Goal: Task Accomplishment & Management: Manage account settings

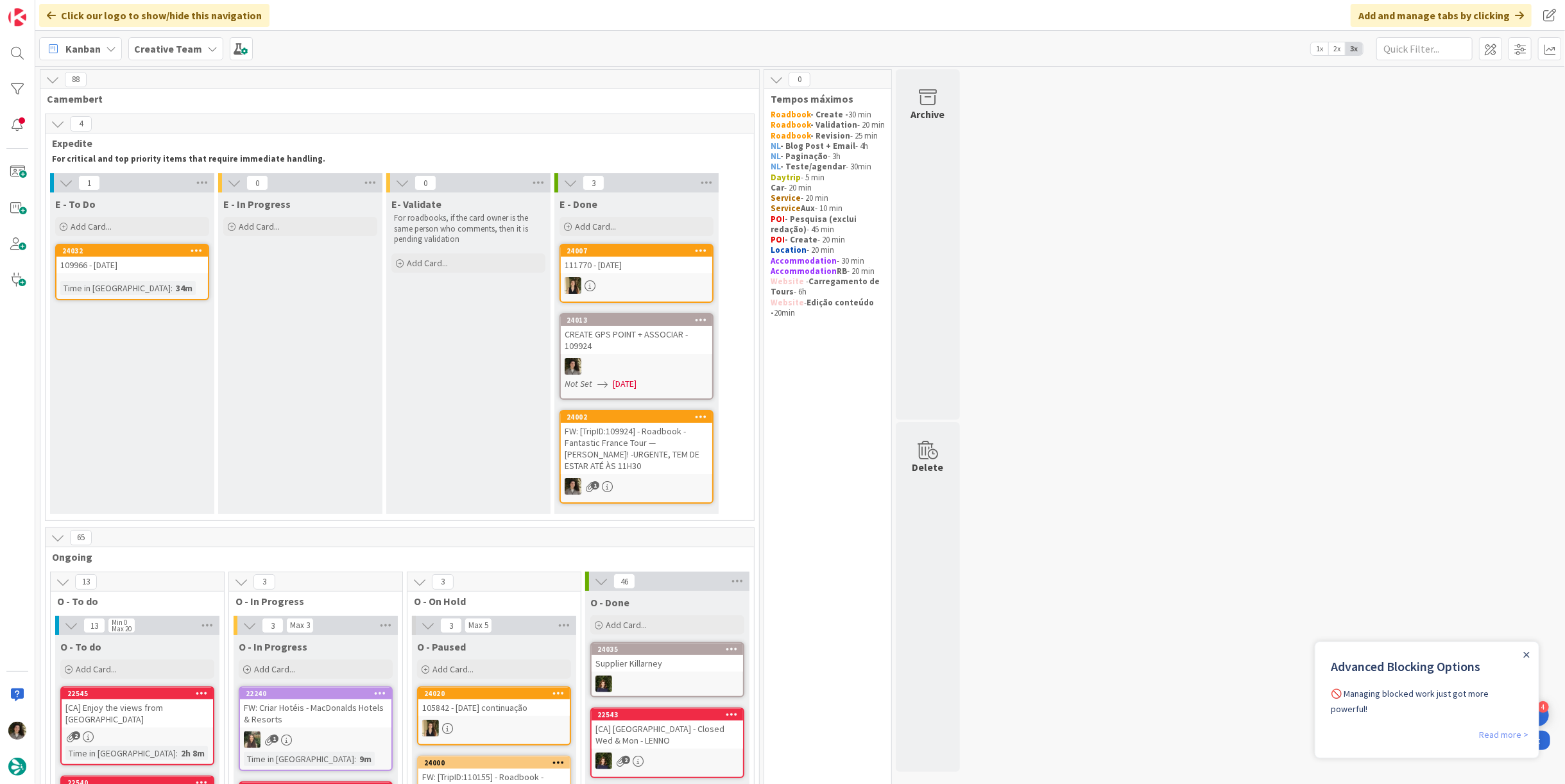
click at [1490, 726] on link "Read more >" at bounding box center [1503, 733] width 49 height 15
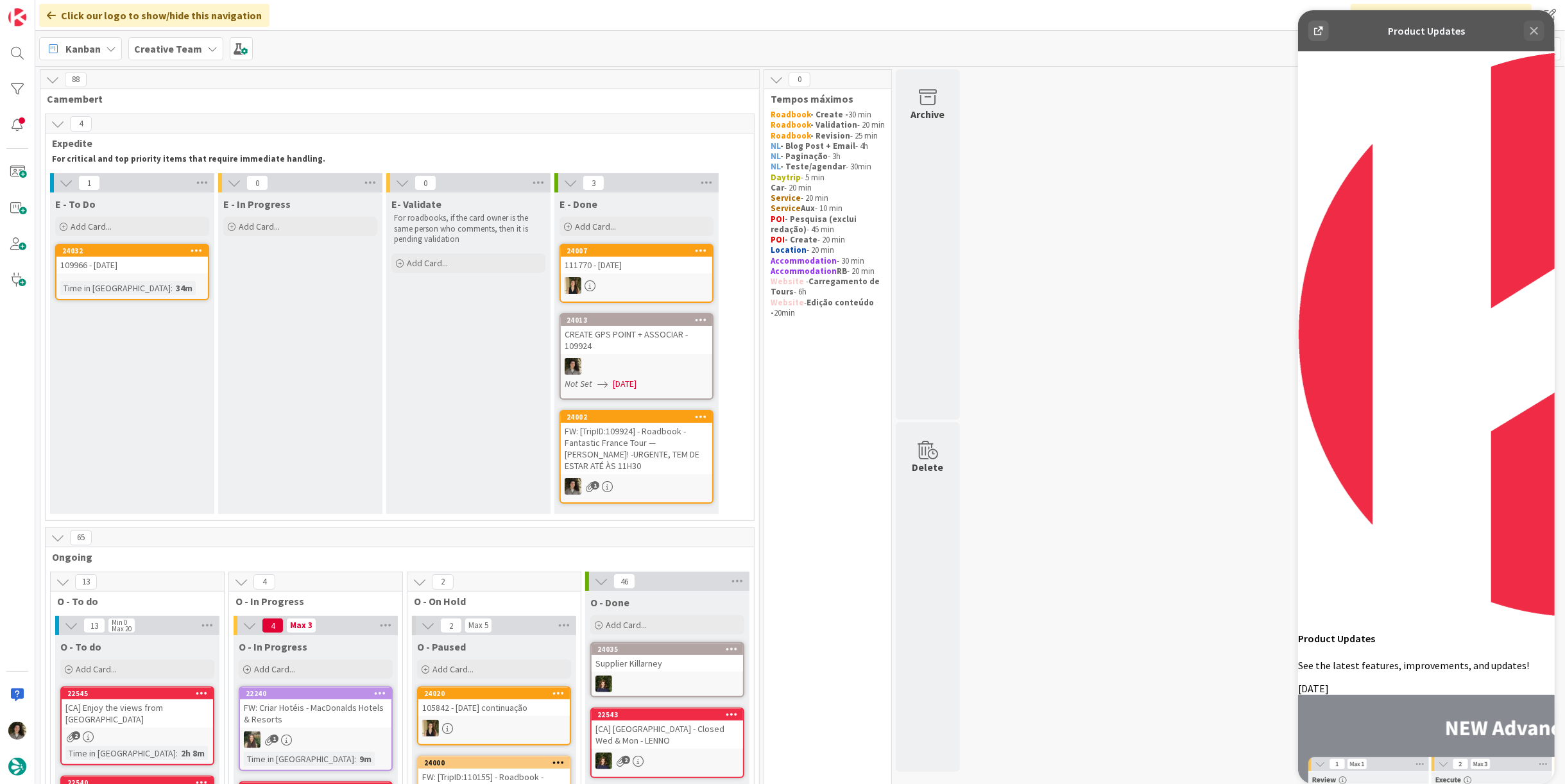
click at [1532, 37] on icon at bounding box center [1532, 30] width 15 height 15
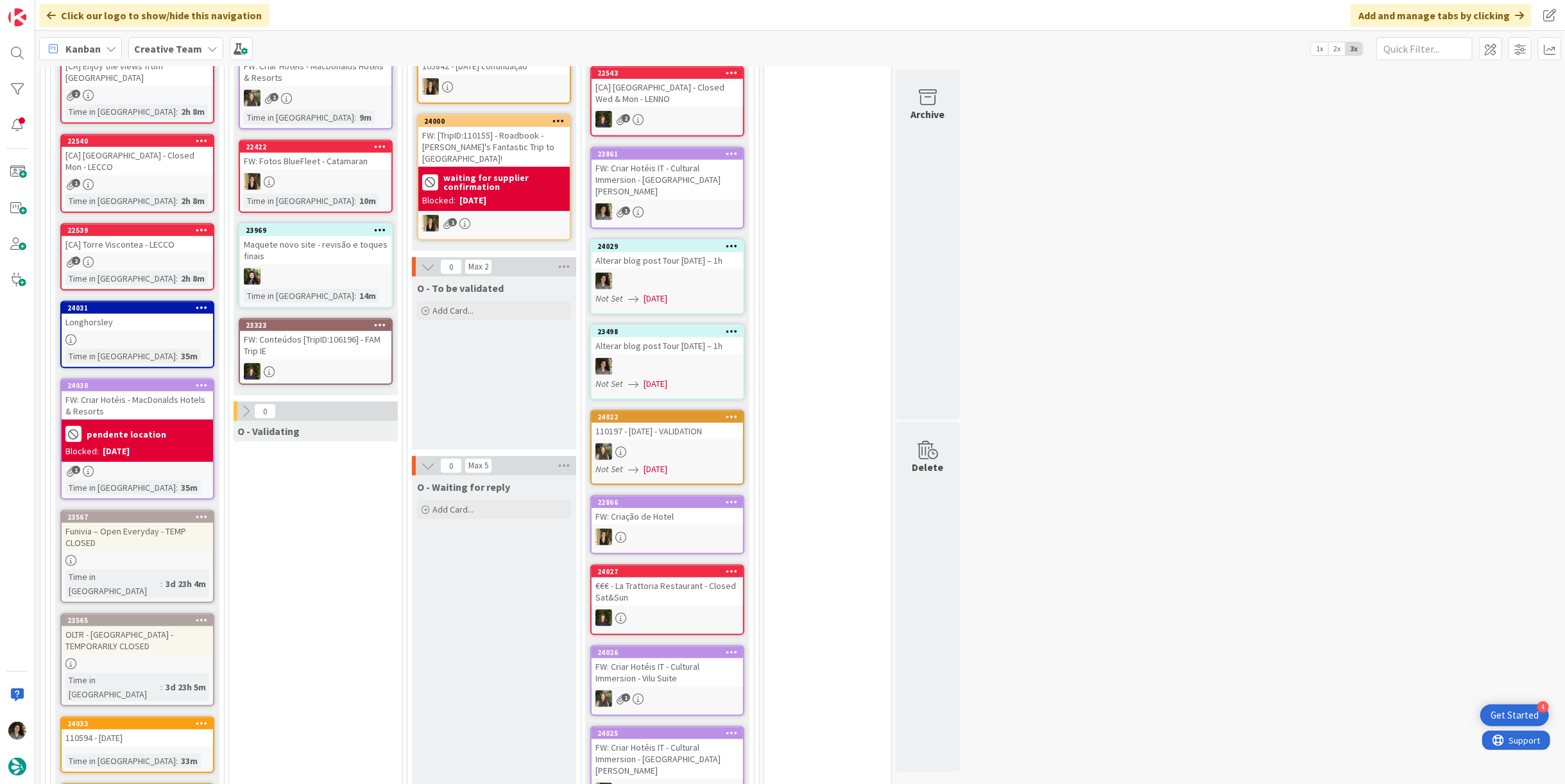
scroll to position [356, 0]
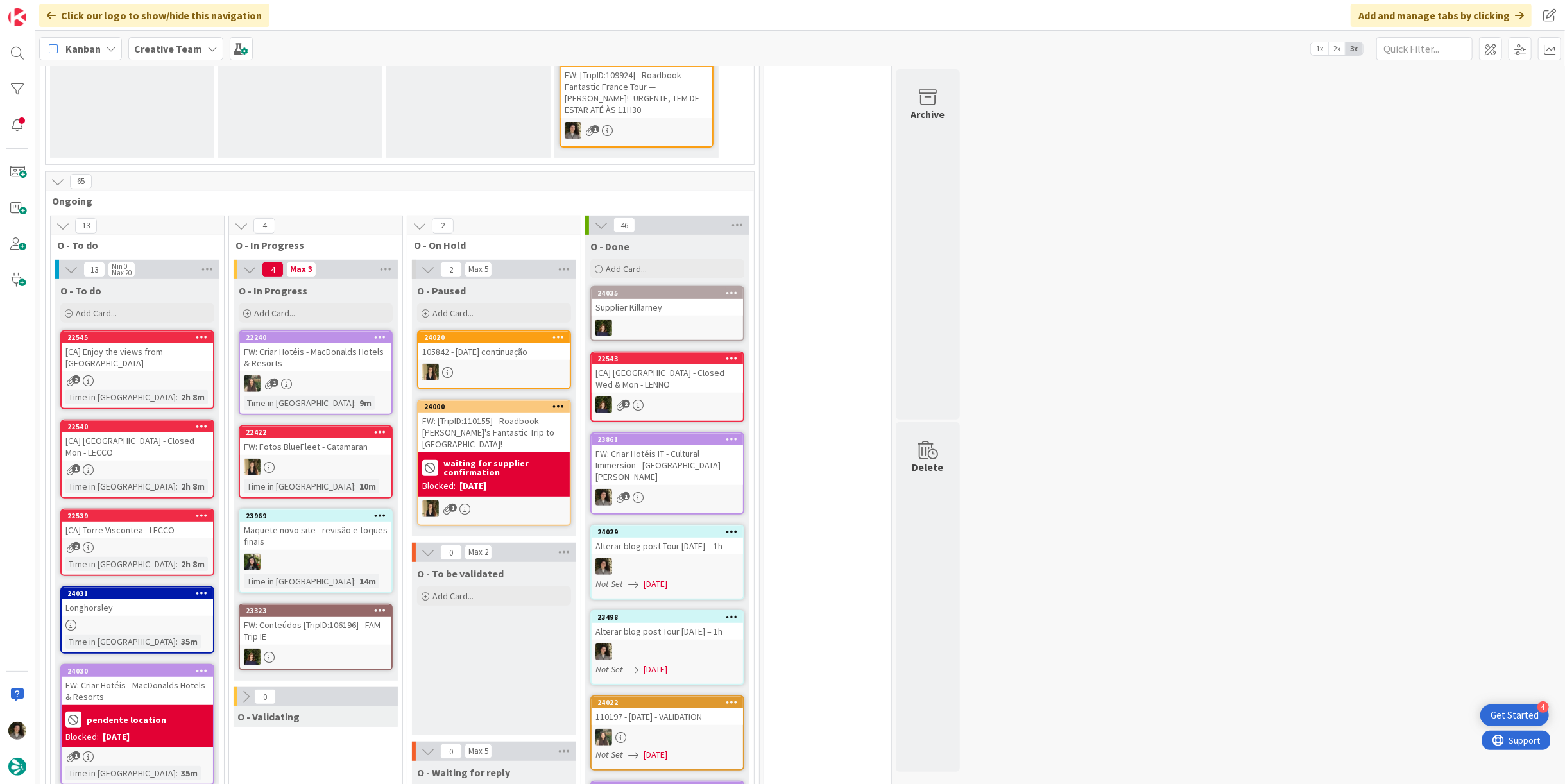
click at [682, 448] on div "FW: Criar Hotéis IT - Cultural Immersion - [GEOGRAPHIC_DATA][PERSON_NAME]" at bounding box center [667, 465] width 151 height 40
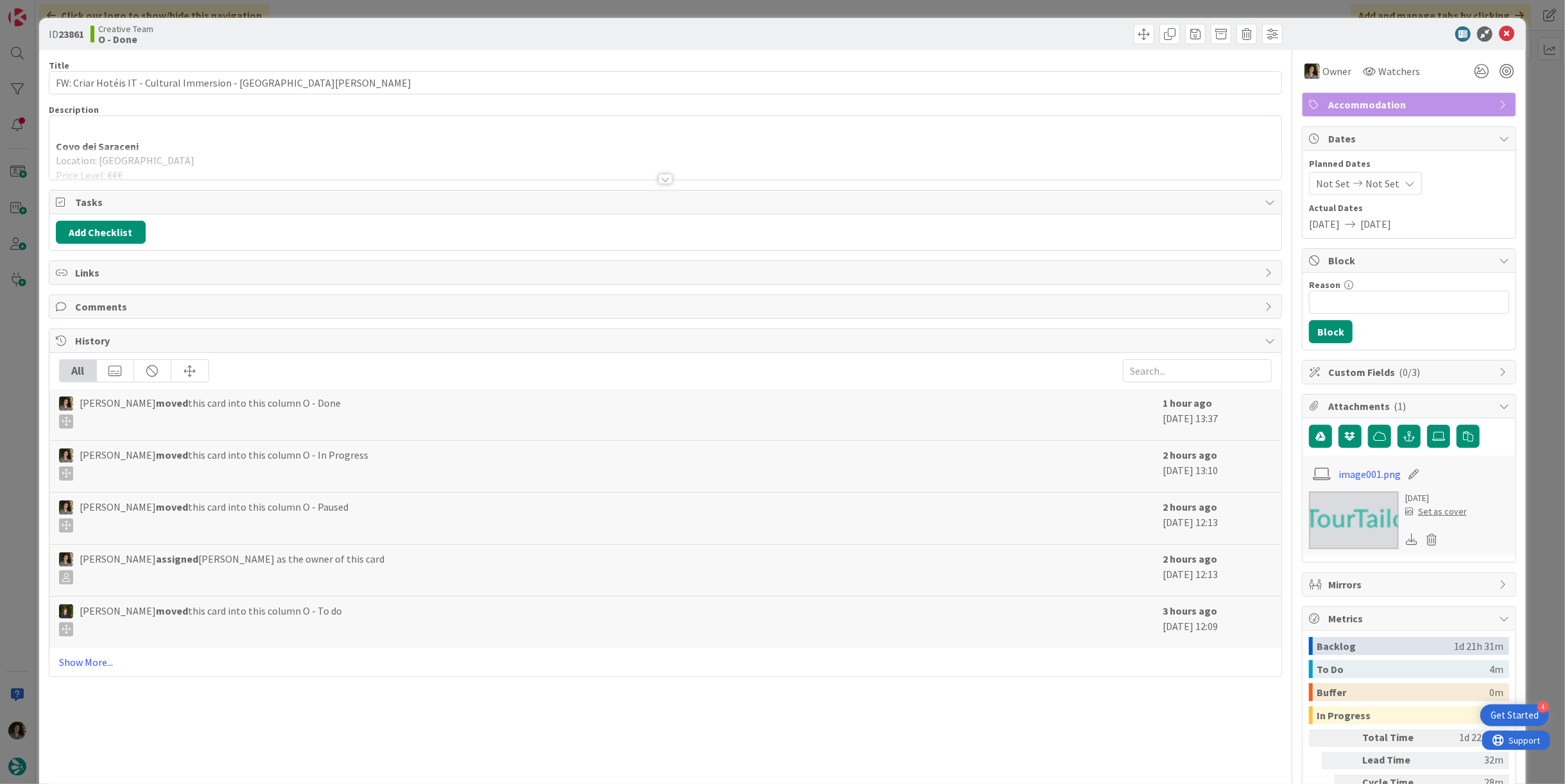
click at [662, 182] on div at bounding box center [666, 179] width 14 height 10
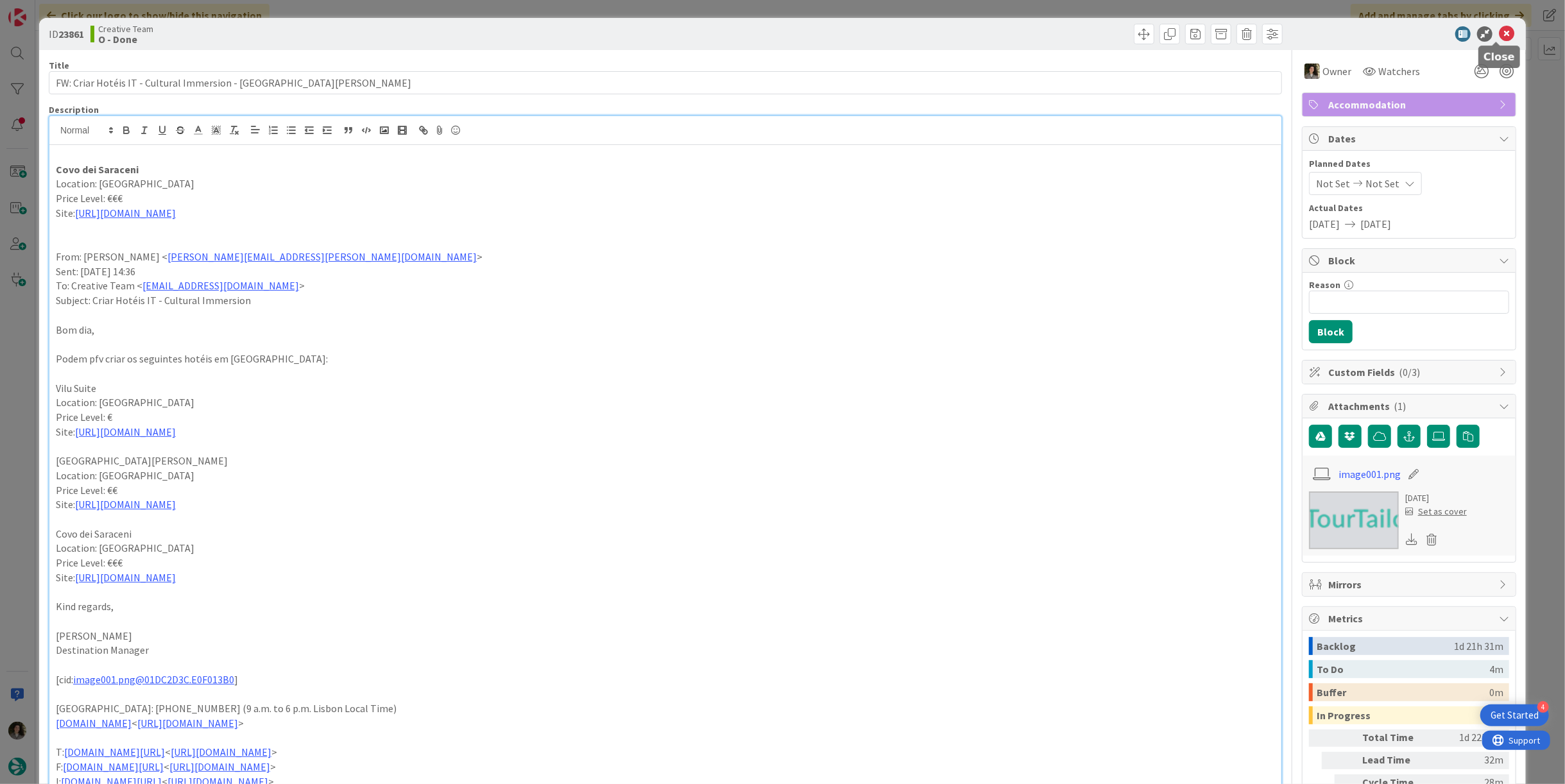
click at [1501, 35] on icon at bounding box center [1505, 33] width 15 height 15
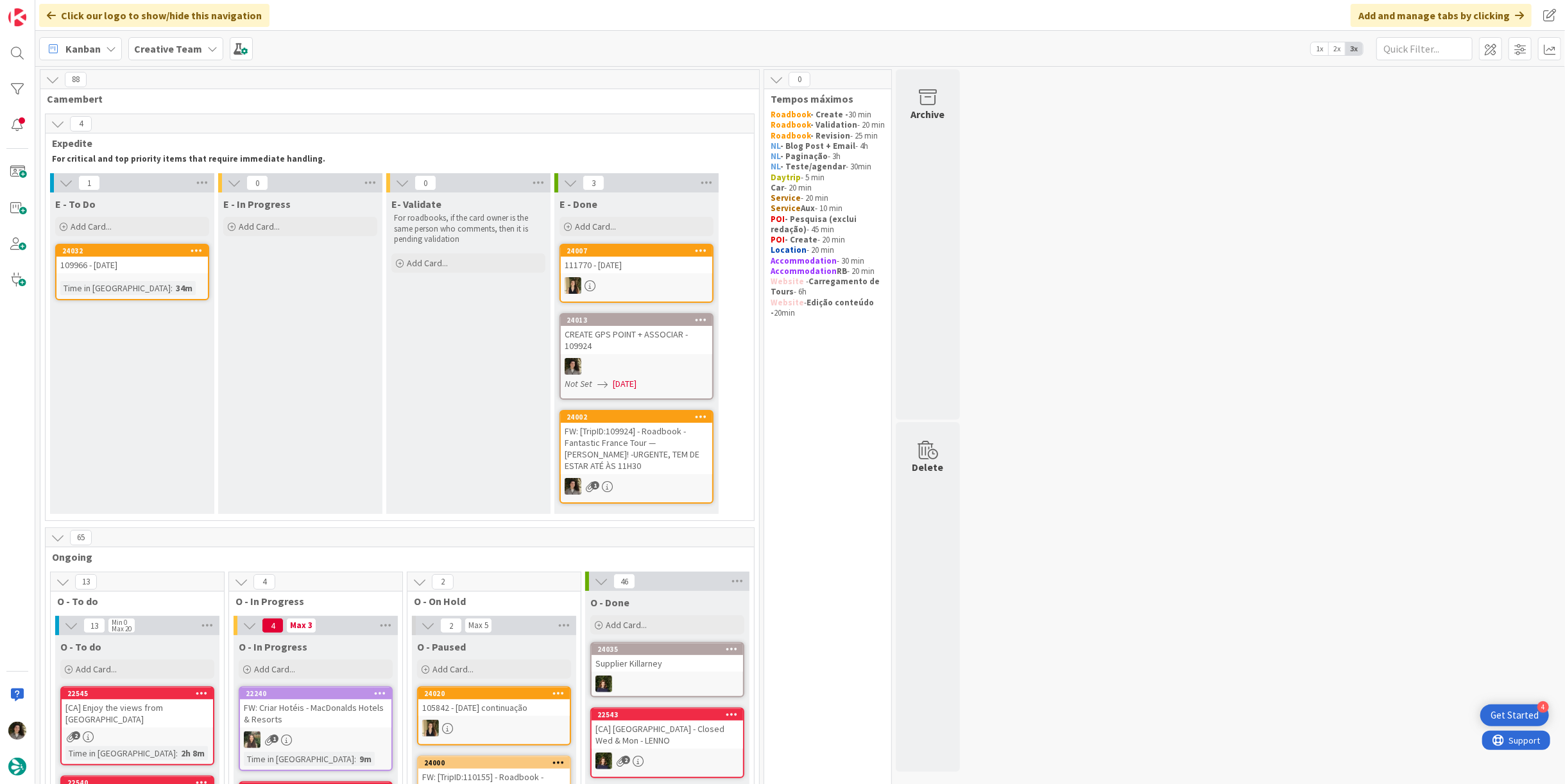
click at [159, 269] on div "109966 - [DATE]" at bounding box center [132, 265] width 151 height 17
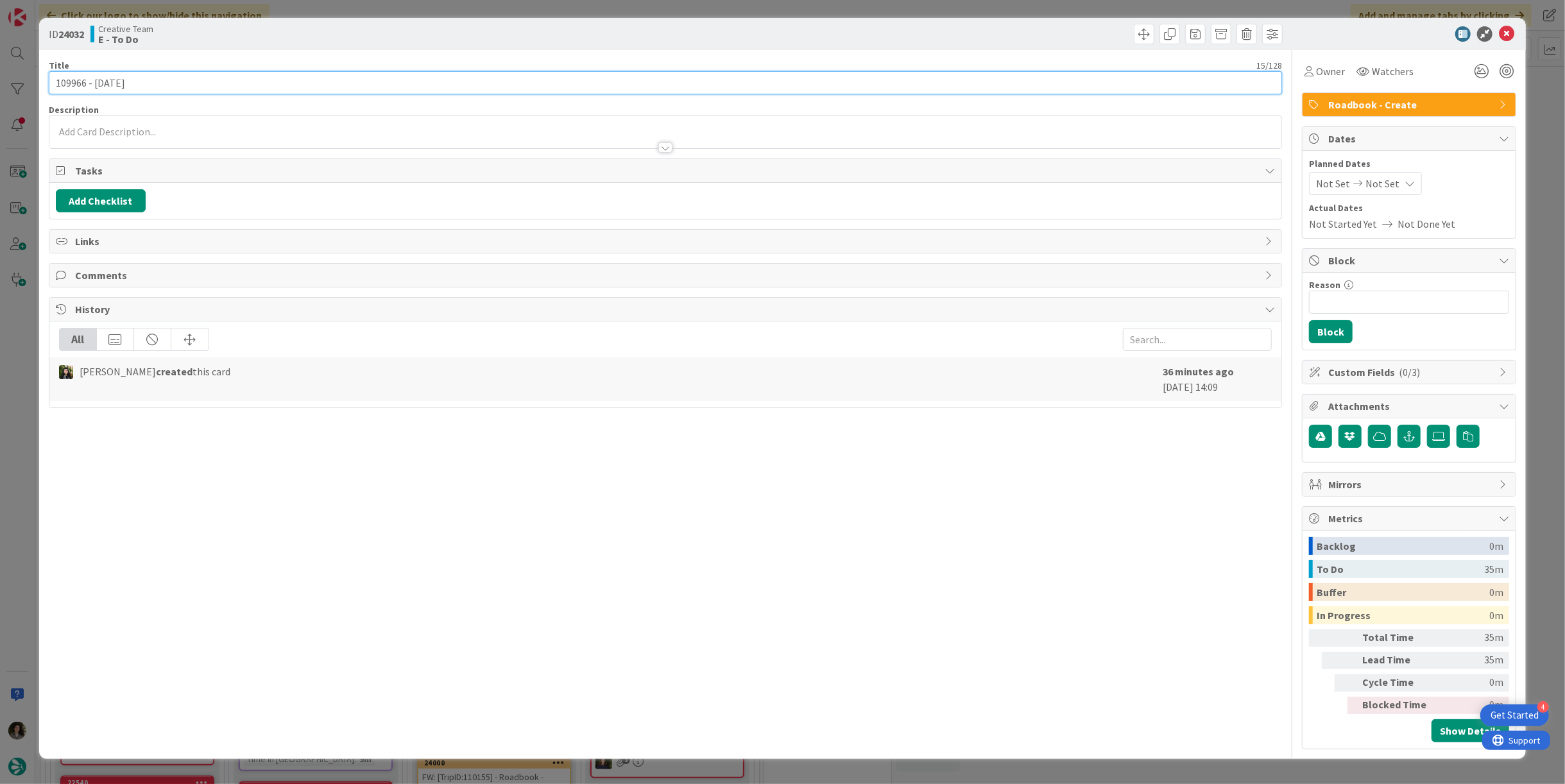
drag, startPoint x: 86, startPoint y: 81, endPoint x: 25, endPoint y: 81, distance: 61.0
click at [25, 81] on div "ID 24032 Creative Team E - To Do Title 15 / 128 109966 - [DATE] Description Own…" at bounding box center [782, 392] width 1565 height 784
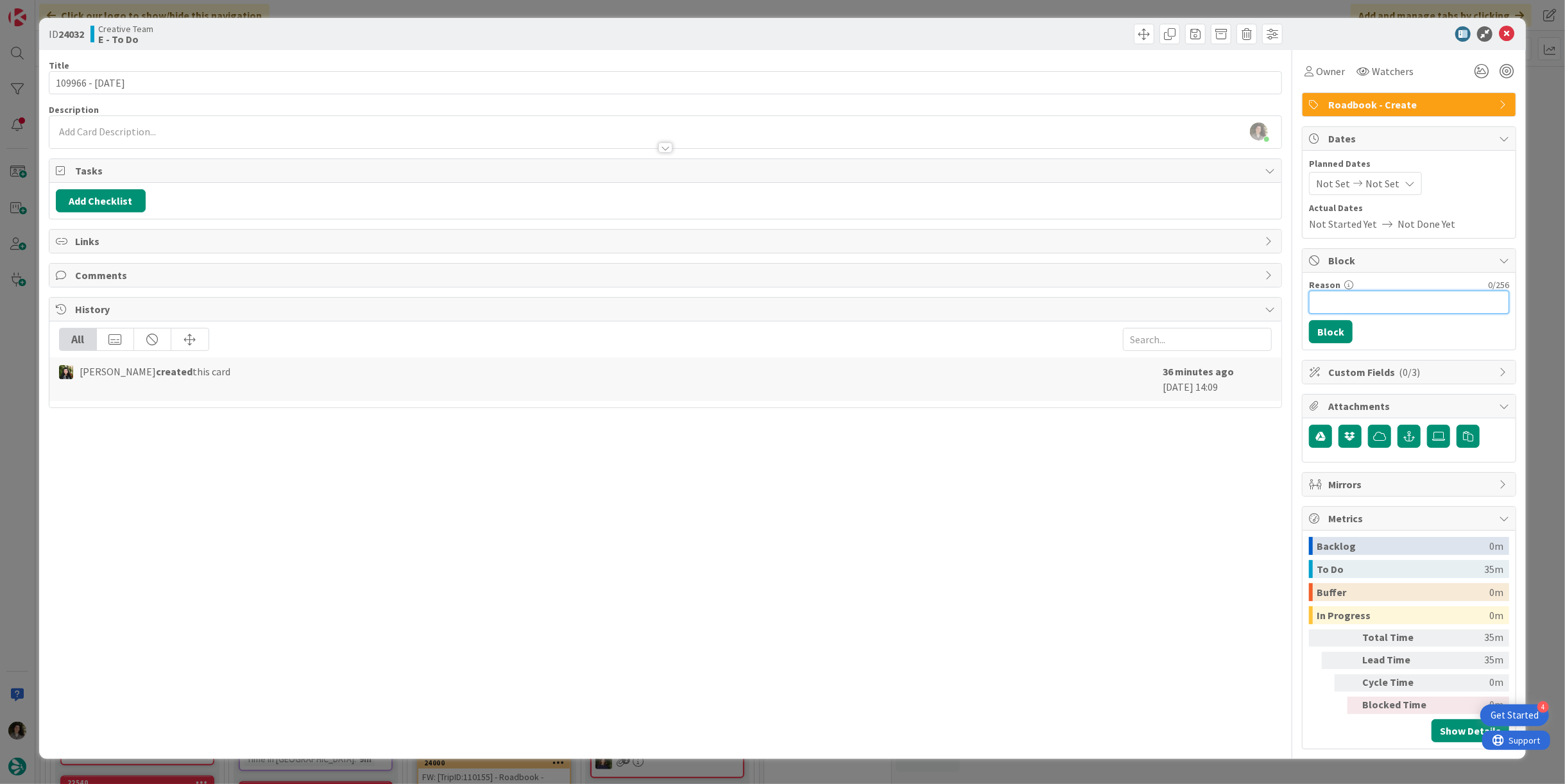
click at [1408, 301] on input "Reason" at bounding box center [1409, 301] width 200 height 23
type input "Falta HOTEL RB"
click at [1334, 333] on button "Block" at bounding box center [1330, 332] width 44 height 23
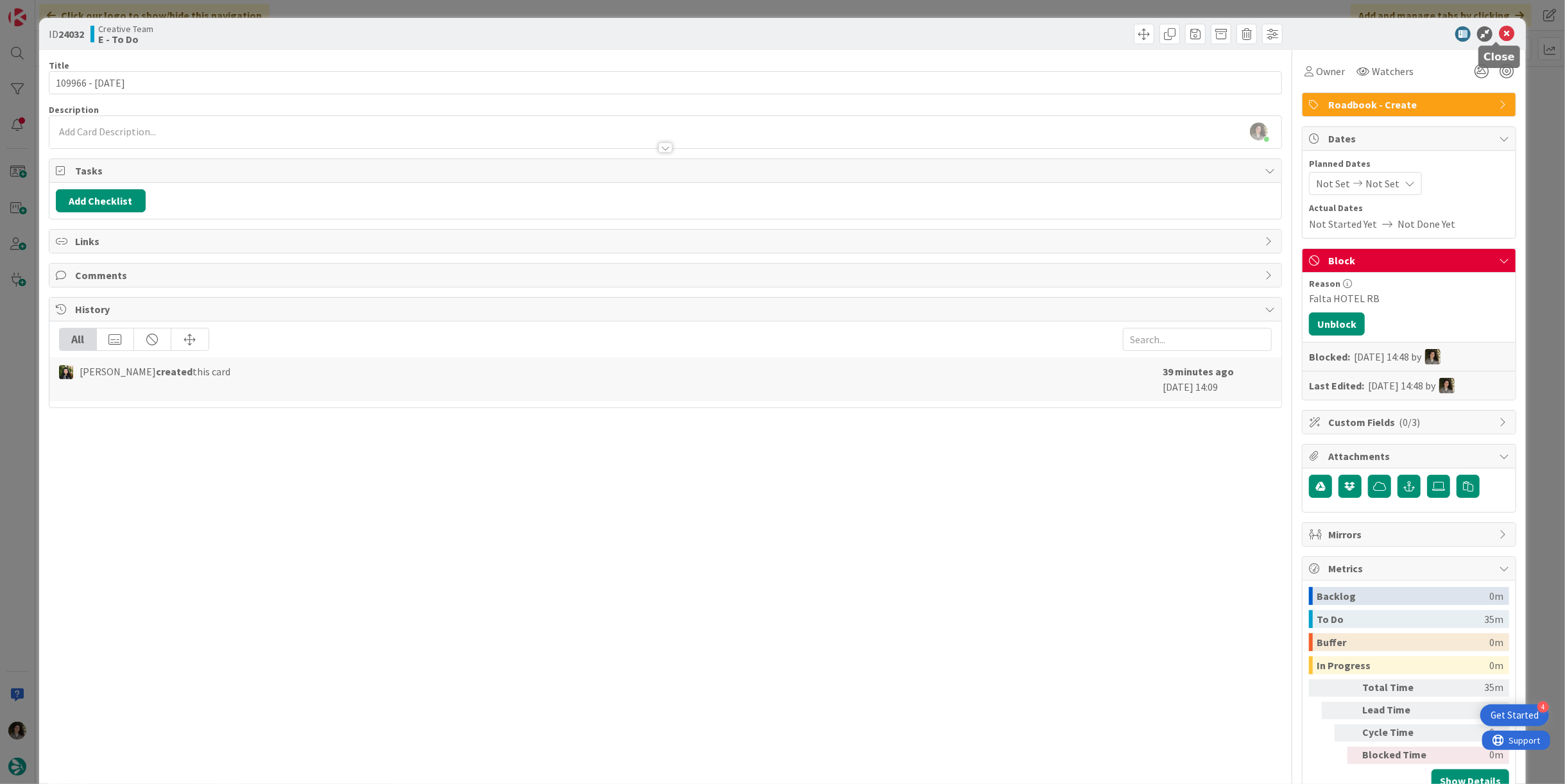
click at [1501, 28] on icon at bounding box center [1505, 33] width 15 height 15
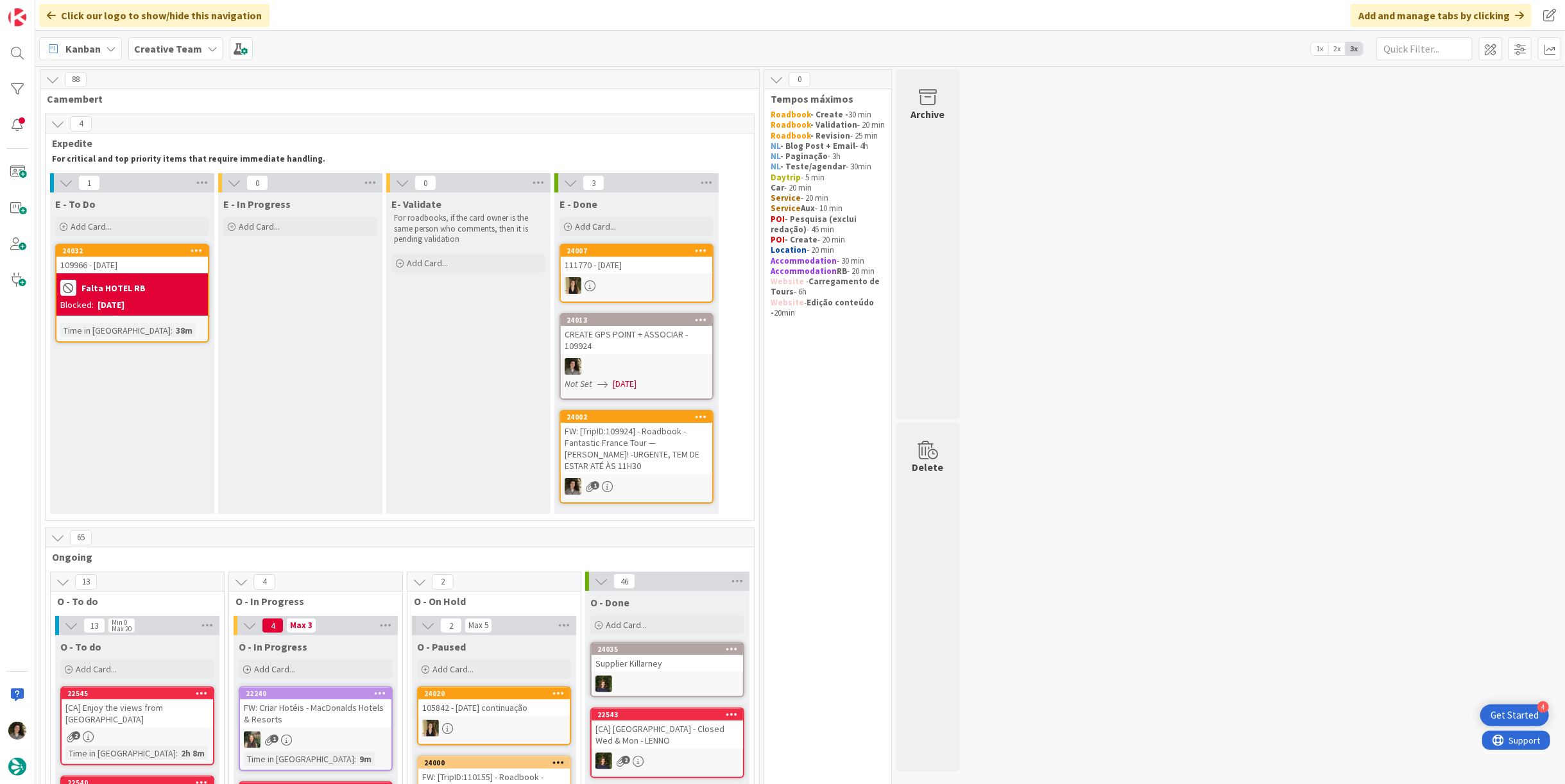
click at [148, 313] on div "Falta HOTEL RB Blocked: [DATE]" at bounding box center [132, 294] width 151 height 42
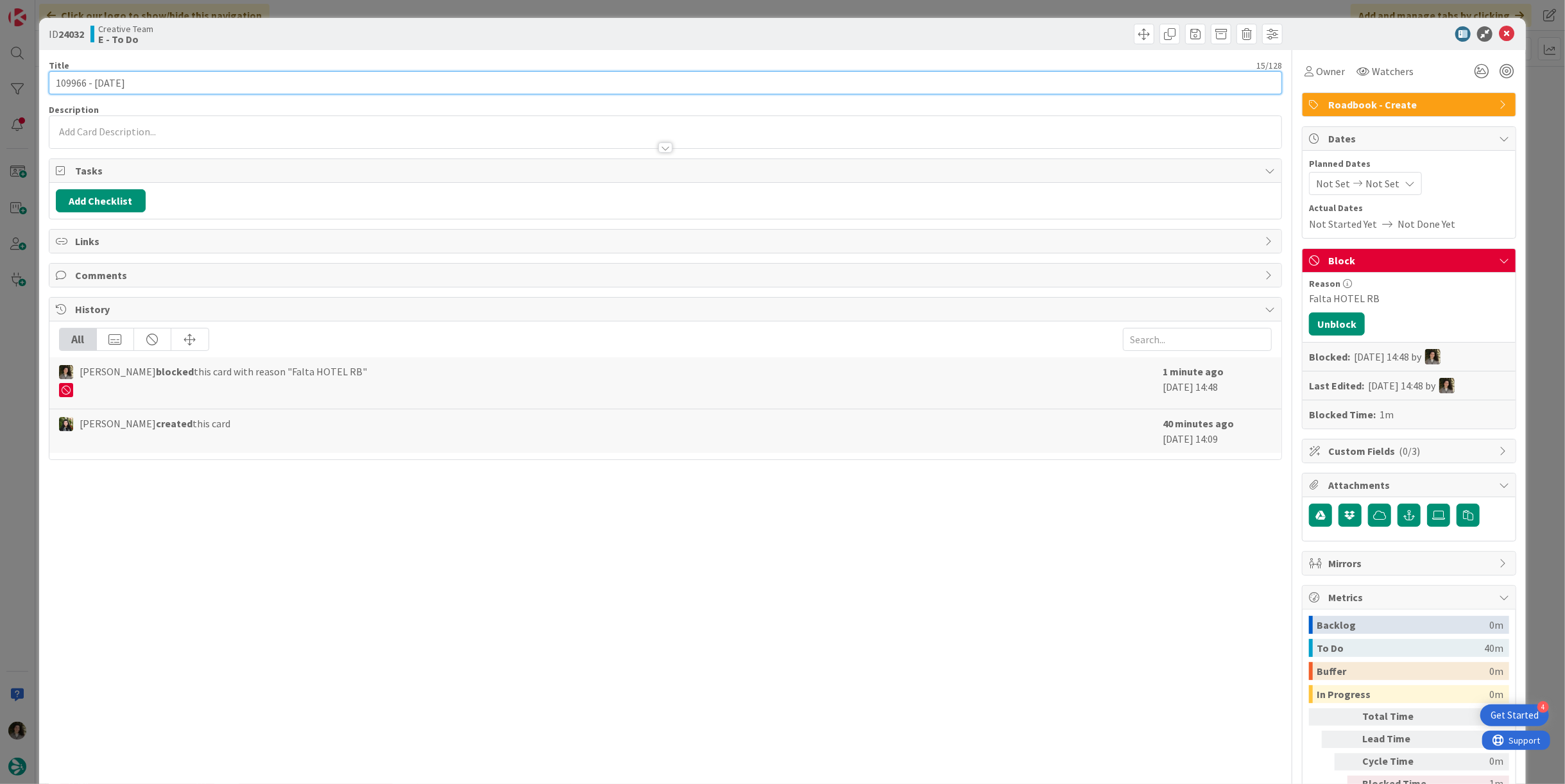
click at [171, 86] on input "109966 - [DATE]" at bounding box center [665, 83] width 1233 height 23
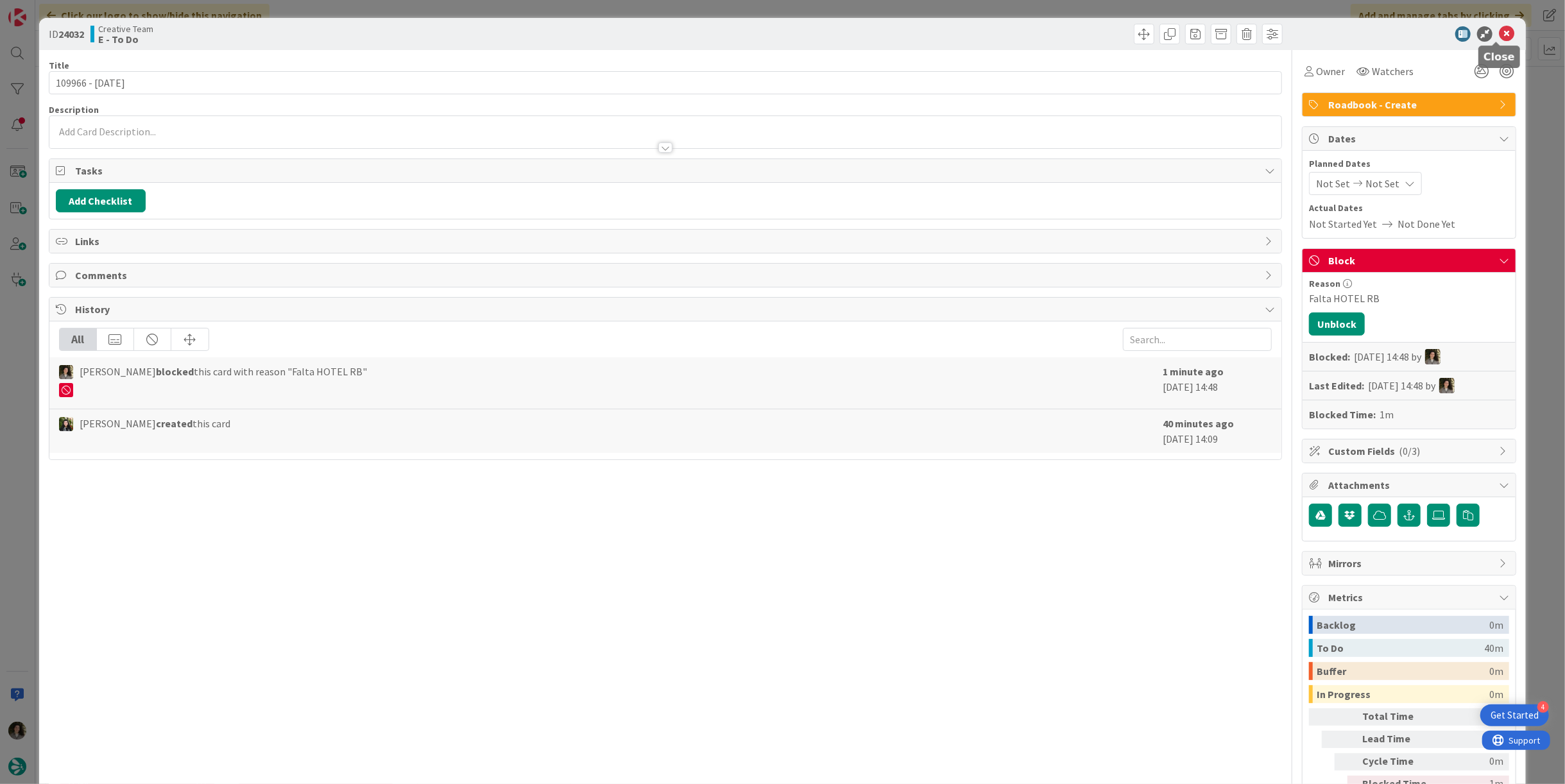
drag, startPoint x: 1497, startPoint y: 30, endPoint x: 1368, endPoint y: 61, distance: 132.7
click at [1498, 31] on icon at bounding box center [1505, 33] width 15 height 15
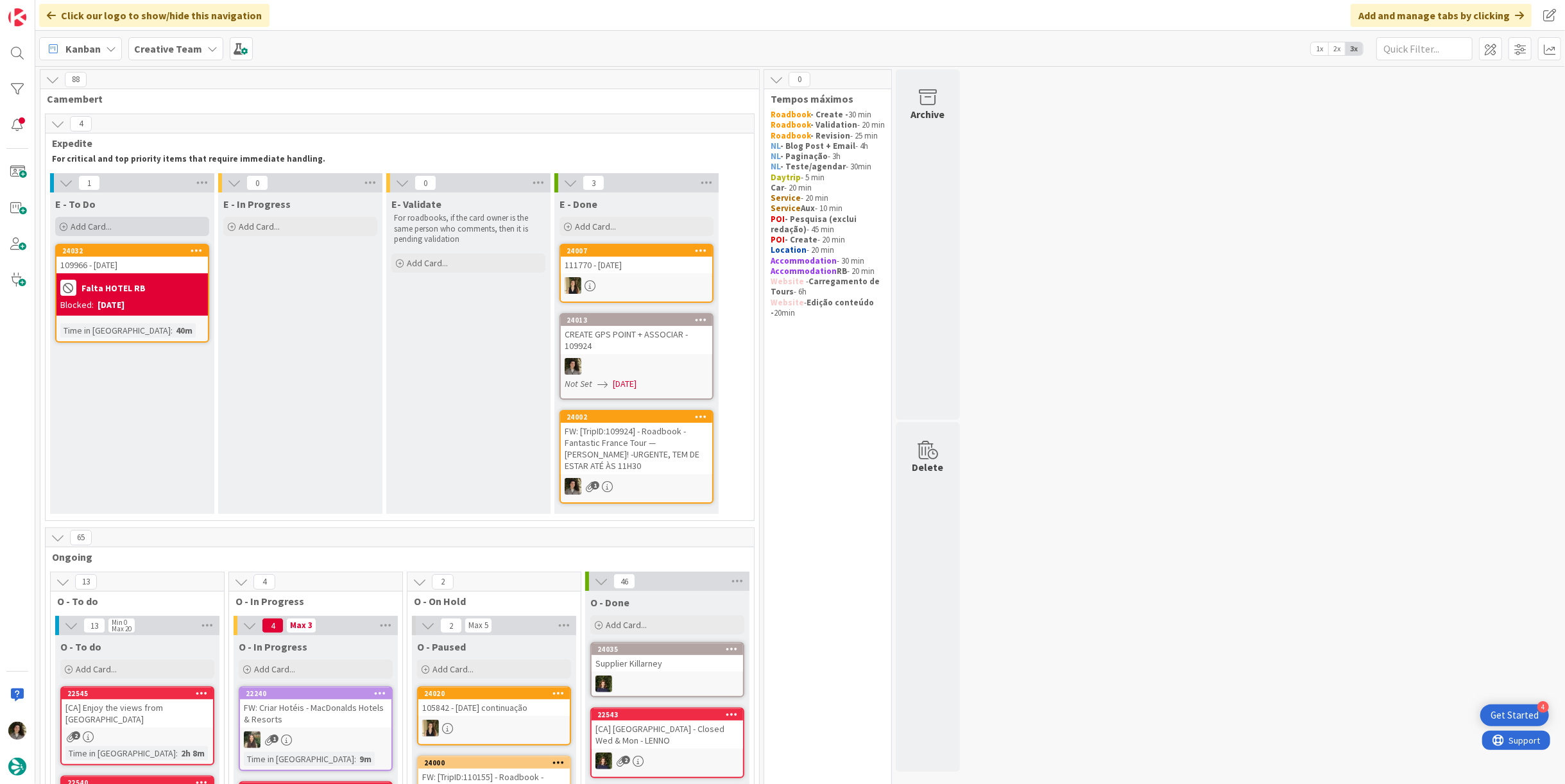
click at [100, 231] on span "Add Card..." at bounding box center [91, 227] width 41 height 12
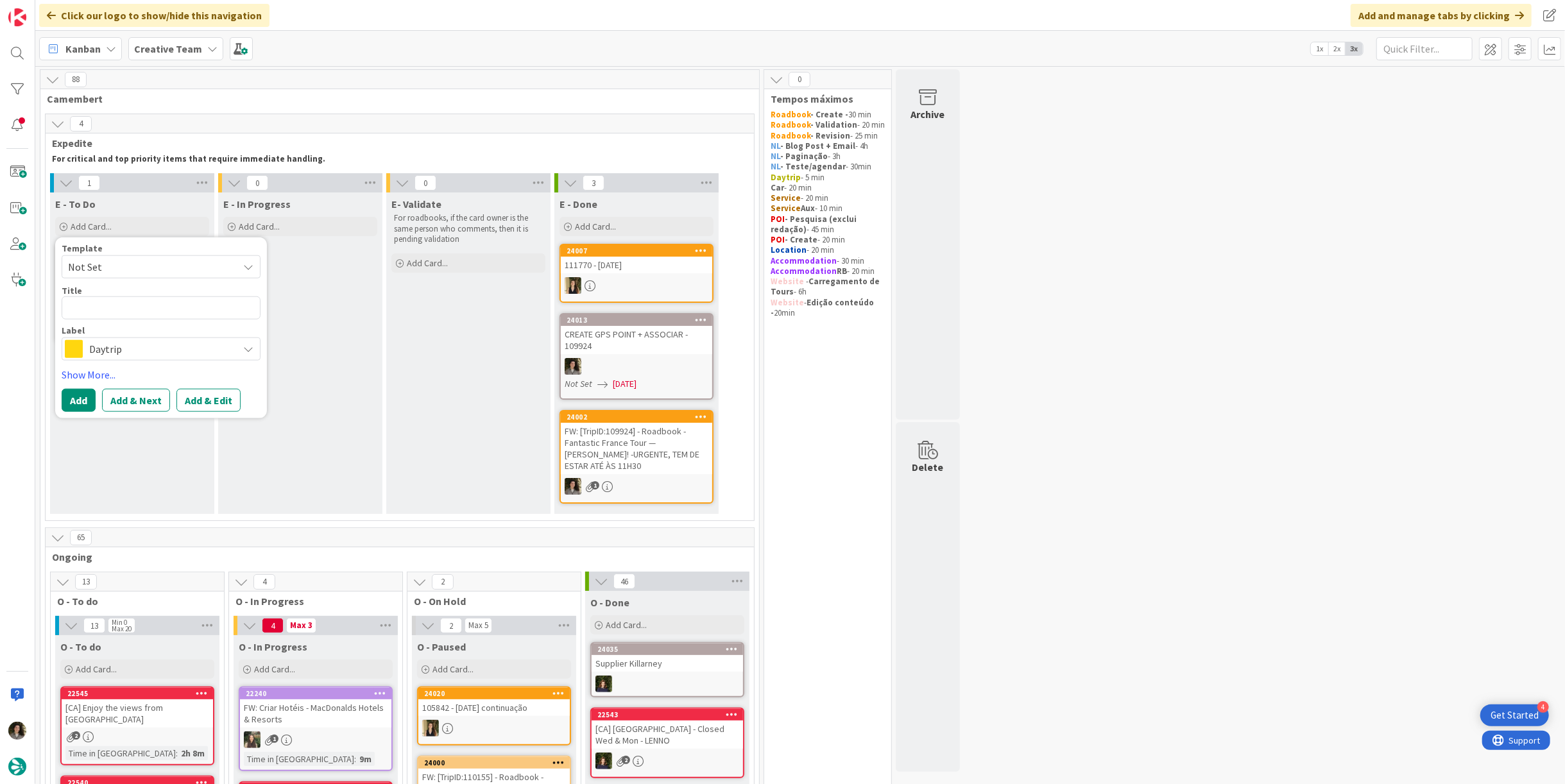
click at [99, 342] on span "Daytrip" at bounding box center [160, 349] width 142 height 18
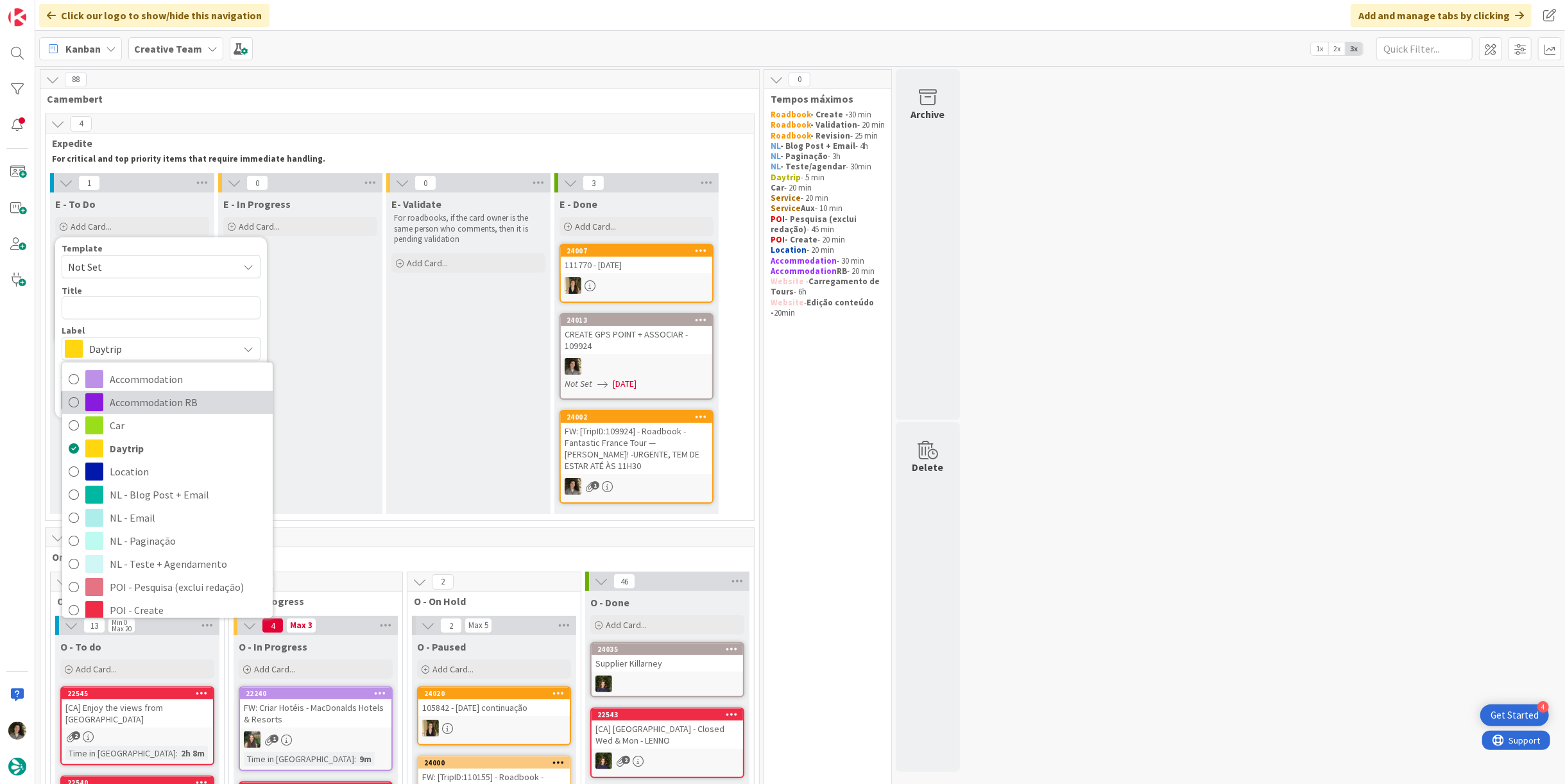
drag, startPoint x: 166, startPoint y: 402, endPoint x: 165, endPoint y: 395, distance: 7.1
click at [166, 401] on span "Accommodation RB" at bounding box center [188, 402] width 157 height 19
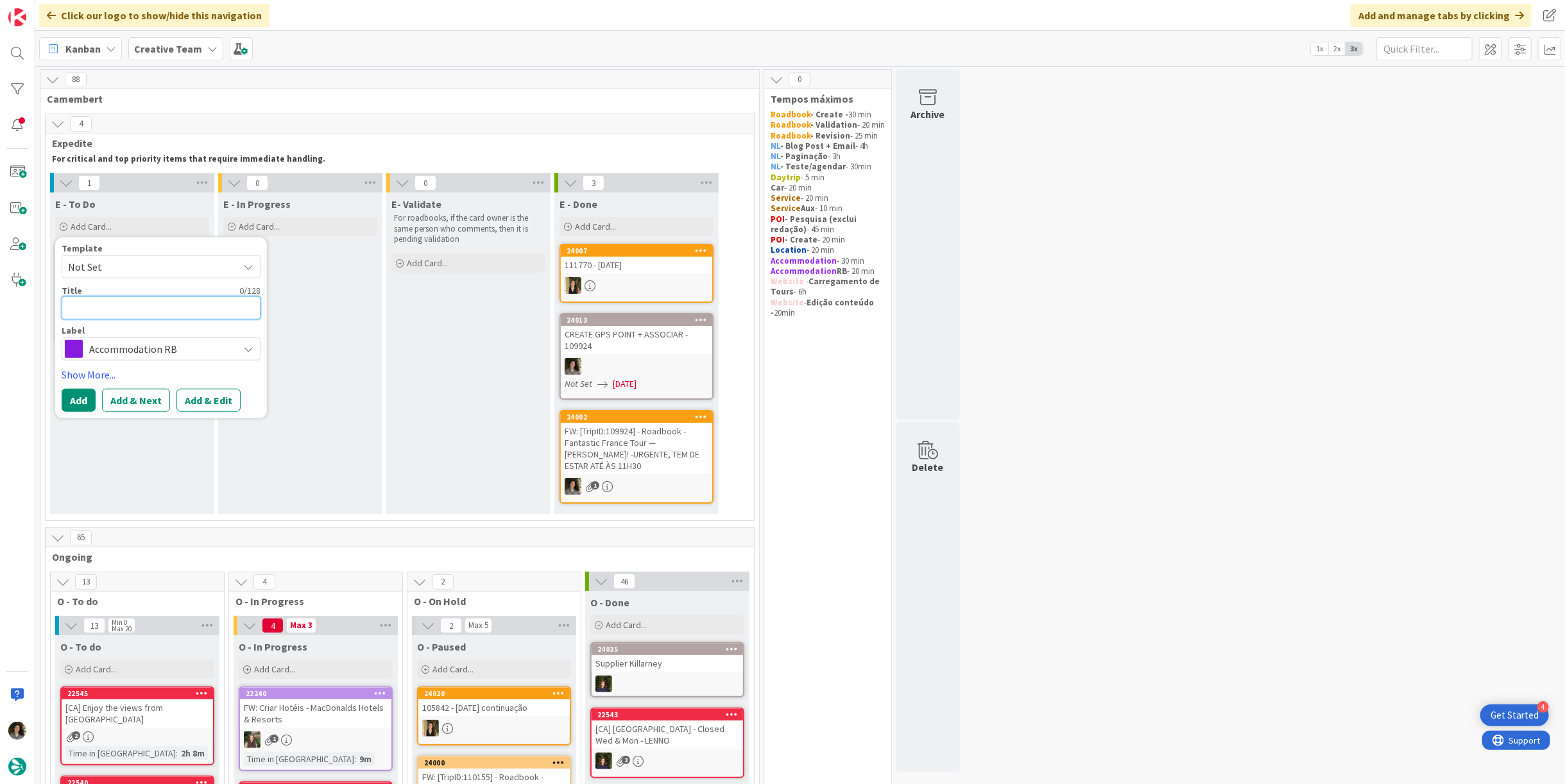
click at [134, 316] on textarea at bounding box center [161, 308] width 199 height 23
paste textarea "109966 - [DATE]"
type textarea "x"
type textarea "109966 - [DATE]"
click at [83, 392] on button "Add" at bounding box center [78, 400] width 34 height 23
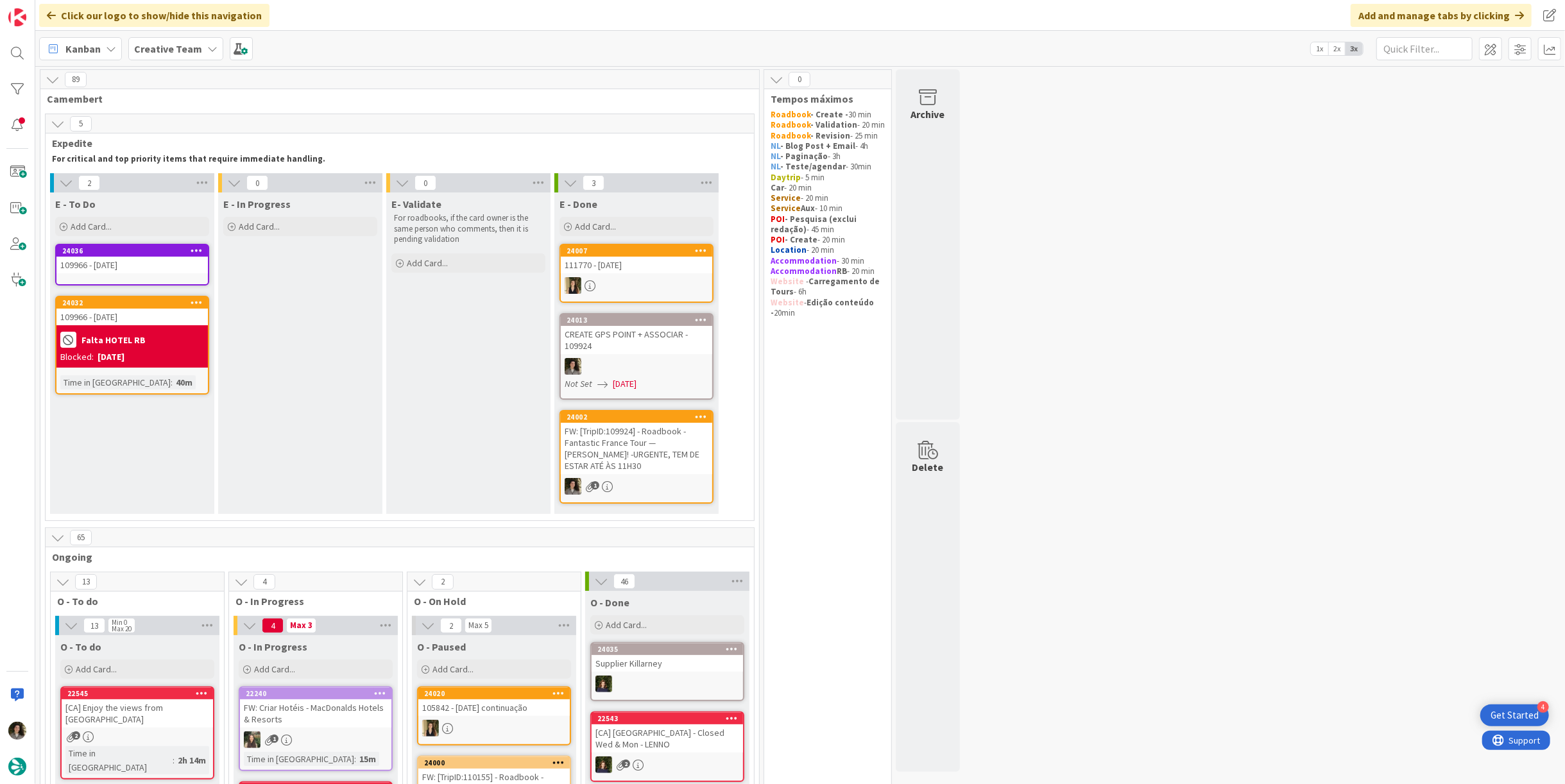
click at [165, 266] on div "109966 - [DATE]" at bounding box center [132, 265] width 151 height 17
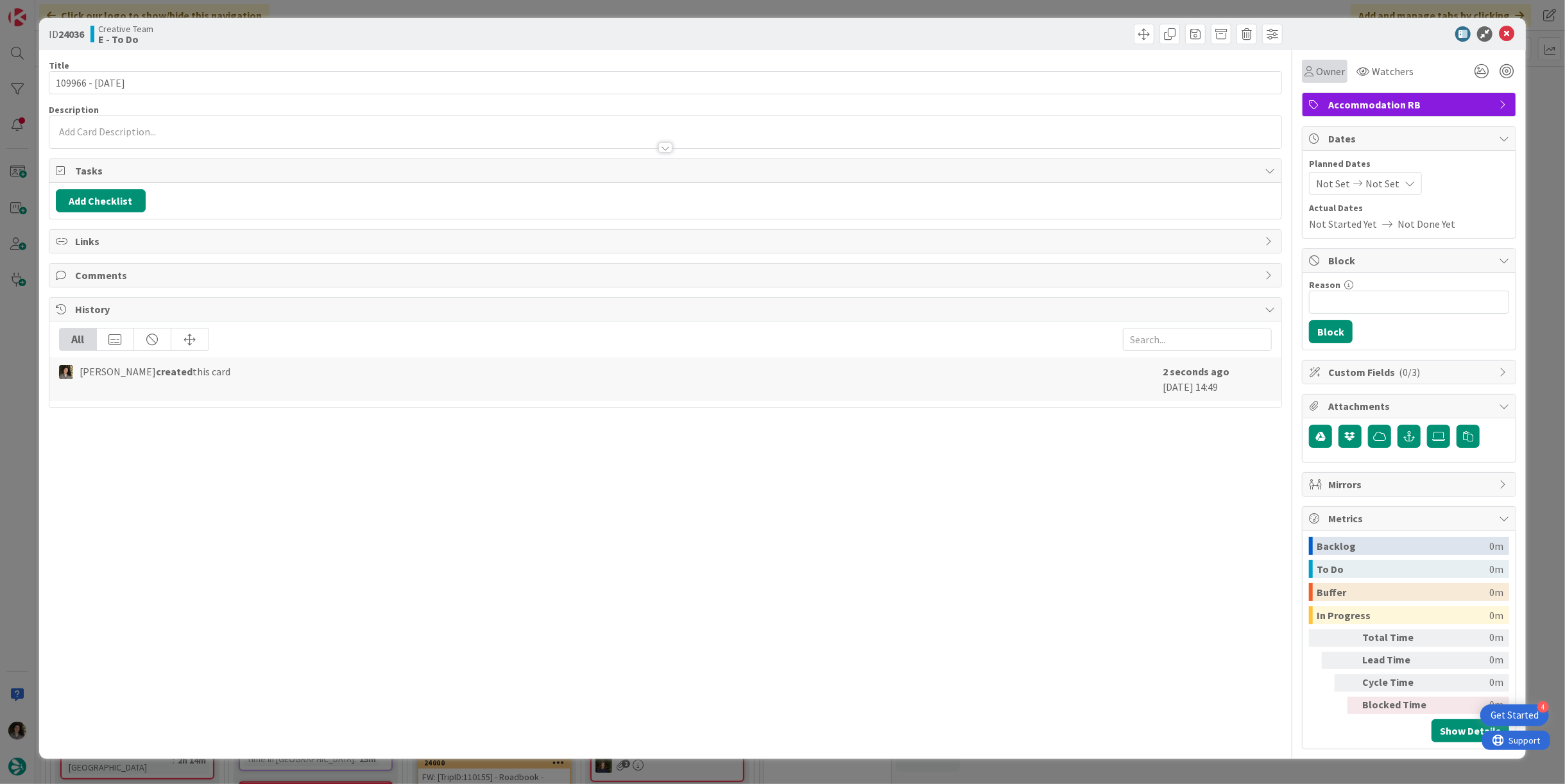
drag, startPoint x: 1329, startPoint y: 72, endPoint x: 1327, endPoint y: 81, distance: 9.2
click at [1327, 75] on span "Owner" at bounding box center [1330, 71] width 29 height 15
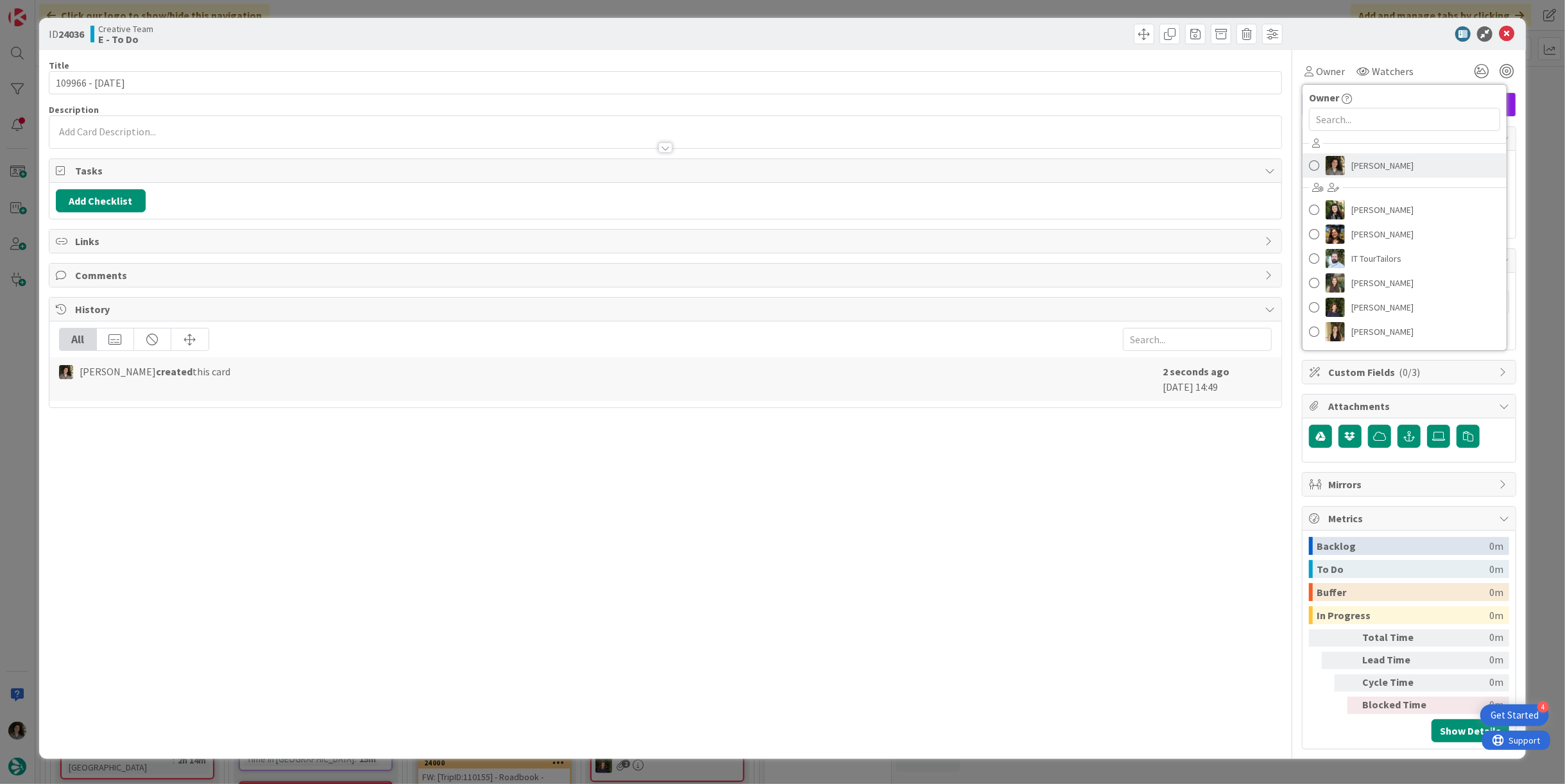
click at [1351, 165] on span "[PERSON_NAME]" at bounding box center [1382, 165] width 62 height 19
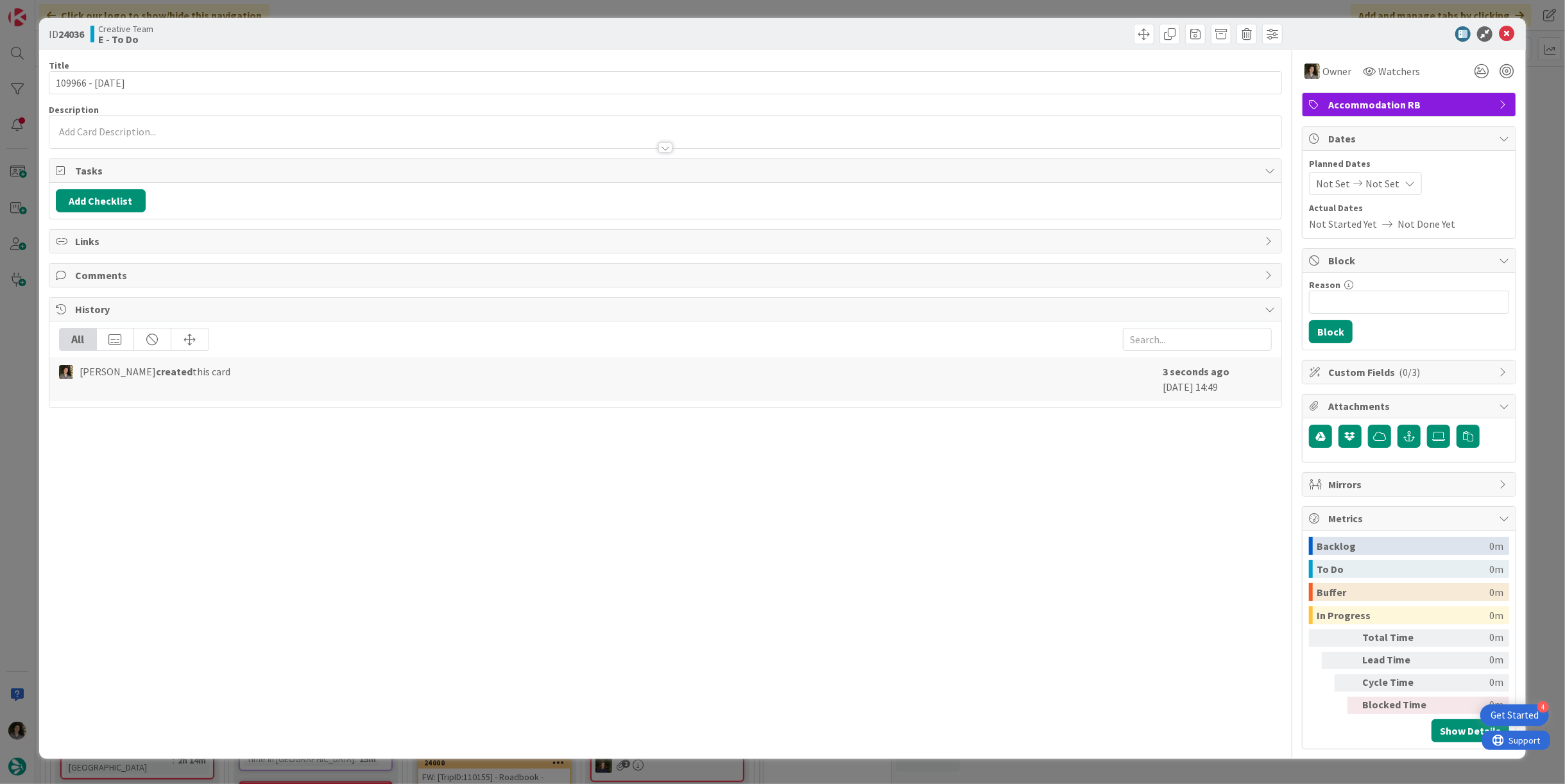
click at [1404, 182] on icon at bounding box center [1409, 183] width 10 height 10
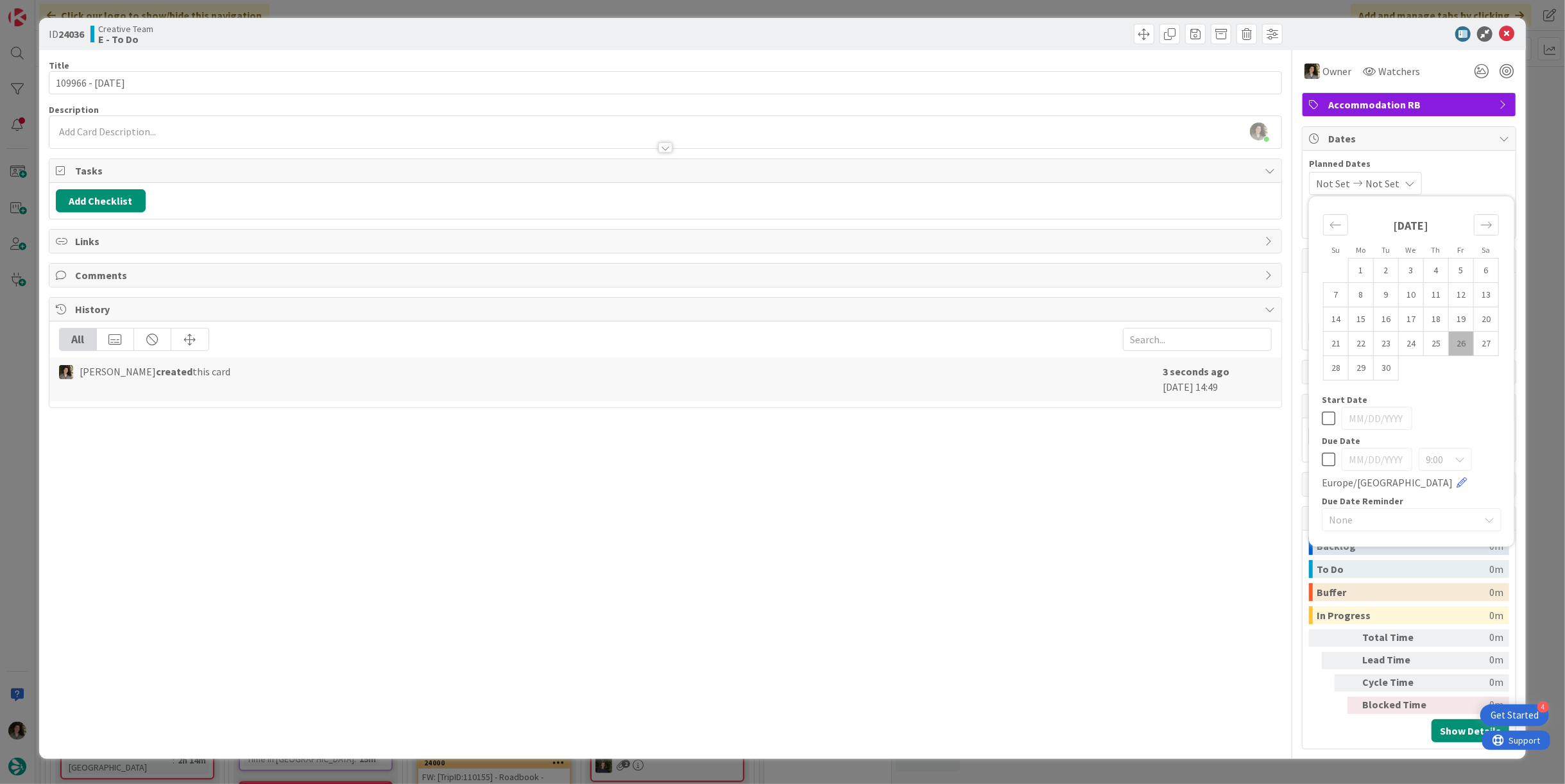
drag, startPoint x: 1334, startPoint y: 446, endPoint x: 1333, endPoint y: 455, distance: 9.1
click at [1334, 451] on div "9:00 [GEOGRAPHIC_DATA]/[GEOGRAPHIC_DATA]" at bounding box center [1412, 468] width 180 height 42
click at [1333, 455] on icon at bounding box center [1328, 459] width 14 height 15
type input "[DATE]"
drag, startPoint x: 1513, startPoint y: 32, endPoint x: 1497, endPoint y: 42, distance: 18.9
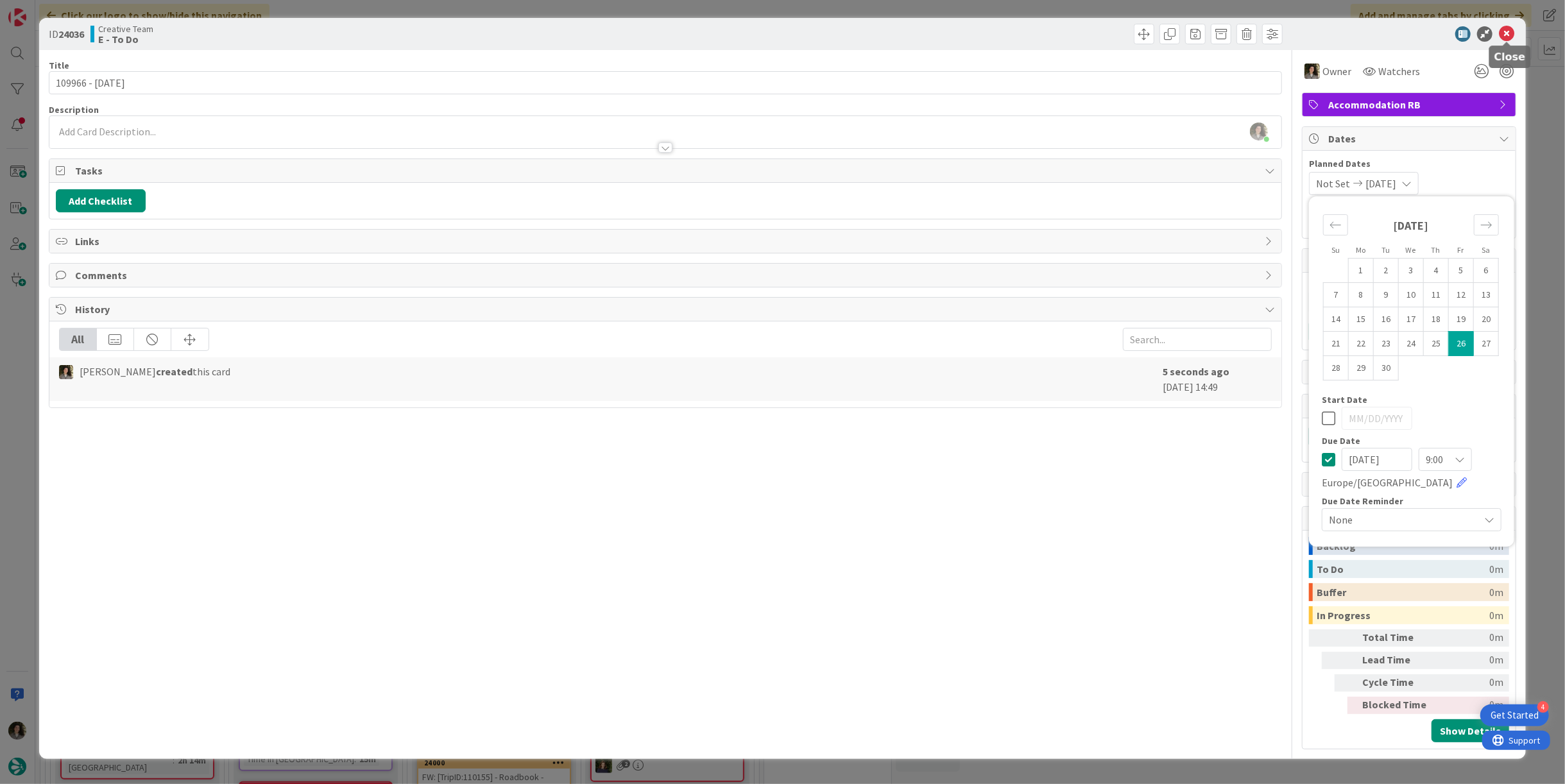
click at [1513, 31] on icon at bounding box center [1505, 33] width 15 height 15
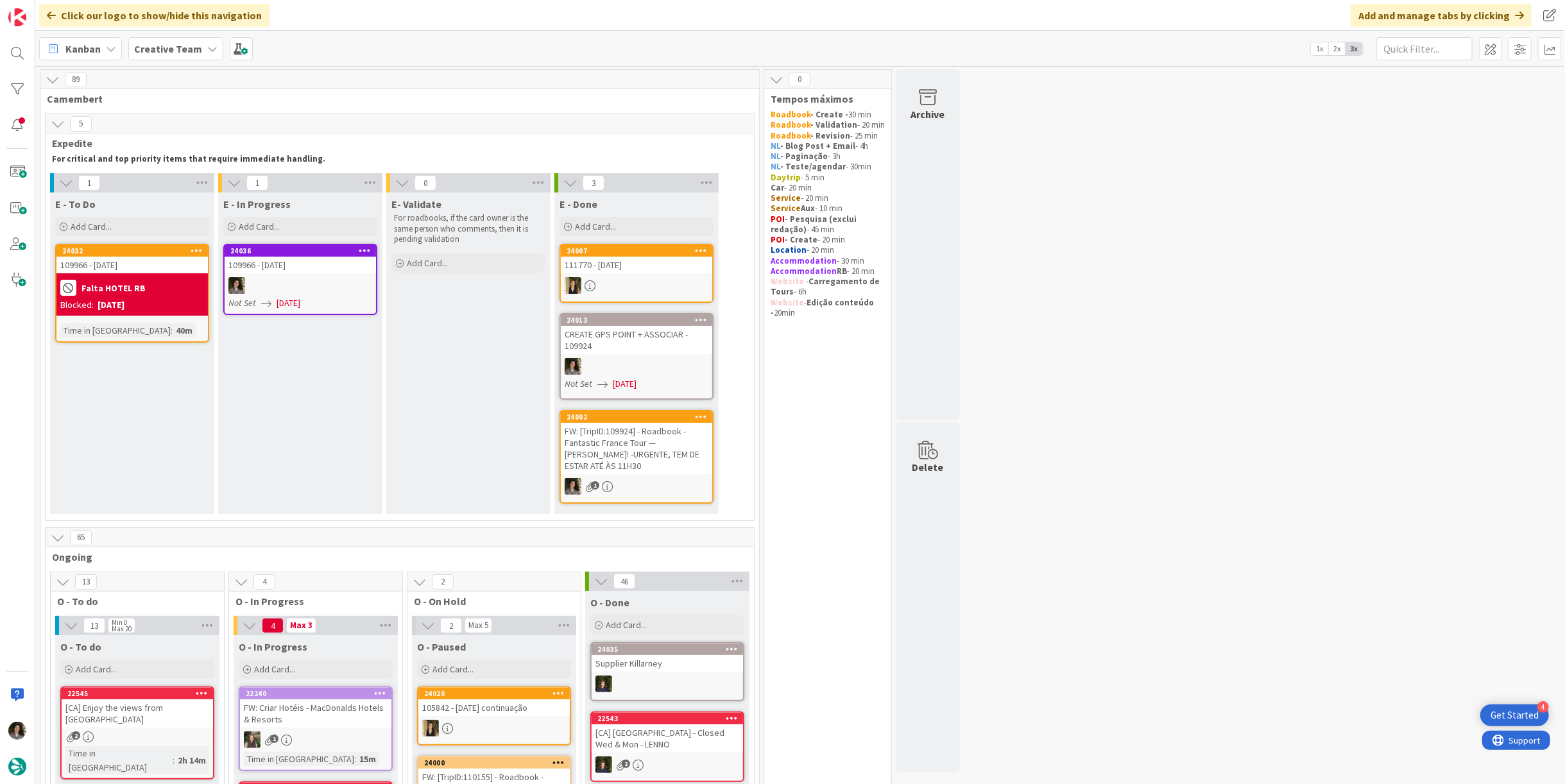
click at [340, 273] on div "24036 109966 - [DATE] Not Set [DATE]" at bounding box center [301, 280] width 154 height 72
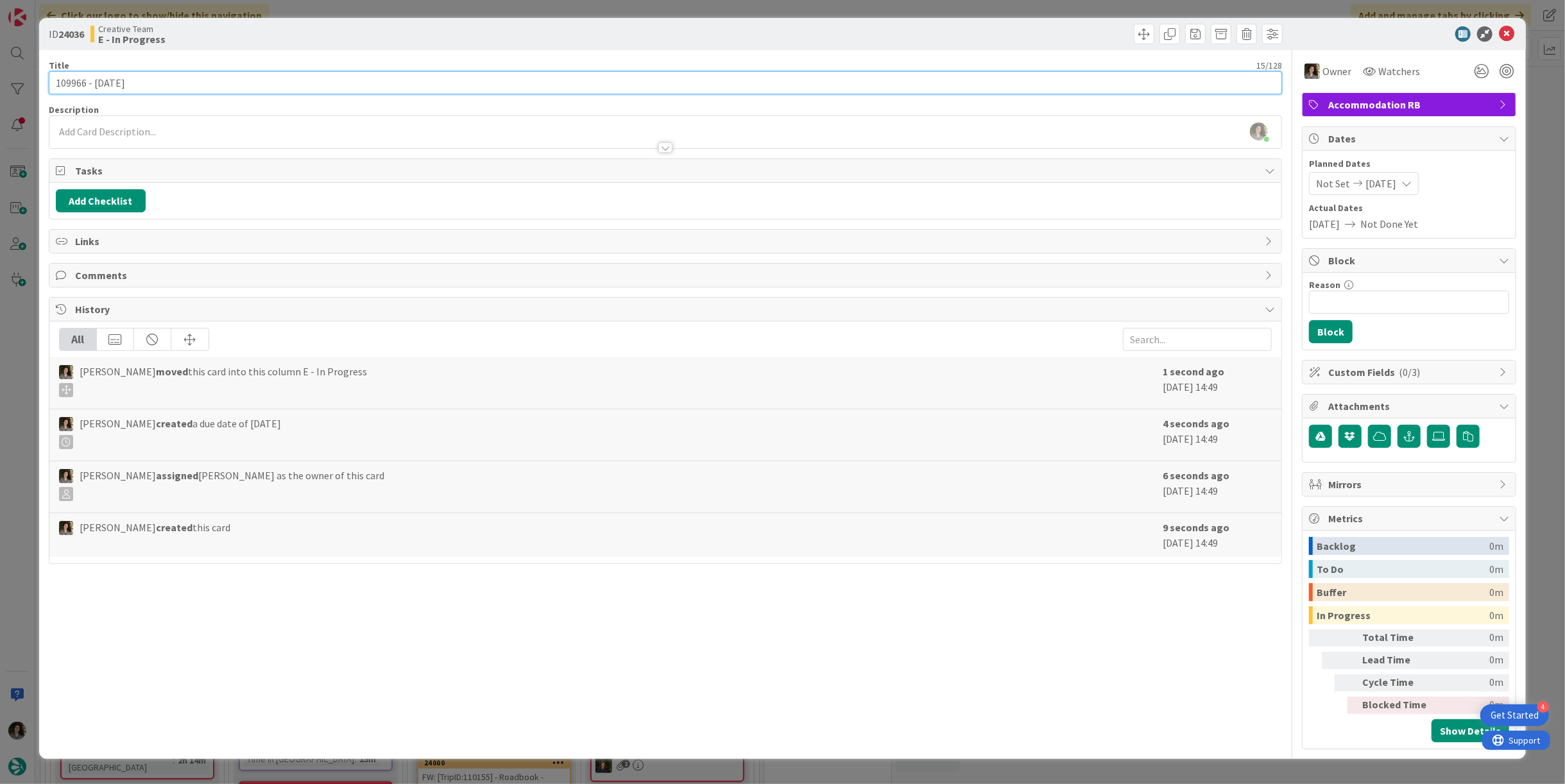
click at [281, 84] on input "109966 - [DATE]" at bounding box center [665, 83] width 1233 height 23
paste input "Hotel Escale Oceania Vannes"
type input "109966 - [DATE] - Hotel Escale [GEOGRAPHIC_DATA] [GEOGRAPHIC_DATA]"
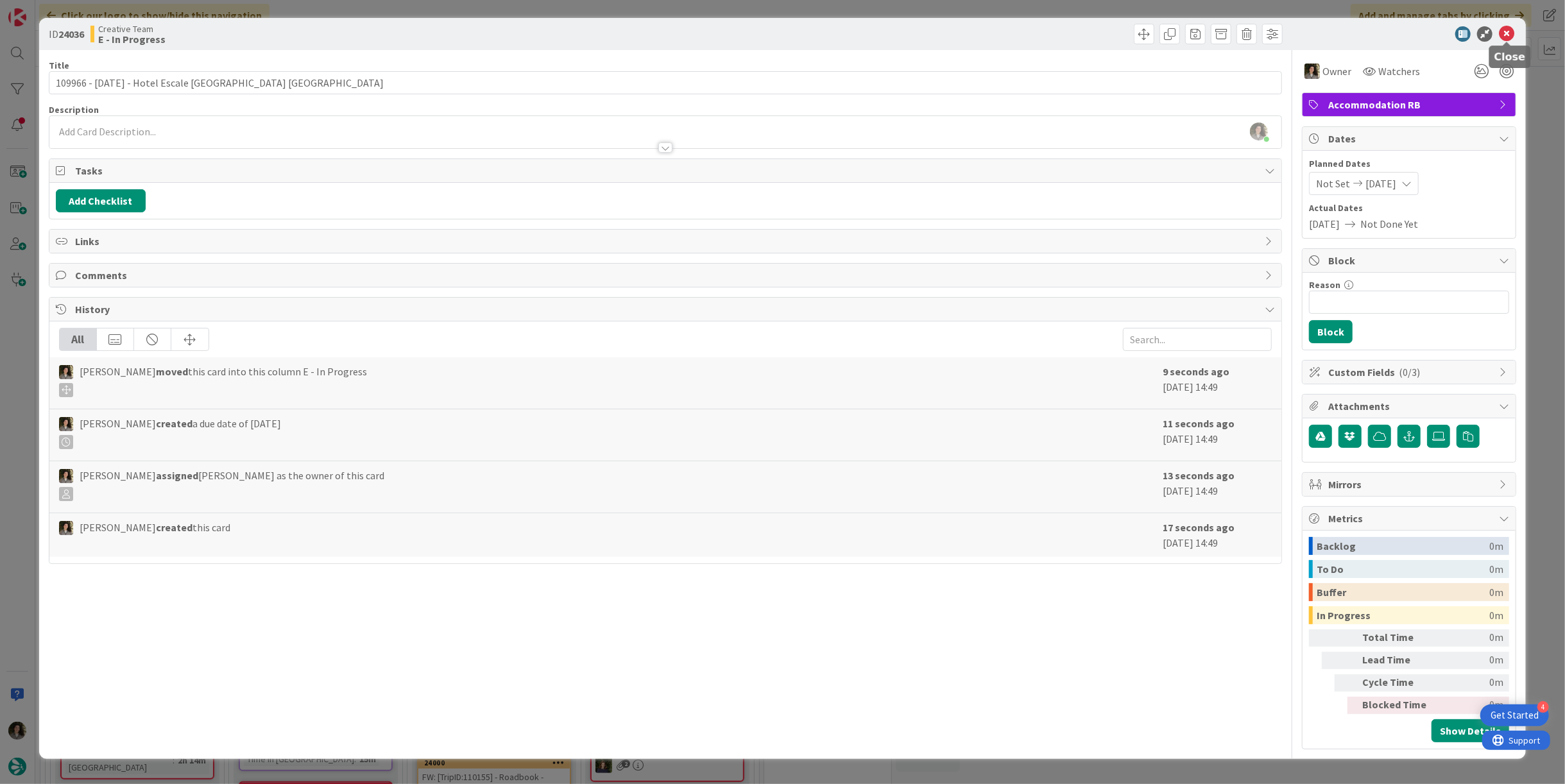
click at [1505, 28] on icon at bounding box center [1505, 33] width 15 height 15
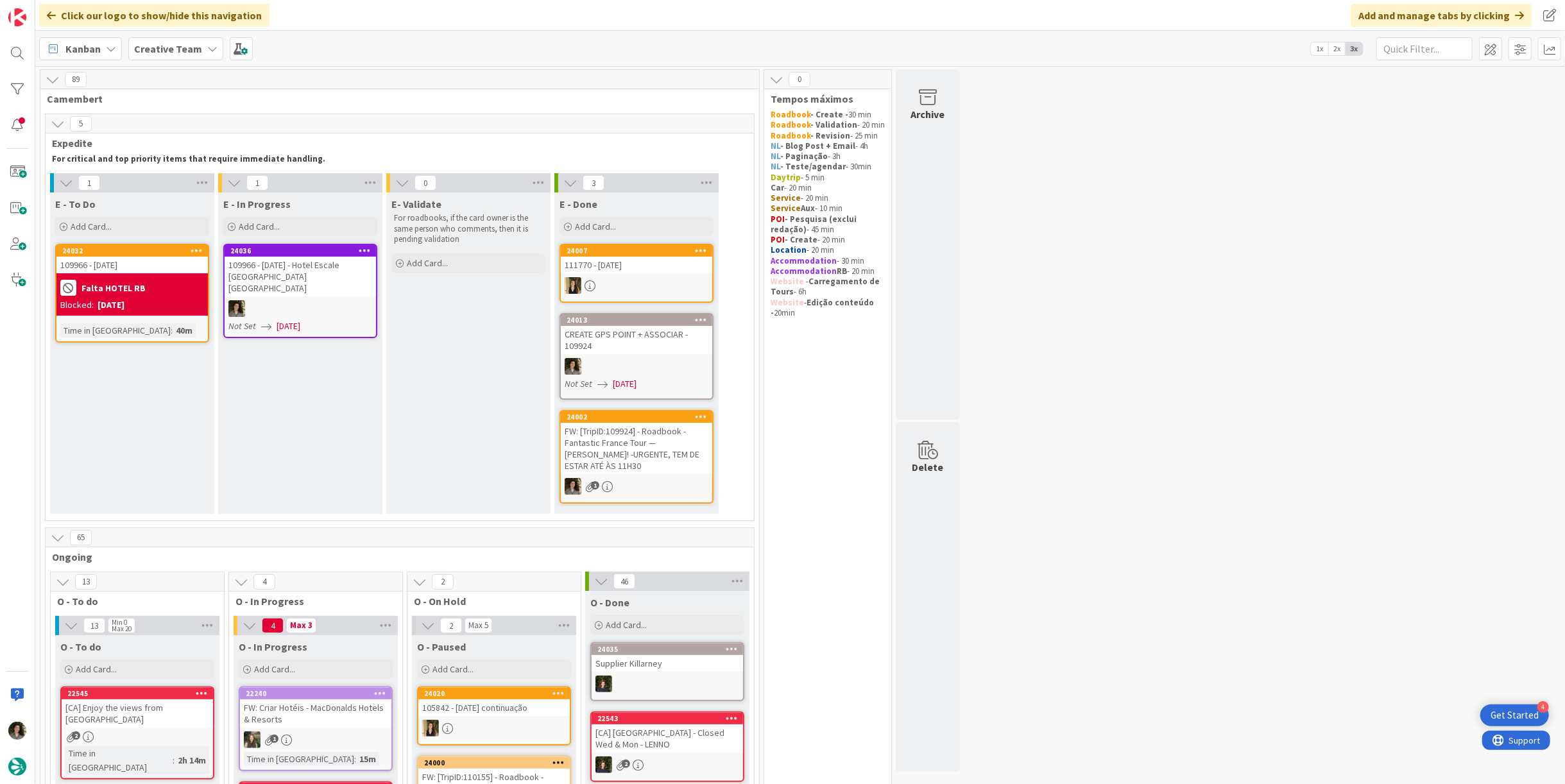
click at [320, 306] on div "24036 109966 - [DATE] - Hotel Escale [GEOGRAPHIC_DATA] Vannes Not Set [DATE]" at bounding box center [301, 291] width 154 height 95
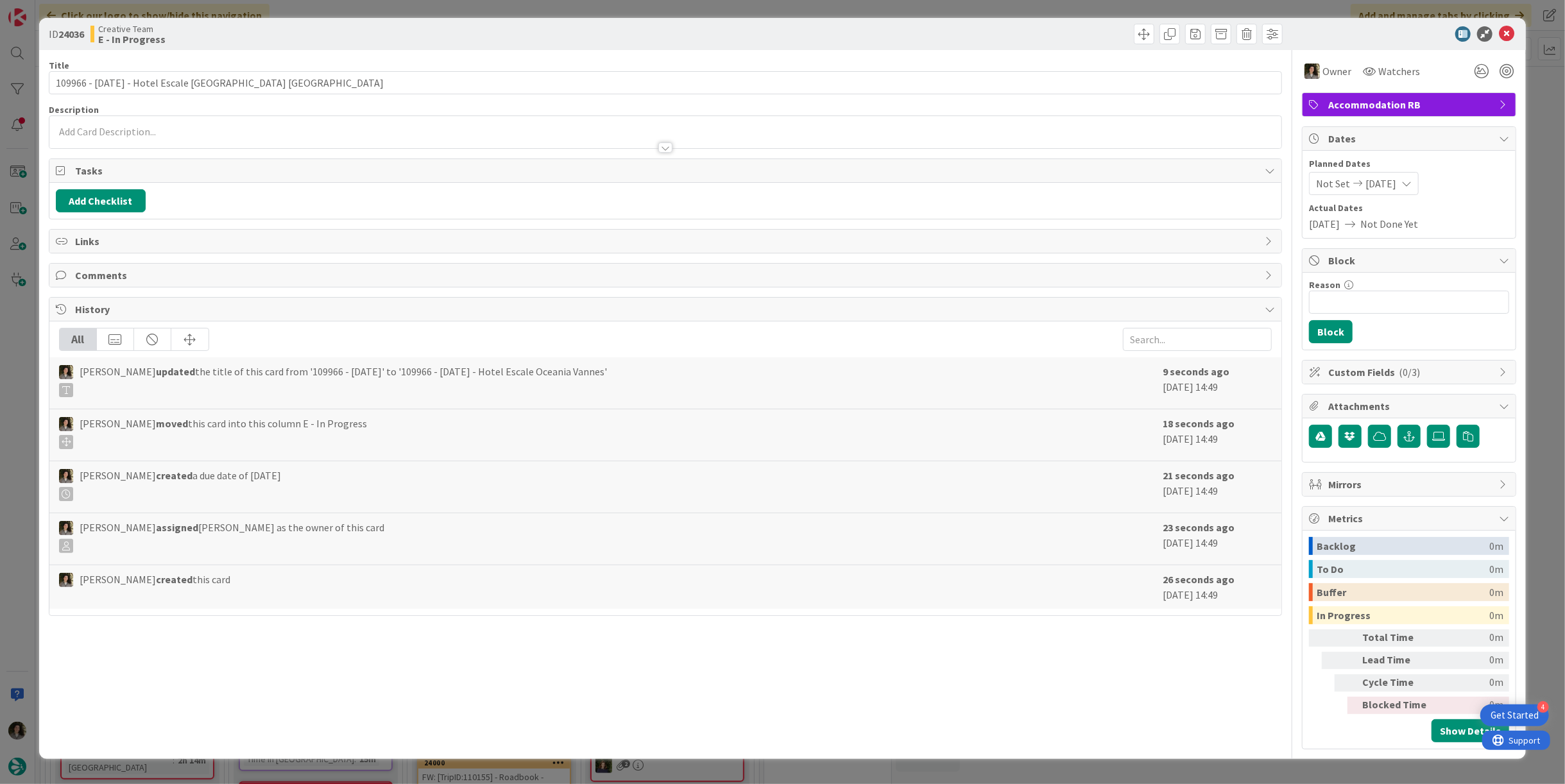
click at [662, 151] on div at bounding box center [666, 147] width 14 height 10
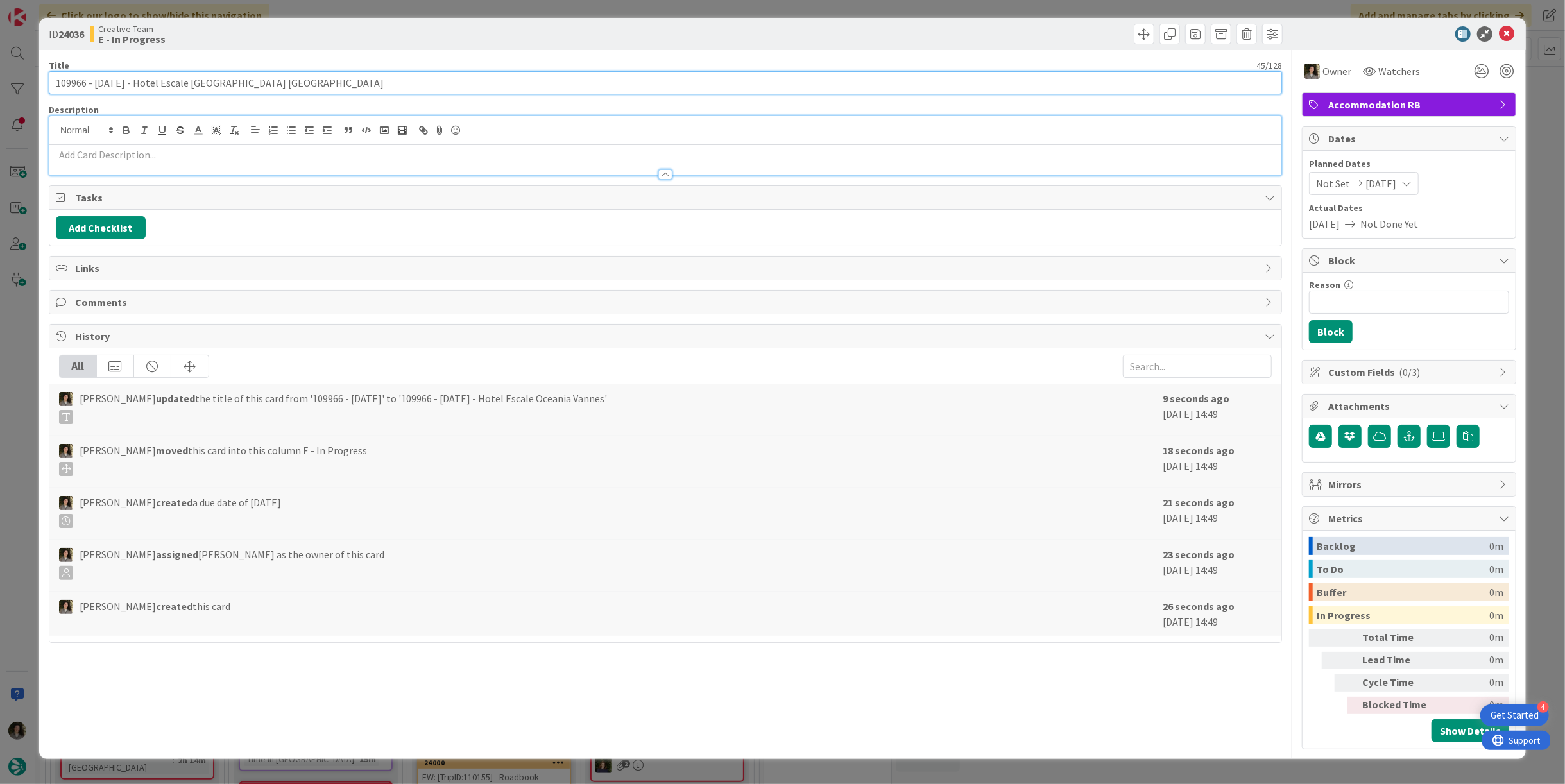
click at [299, 88] on input "109966 - [DATE] - Hotel Escale [GEOGRAPHIC_DATA] [GEOGRAPHIC_DATA]" at bounding box center [665, 83] width 1233 height 23
drag, startPoint x: 267, startPoint y: 85, endPoint x: 128, endPoint y: 87, distance: 139.0
click at [128, 87] on input "109966 - [DATE] - Hotel Escale [GEOGRAPHIC_DATA] [GEOGRAPHIC_DATA]" at bounding box center [665, 83] width 1233 height 23
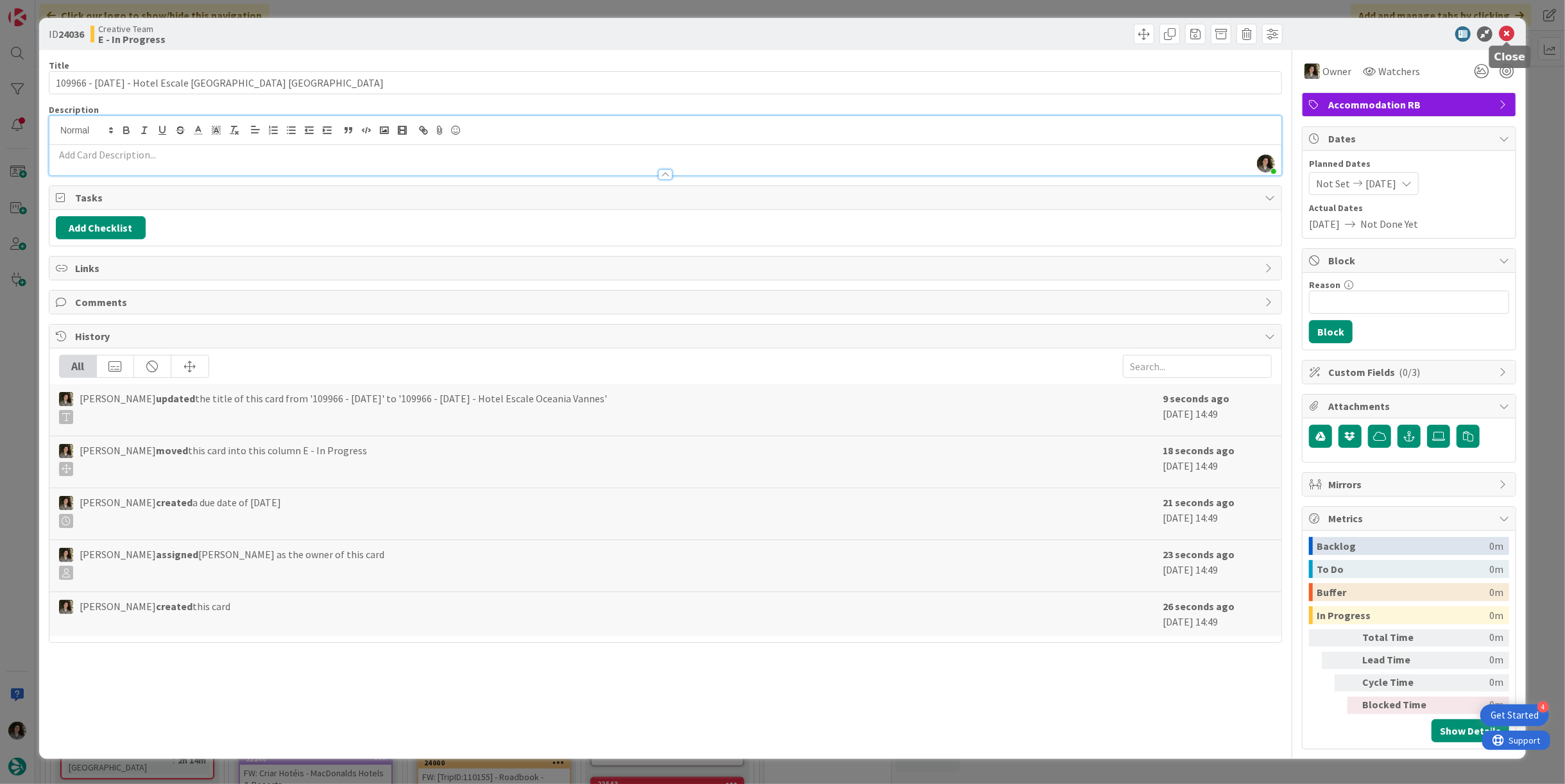
click at [1509, 32] on icon at bounding box center [1505, 33] width 15 height 15
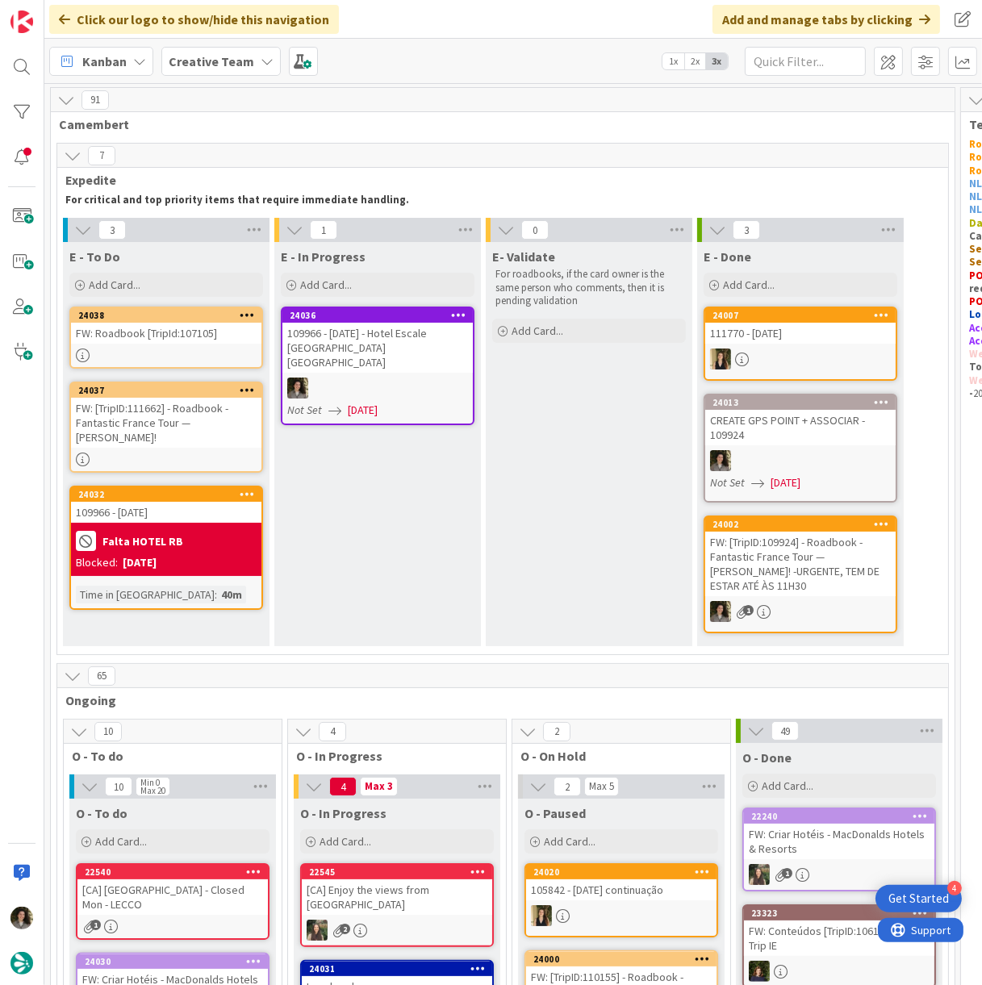
click at [173, 436] on div "FW: [TripID:111662] - Roadbook - Fantastic France Tour — [PERSON_NAME]!" at bounding box center [166, 423] width 190 height 50
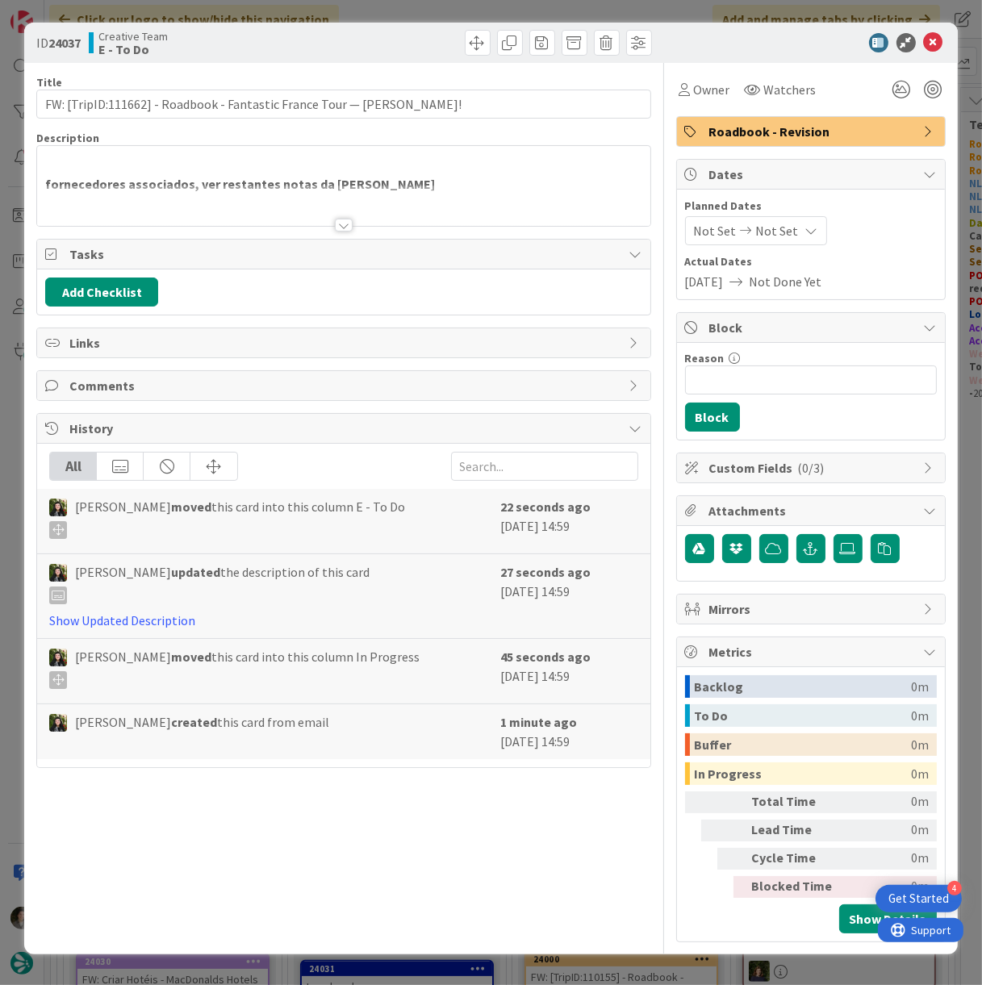
click at [330, 217] on div at bounding box center [343, 205] width 612 height 41
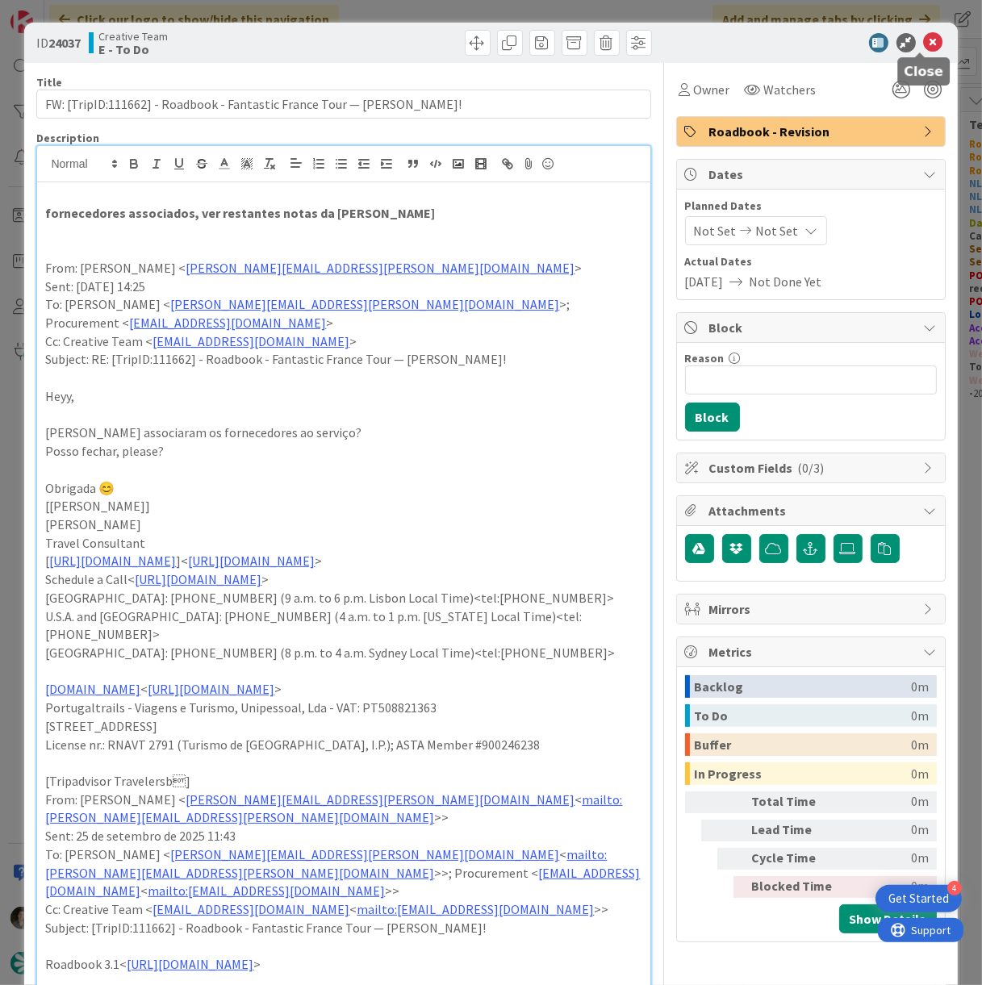
click at [924, 39] on icon at bounding box center [933, 42] width 19 height 19
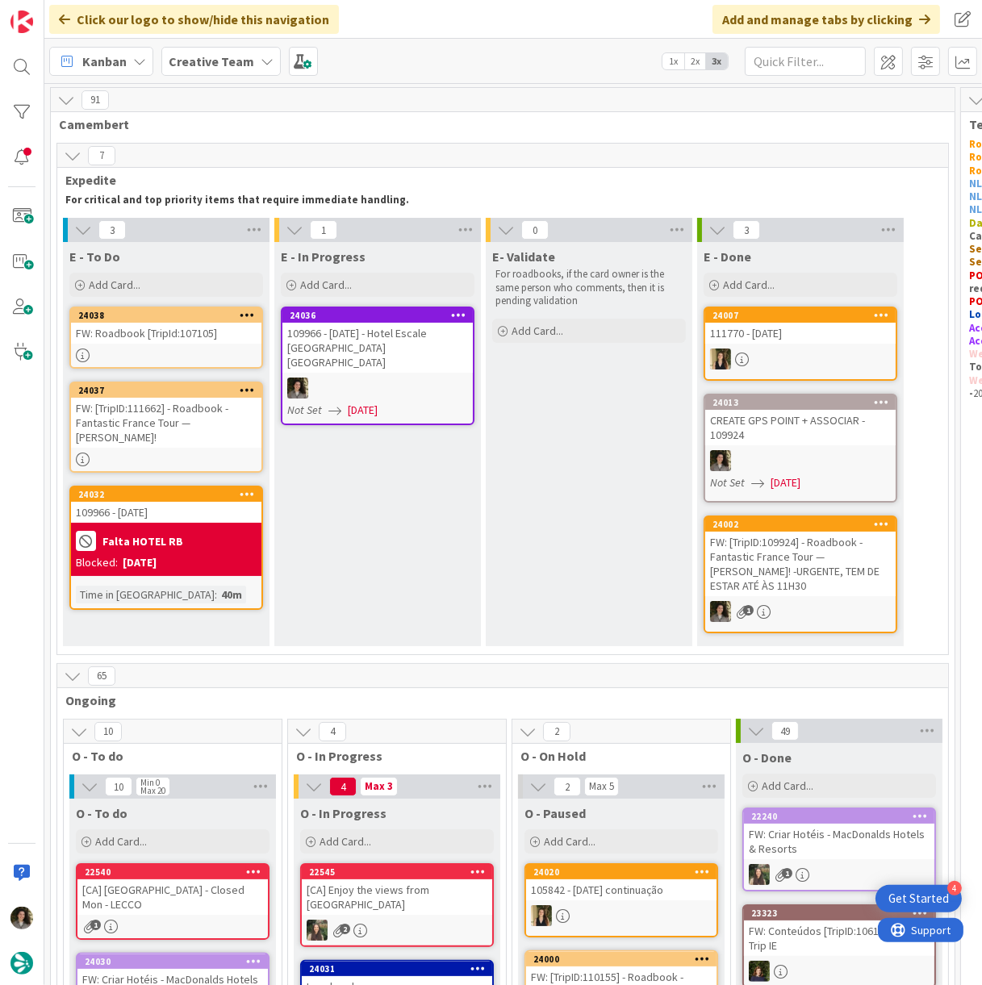
click at [157, 333] on div "FW: Roadbook [TripId:107105]" at bounding box center [166, 333] width 190 height 21
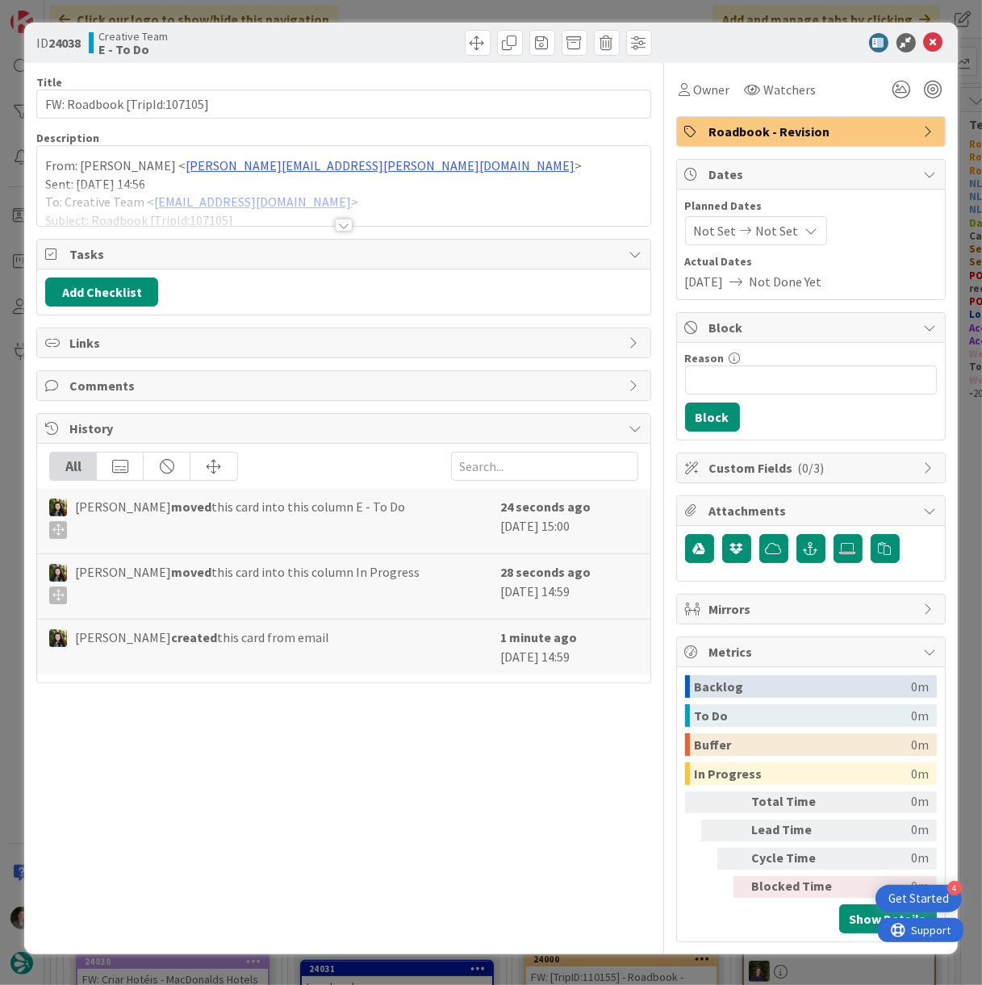
click at [346, 229] on div at bounding box center [344, 225] width 18 height 13
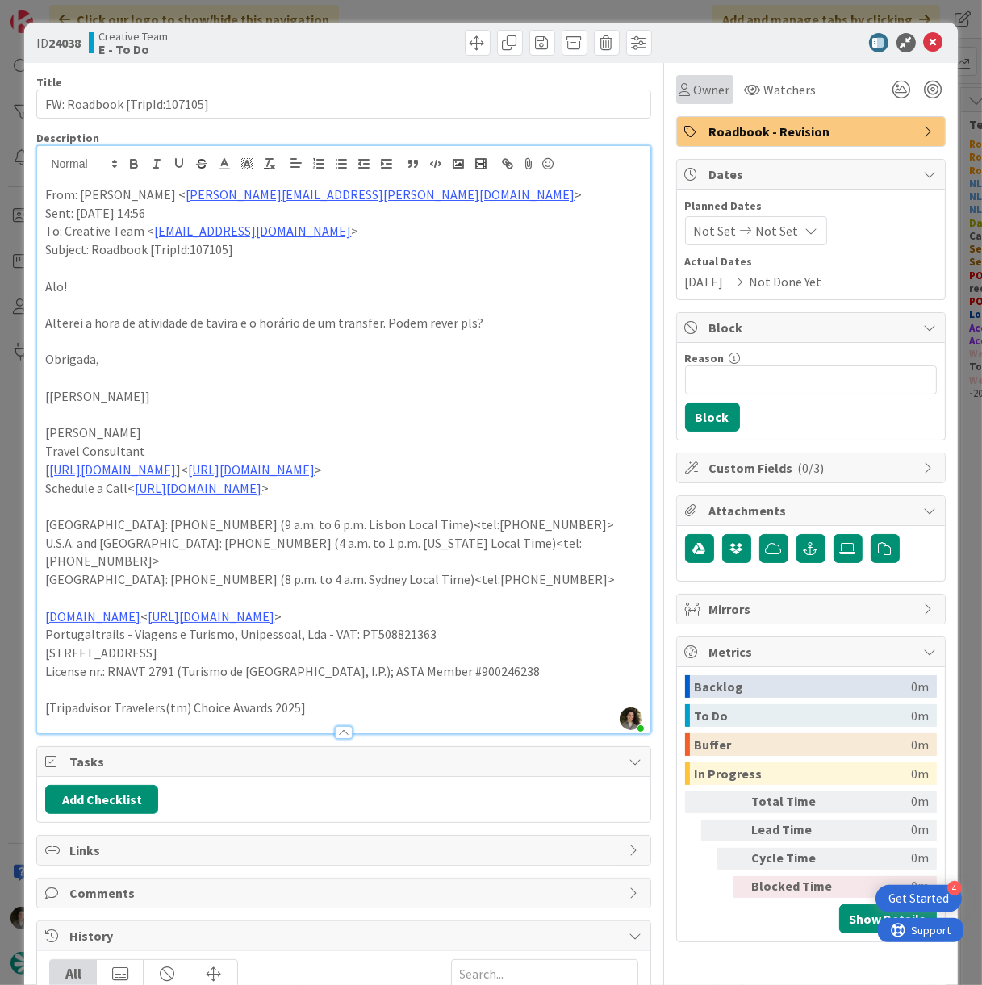
click at [699, 91] on span "Owner" at bounding box center [712, 89] width 36 height 19
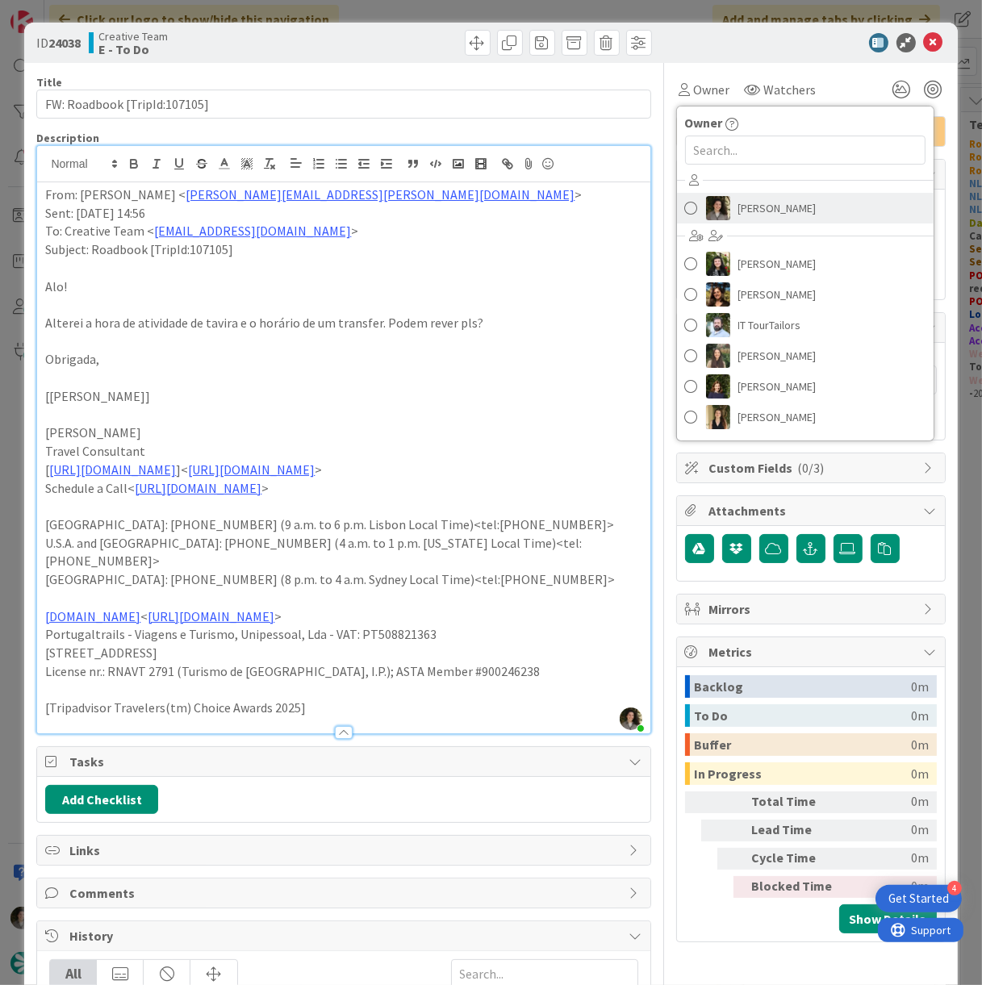
click at [783, 207] on span "[PERSON_NAME]" at bounding box center [777, 208] width 78 height 24
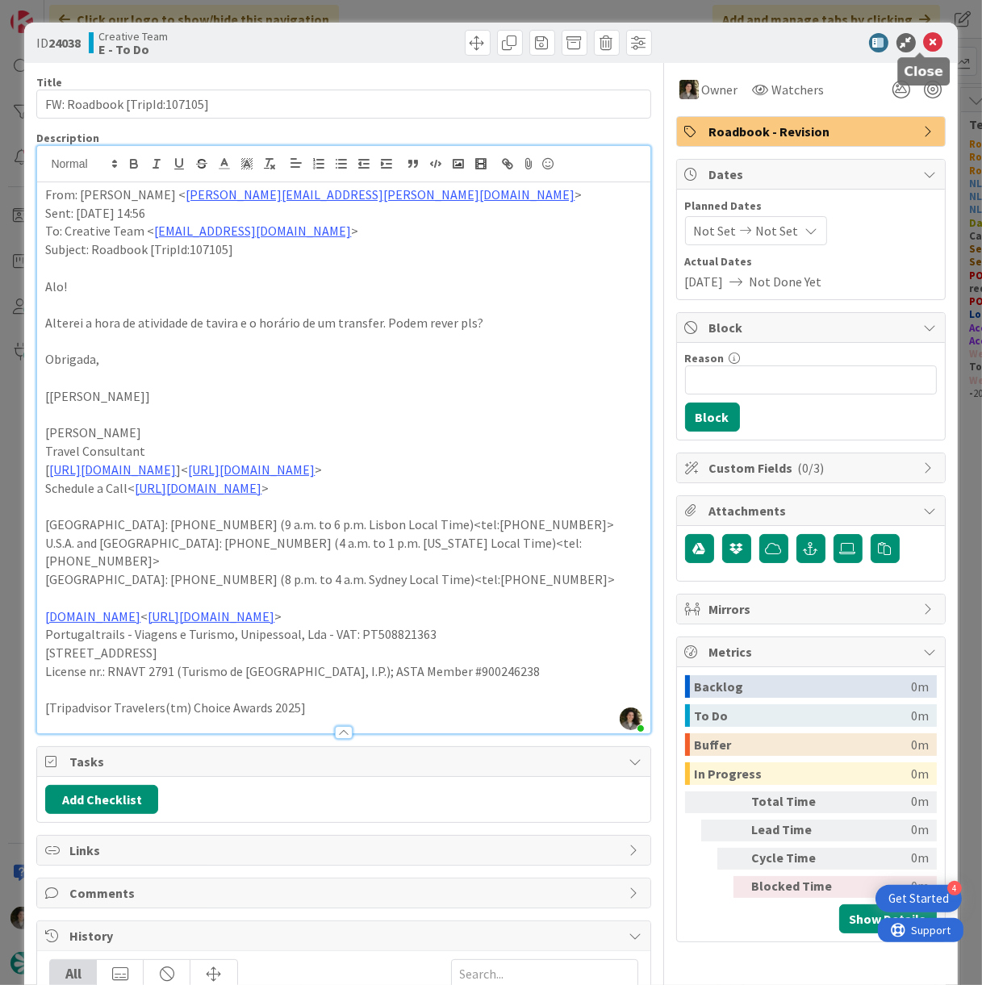
click at [925, 38] on icon at bounding box center [933, 42] width 19 height 19
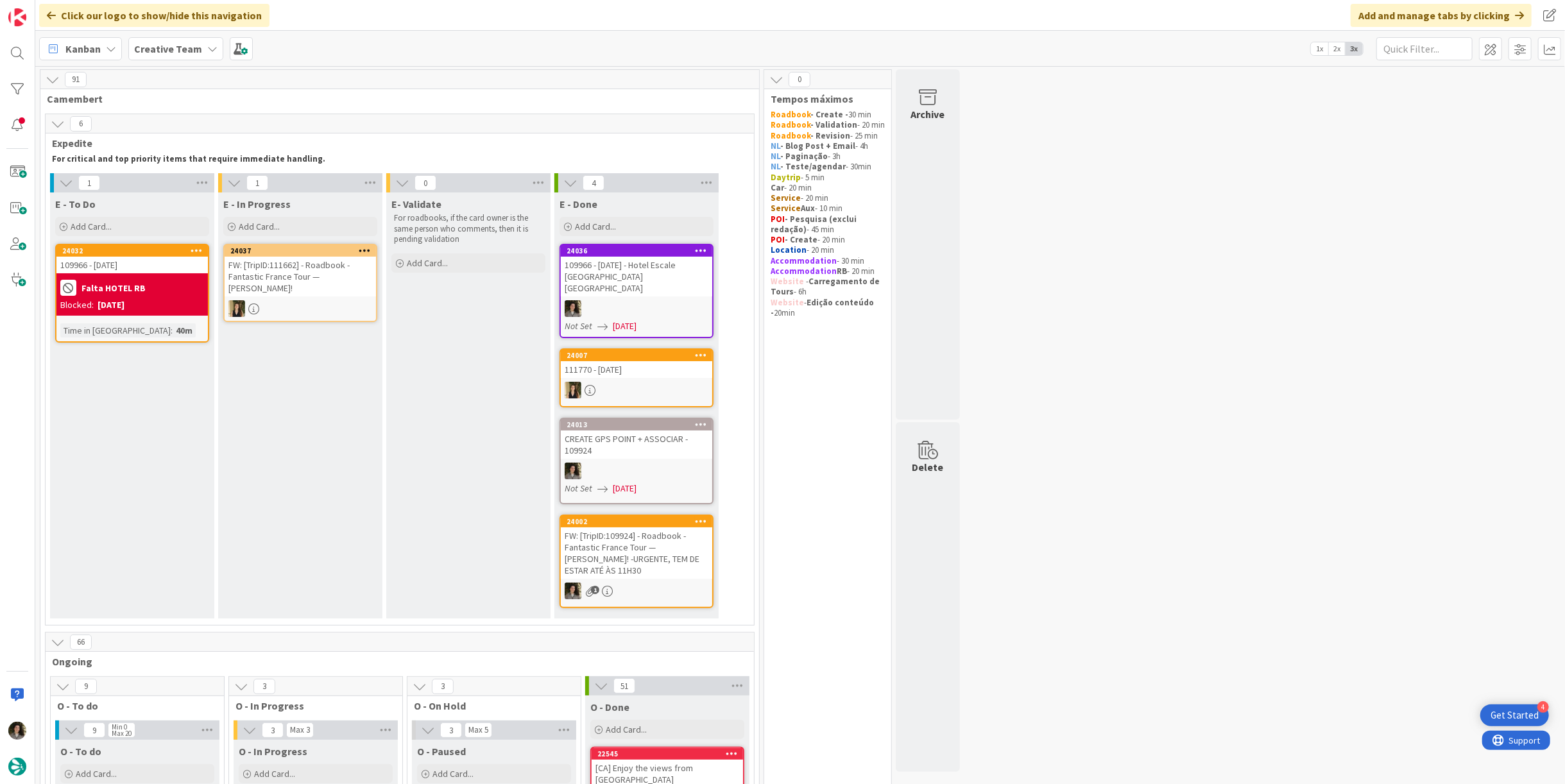
click at [111, 254] on div "24032" at bounding box center [132, 250] width 151 height 12
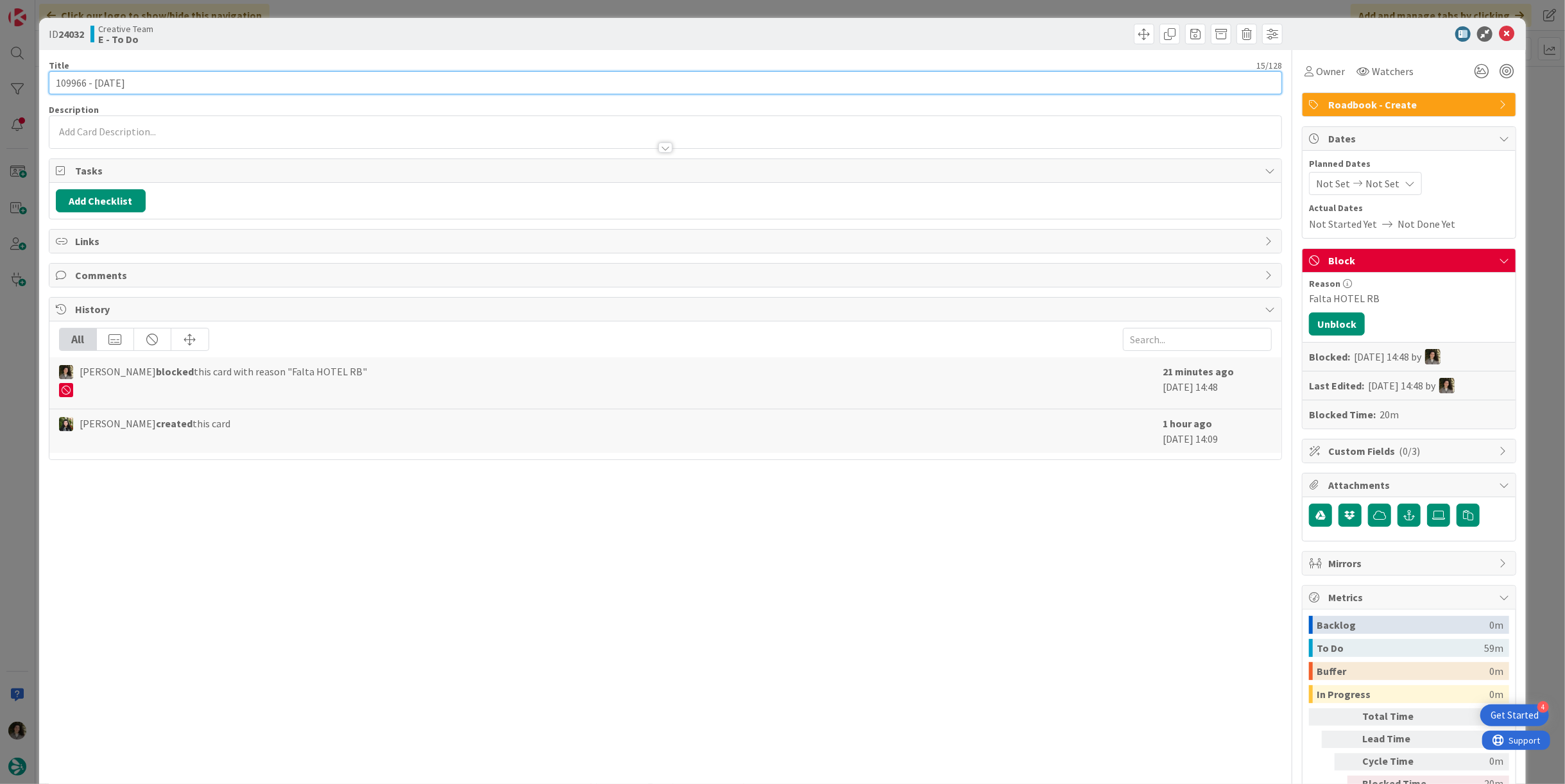
drag, startPoint x: 85, startPoint y: 83, endPoint x: 61, endPoint y: 84, distance: 24.0
click at [47, 82] on div "ID 24032 Creative Team E - To Do Title 15 / 128 109966 - [DATE] Description Own…" at bounding box center [782, 428] width 1486 height 820
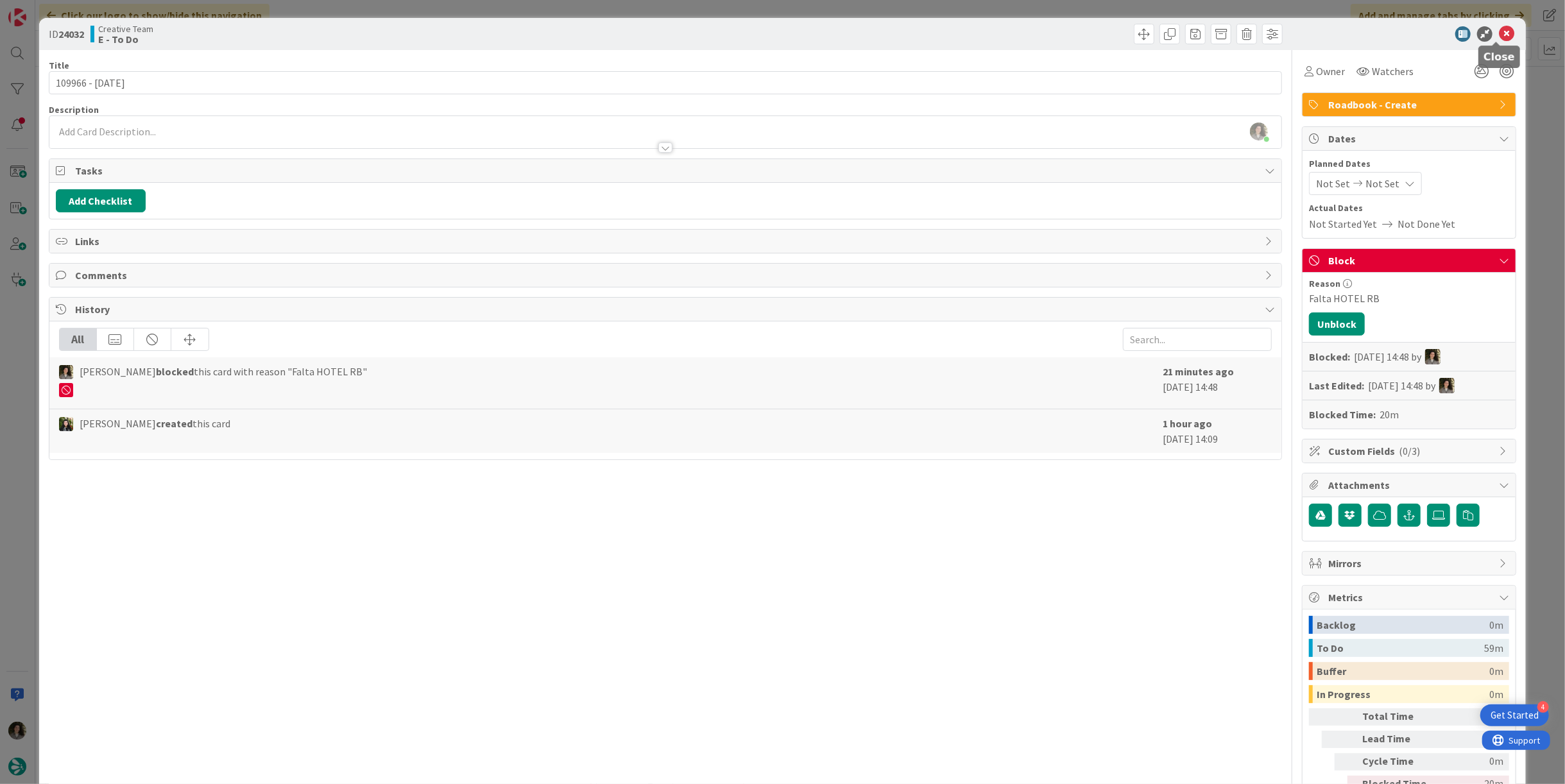
click at [1498, 32] on icon at bounding box center [1505, 33] width 15 height 15
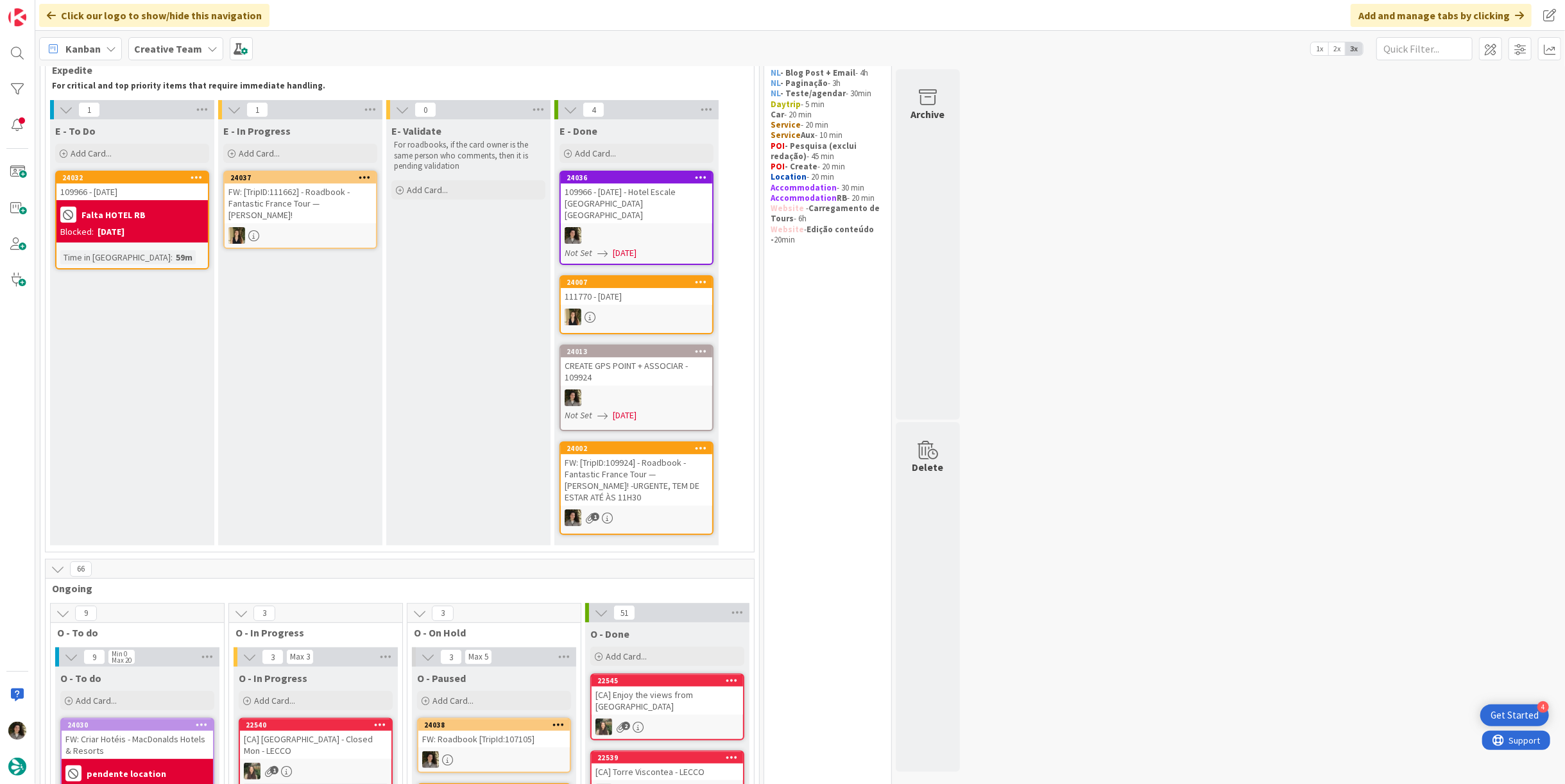
scroll to position [142, 0]
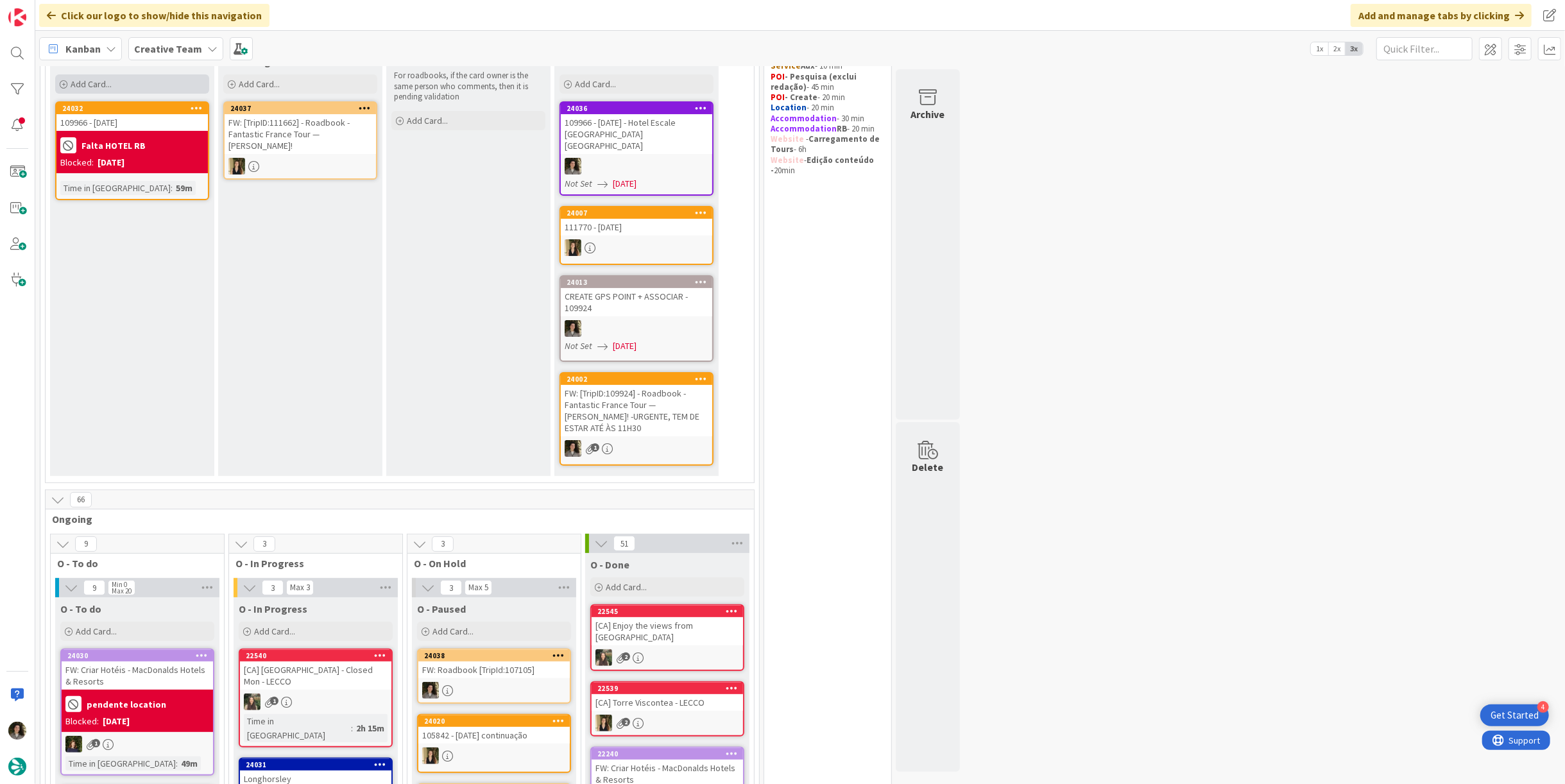
click at [117, 84] on div "Add Card..." at bounding box center [132, 84] width 154 height 19
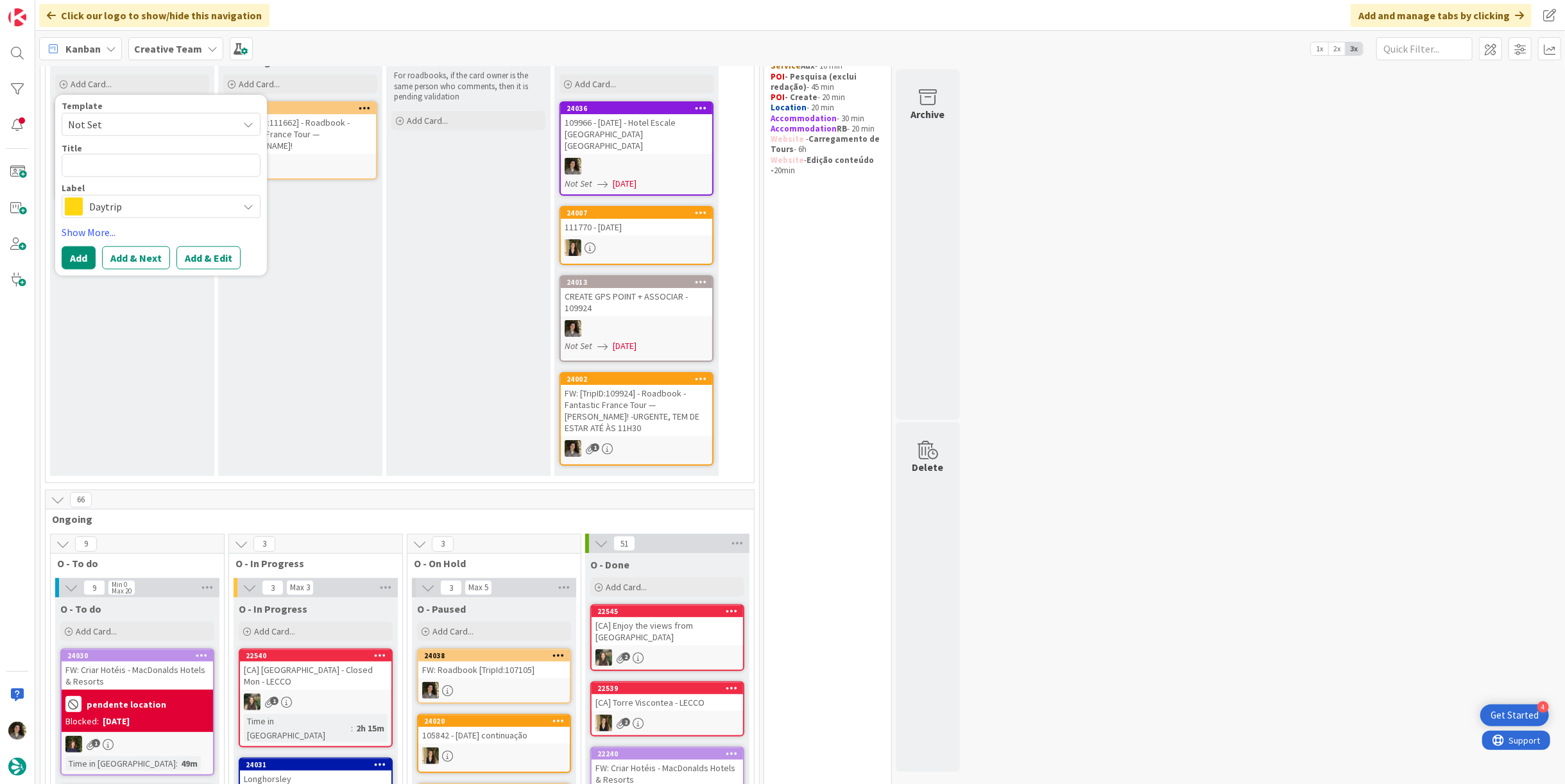
click at [165, 205] on span "Daytrip" at bounding box center [160, 206] width 142 height 18
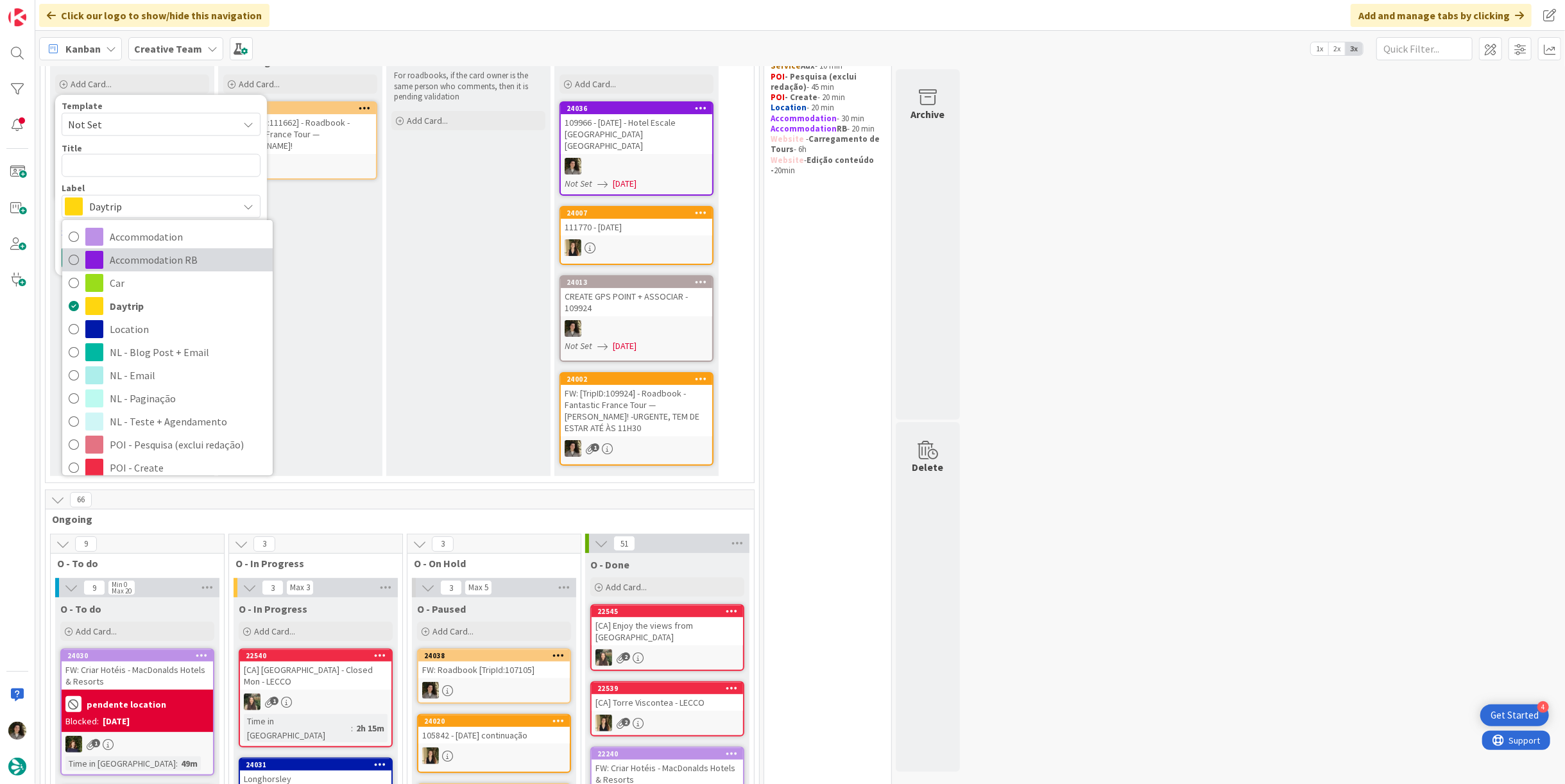
click at [131, 258] on span "Accommodation RB" at bounding box center [188, 260] width 157 height 19
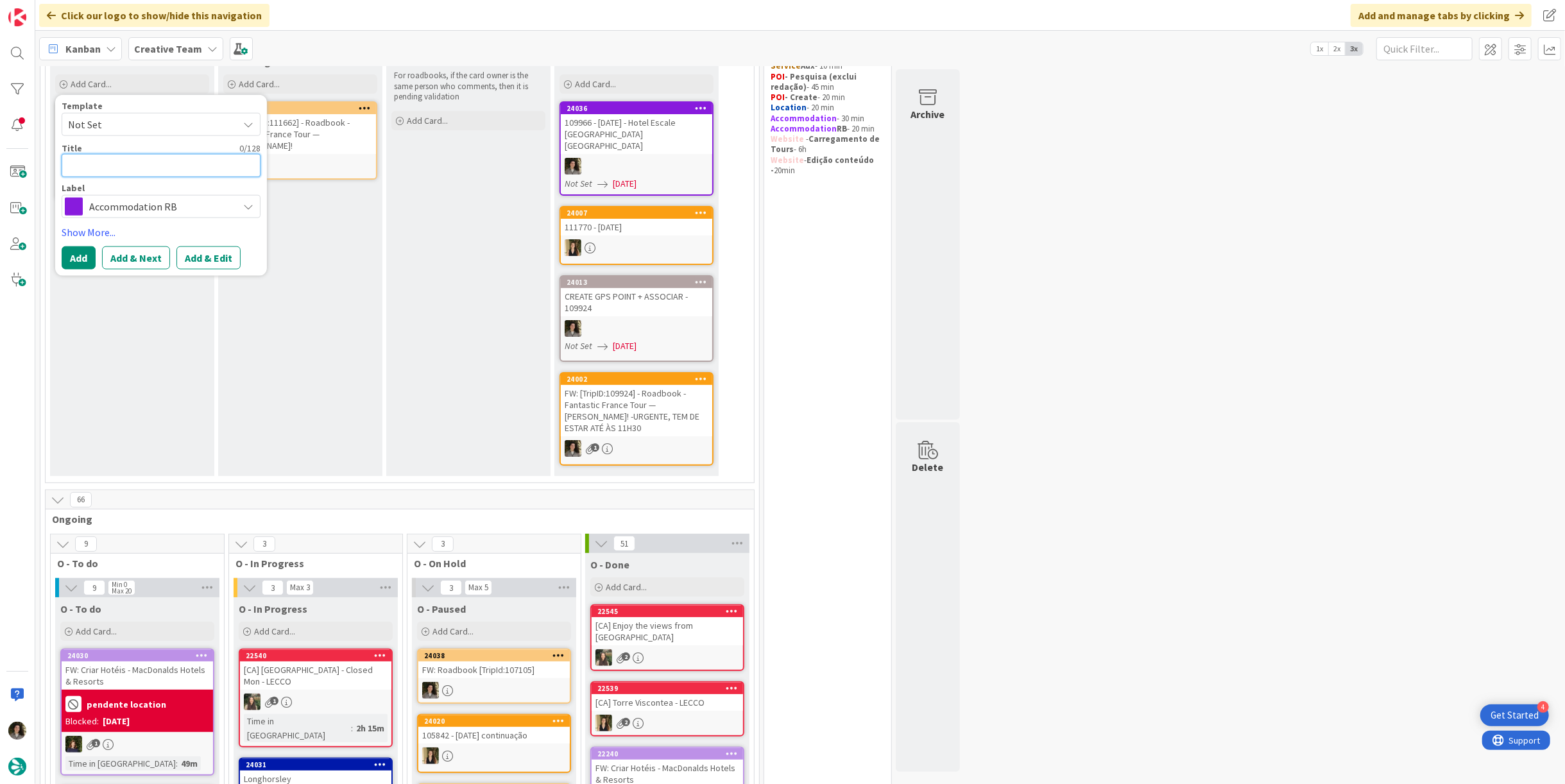
click at [138, 165] on textarea at bounding box center [161, 165] width 199 height 23
paste textarea "Best Western Premier Le Masq Hôtel"
type textarea "x"
type textarea "Best Western Premier Le Masq Hôtel"
click at [77, 254] on button "Add" at bounding box center [78, 258] width 34 height 23
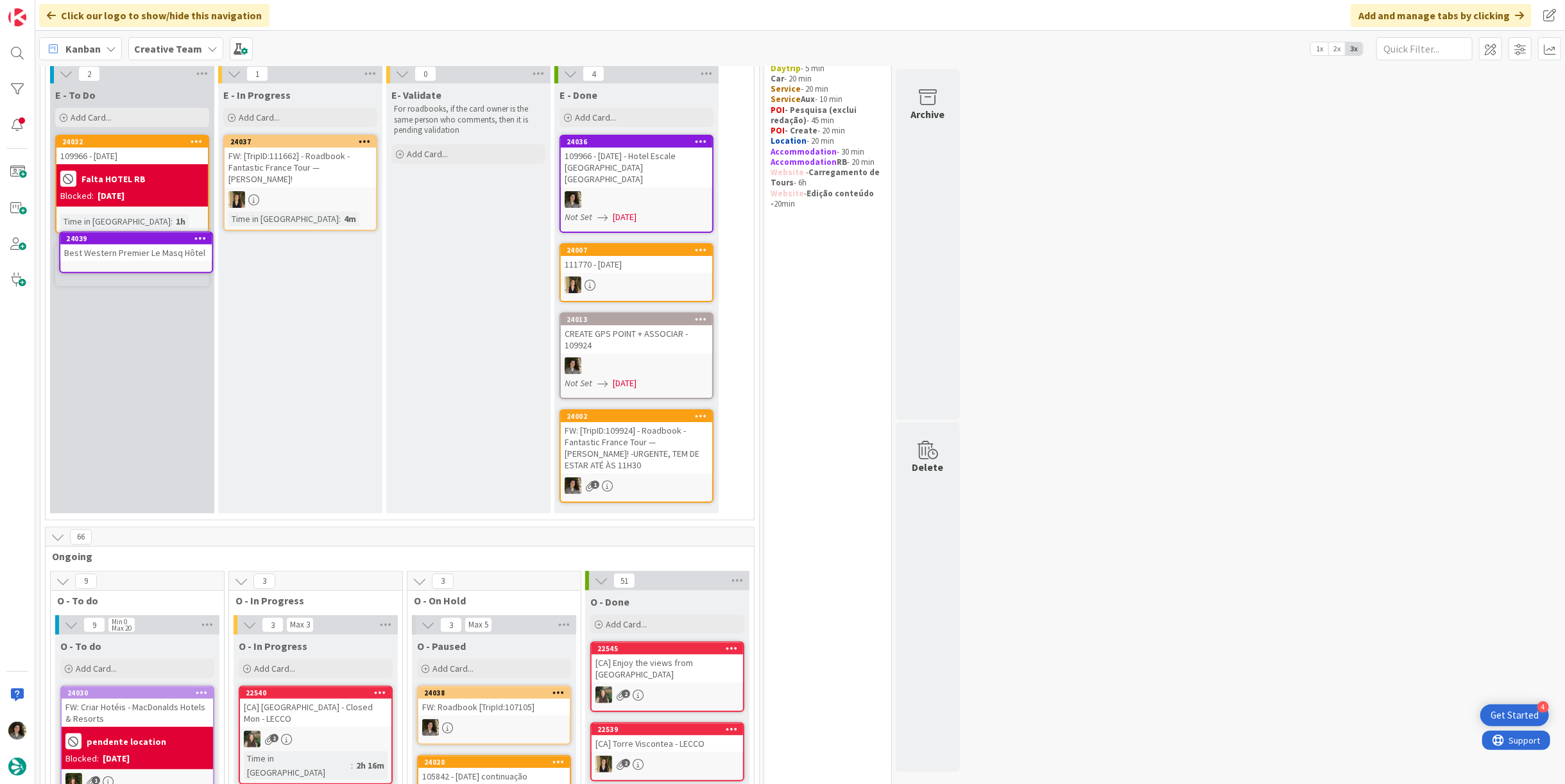
scroll to position [108, 0]
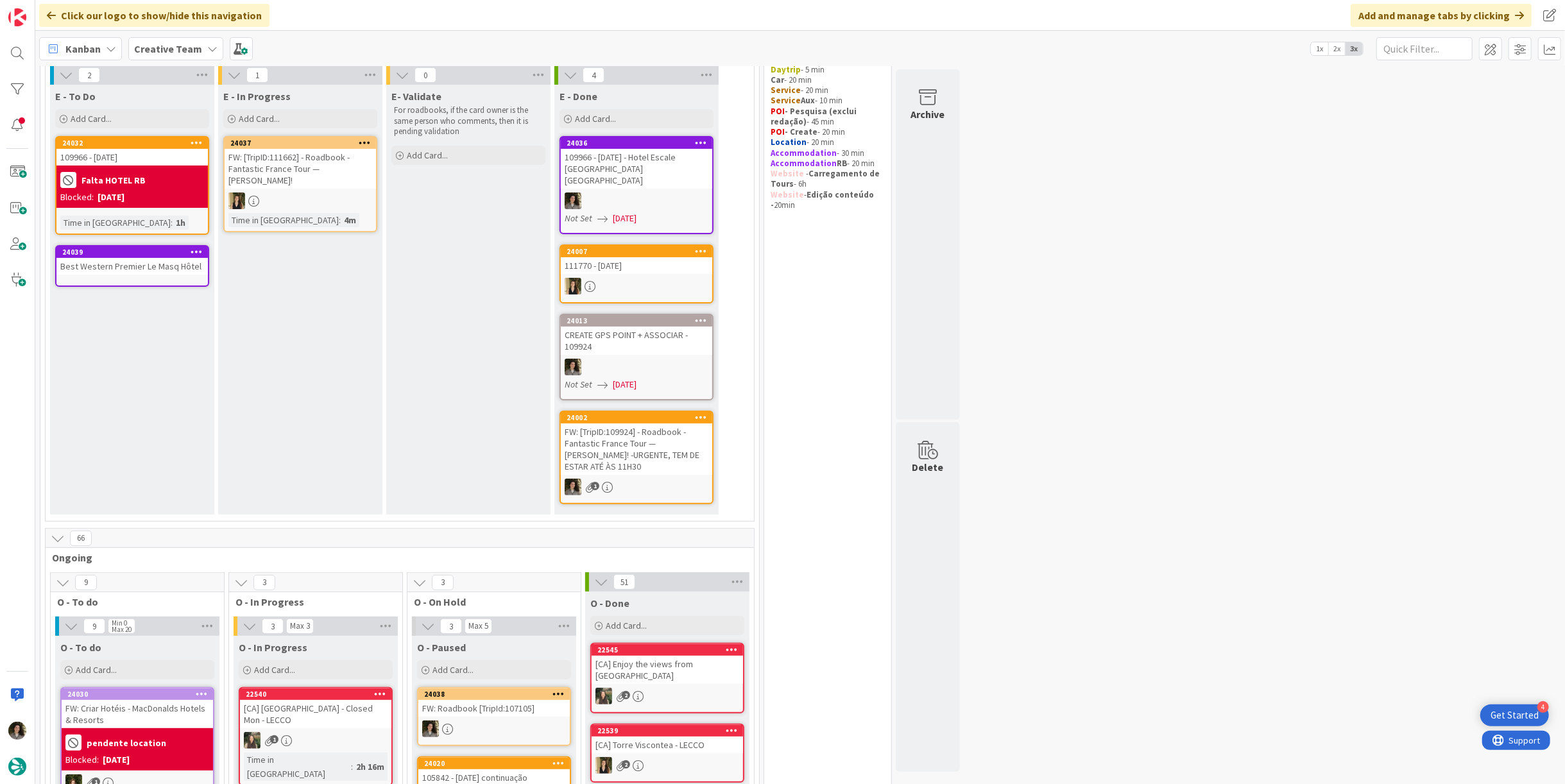
click at [641, 177] on div "24036 109966 - [DATE] - Hotel Escale [GEOGRAPHIC_DATA] Vannes Not Set [DATE]" at bounding box center [636, 184] width 154 height 98
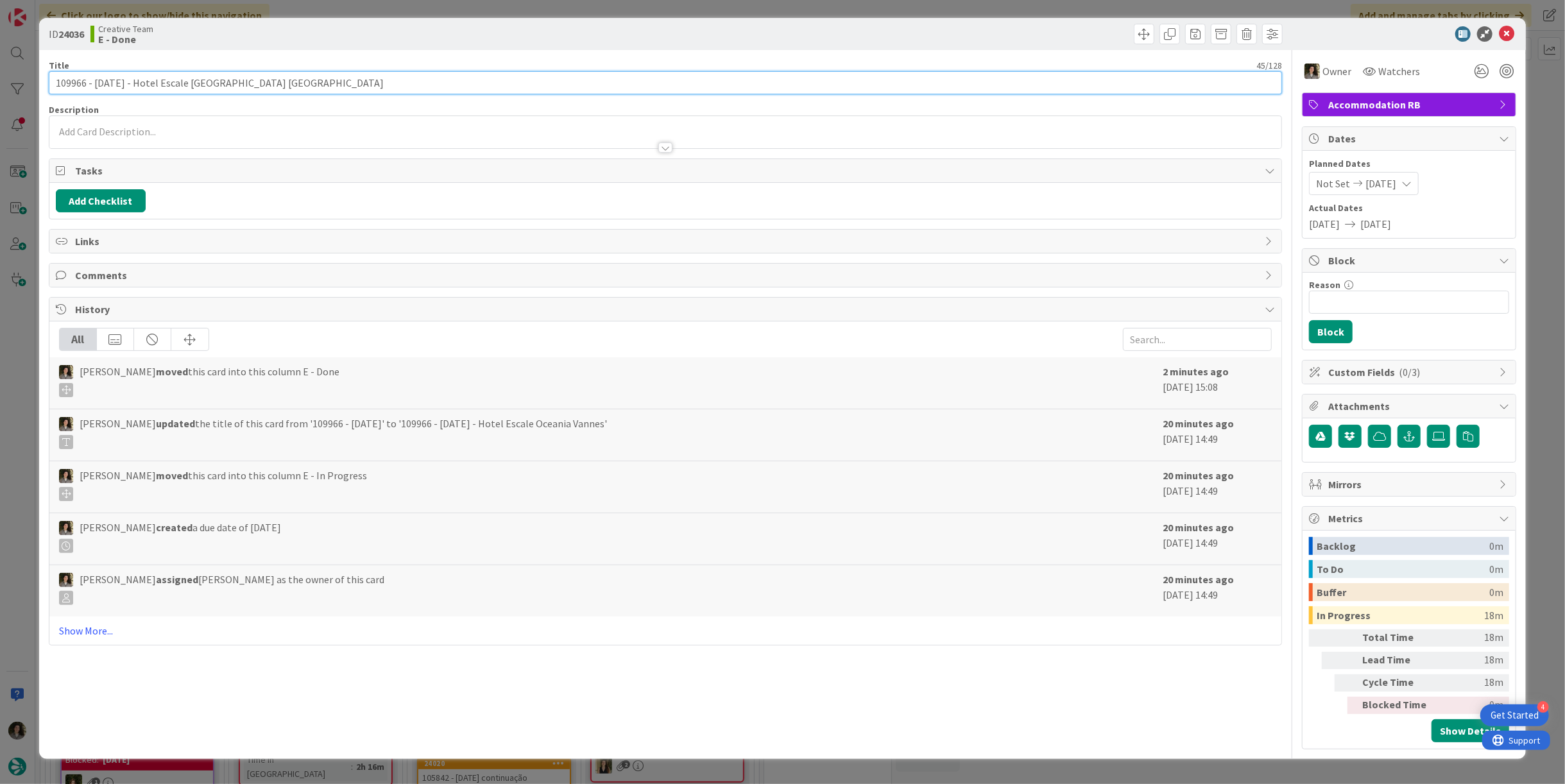
drag, startPoint x: 124, startPoint y: 81, endPoint x: -3, endPoint y: 81, distance: 127.0
click at [0, 81] on html "4 Get Started Click our logo to show/hide this navigation Add and manage tabs b…" at bounding box center [782, 392] width 1565 height 784
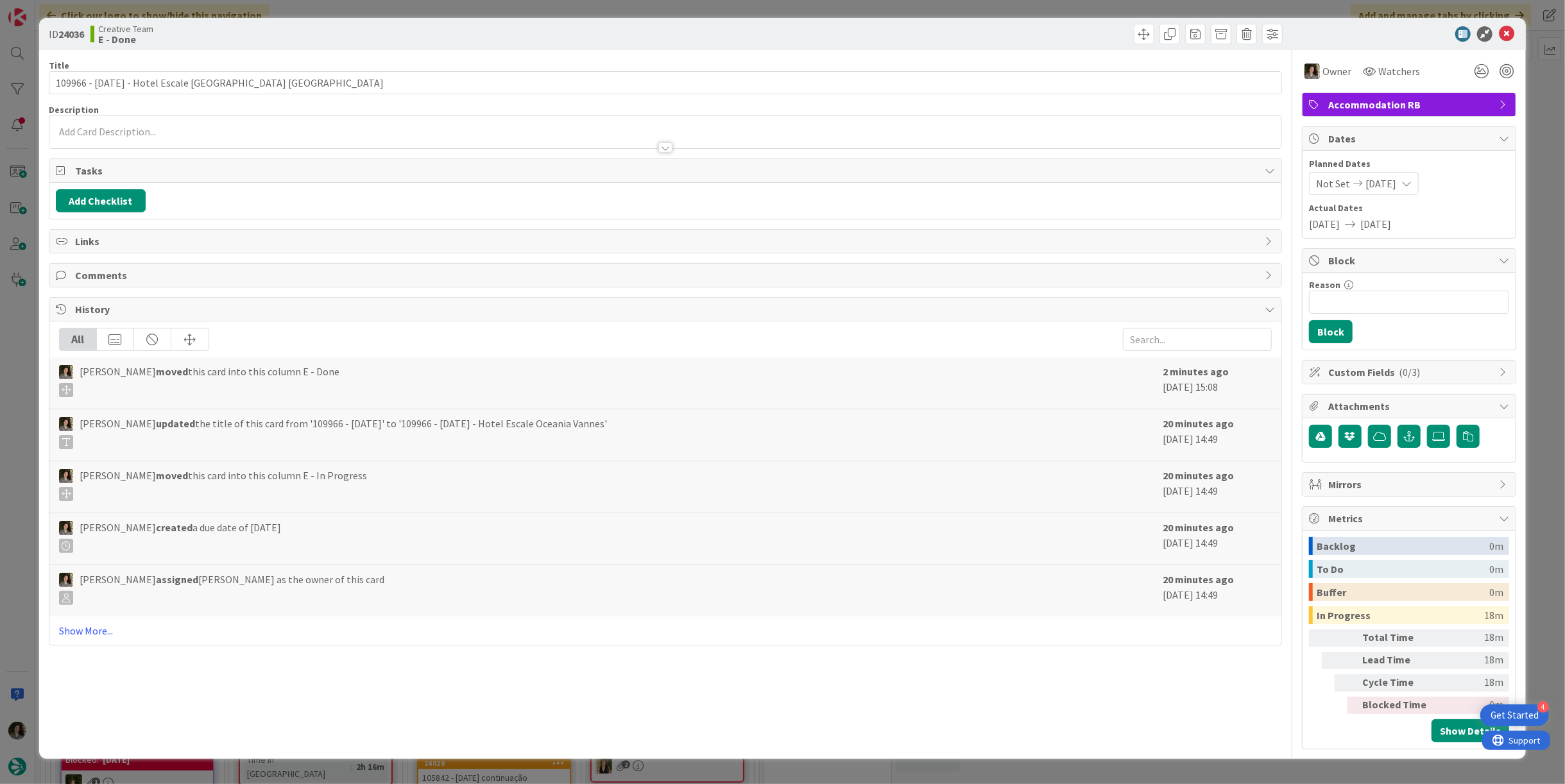
click at [1513, 32] on icon at bounding box center [1505, 33] width 15 height 15
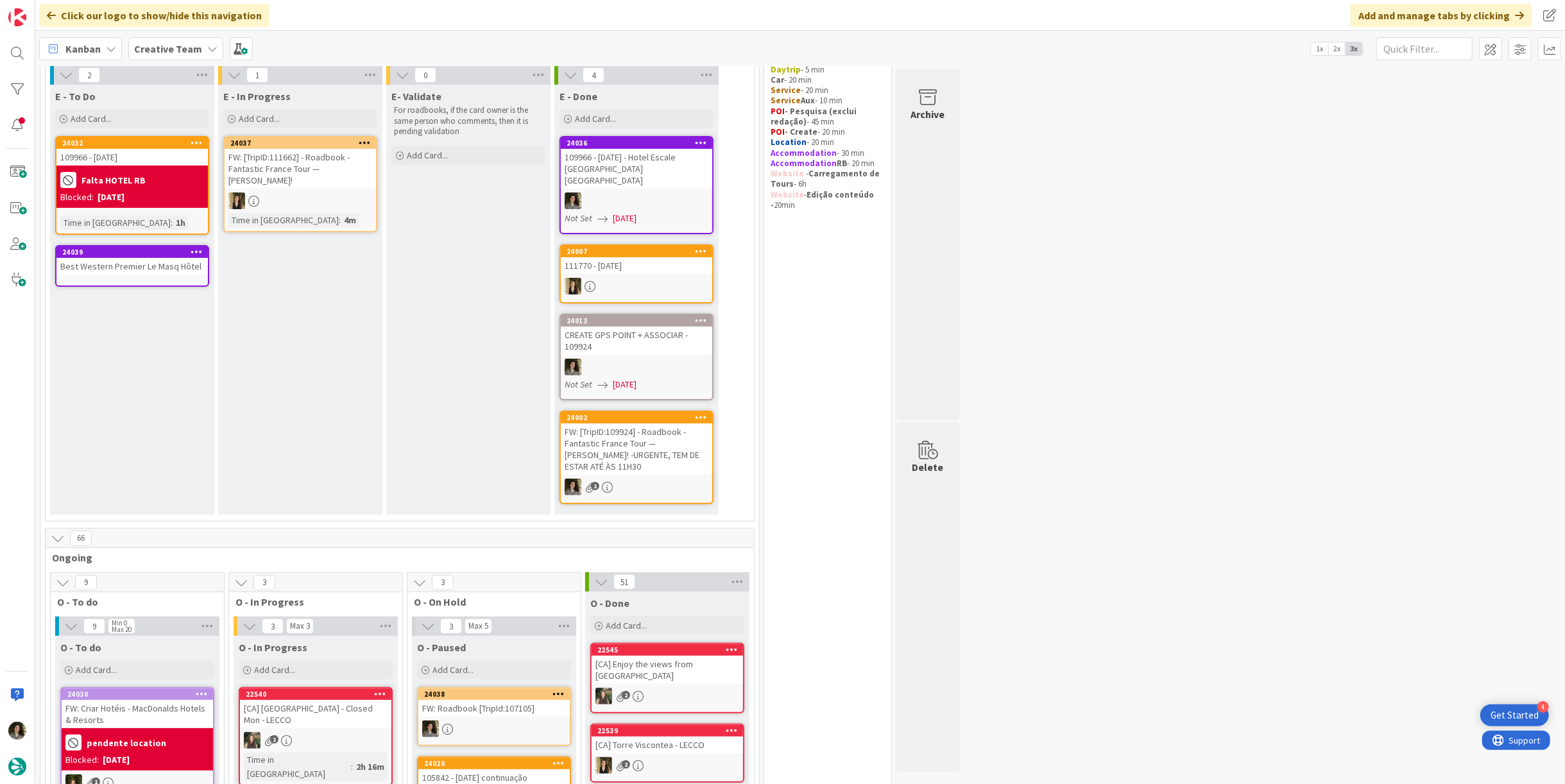
click at [153, 261] on div "Best Western Premier Le Masq Hôtel" at bounding box center [132, 266] width 151 height 17
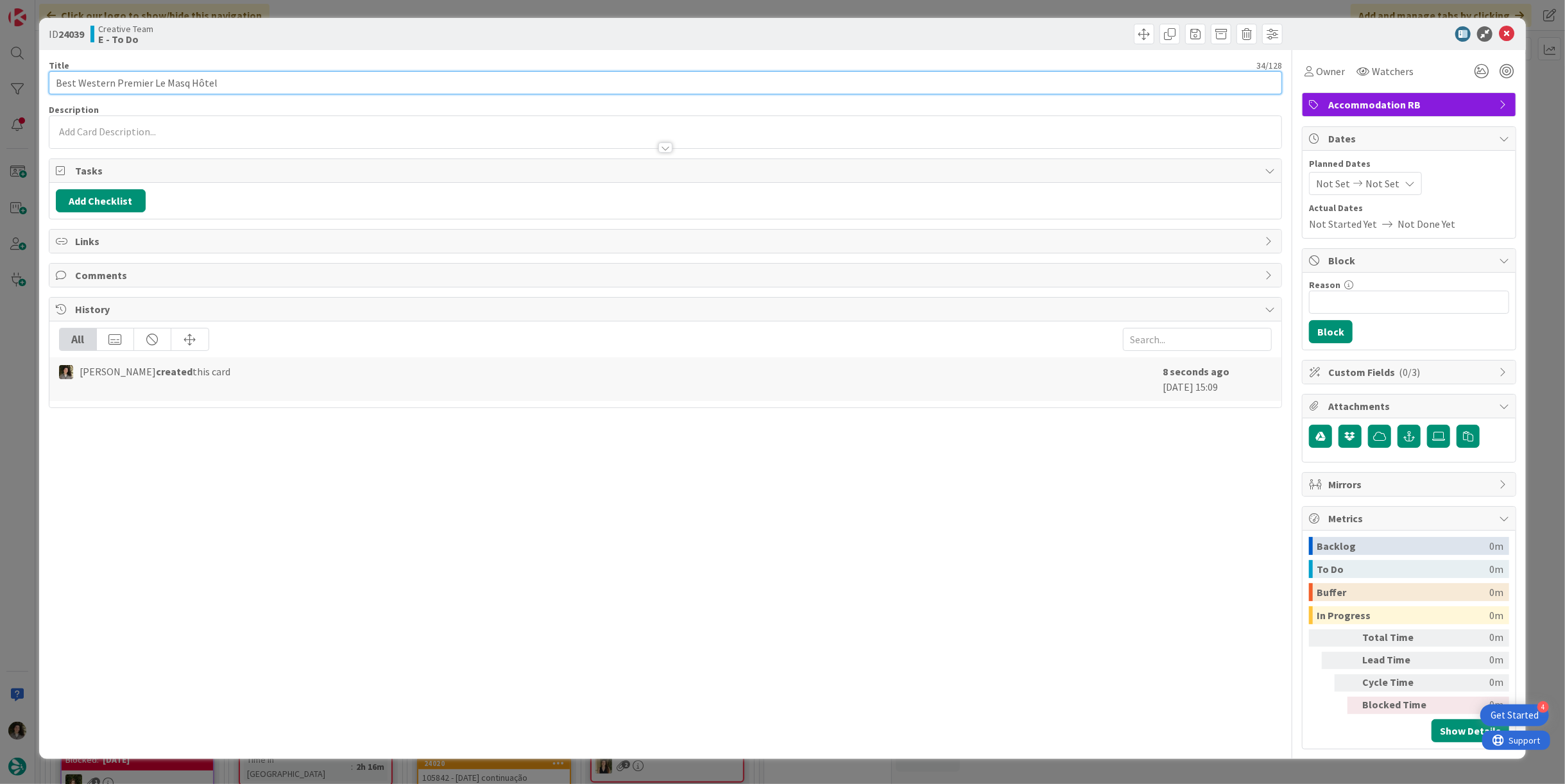
click at [55, 81] on input "Best Western Premier Le Masq Hôtel" at bounding box center [665, 83] width 1233 height 23
paste input "109966 - [DATE] -"
type input "109966 - [DATE] - Best Western Premier Le Masq Hôtel"
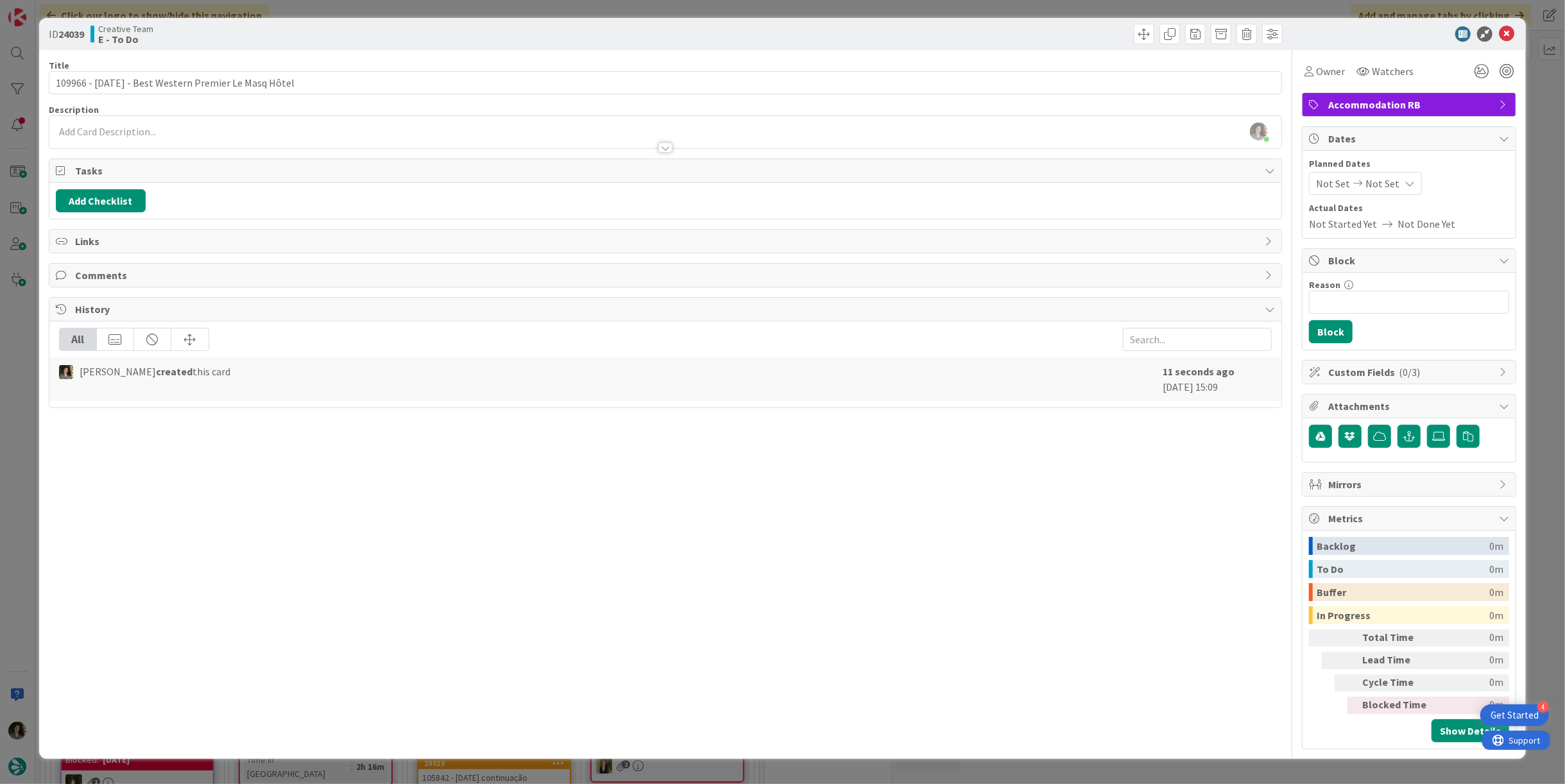
click at [1396, 183] on div "Not Set Not Set" at bounding box center [1365, 183] width 113 height 23
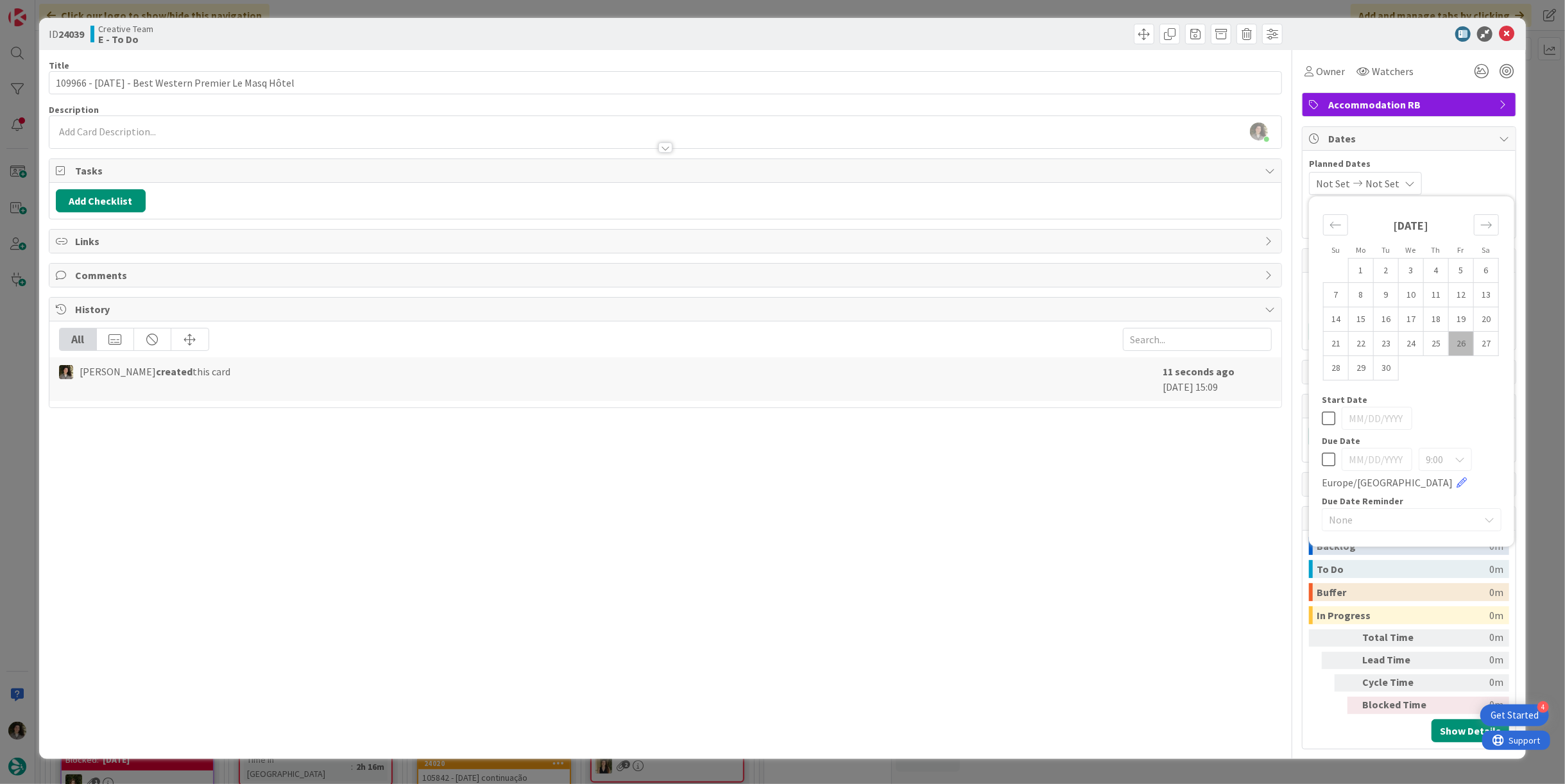
drag, startPoint x: 1326, startPoint y: 456, endPoint x: 1330, endPoint y: 443, distance: 13.6
click at [1326, 452] on icon at bounding box center [1328, 459] width 14 height 15
type input "[DATE]"
click at [1325, 71] on span "Owner" at bounding box center [1330, 71] width 29 height 15
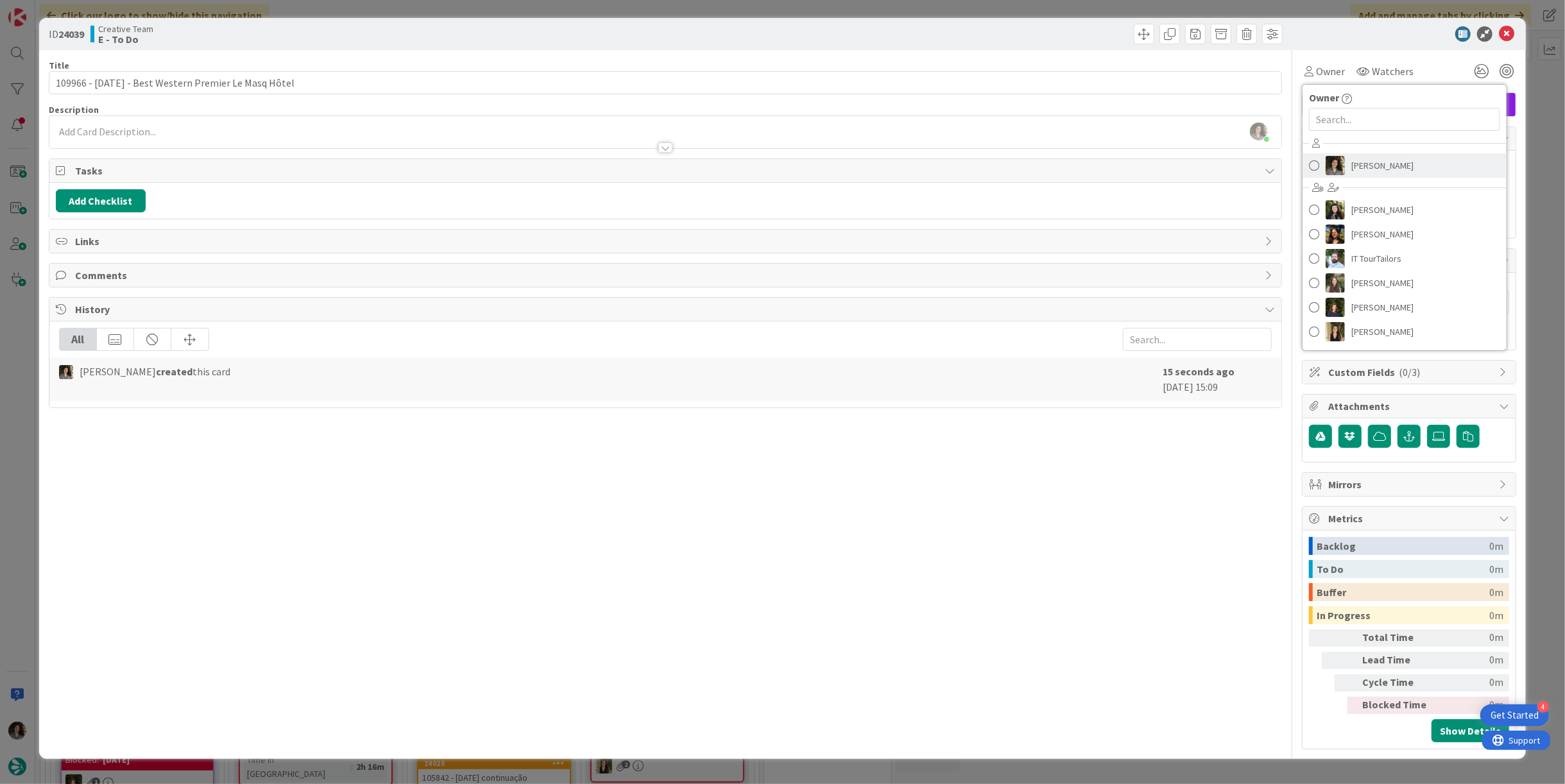
click at [1369, 157] on span "[PERSON_NAME]" at bounding box center [1382, 165] width 62 height 19
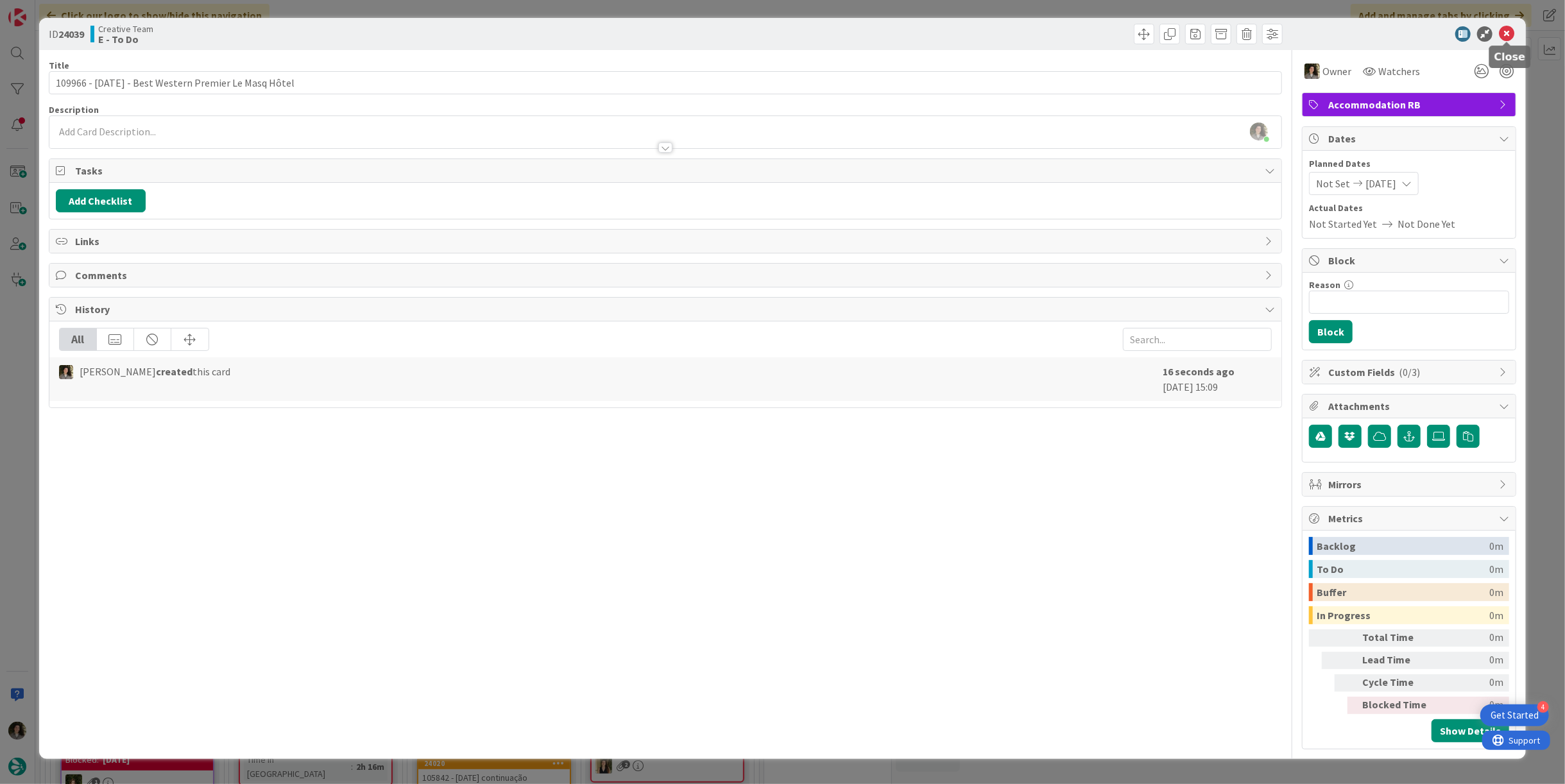
click at [1505, 29] on icon at bounding box center [1505, 33] width 15 height 15
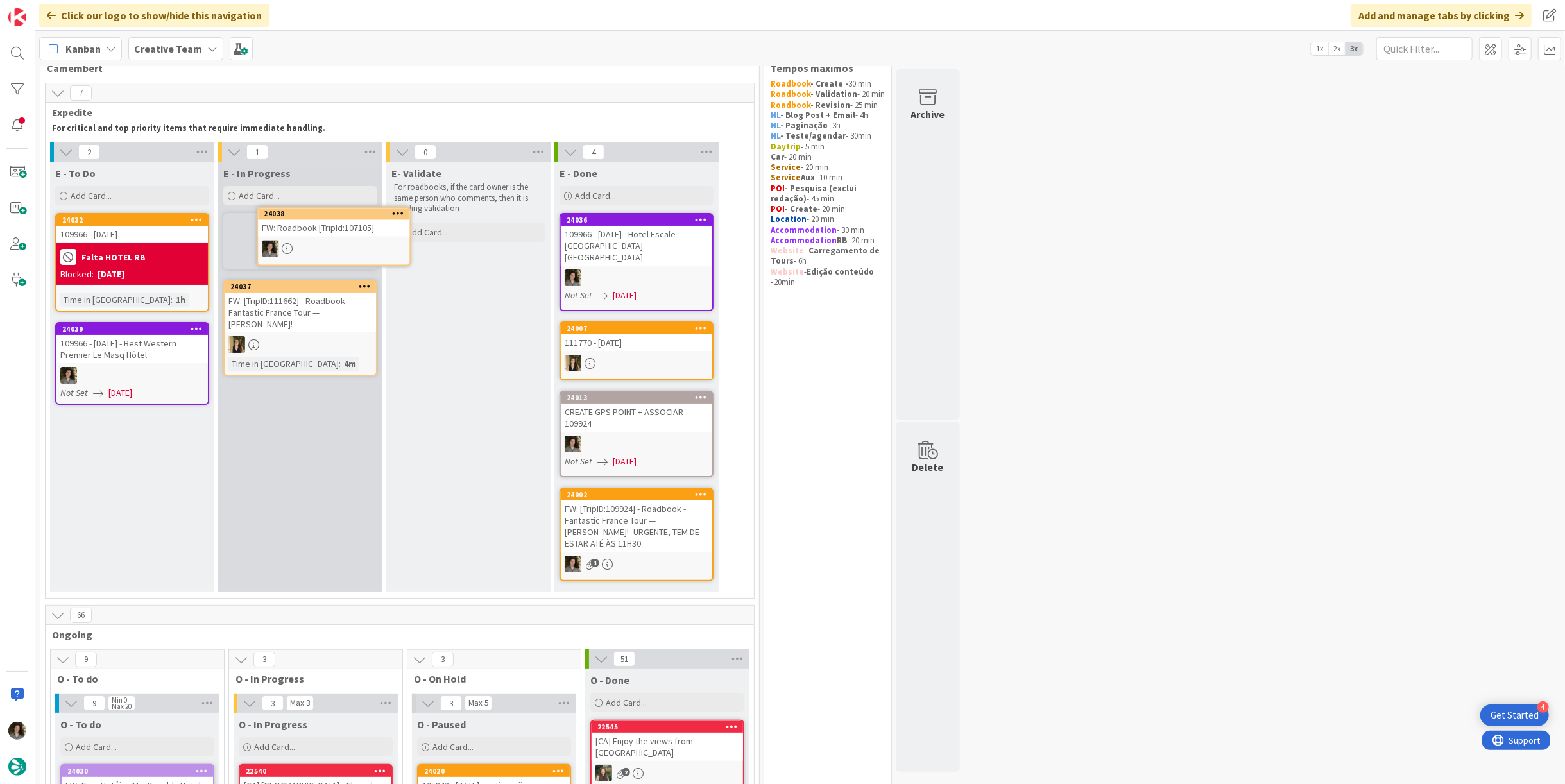
scroll to position [28, 0]
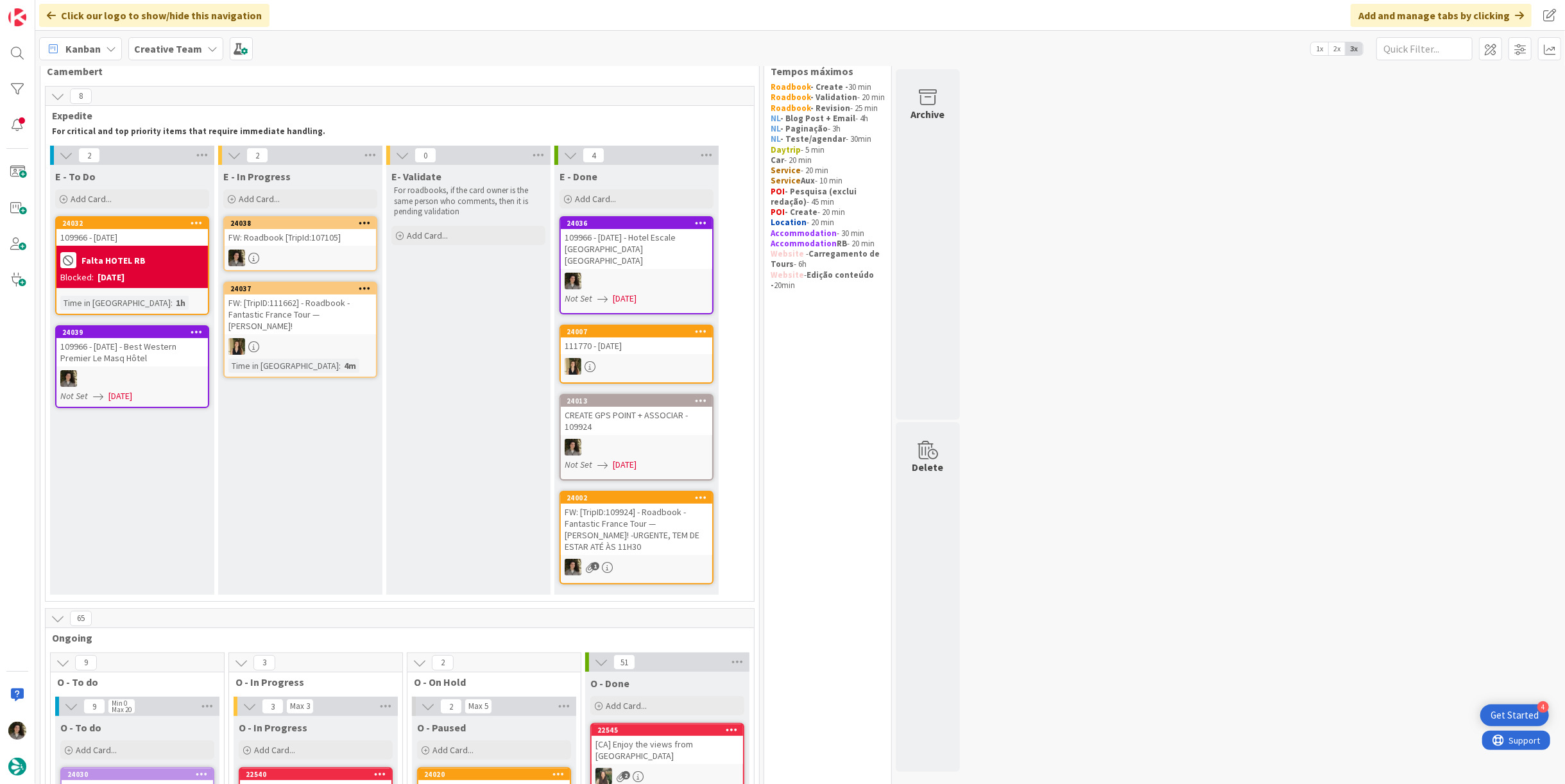
click at [310, 233] on div "FW: Roadbook [TripId:107105]" at bounding box center [300, 237] width 151 height 17
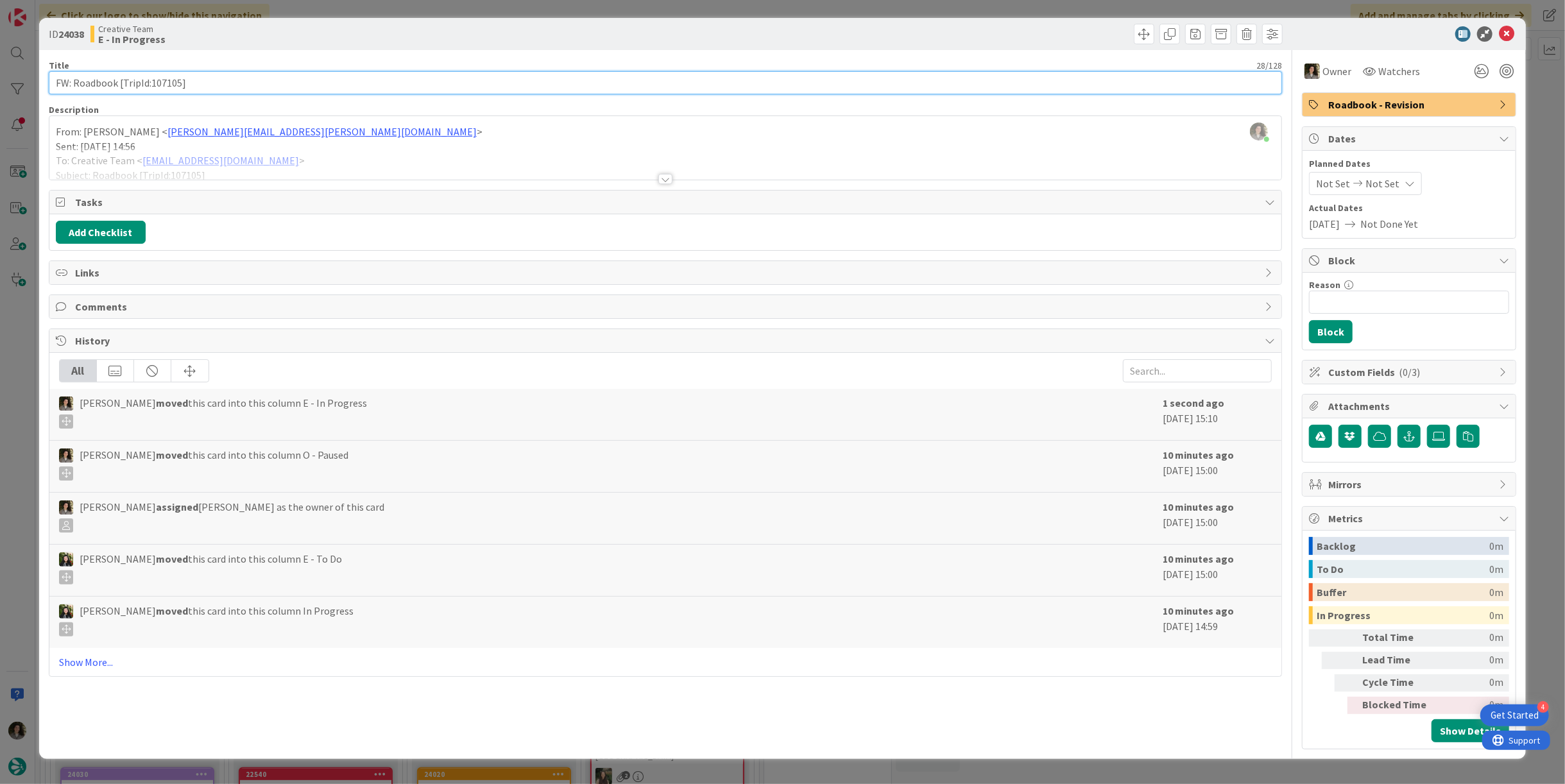
drag, startPoint x: 181, startPoint y: 83, endPoint x: 151, endPoint y: 90, distance: 30.8
click at [151, 90] on input "FW: Roadbook [TripId:107105]" at bounding box center [665, 83] width 1233 height 23
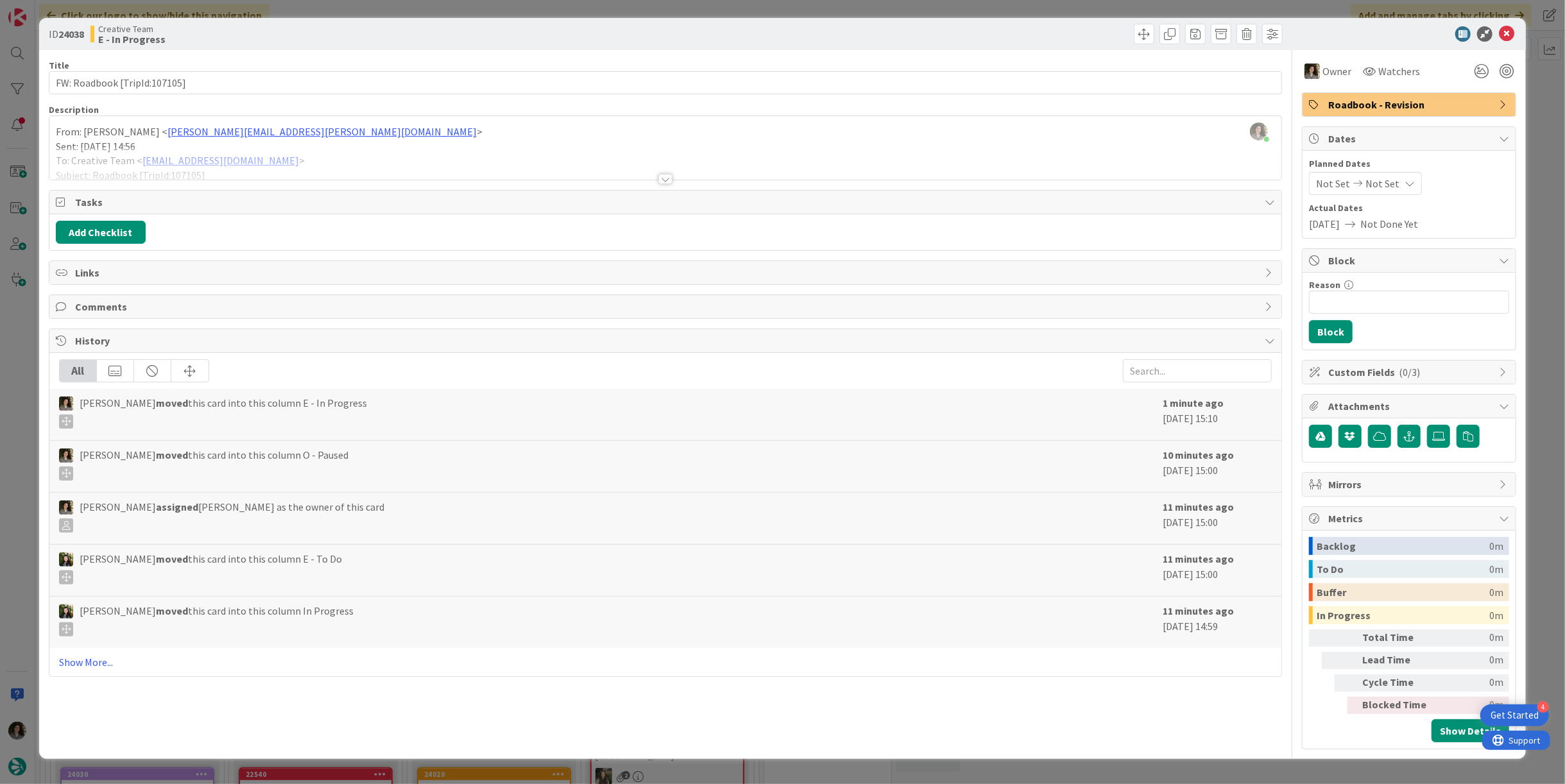
click at [672, 169] on div at bounding box center [665, 163] width 1232 height 33
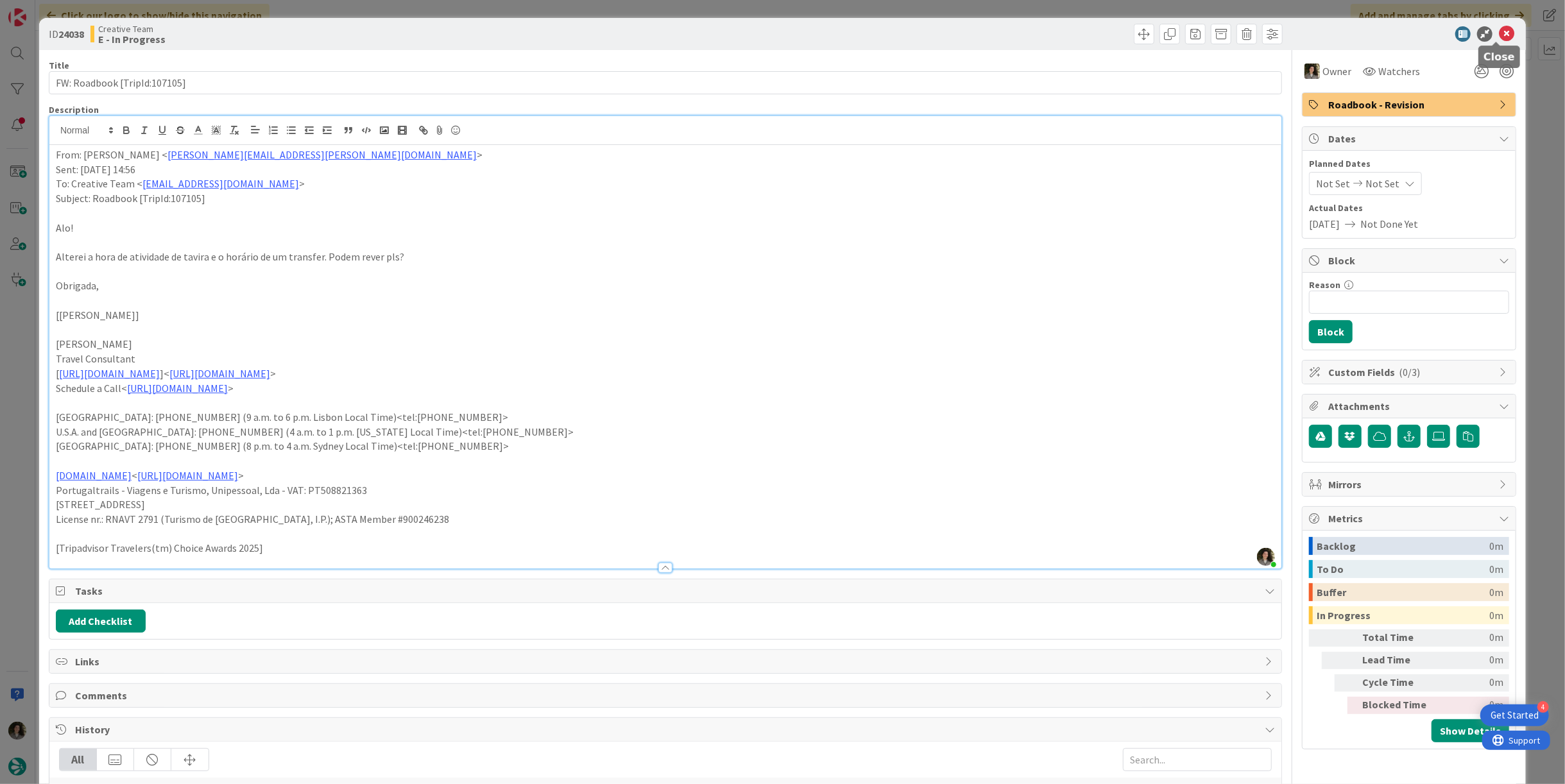
click at [1501, 33] on icon at bounding box center [1505, 33] width 15 height 15
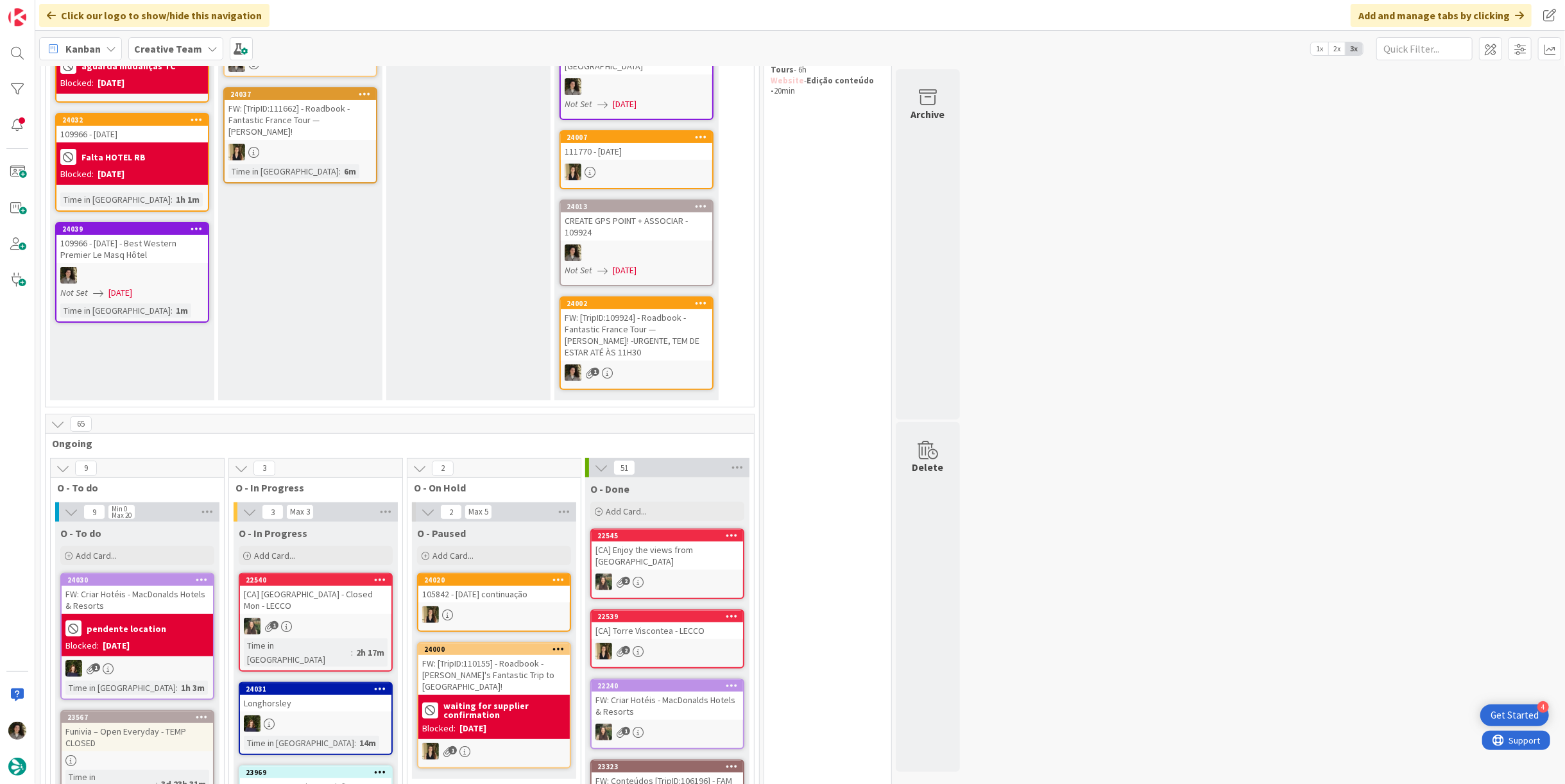
scroll to position [427, 0]
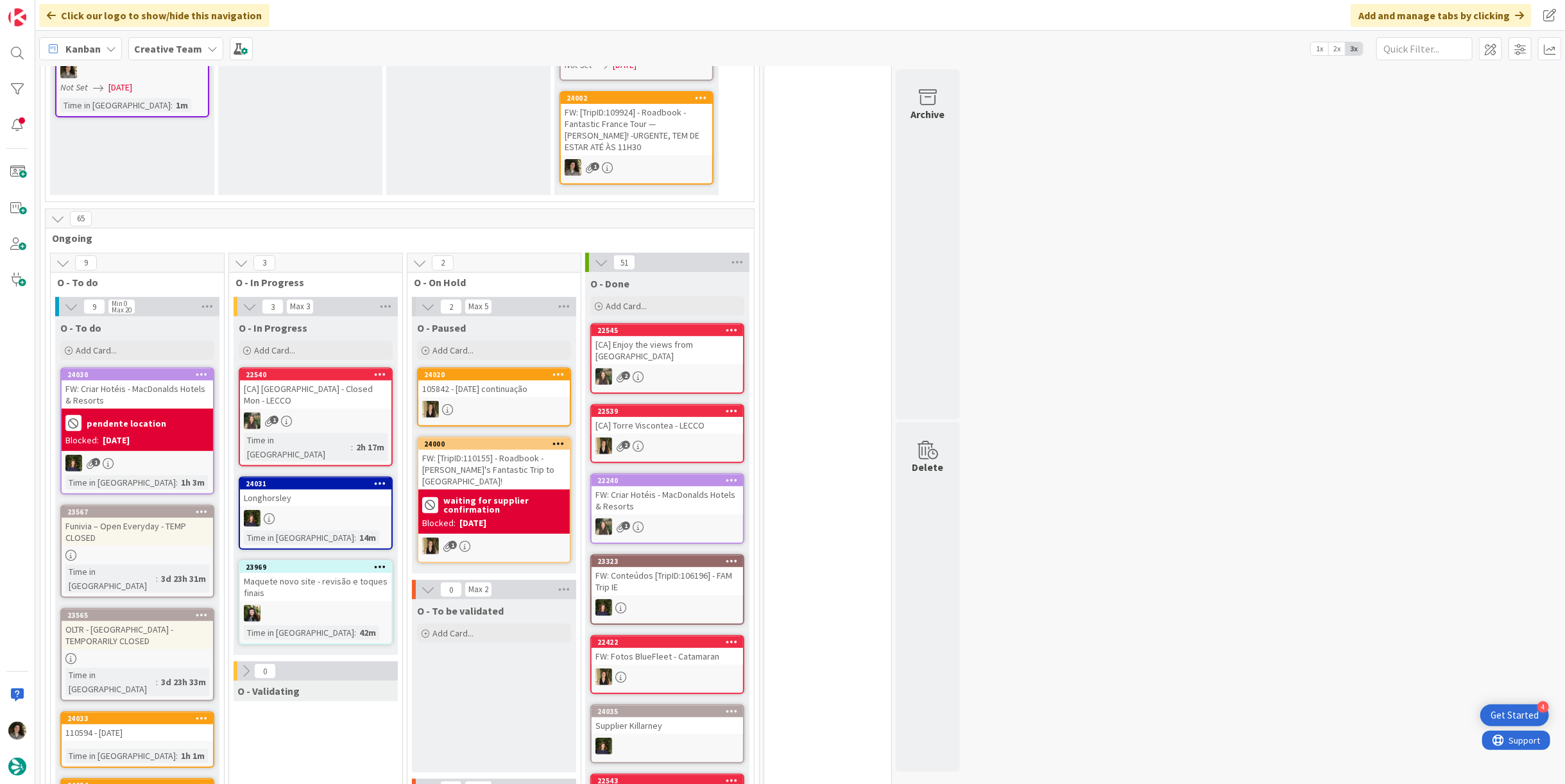
click at [333, 393] on div "[CA] [GEOGRAPHIC_DATA] - Closed Mon - LECCO" at bounding box center [316, 394] width 151 height 28
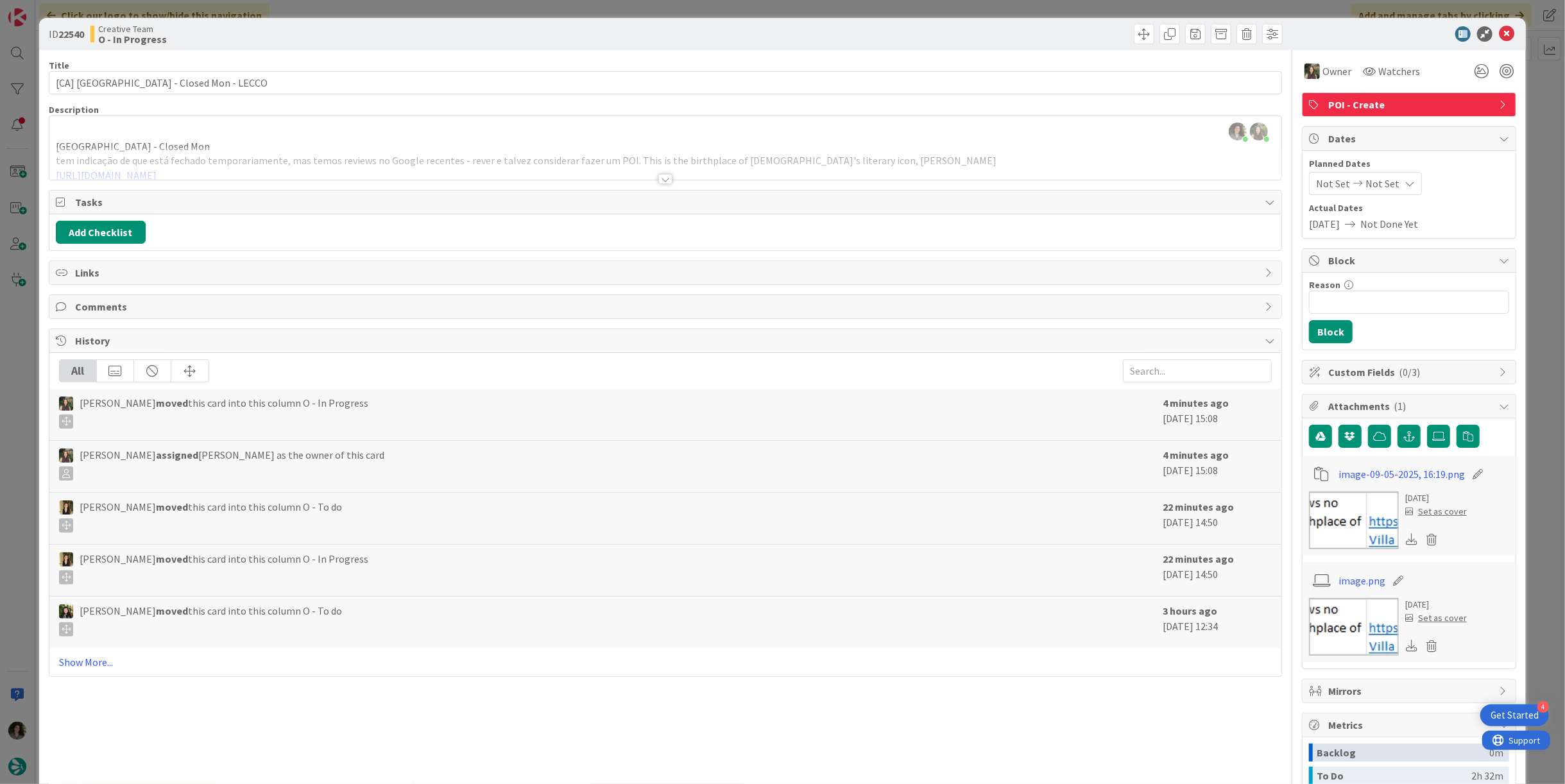
click at [657, 168] on div at bounding box center [665, 163] width 1232 height 33
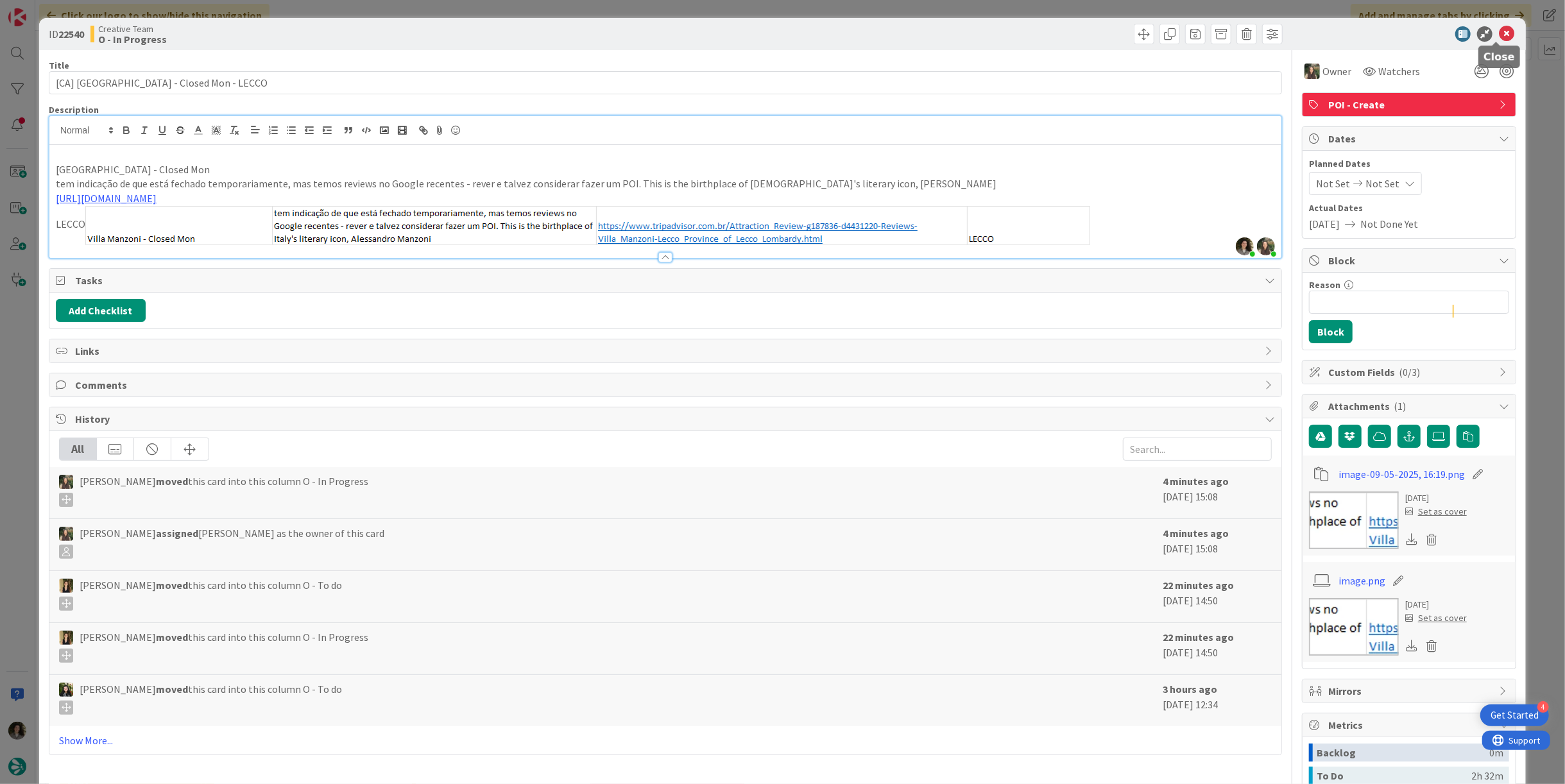
click at [1499, 28] on icon at bounding box center [1505, 33] width 15 height 15
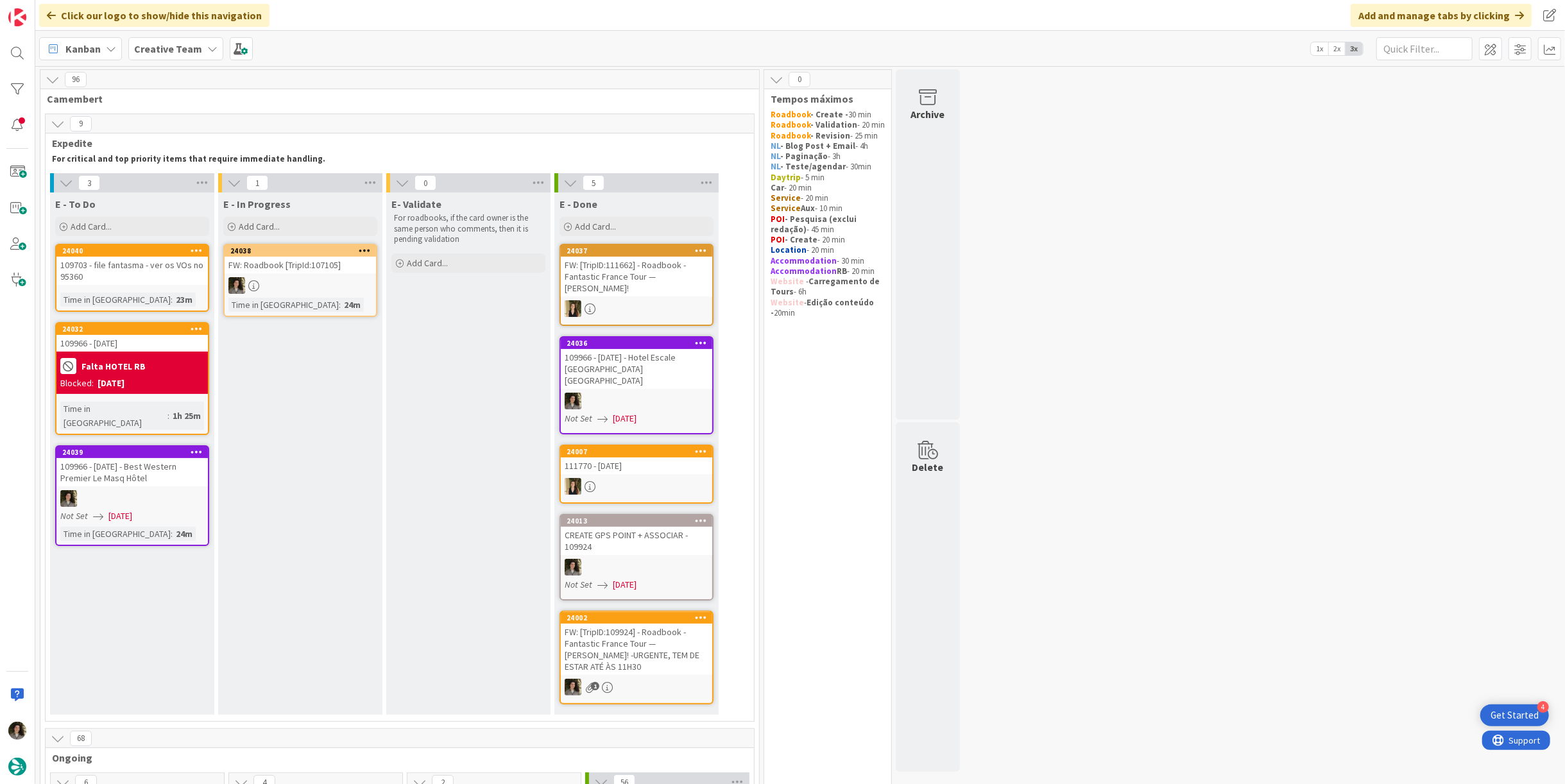
click at [297, 282] on div at bounding box center [300, 285] width 151 height 17
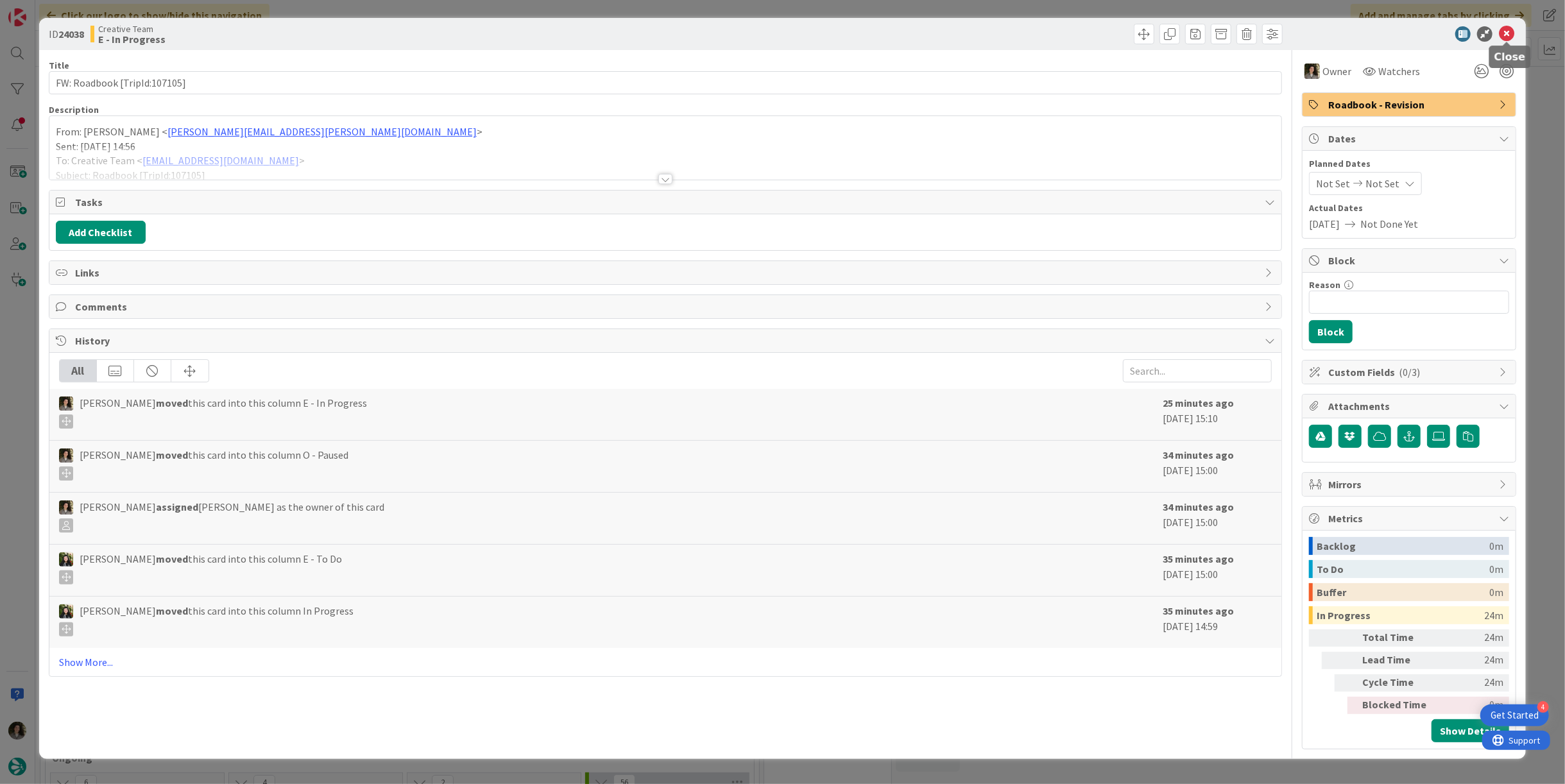
click at [1508, 35] on icon at bounding box center [1505, 33] width 15 height 15
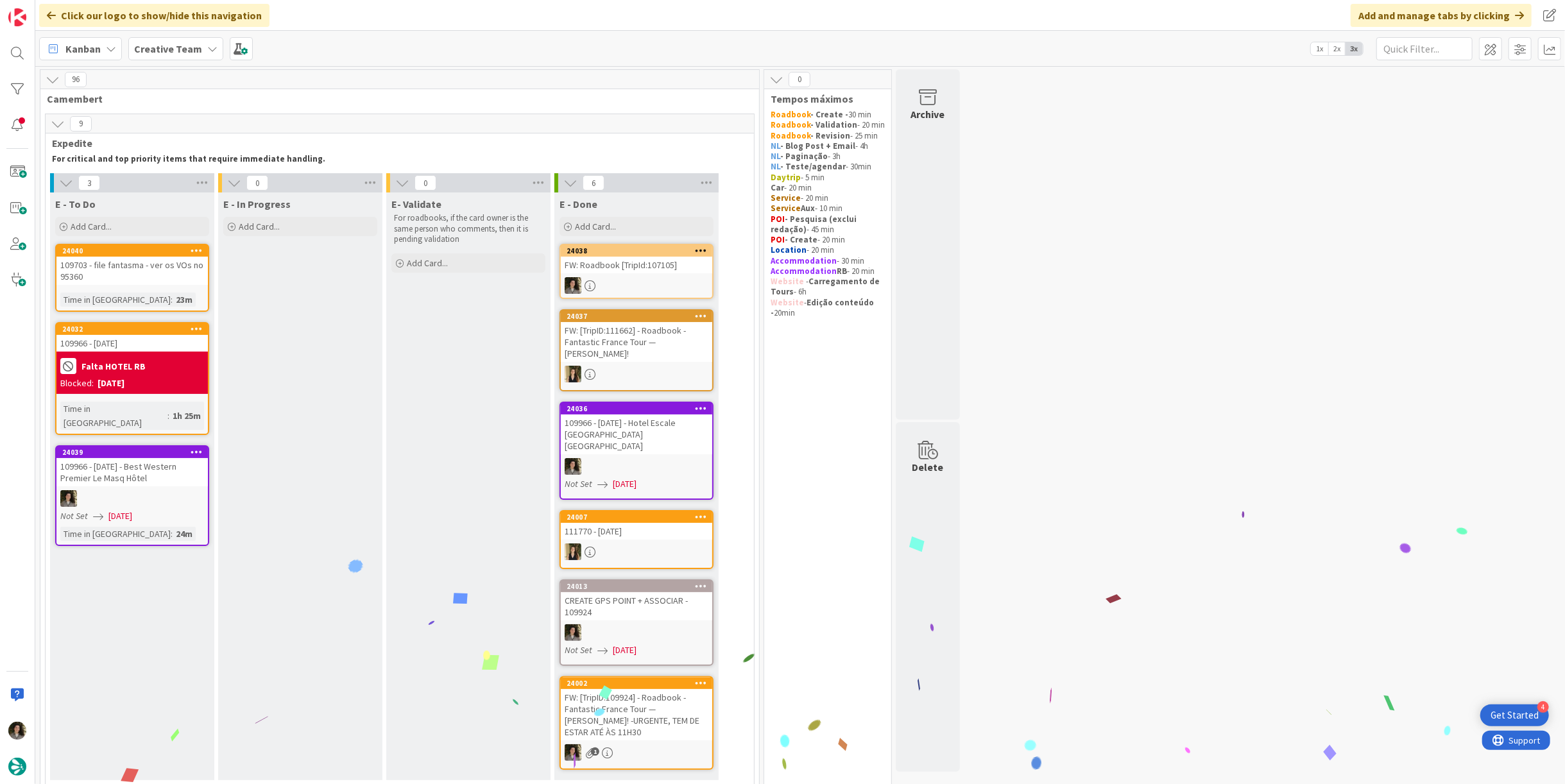
click at [636, 274] on div "24038 FW: Roadbook [TripId:107105]" at bounding box center [636, 271] width 154 height 55
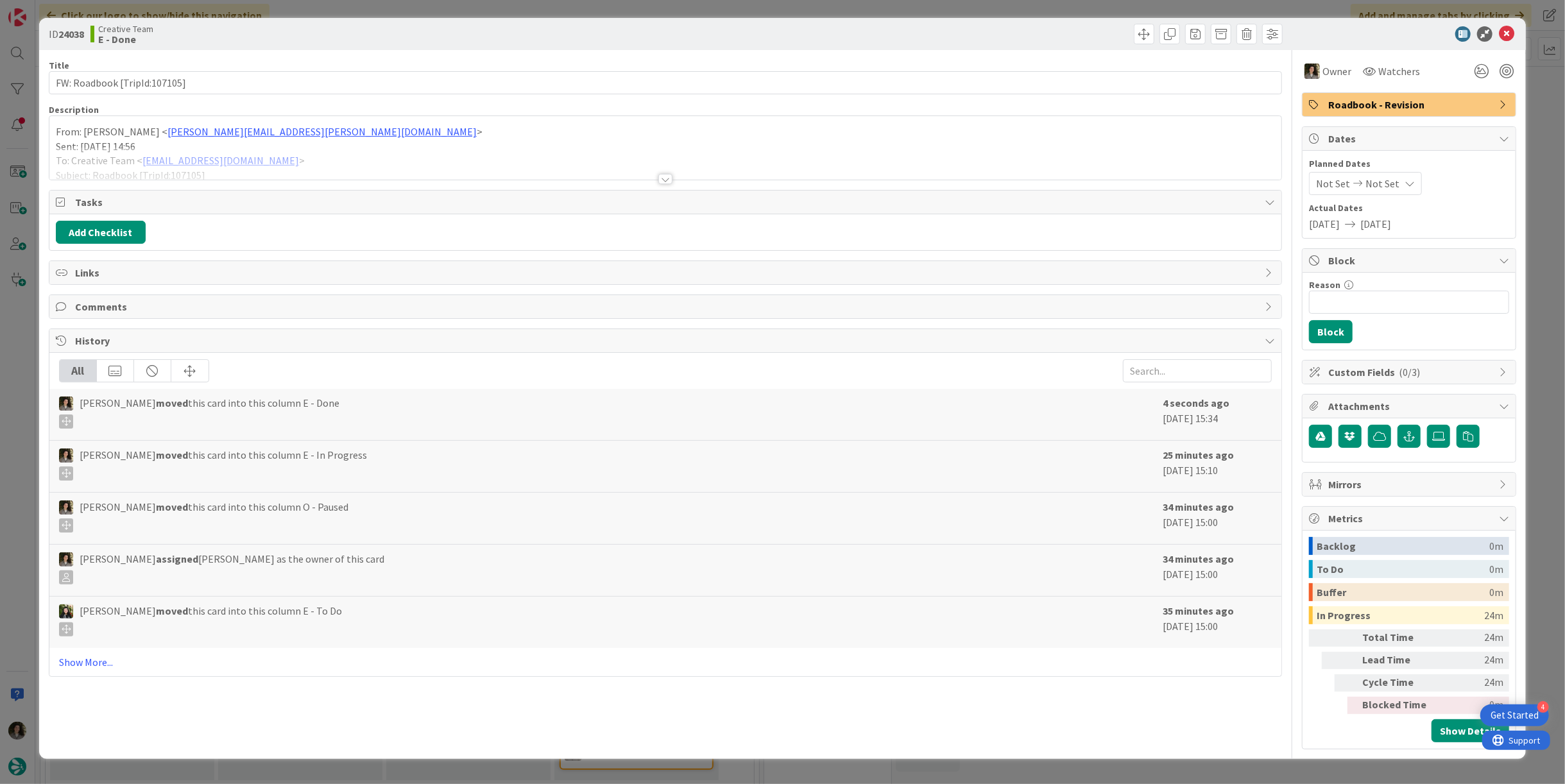
click at [1389, 179] on span "Not Set" at bounding box center [1382, 183] width 34 height 15
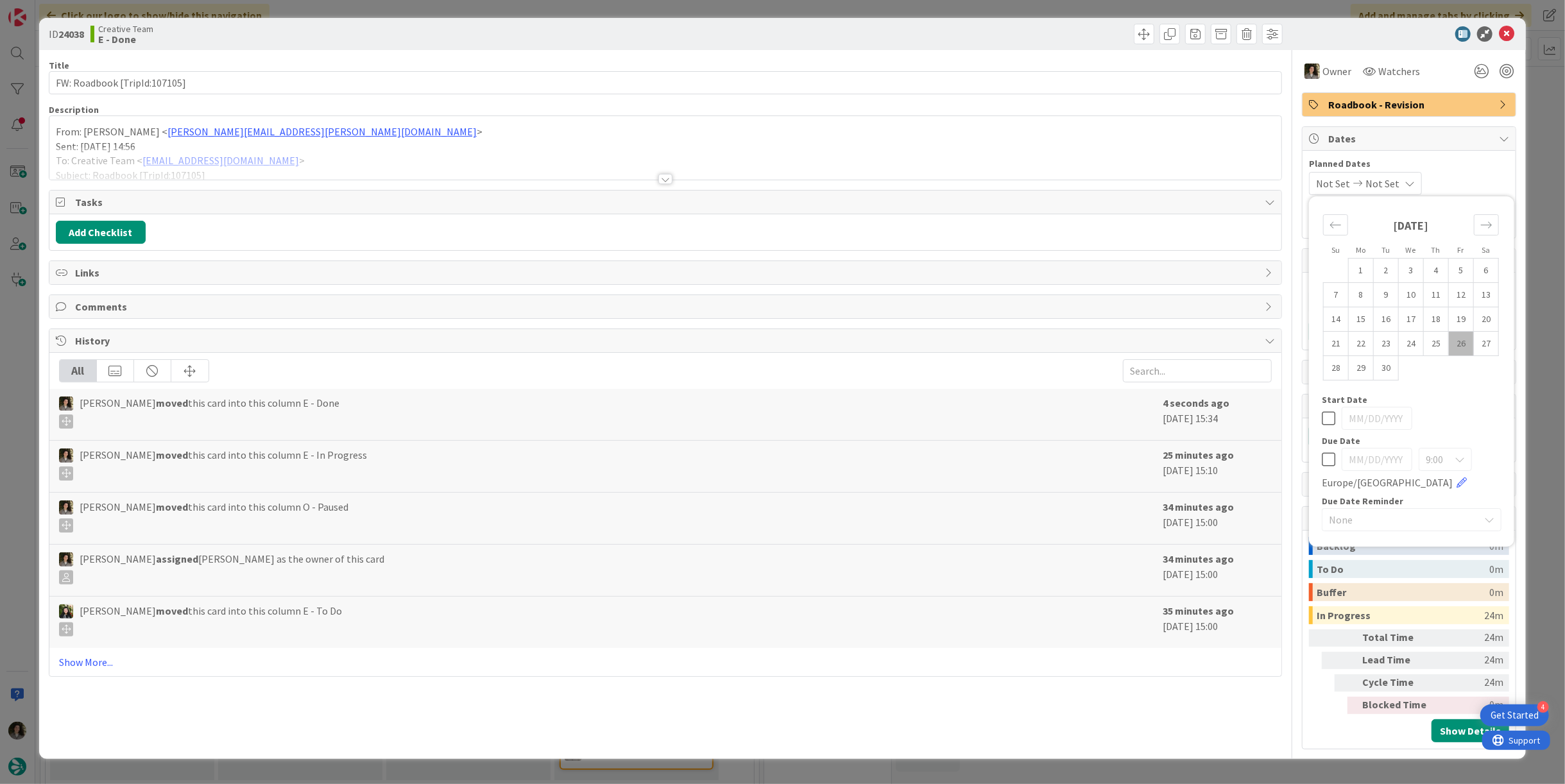
click at [1329, 456] on icon at bounding box center [1328, 459] width 14 height 15
type input "[DATE]"
click at [1131, 409] on div "[PERSON_NAME] moved this card into this column E - Done" at bounding box center [607, 412] width 1097 height 33
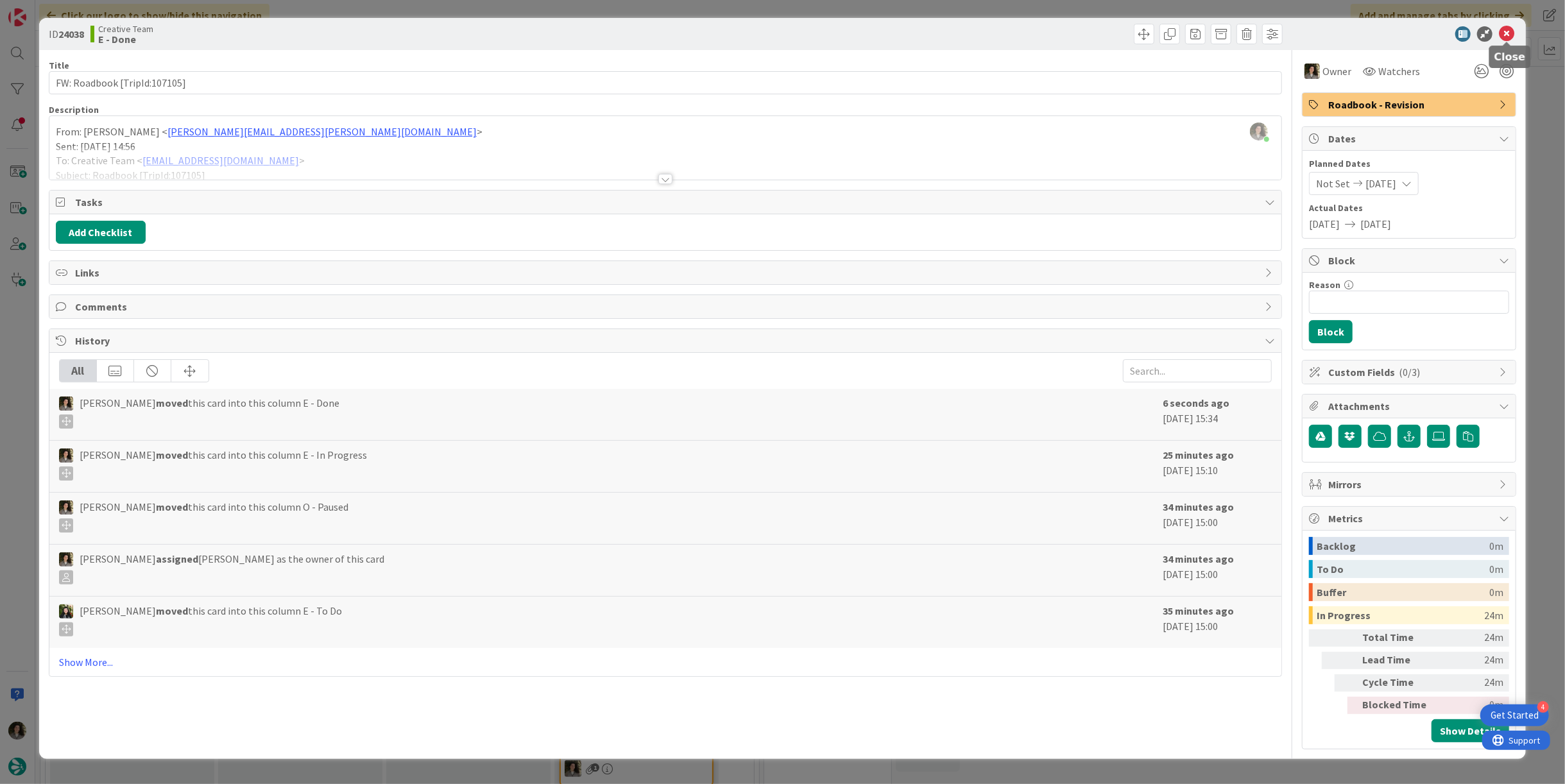
click at [1506, 33] on icon at bounding box center [1505, 33] width 15 height 15
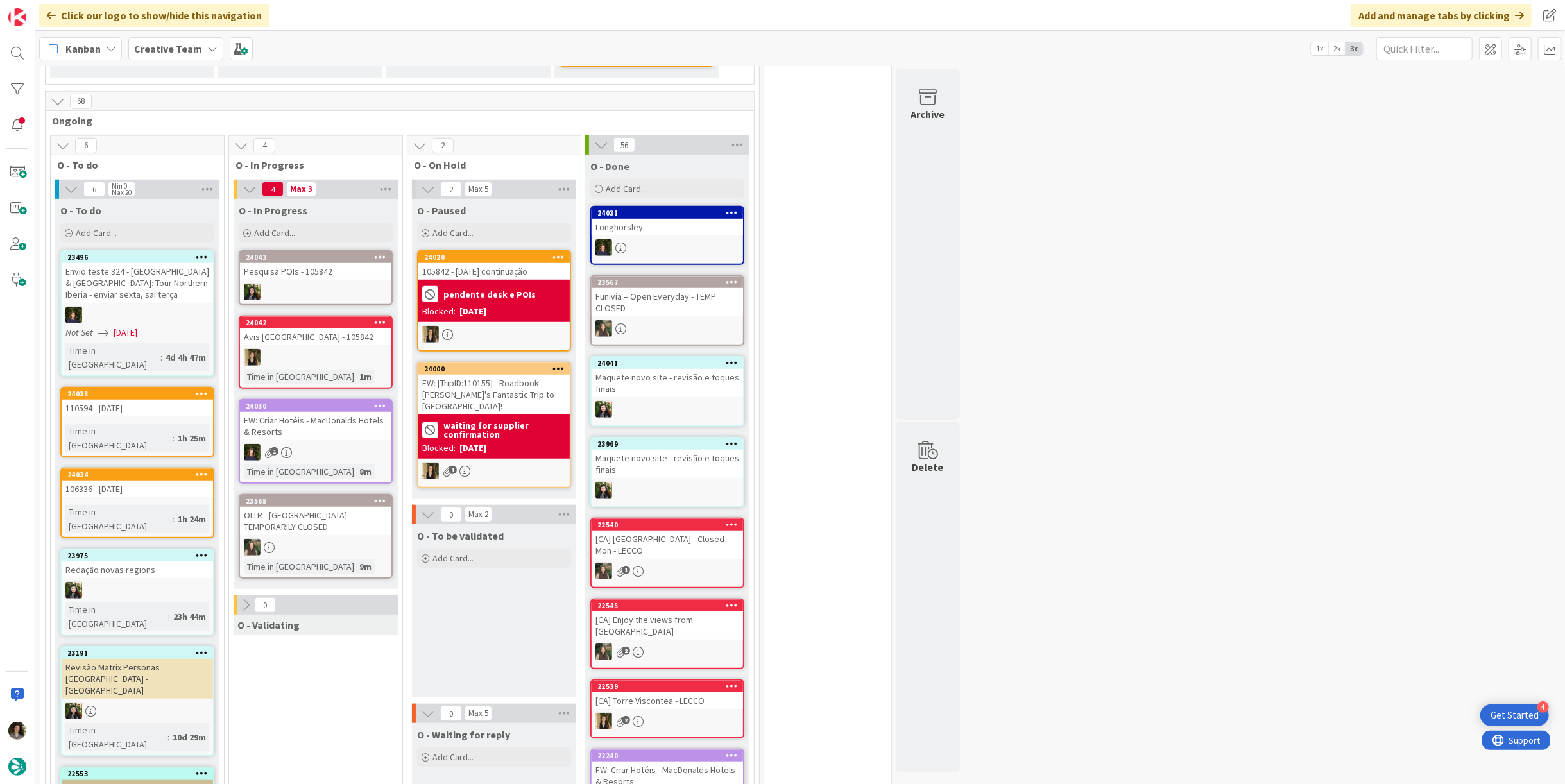
scroll to position [712, 0]
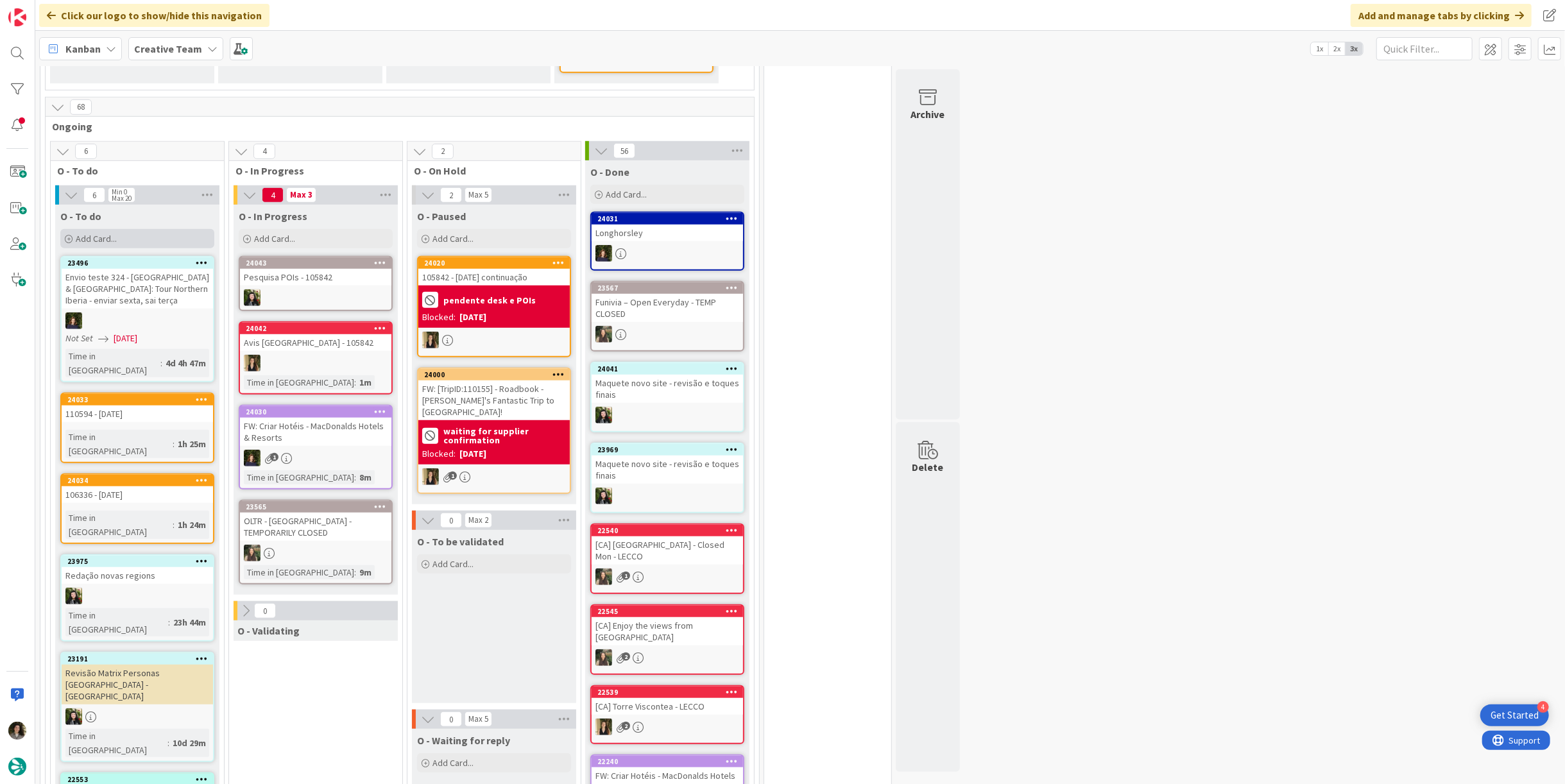
click at [139, 229] on div "Add Card..." at bounding box center [138, 239] width 154 height 19
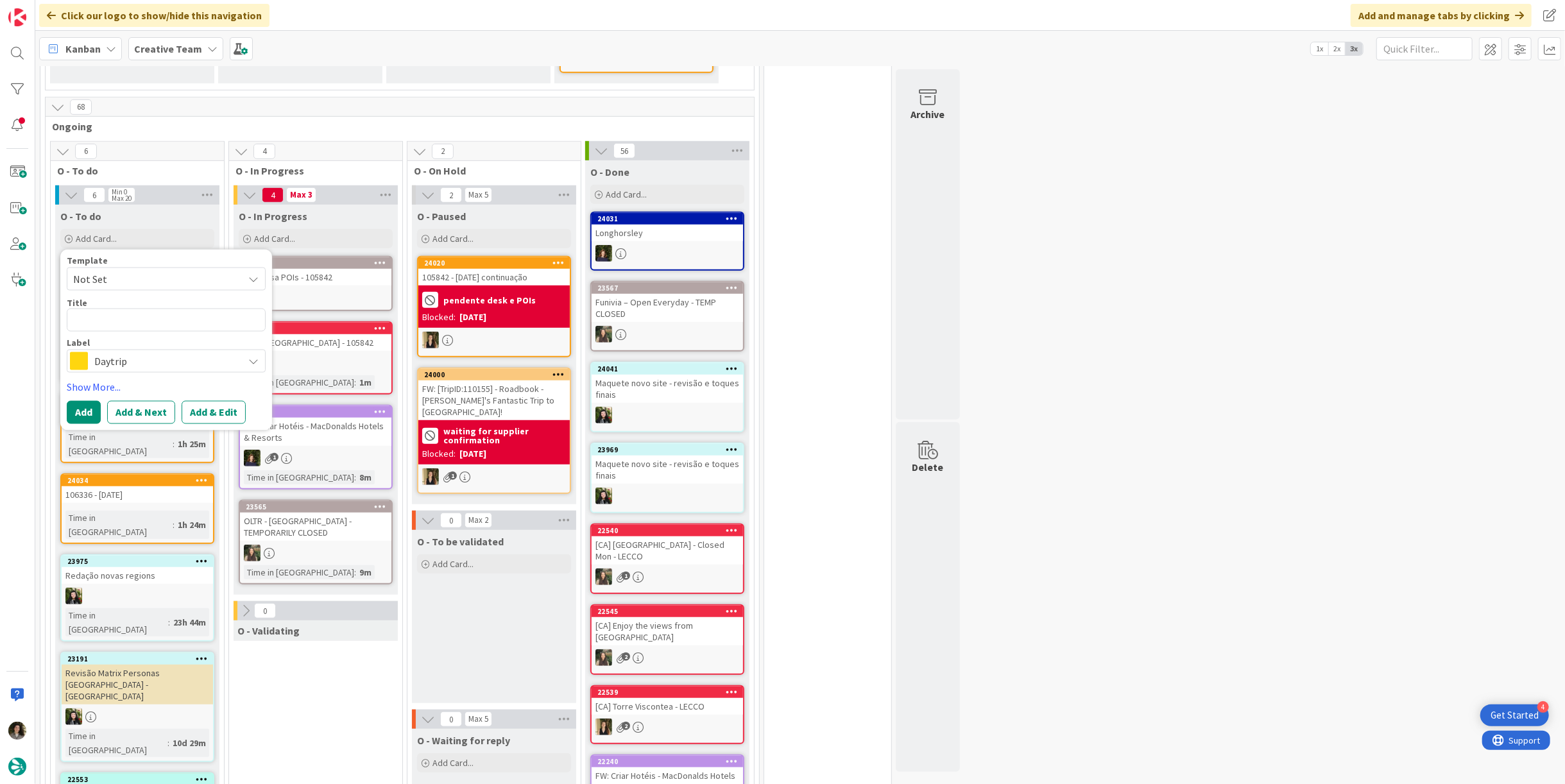
click at [145, 352] on span "Daytrip" at bounding box center [165, 361] width 142 height 18
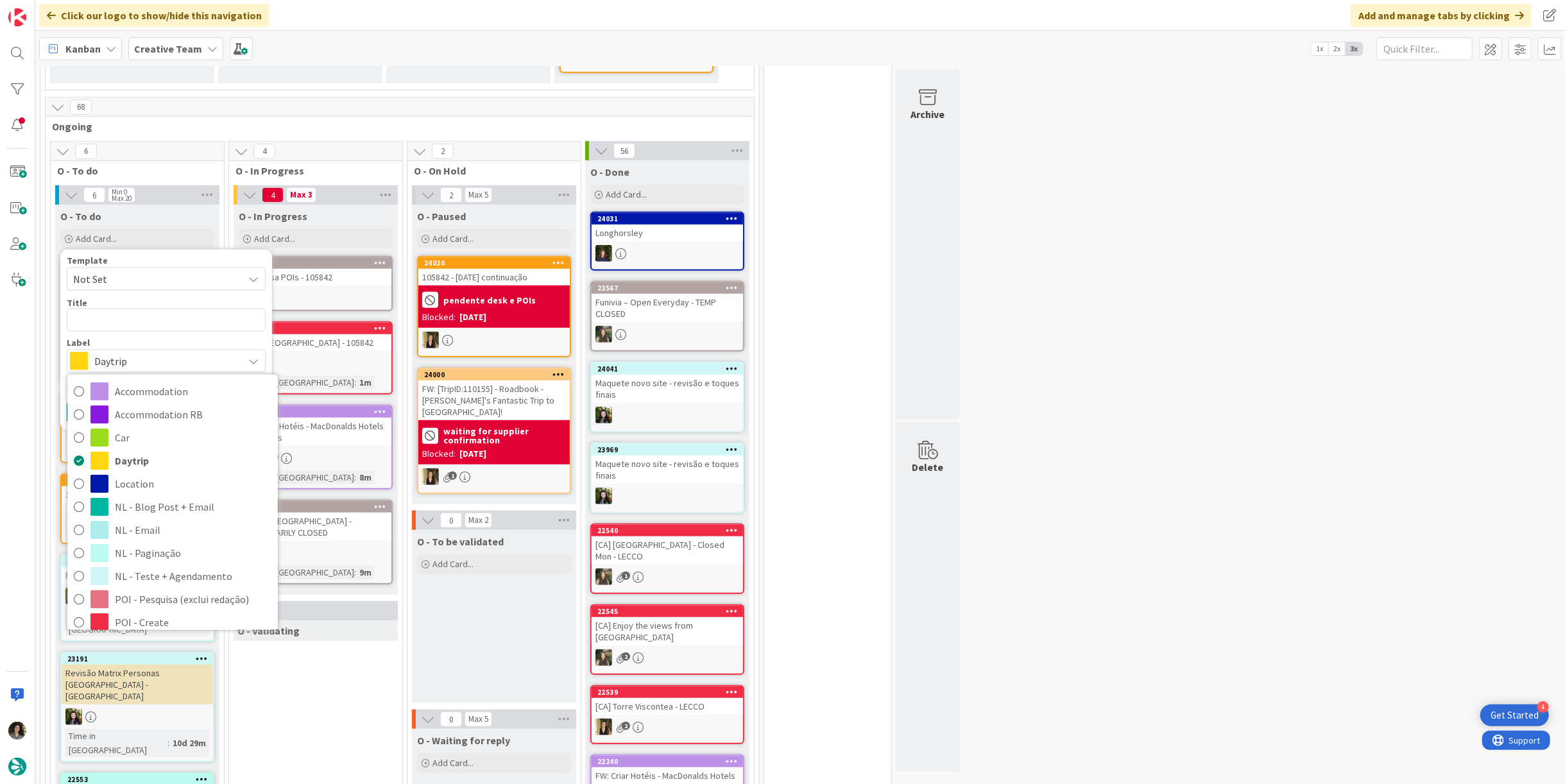
click at [302, 720] on div "4 Max 3 O - In Progress Add Card... 24043 Pesquisa POIs - 105842 24042 [GEOGRAP…" at bounding box center [315, 600] width 168 height 830
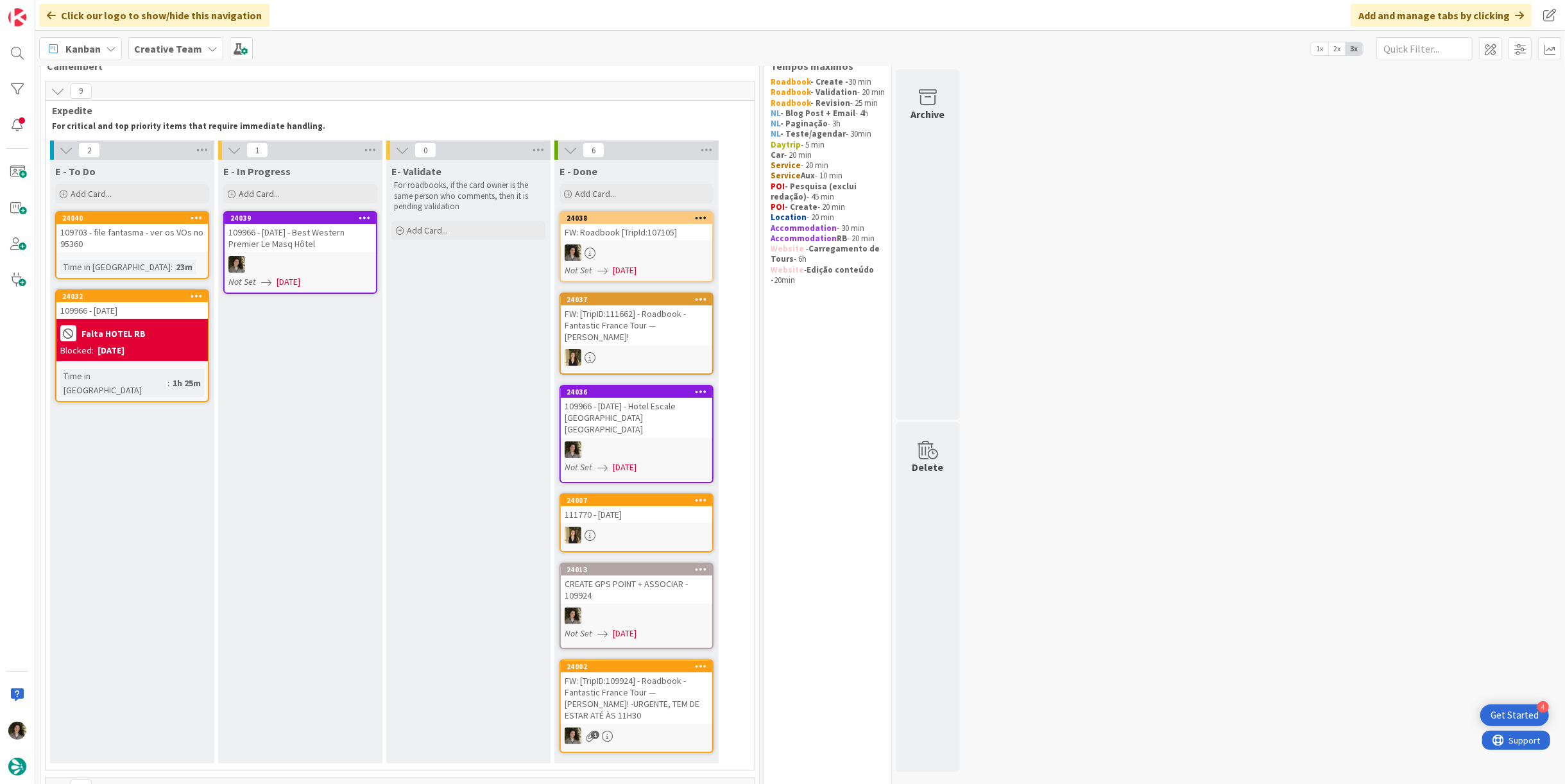
scroll to position [0, 0]
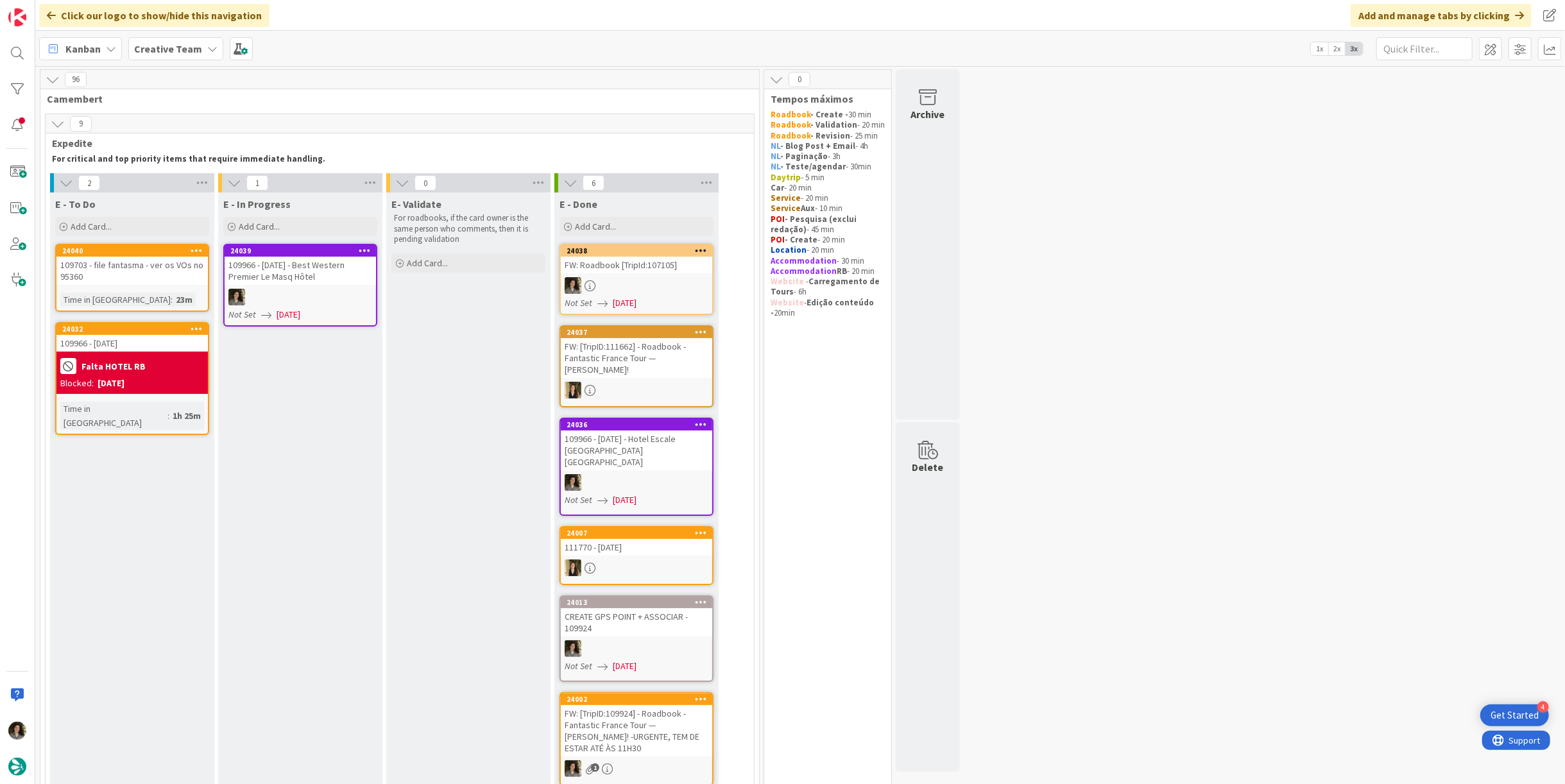
click at [278, 273] on div "109966 - [DATE] - Best Western Premier Le Masq Hôtel" at bounding box center [300, 270] width 151 height 28
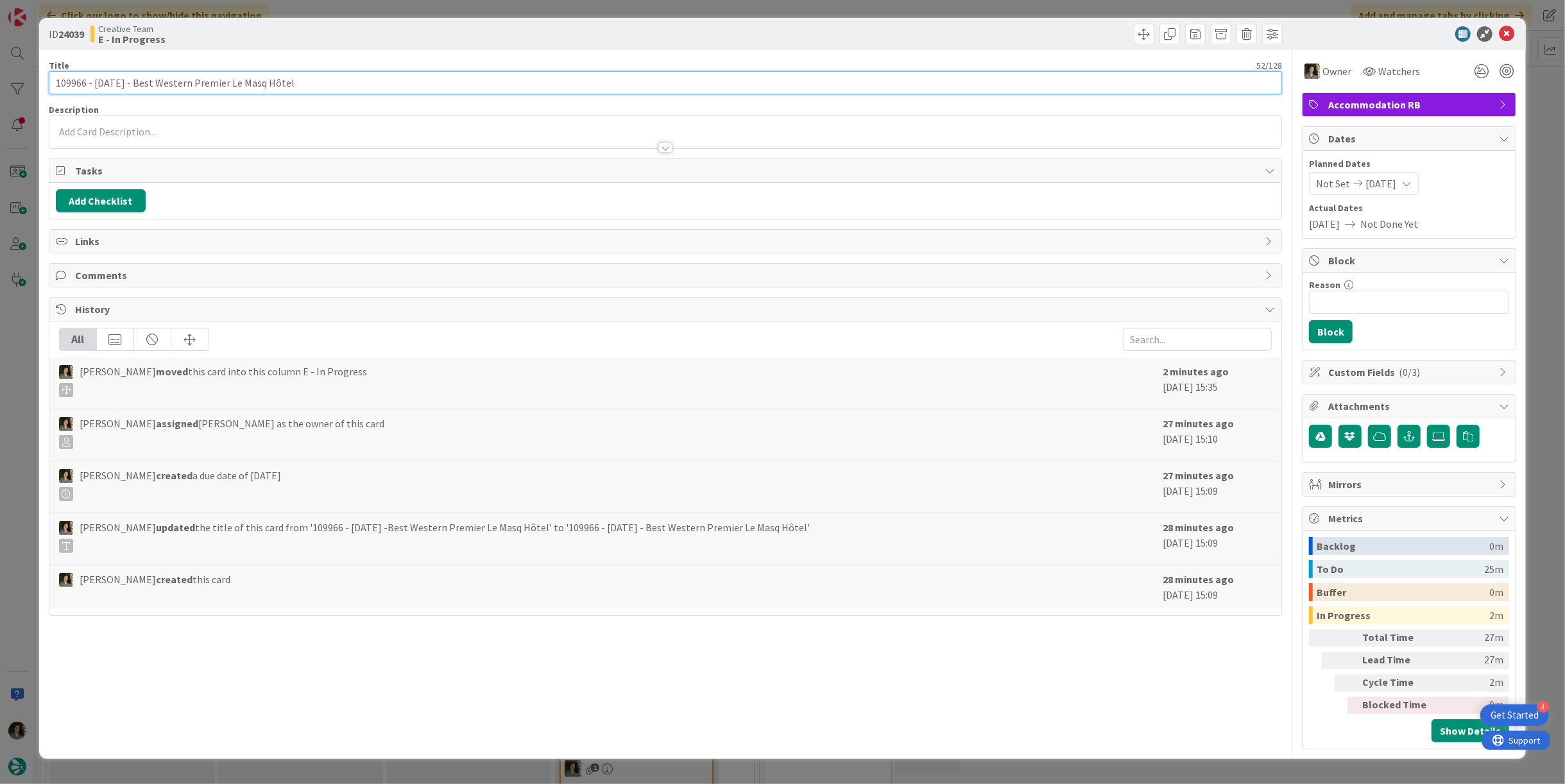
drag, startPoint x: 289, startPoint y: 81, endPoint x: 127, endPoint y: 88, distance: 162.2
click at [127, 88] on input "109966 - [DATE] - Best Western Premier Le Masq Hôtel" at bounding box center [665, 83] width 1233 height 23
click at [293, 72] on input "109966 - [DATE] - Best Western Premier Le Masq Hôtel" at bounding box center [665, 83] width 1233 height 23
click at [301, 84] on input "109966 - [DATE] - Best Western Premier Le Masq Hôtel" at bounding box center [665, 83] width 1233 height 23
drag, startPoint x: 274, startPoint y: 80, endPoint x: 125, endPoint y: 88, distance: 149.2
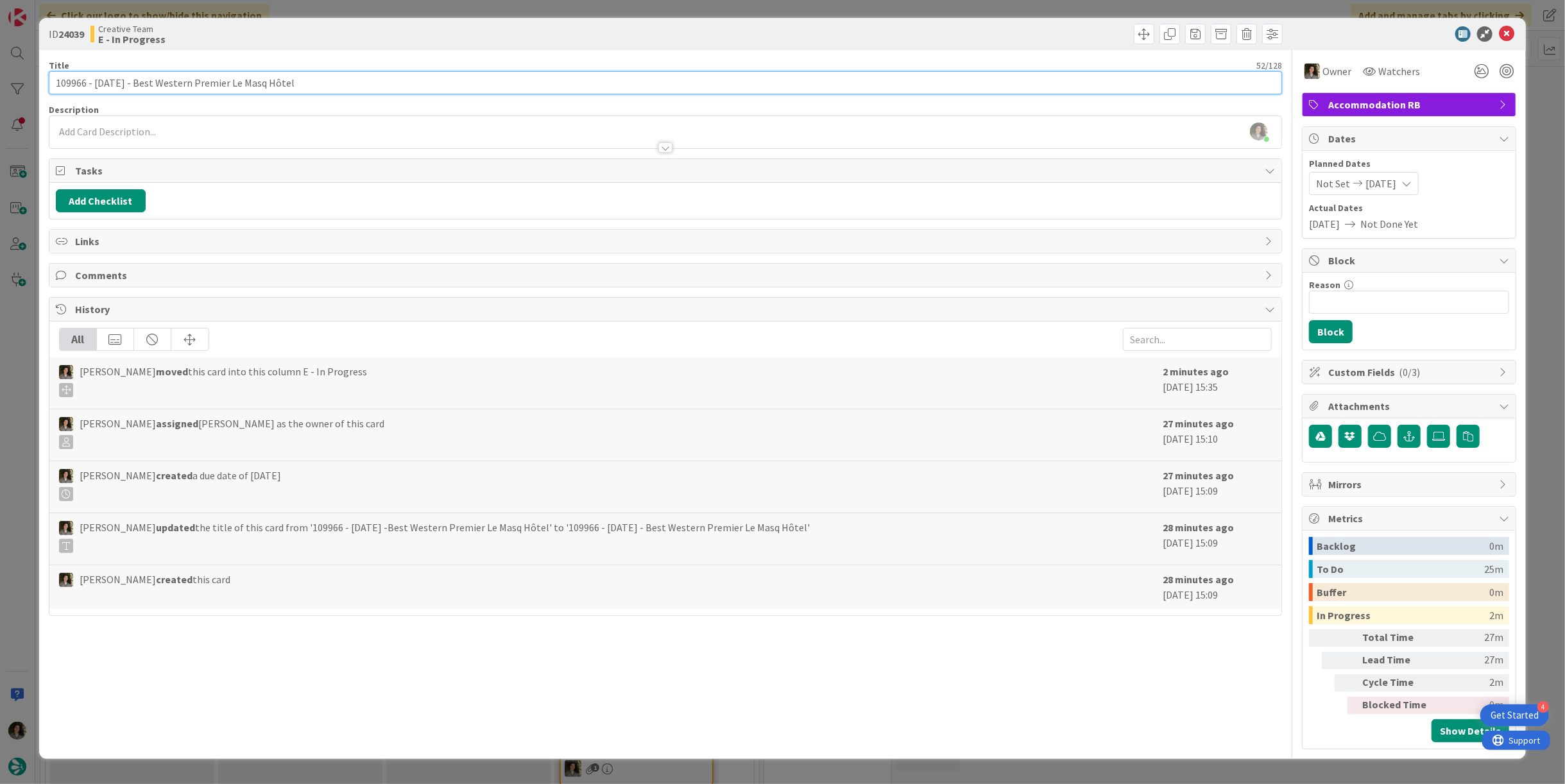
click at [125, 88] on input "109966 - [DATE] - Best Western Premier Le Masq Hôtel" at bounding box center [665, 83] width 1233 height 23
drag, startPoint x: 84, startPoint y: 80, endPoint x: 18, endPoint y: 82, distance: 66.0
click at [18, 82] on div "ID 24039 Creative Team E - In Progress Title 52 / 128 109966 - [DATE] - Best We…" at bounding box center [782, 392] width 1565 height 784
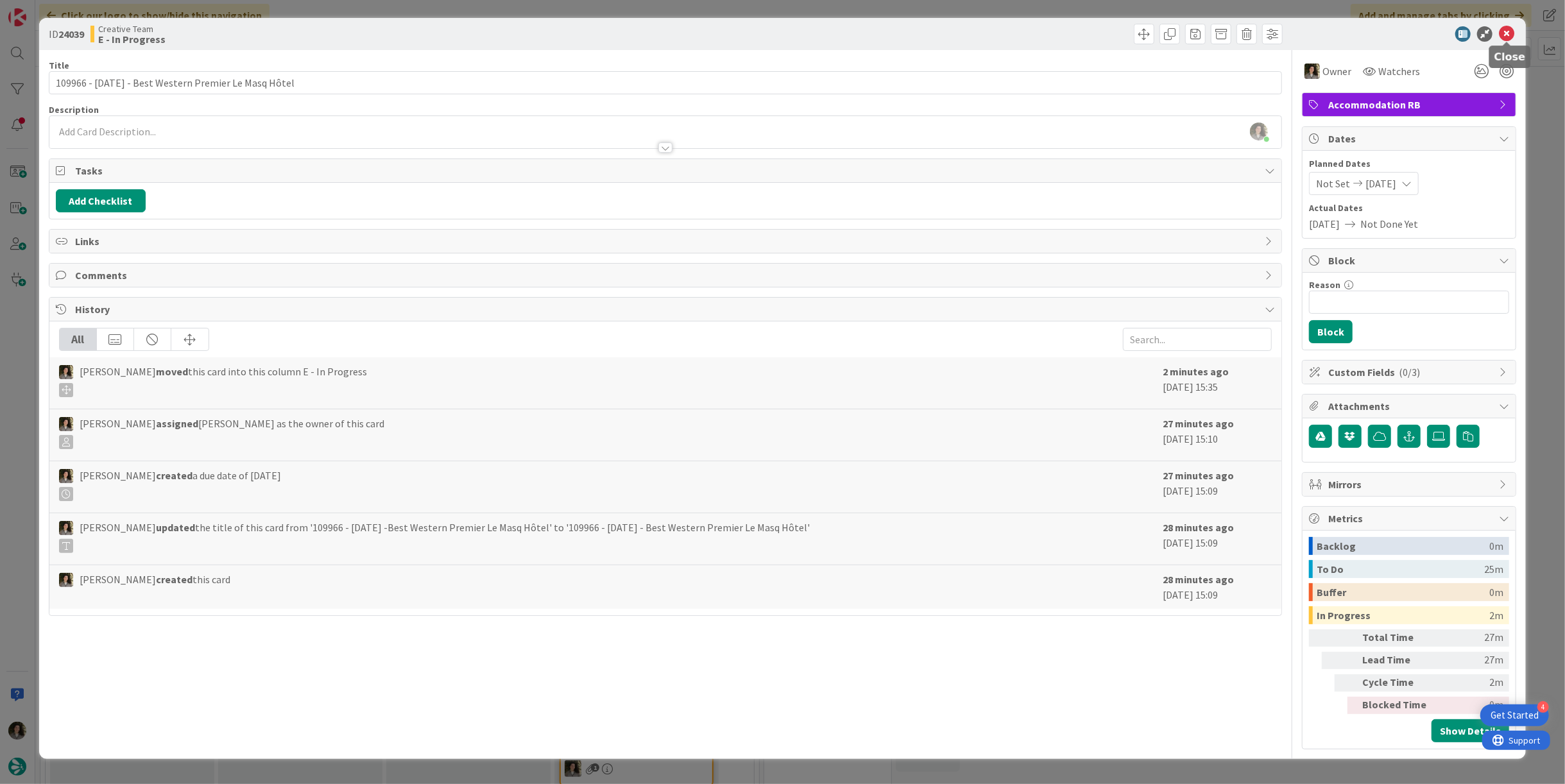
click at [1505, 34] on icon at bounding box center [1505, 33] width 15 height 15
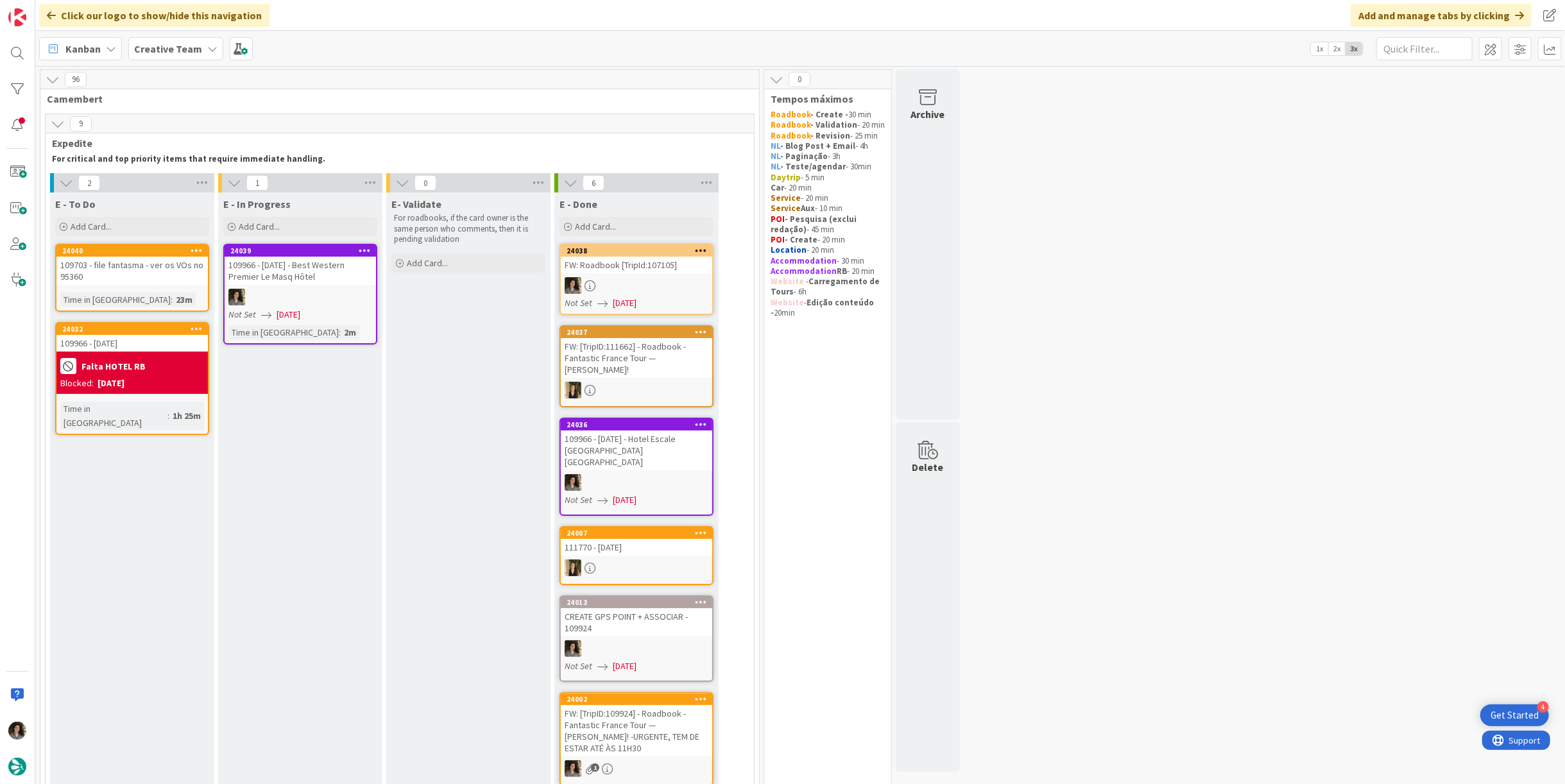
click at [154, 351] on div "Falta HOTEL RB Blocked: [DATE]" at bounding box center [132, 372] width 151 height 42
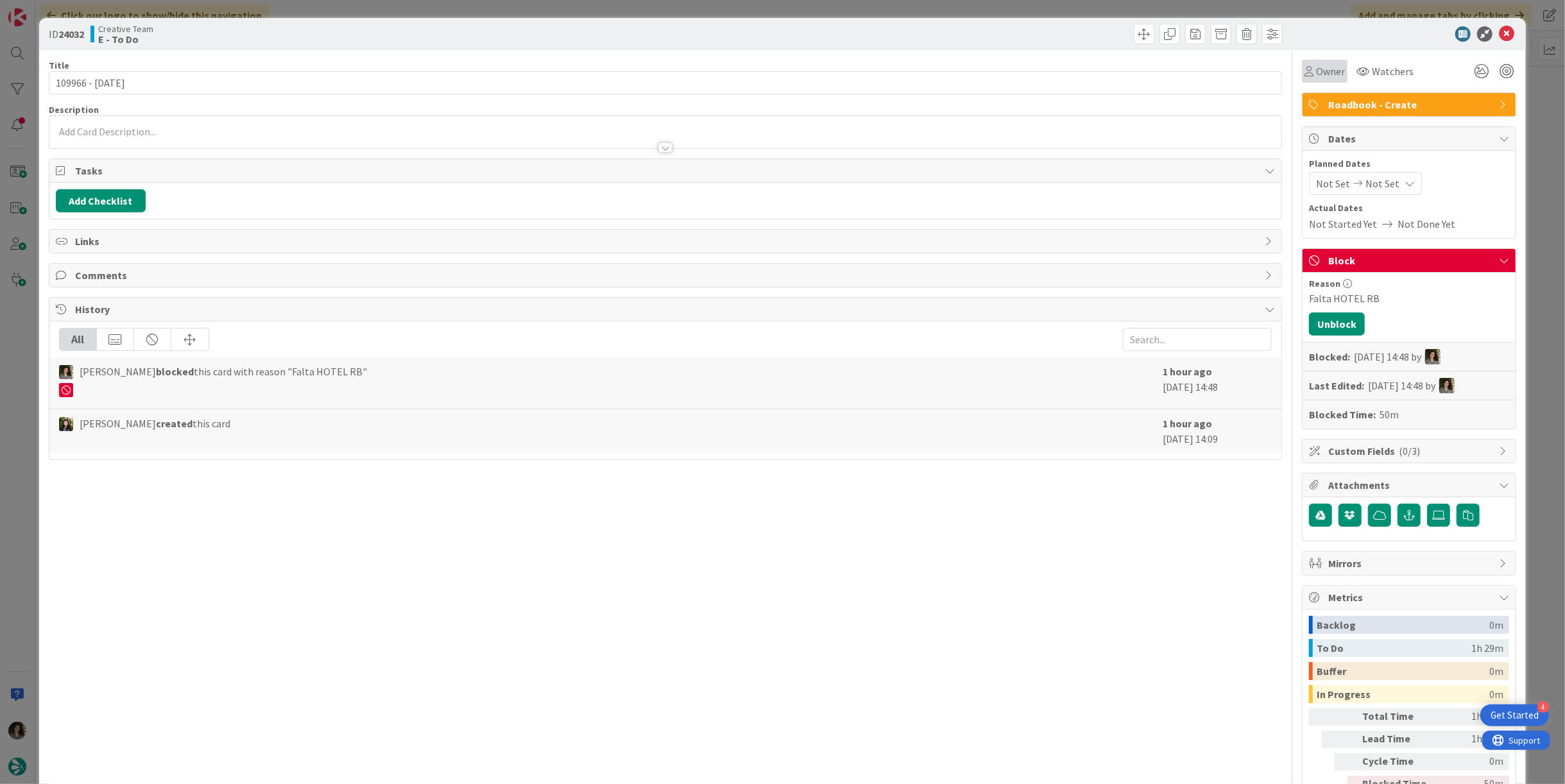
click at [1316, 64] on span "Owner" at bounding box center [1330, 71] width 29 height 15
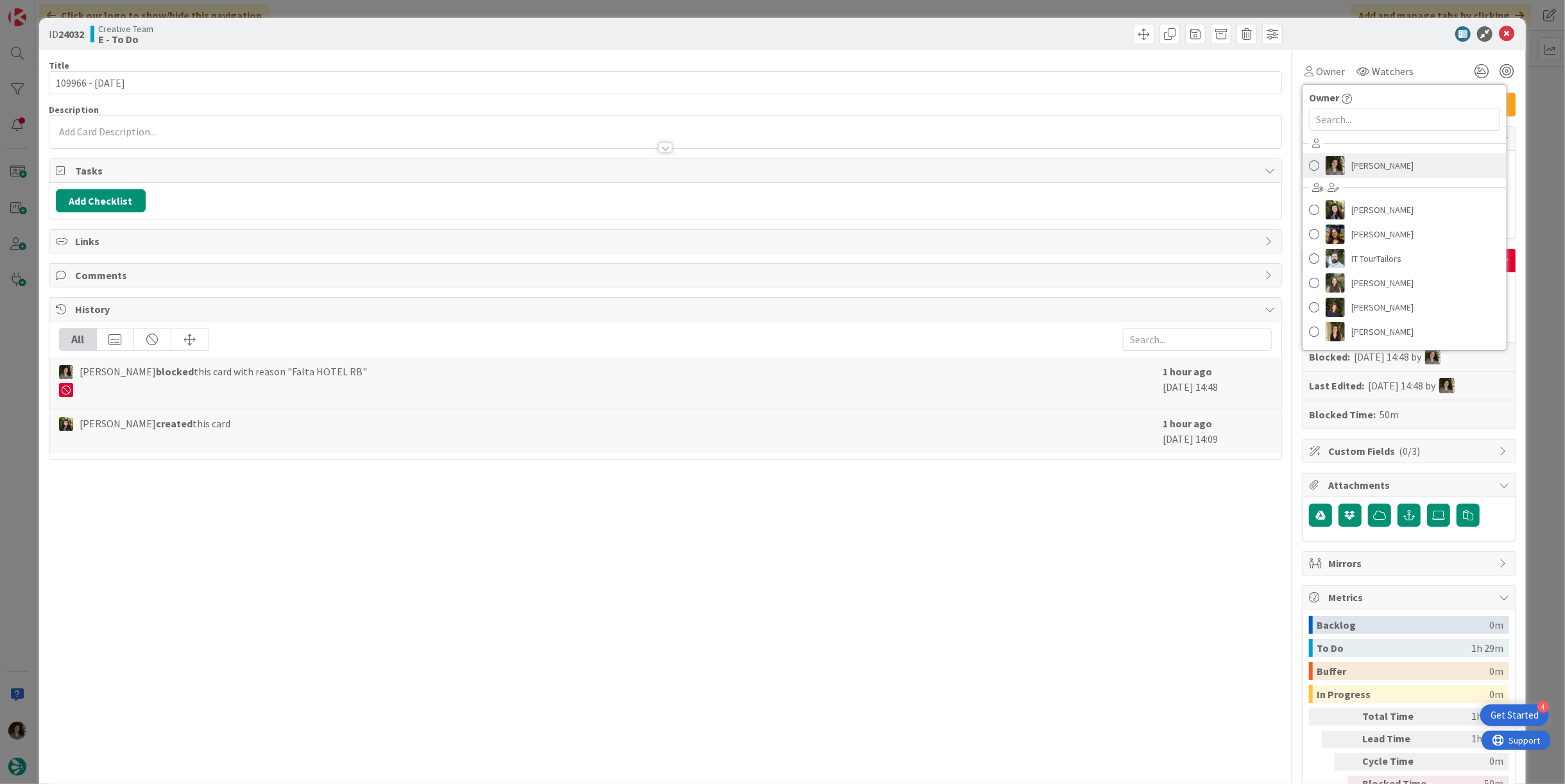
click at [1364, 163] on span "[PERSON_NAME]" at bounding box center [1382, 165] width 62 height 19
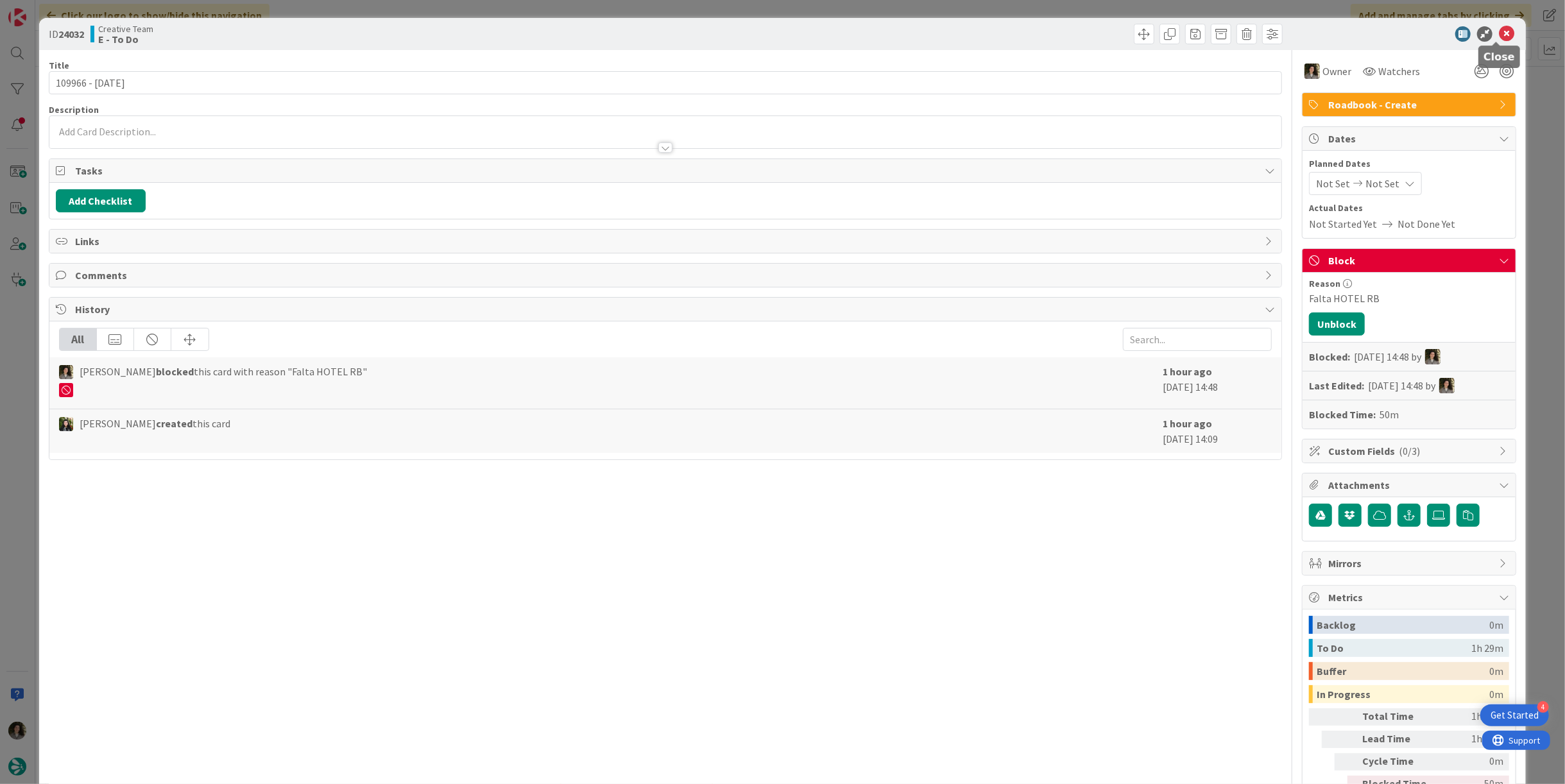
click at [1498, 33] on icon at bounding box center [1505, 33] width 15 height 15
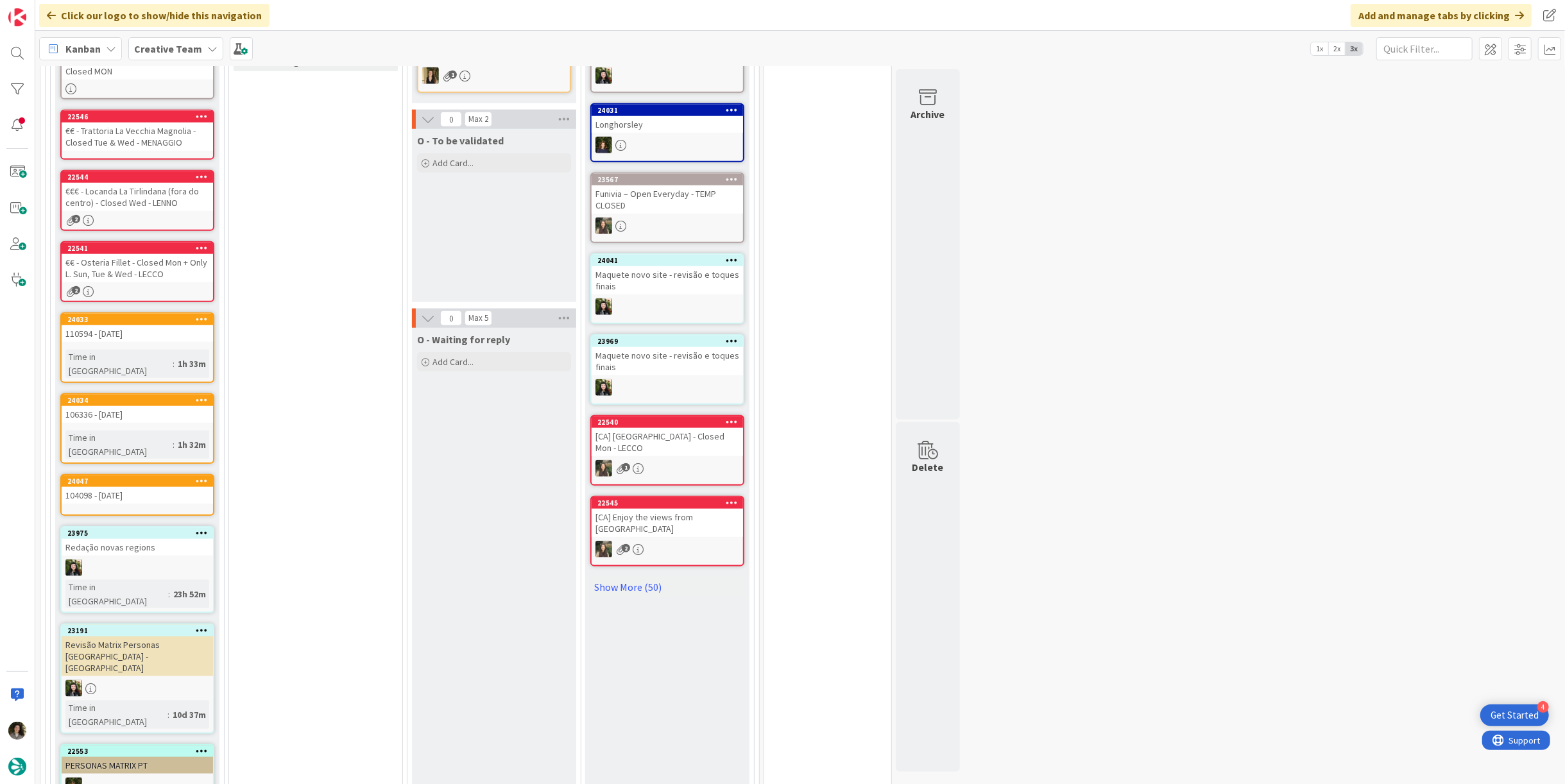
scroll to position [1140, 0]
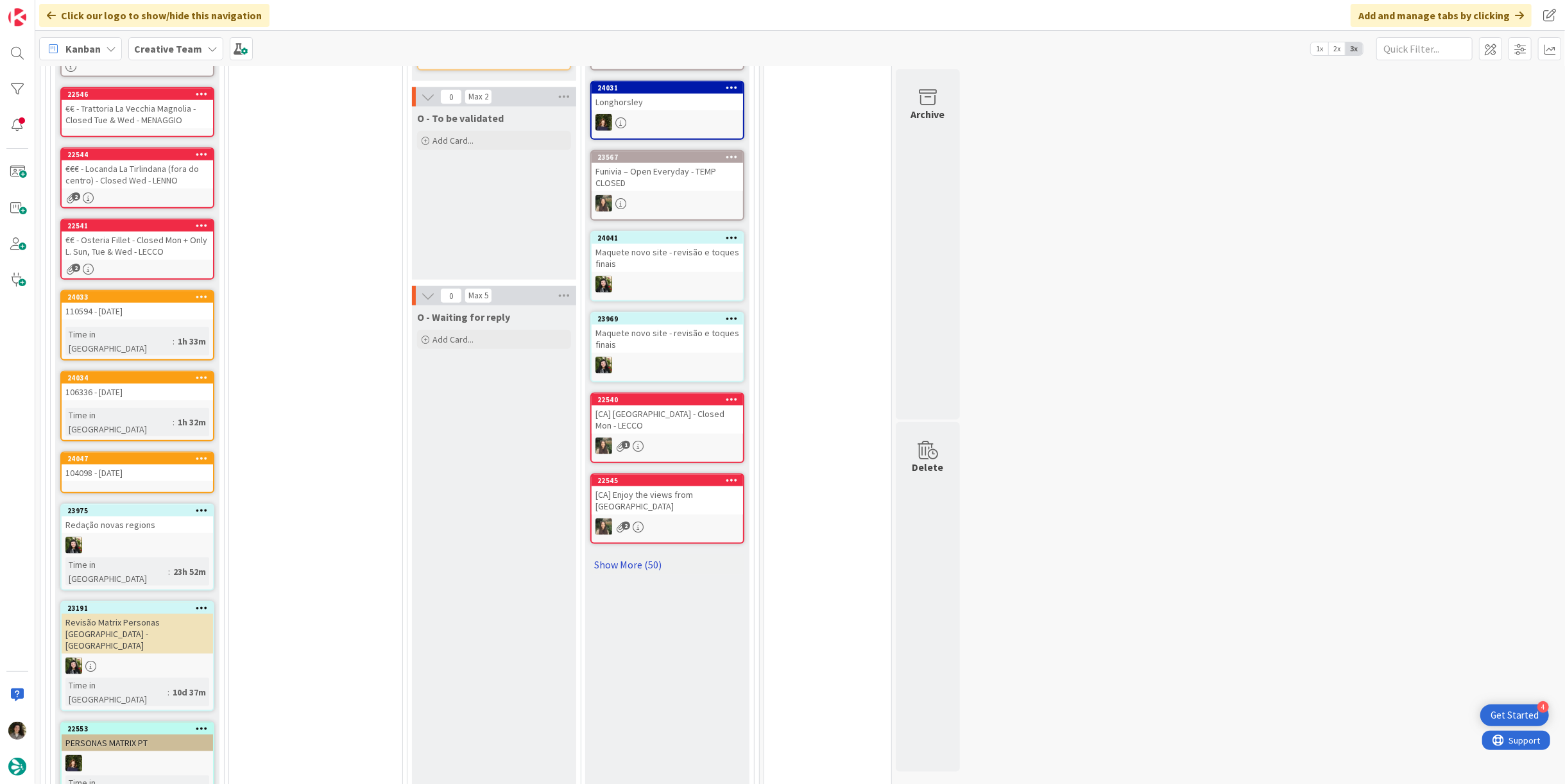
click at [643, 554] on link "Show More (50)" at bounding box center [667, 565] width 154 height 21
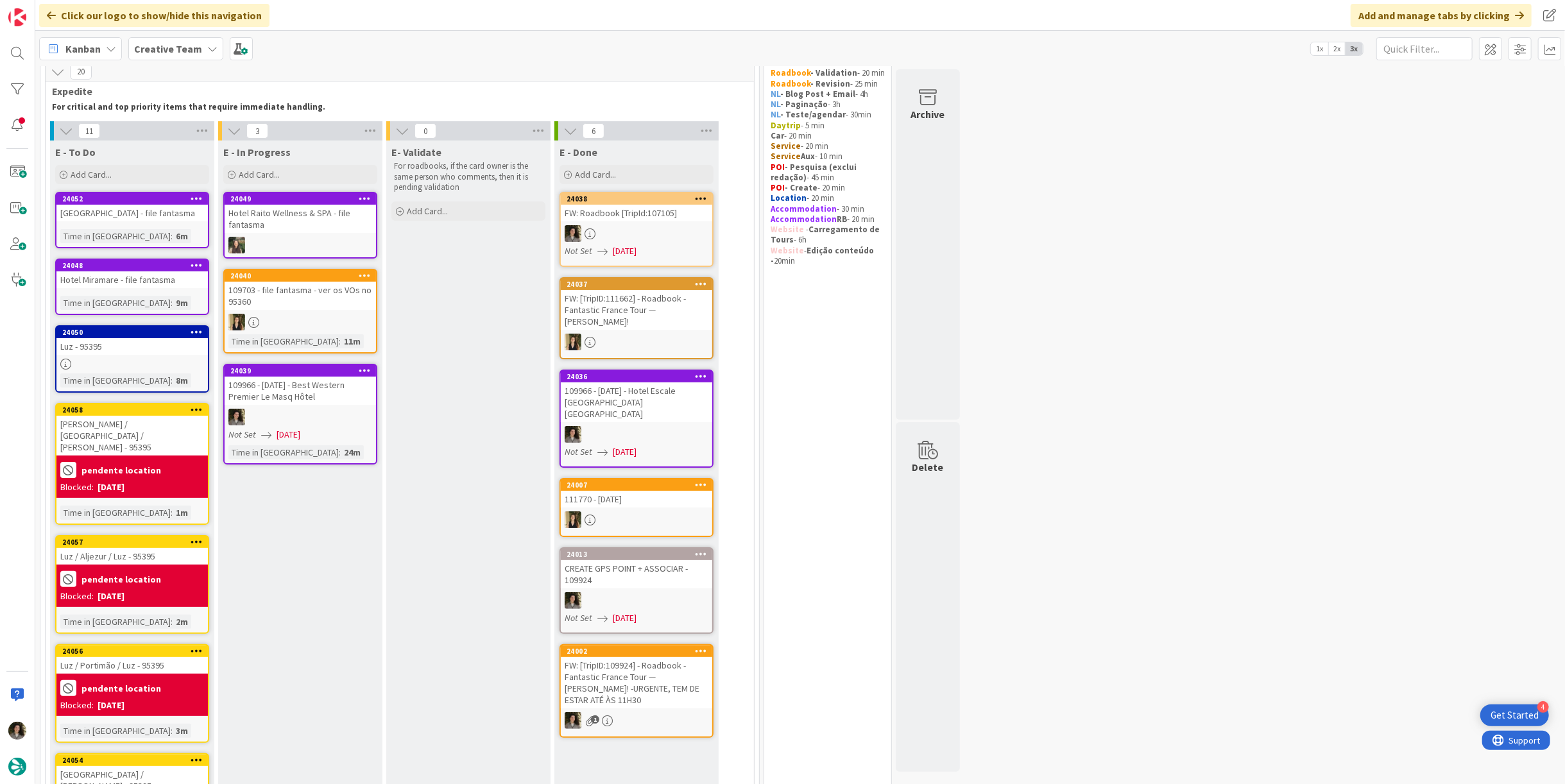
scroll to position [0, 0]
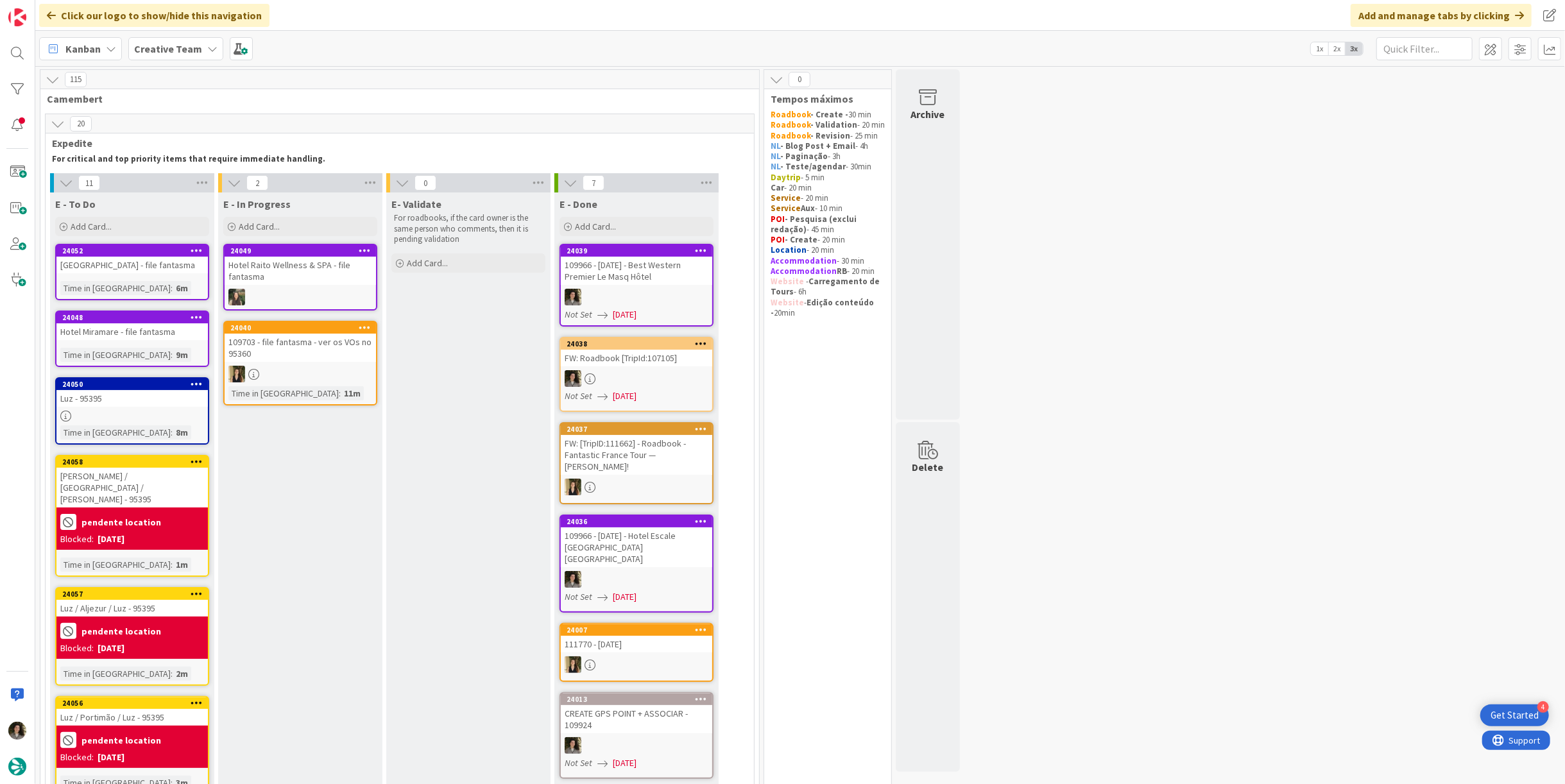
click at [639, 270] on div "109966 - [DATE] - Best Western Premier Le Masq Hôtel" at bounding box center [636, 270] width 151 height 28
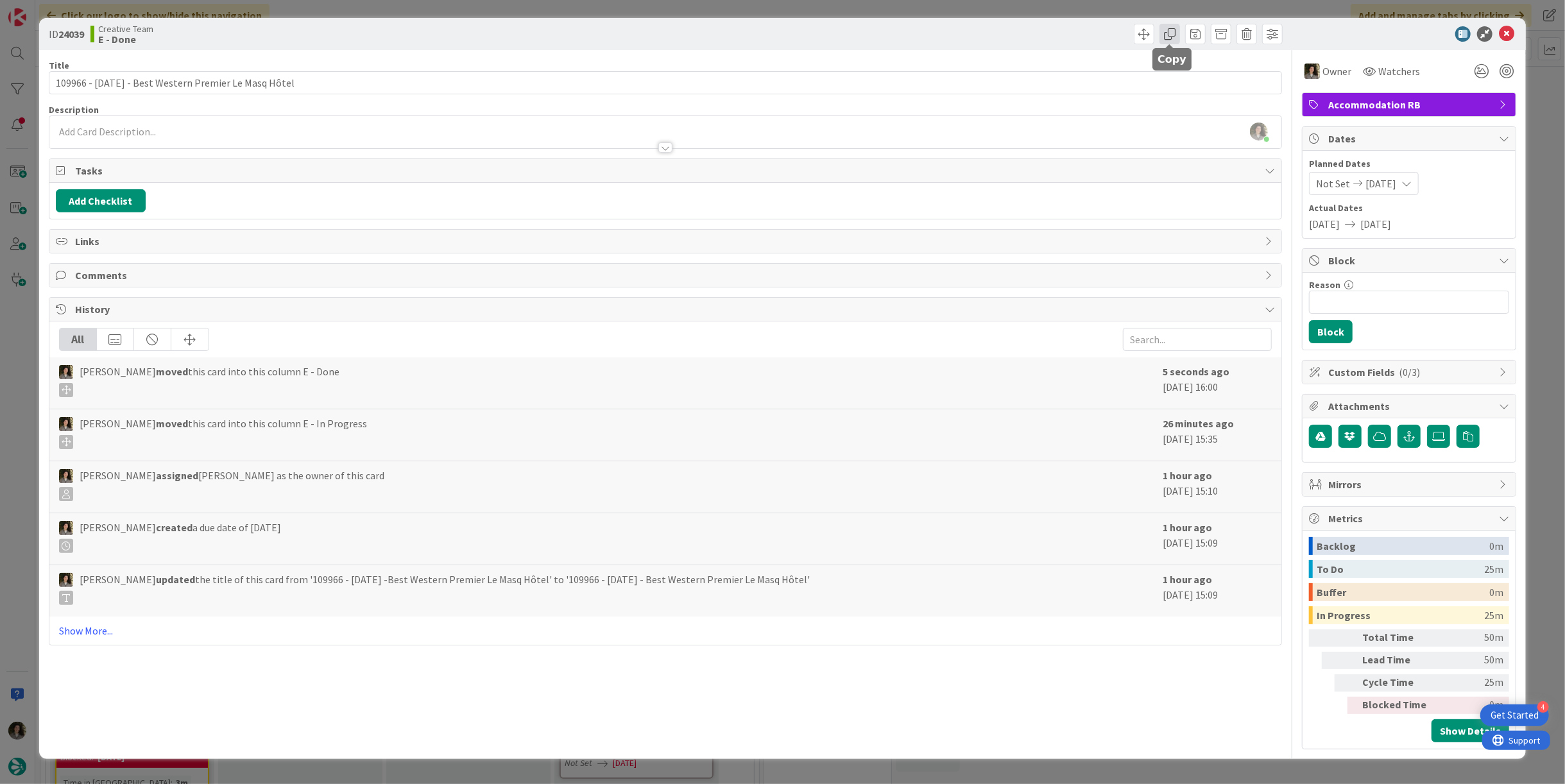
click at [1170, 35] on span at bounding box center [1170, 34] width 21 height 21
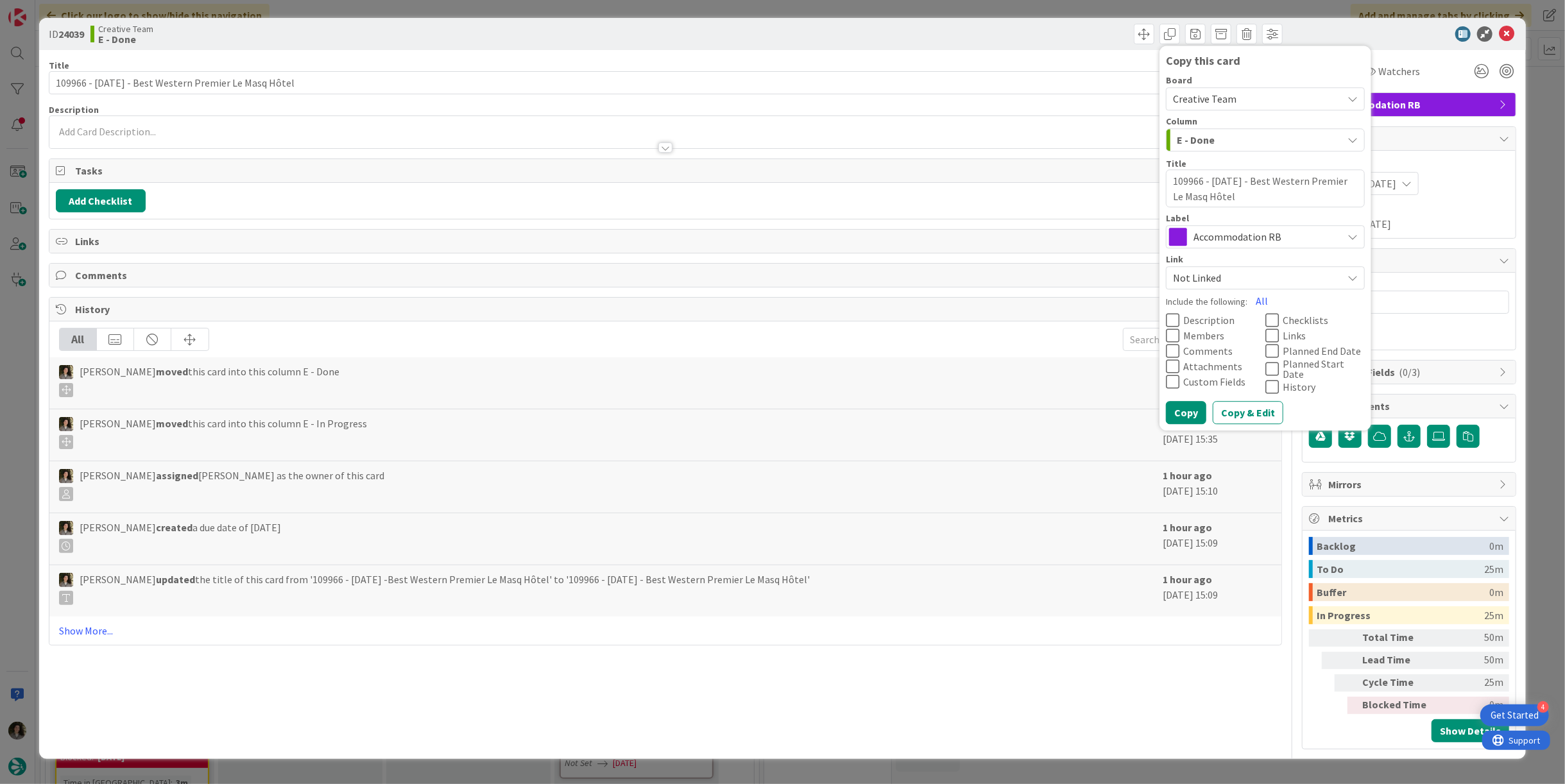
drag, startPoint x: 1256, startPoint y: 223, endPoint x: 1256, endPoint y: 231, distance: 8.0
click at [1256, 224] on div "Label Accommodation RB" at bounding box center [1265, 231] width 199 height 35
click at [1258, 233] on span "Accommodation RB" at bounding box center [1264, 237] width 142 height 18
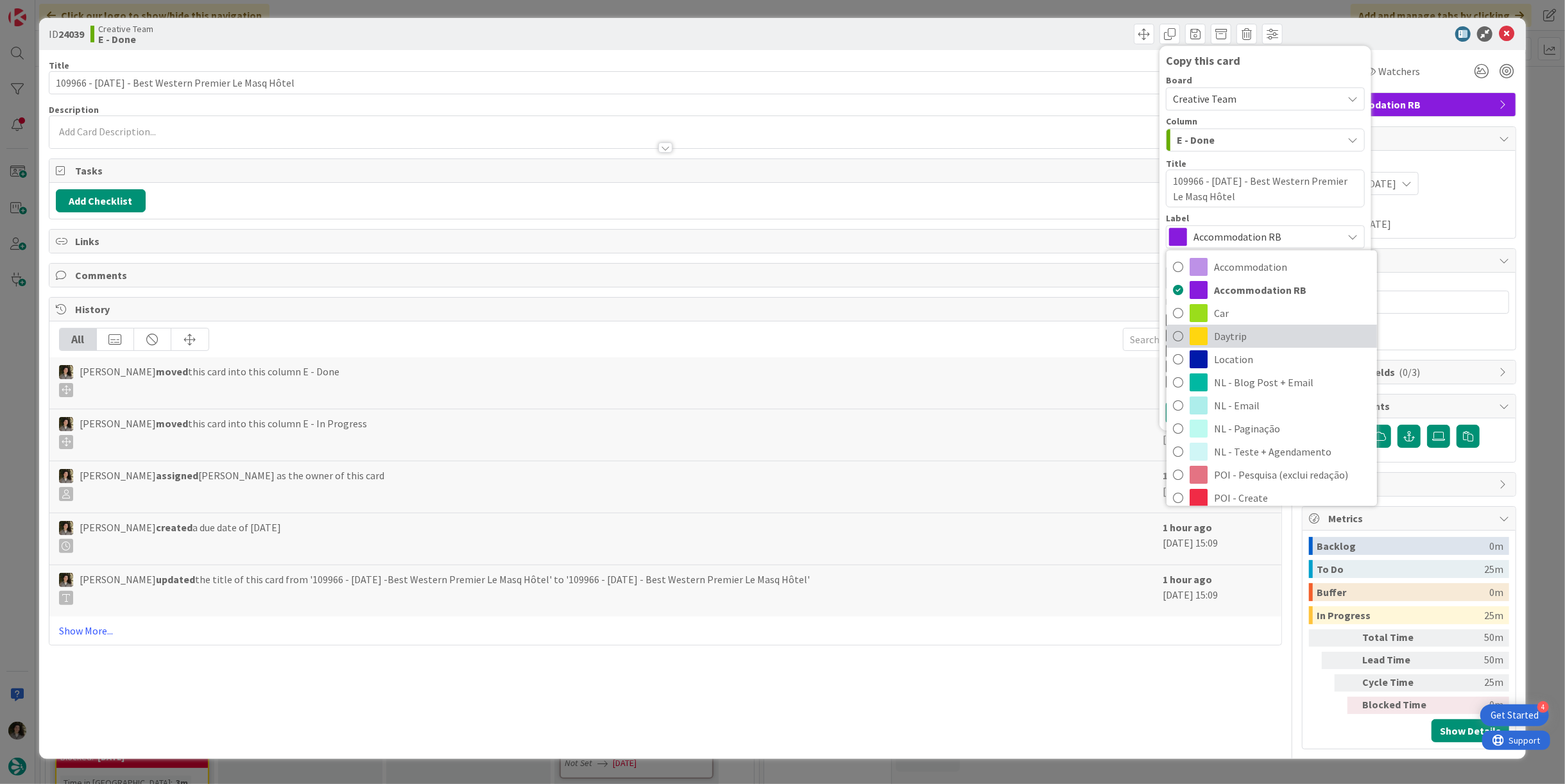
click at [1240, 332] on span "Daytrip" at bounding box center [1291, 336] width 157 height 19
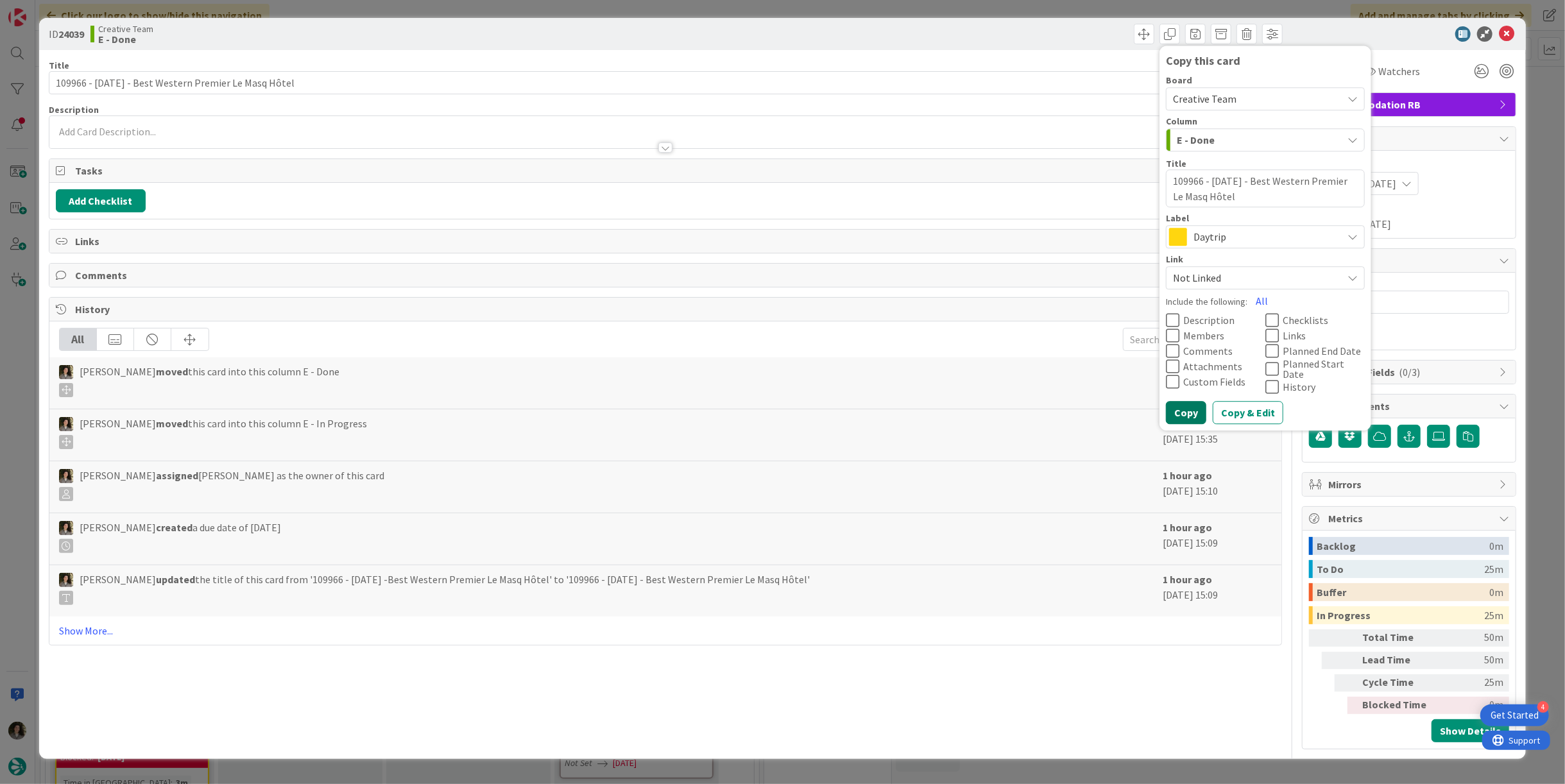
click at [1182, 409] on button "Copy" at bounding box center [1186, 413] width 41 height 23
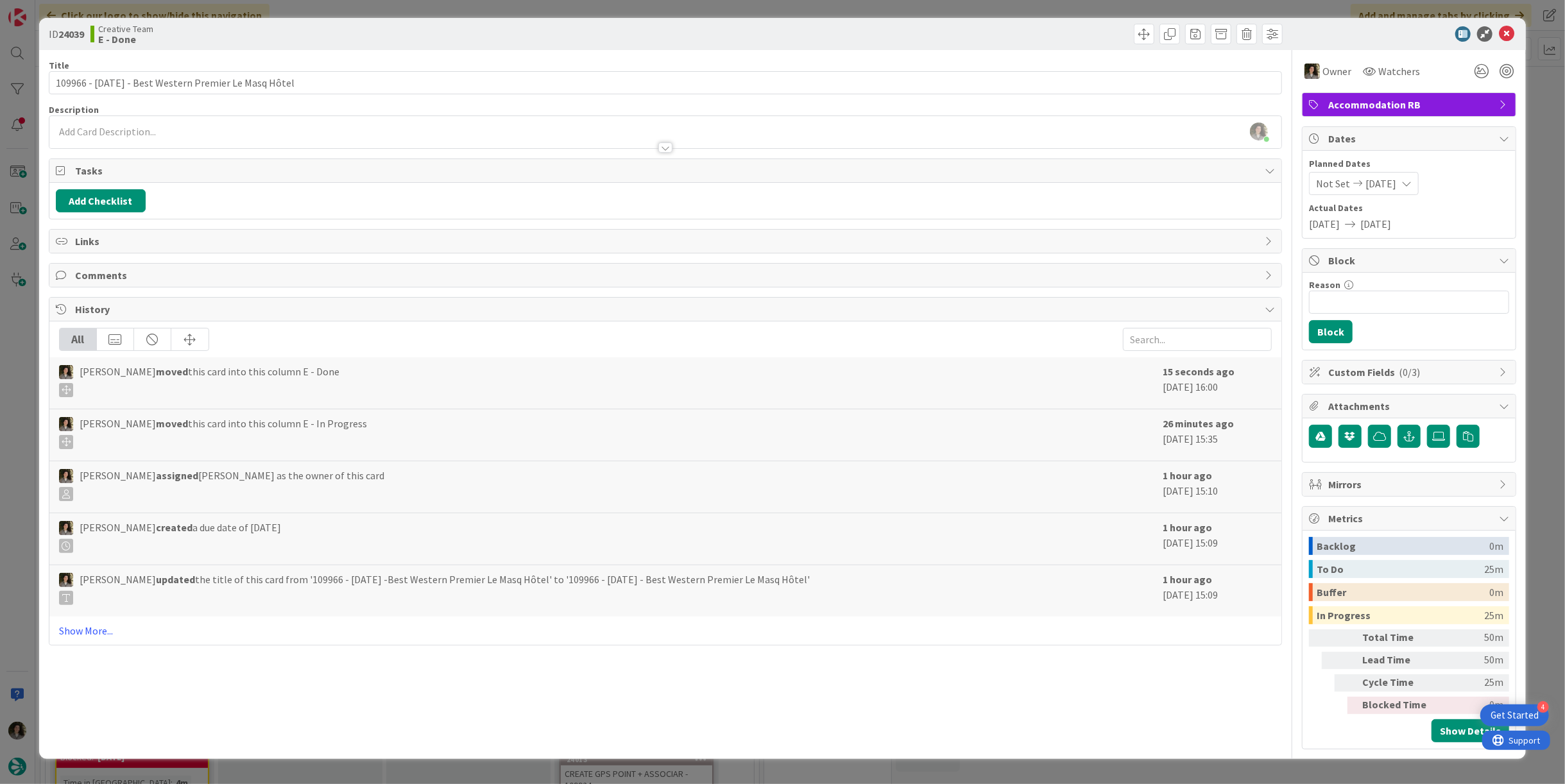
type textarea "x"
click at [1512, 33] on icon at bounding box center [1505, 33] width 15 height 15
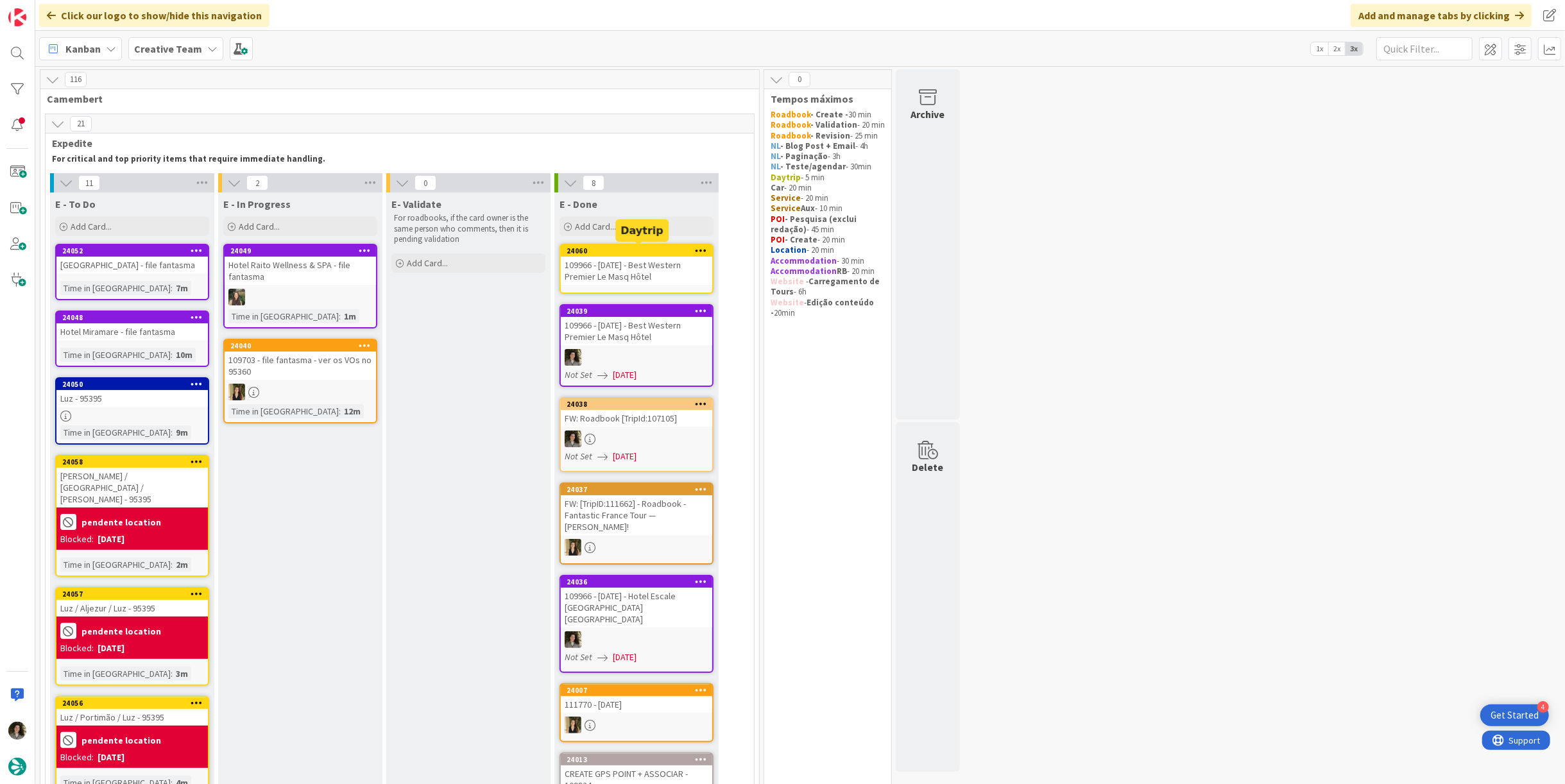
click at [623, 270] on div "109966 - [DATE] - Best Western Premier Le Masq Hôtel" at bounding box center [636, 270] width 151 height 28
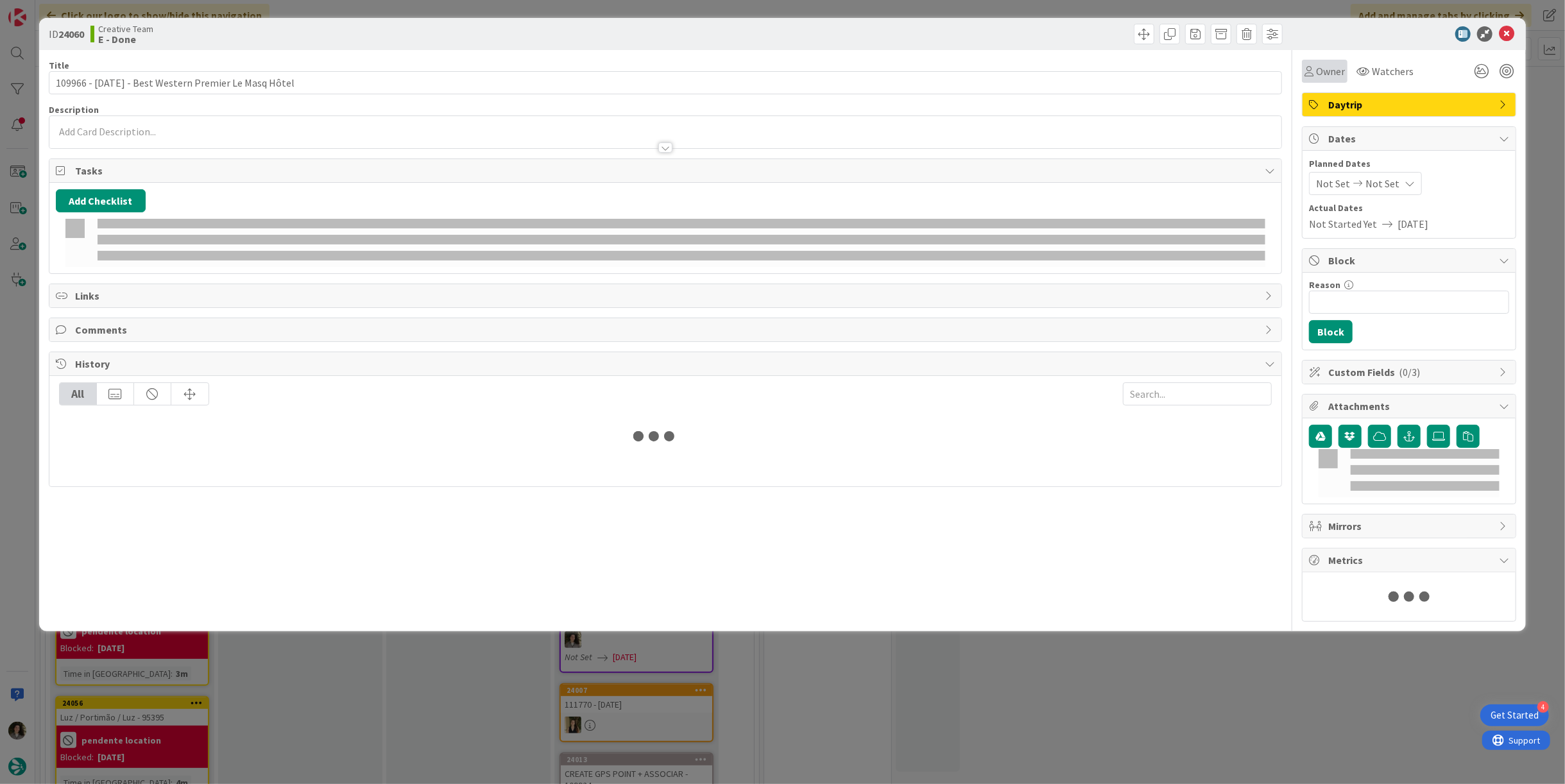
click at [1309, 64] on div "Owner" at bounding box center [1324, 71] width 41 height 15
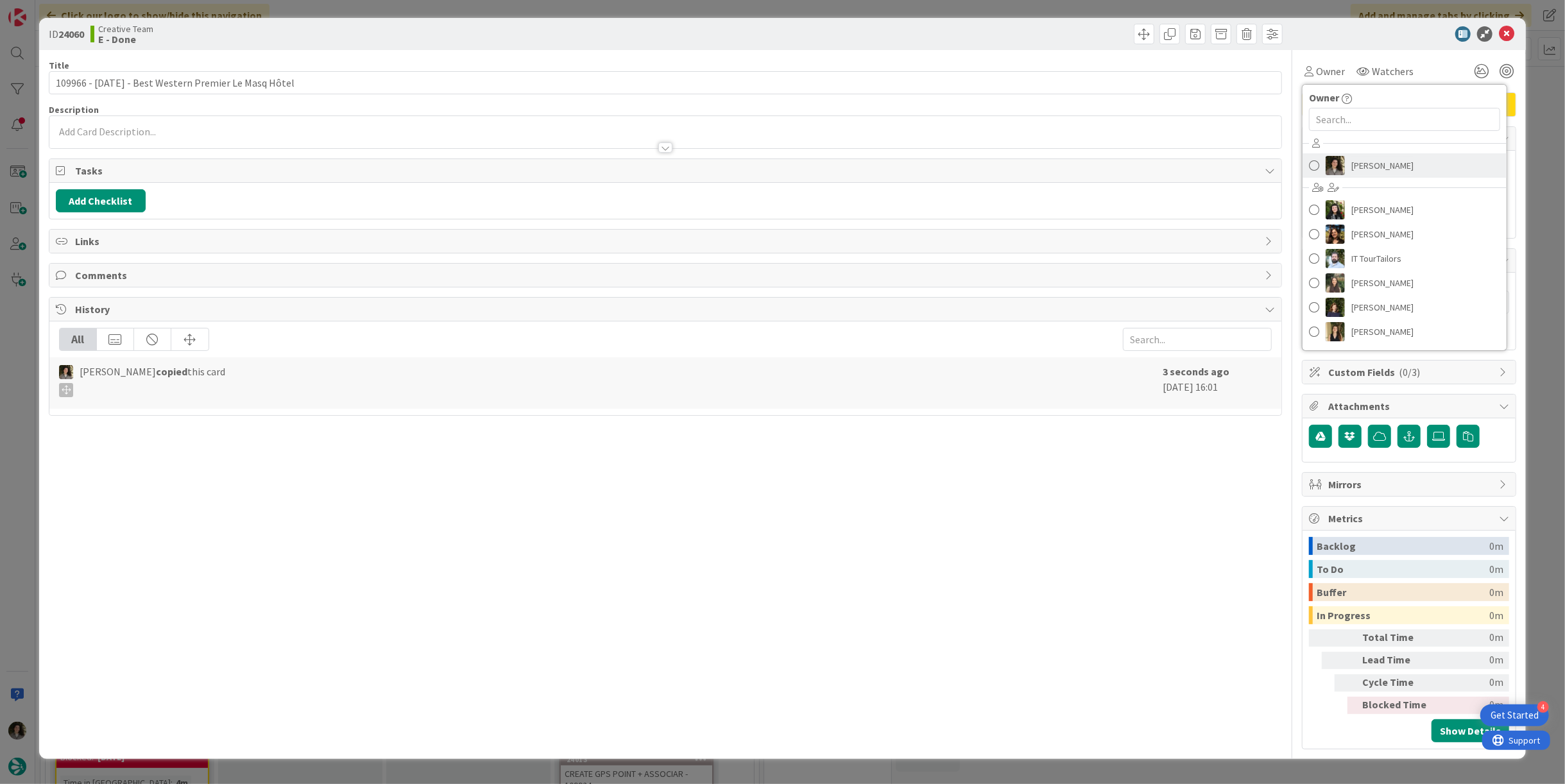
drag, startPoint x: 1377, startPoint y: 152, endPoint x: 1399, endPoint y: 179, distance: 34.8
click at [1379, 153] on link "[PERSON_NAME]" at bounding box center [1404, 165] width 204 height 25
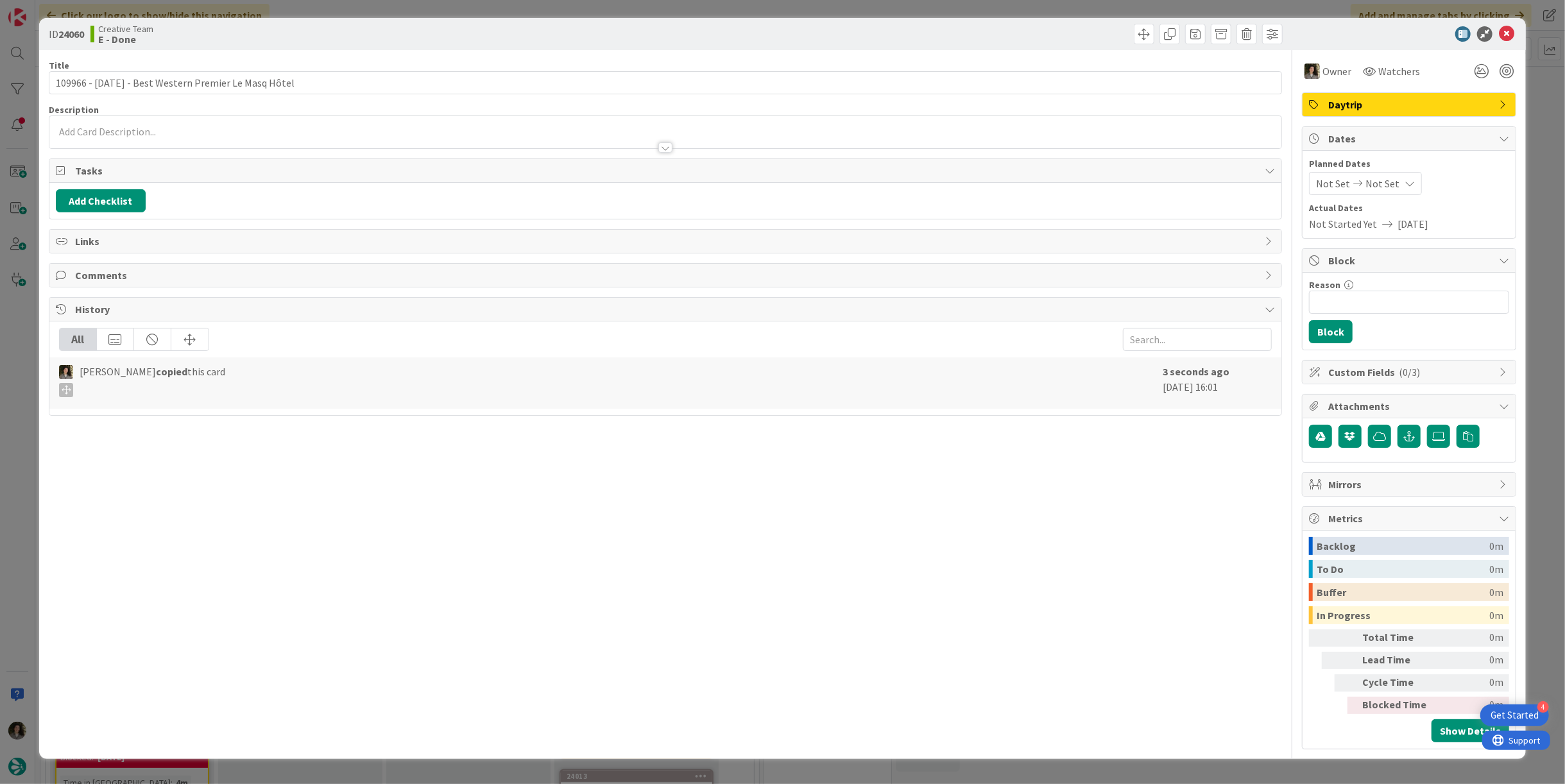
click at [1400, 191] on div "Not Set Not Set" at bounding box center [1365, 183] width 113 height 23
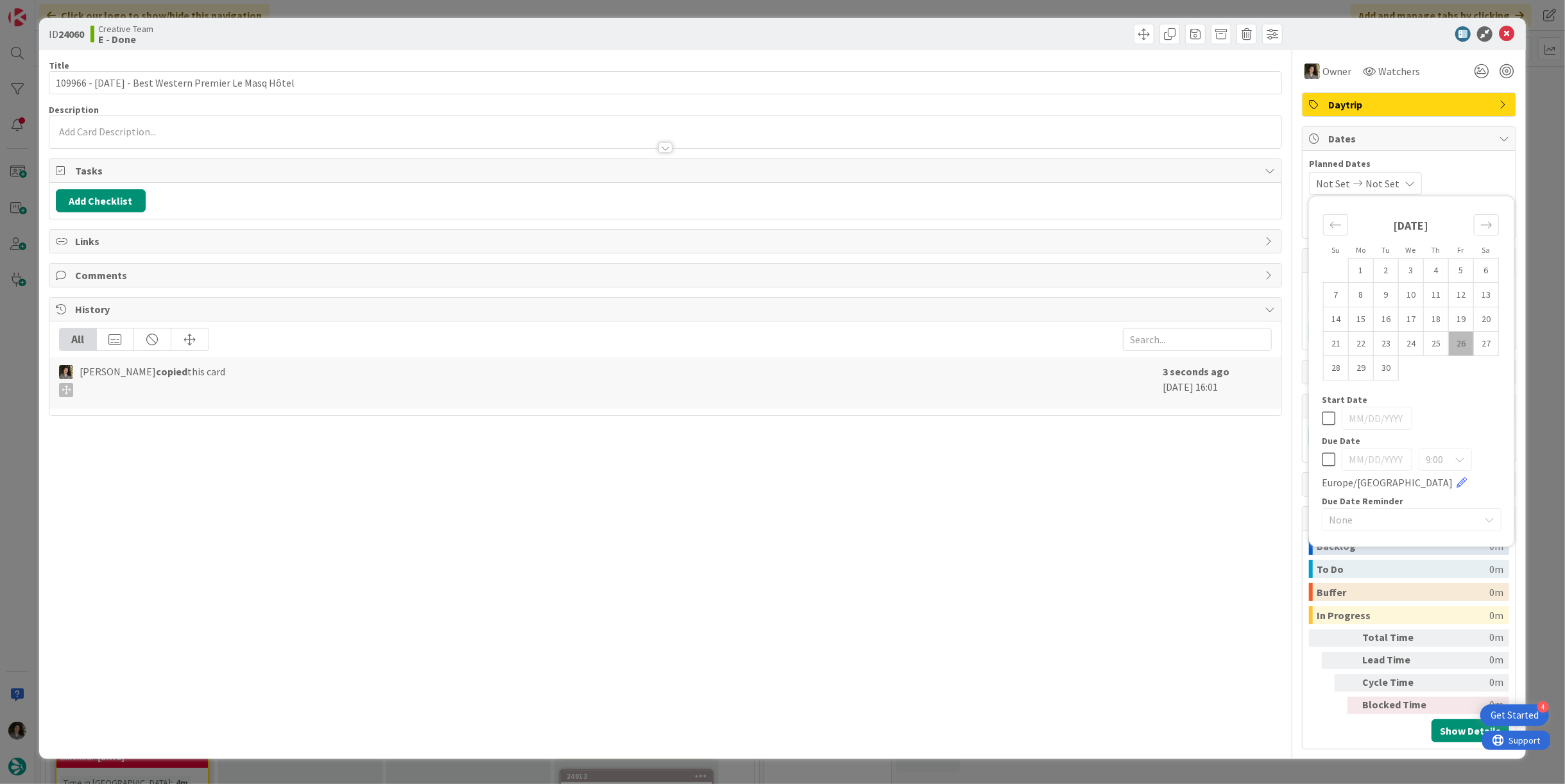
click at [1325, 469] on div "9:00 [GEOGRAPHIC_DATA]/[GEOGRAPHIC_DATA]" at bounding box center [1412, 468] width 180 height 42
click at [1326, 458] on icon at bounding box center [1328, 459] width 14 height 15
type input "[DATE]"
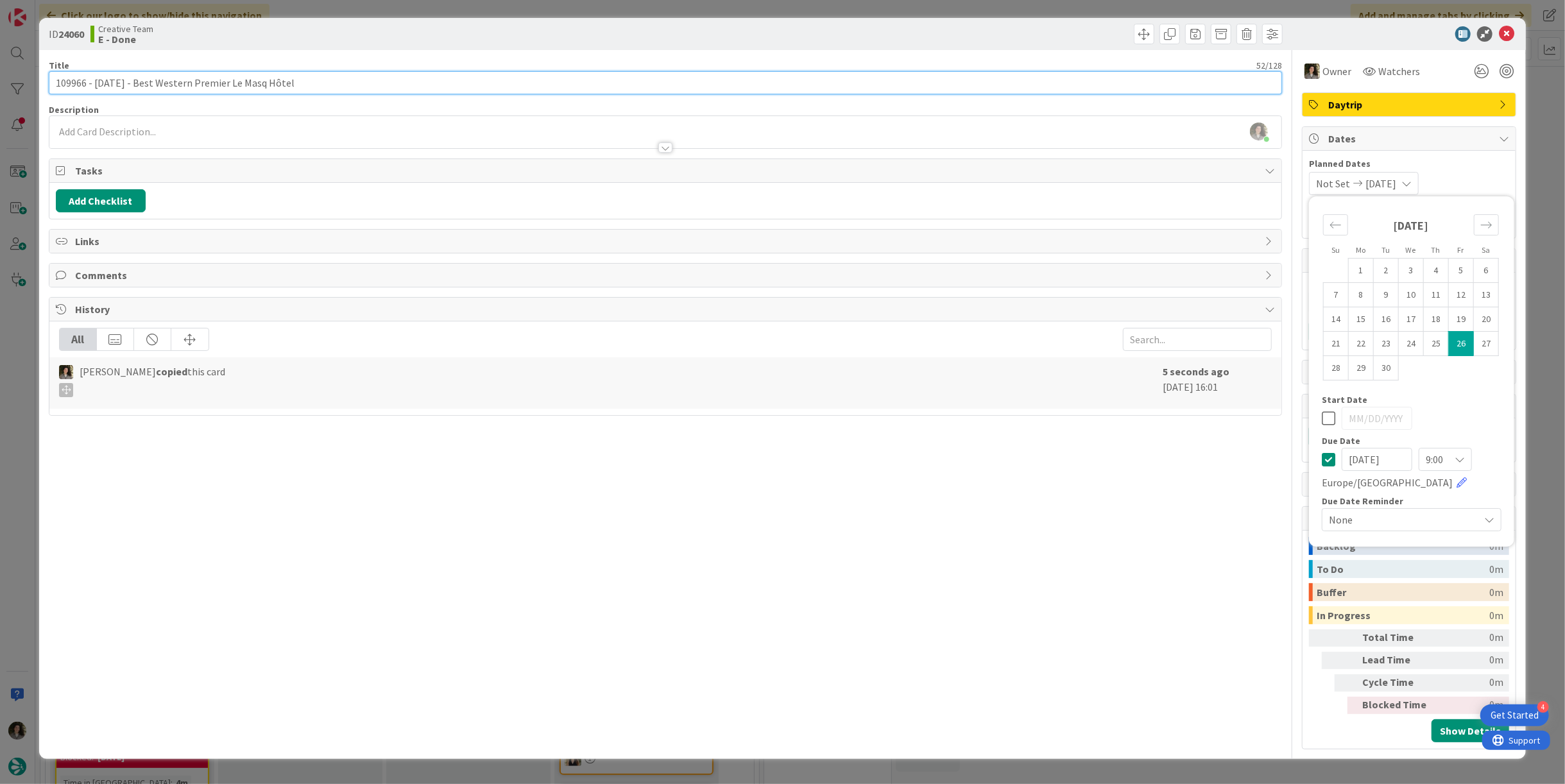
drag, startPoint x: 571, startPoint y: 72, endPoint x: 573, endPoint y: 66, distance: 6.3
click at [572, 74] on input "109966 - [DATE] - Best Western Premier Le Masq Hôtel" at bounding box center [665, 83] width 1233 height 23
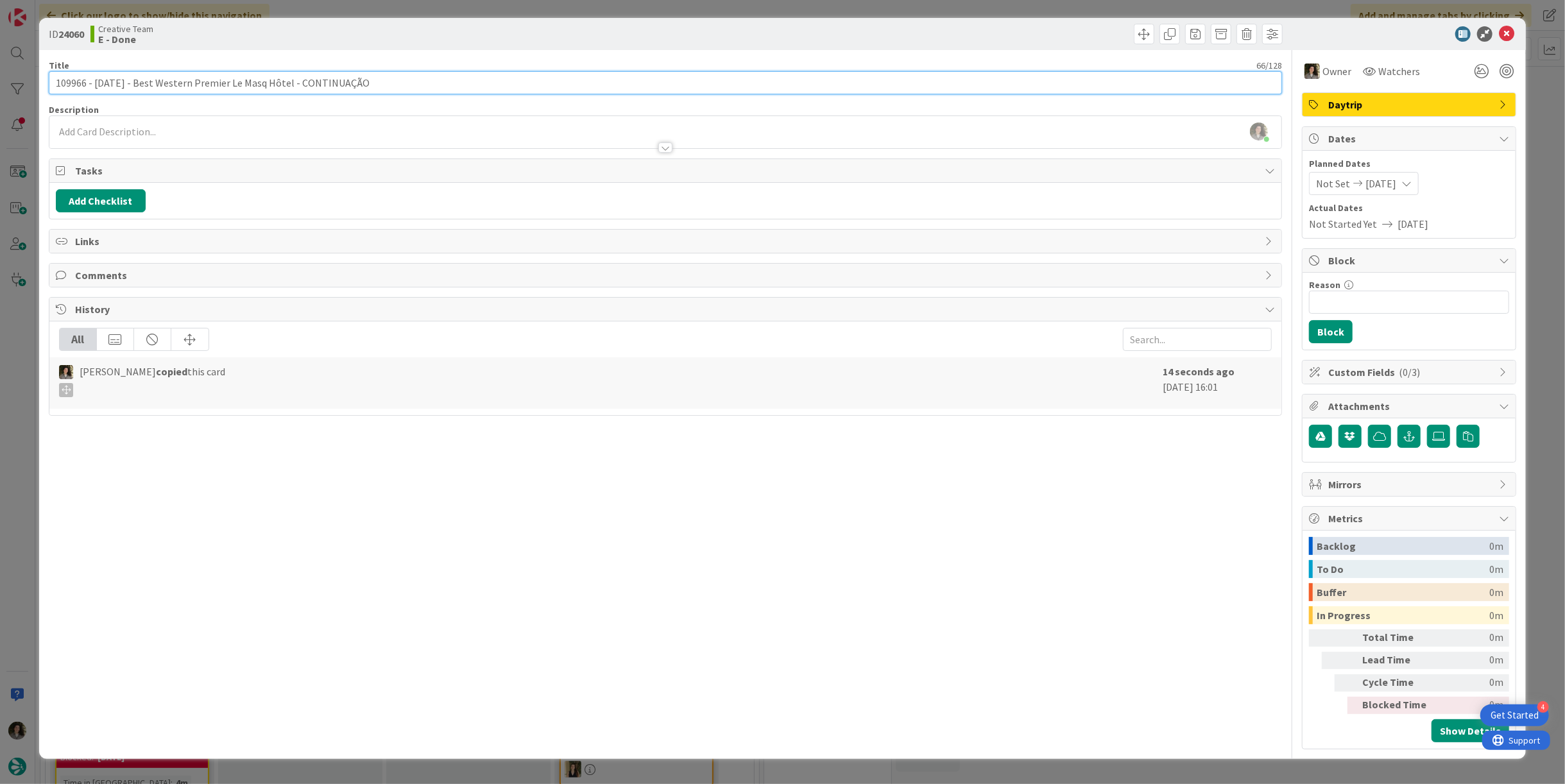
type input "109966 - [DATE] - Best Western Premier Le Masq Hôtel - CONTINUAÇÃO"
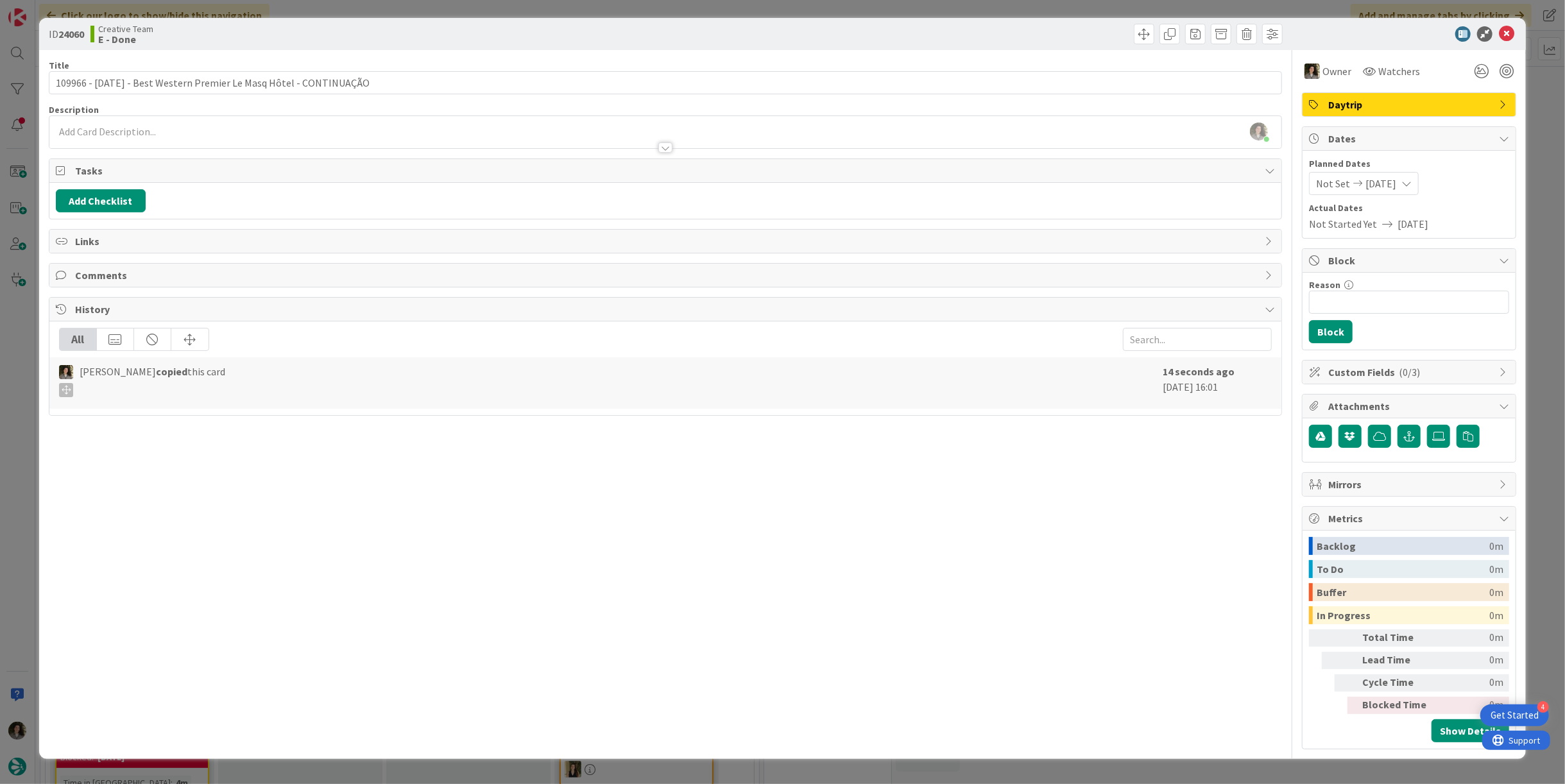
click at [759, 43] on div at bounding box center [976, 34] width 614 height 21
click at [1510, 32] on icon at bounding box center [1505, 33] width 15 height 15
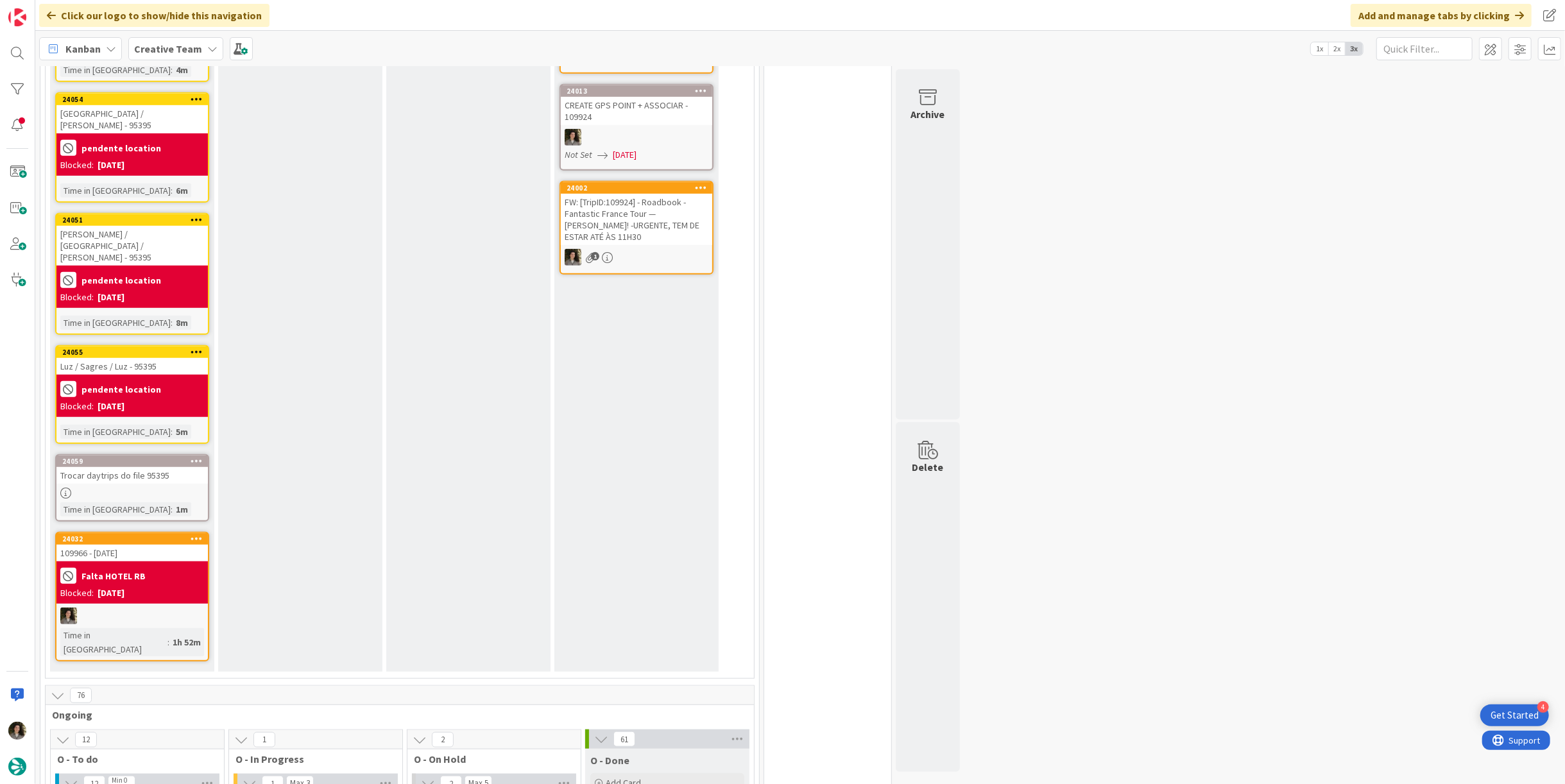
click at [118, 586] on div "[DATE]" at bounding box center [111, 592] width 27 height 14
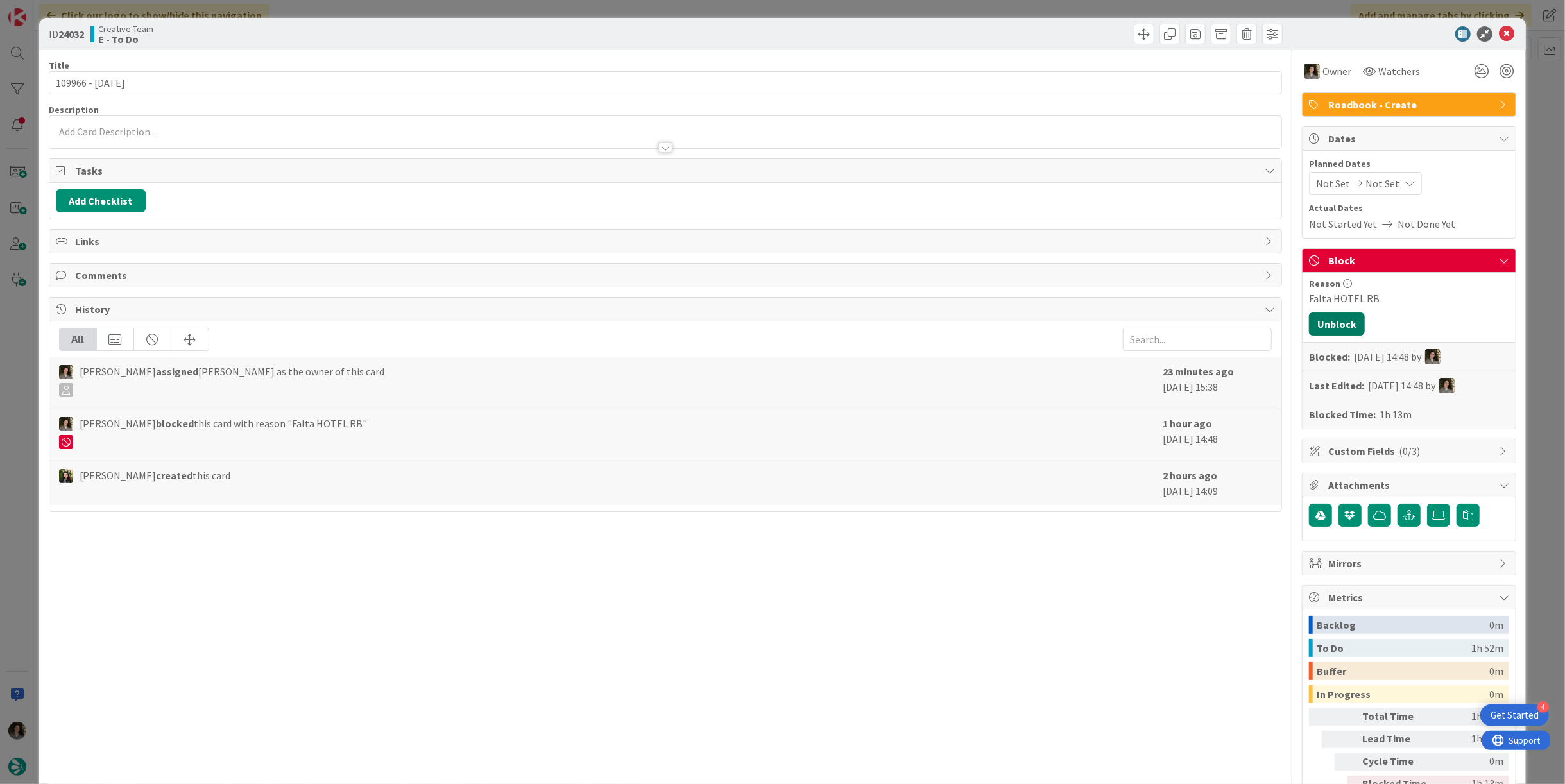
click at [1328, 318] on button "Unblock" at bounding box center [1337, 324] width 56 height 23
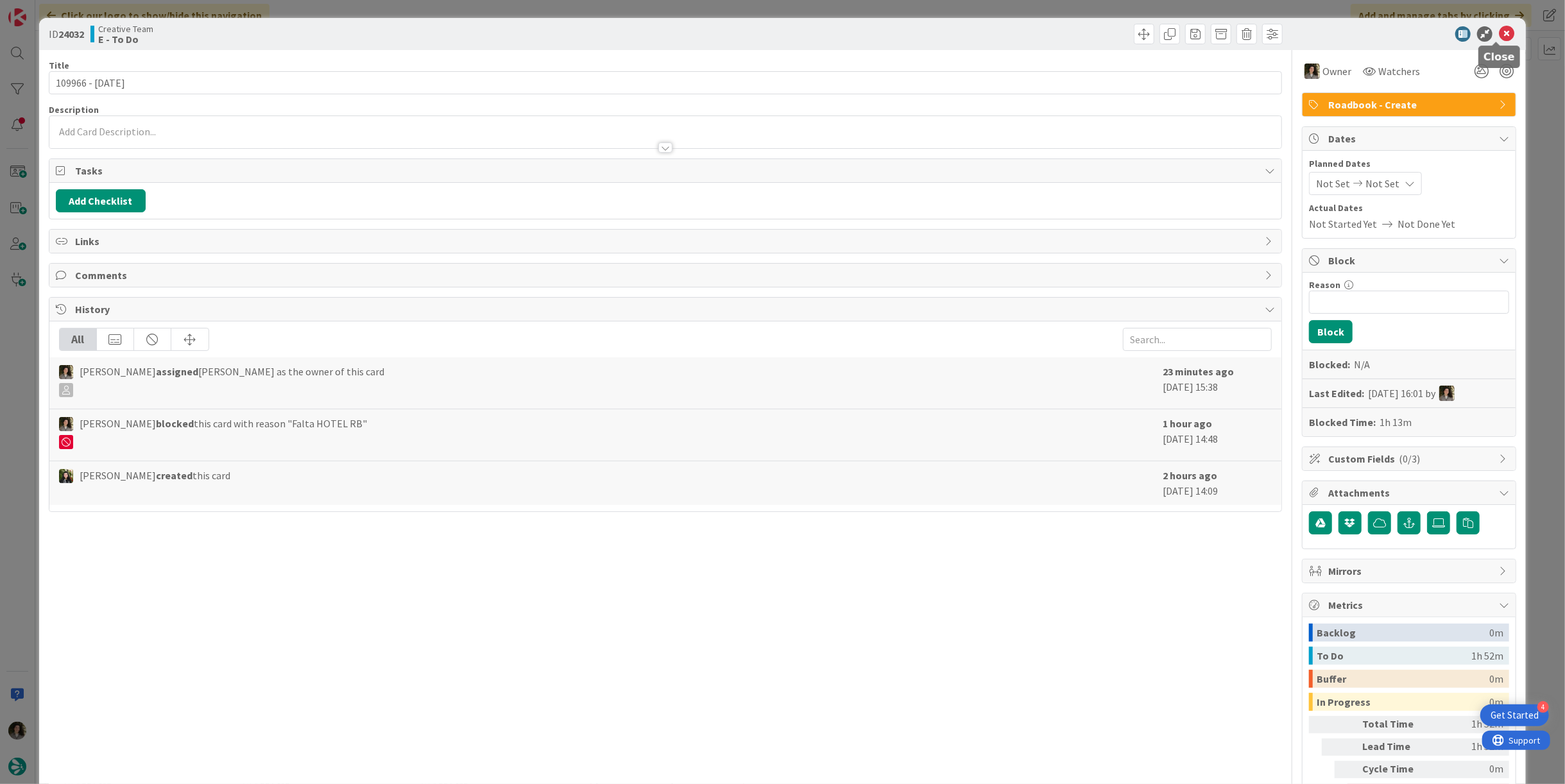
click at [1502, 26] on icon at bounding box center [1505, 33] width 15 height 15
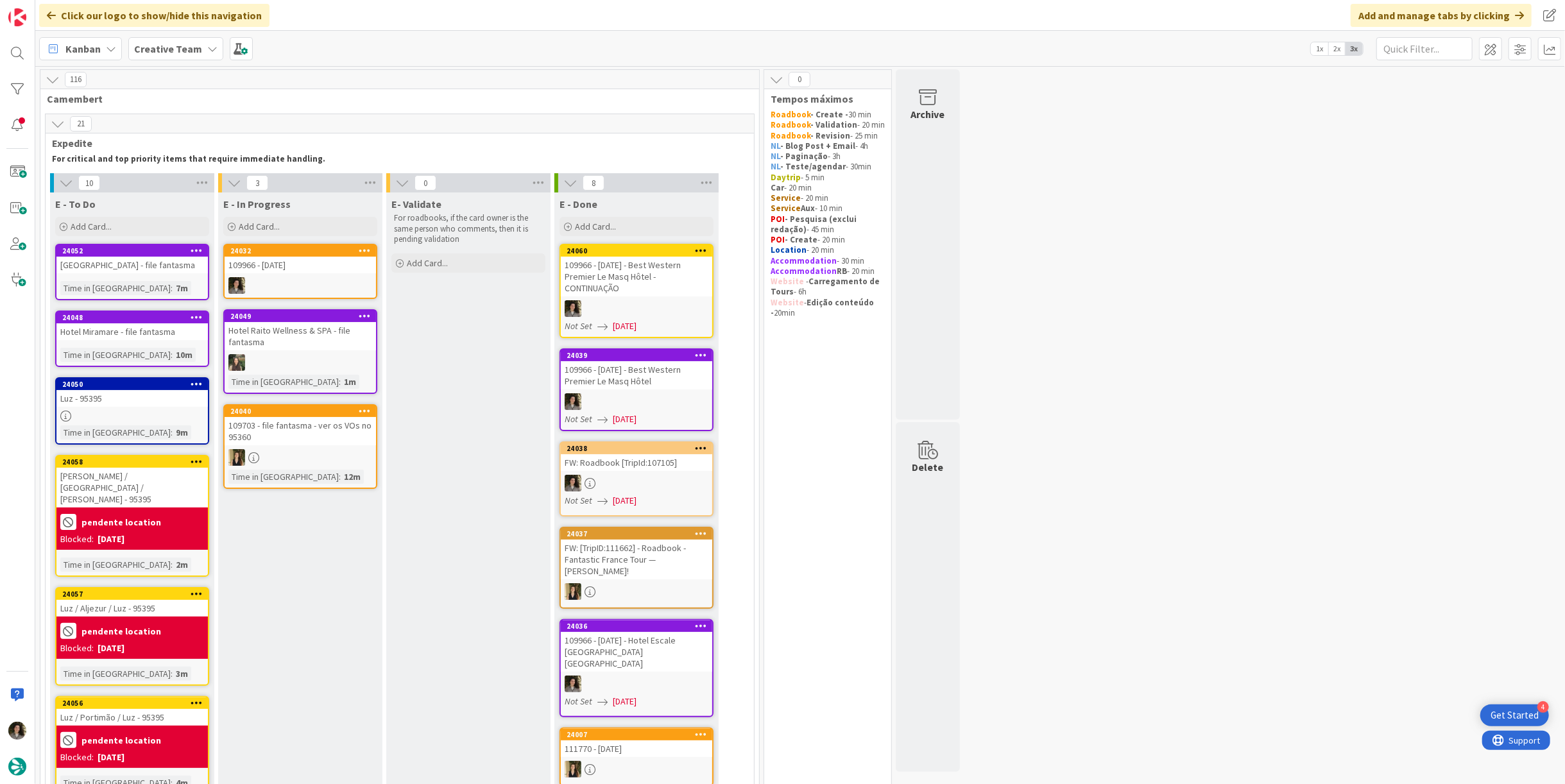
click at [290, 272] on div "109966 - [DATE]" at bounding box center [300, 265] width 151 height 17
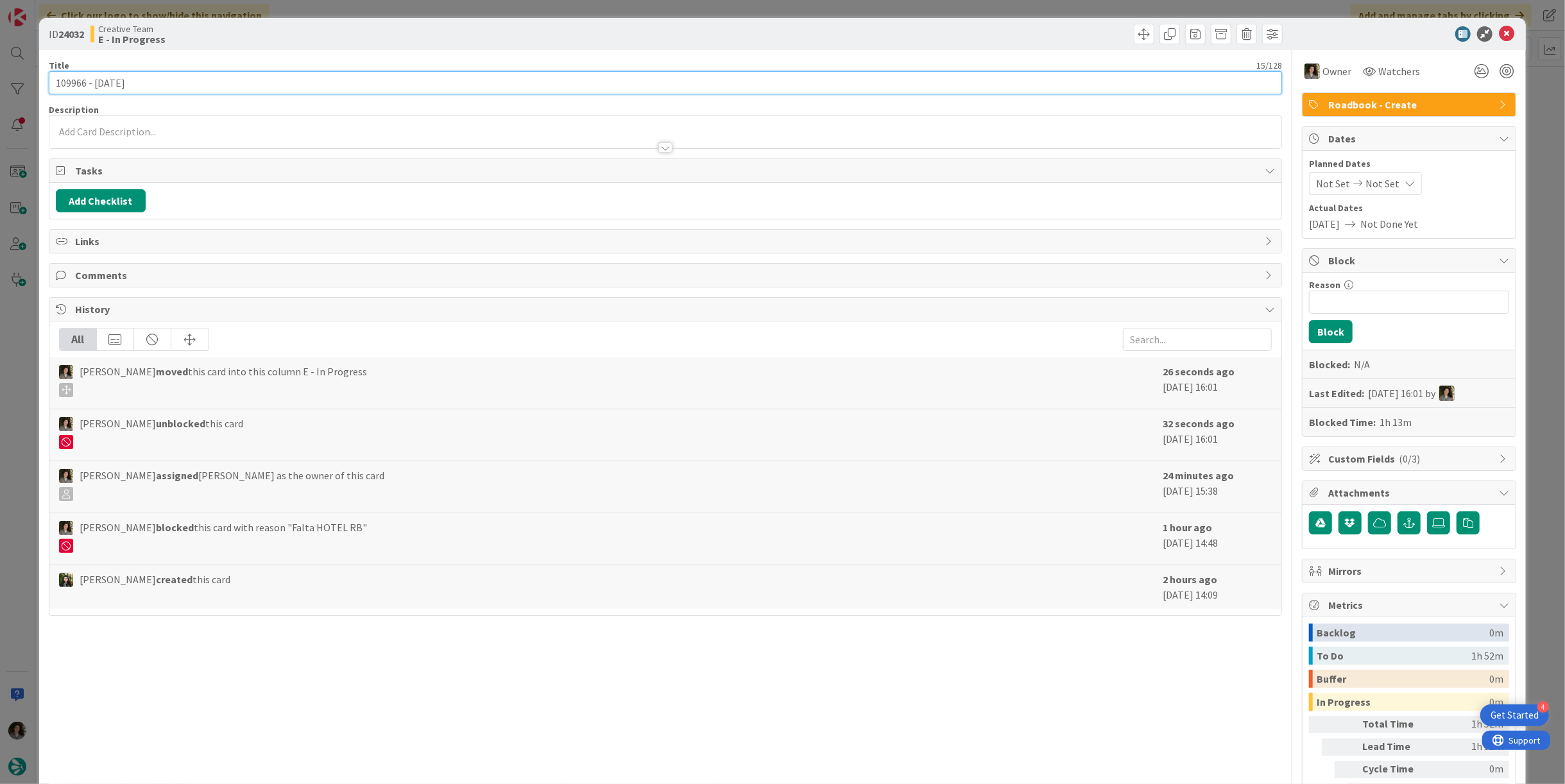
drag, startPoint x: 83, startPoint y: 81, endPoint x: -9, endPoint y: 83, distance: 92.0
click at [0, 83] on html "4 Get Started Click our logo to show/hide this navigation Add and manage tabs b…" at bounding box center [782, 392] width 1565 height 784
drag, startPoint x: 84, startPoint y: 85, endPoint x: 14, endPoint y: 84, distance: 70.0
click at [14, 84] on div "ID 24032 Creative Team E - In Progress Title 15 / 128 109966 - [DATE] Descripti…" at bounding box center [782, 392] width 1565 height 784
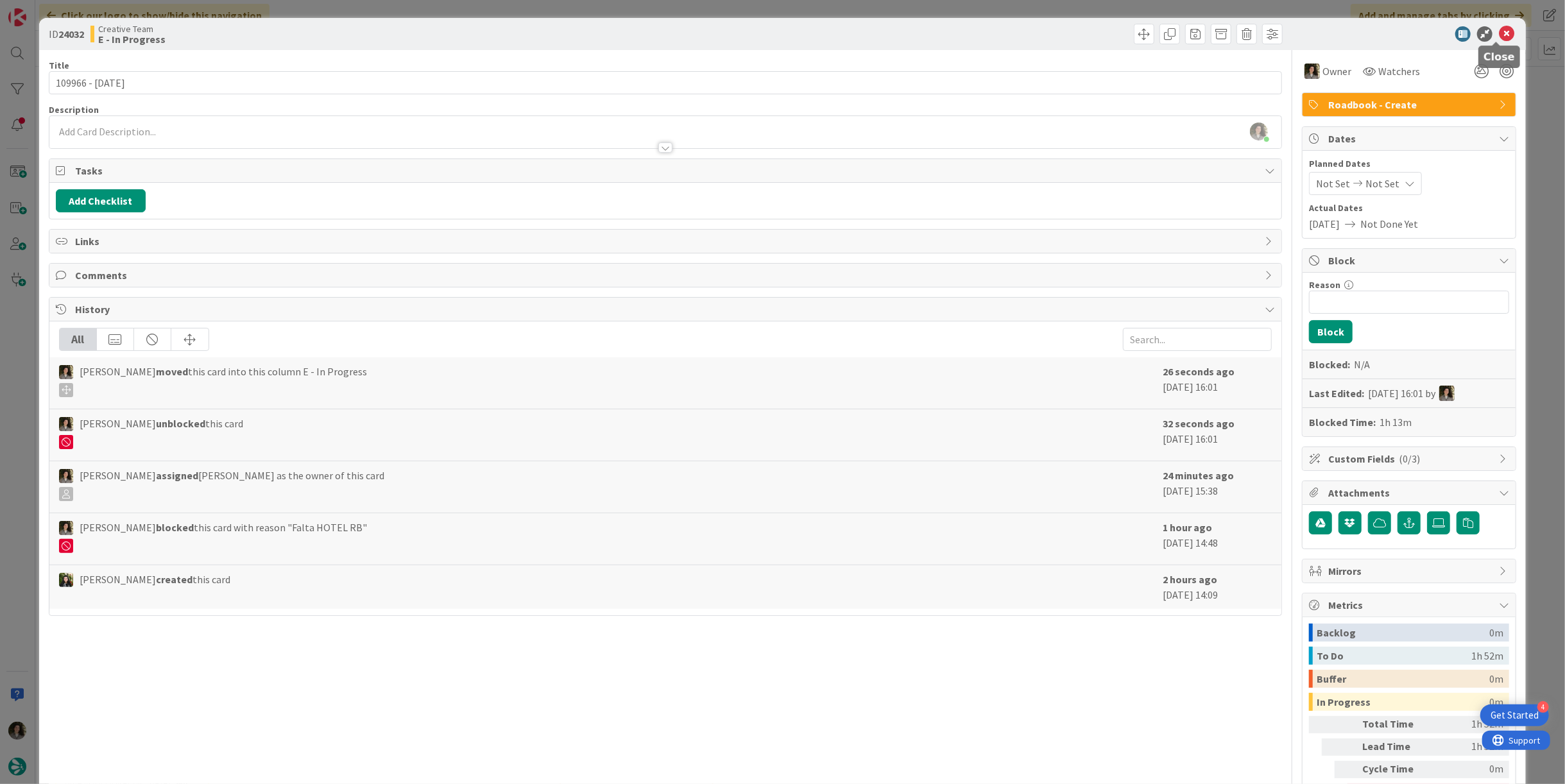
click at [1494, 24] on div "ID 24032 Creative Team E - In Progress" at bounding box center [782, 34] width 1486 height 32
click at [1498, 26] on icon at bounding box center [1505, 33] width 15 height 15
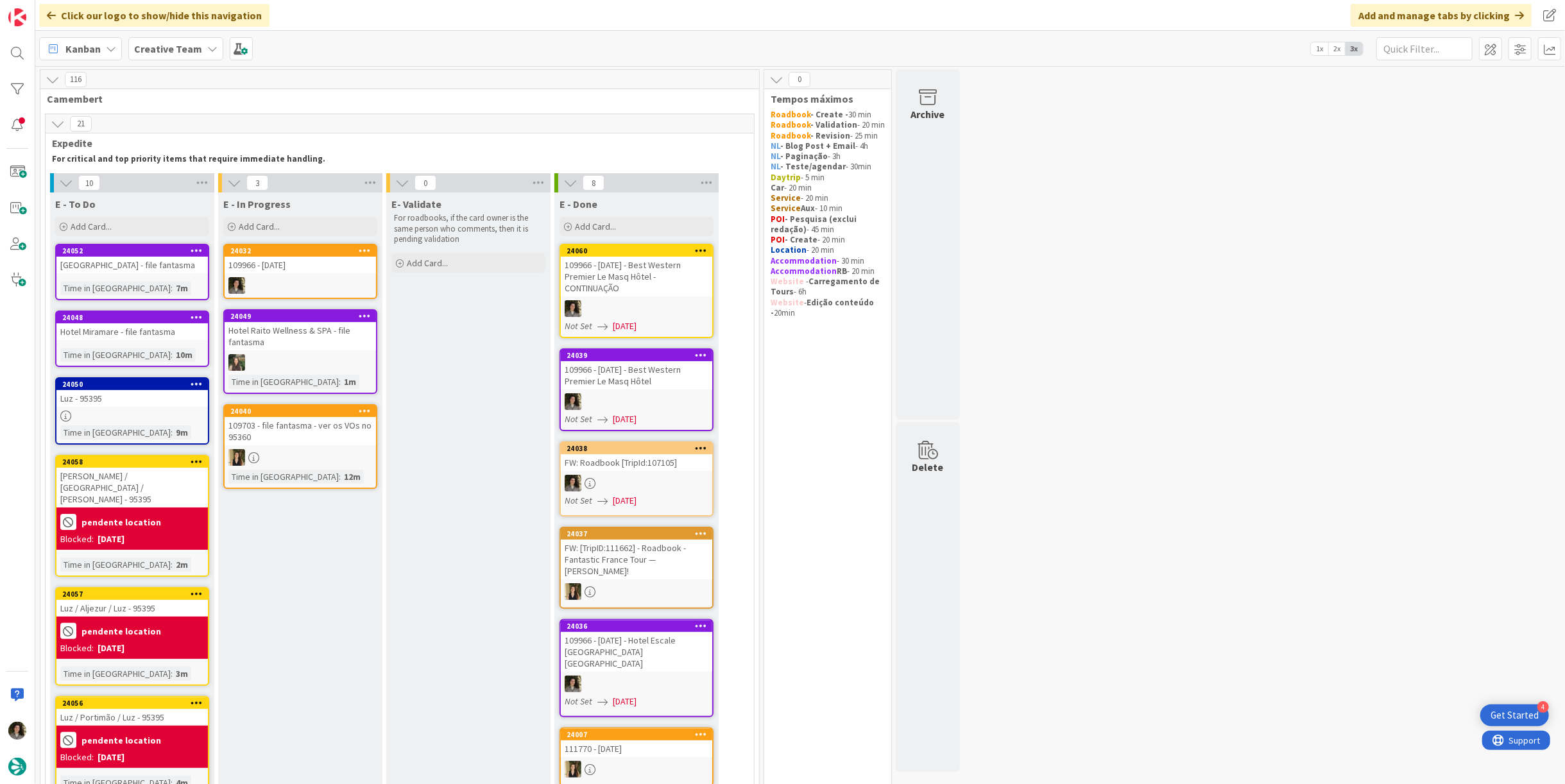
click at [290, 262] on div "109966 - [DATE]" at bounding box center [300, 265] width 151 height 17
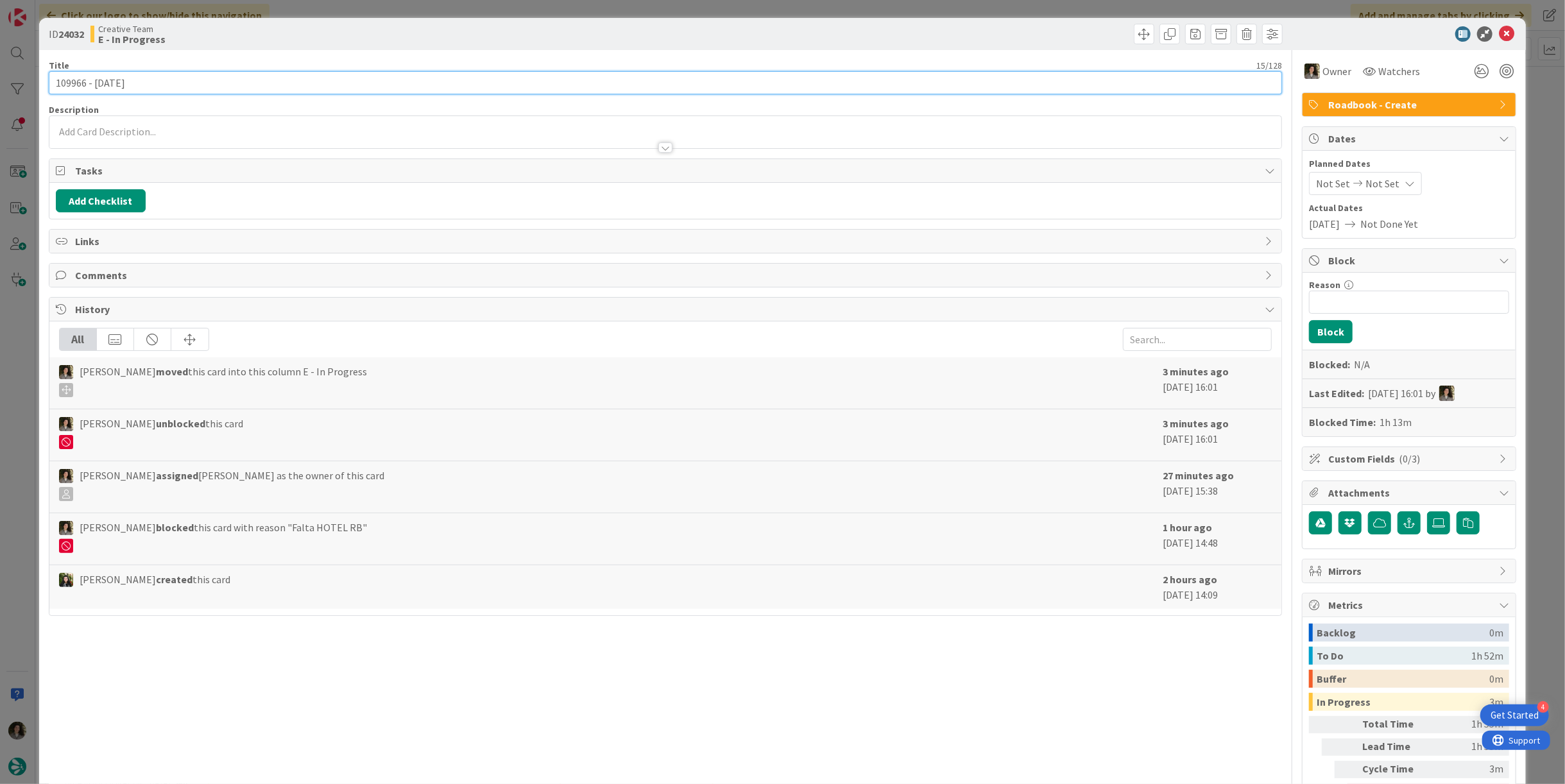
drag, startPoint x: 84, startPoint y: 82, endPoint x: 32, endPoint y: 81, distance: 52.0
click at [32, 81] on div "ID 24032 Creative Team E - In Progress Title 15 / 128 109966 - [DATE] Descripti…" at bounding box center [782, 392] width 1565 height 784
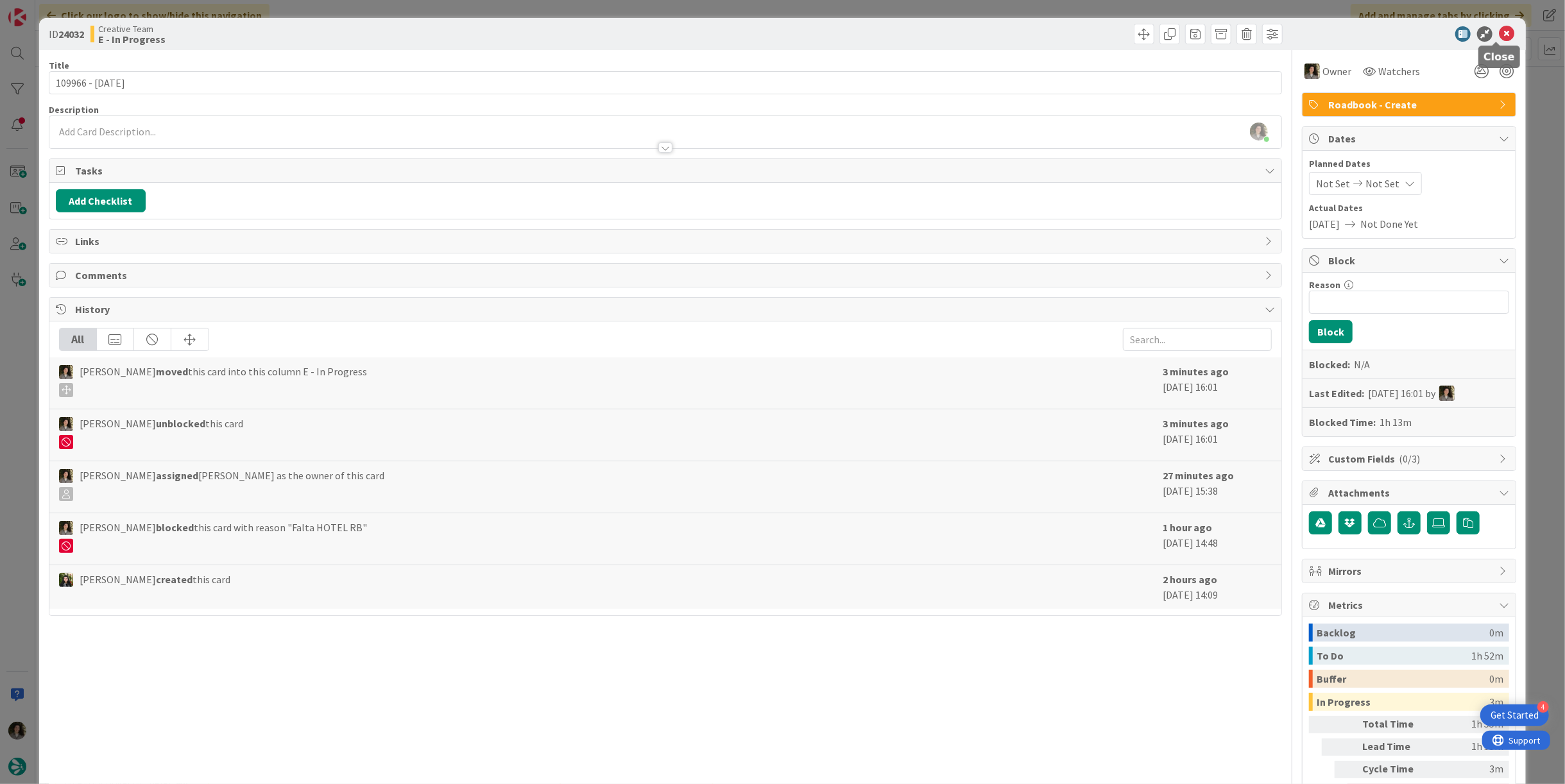
click at [1498, 32] on icon at bounding box center [1505, 33] width 15 height 15
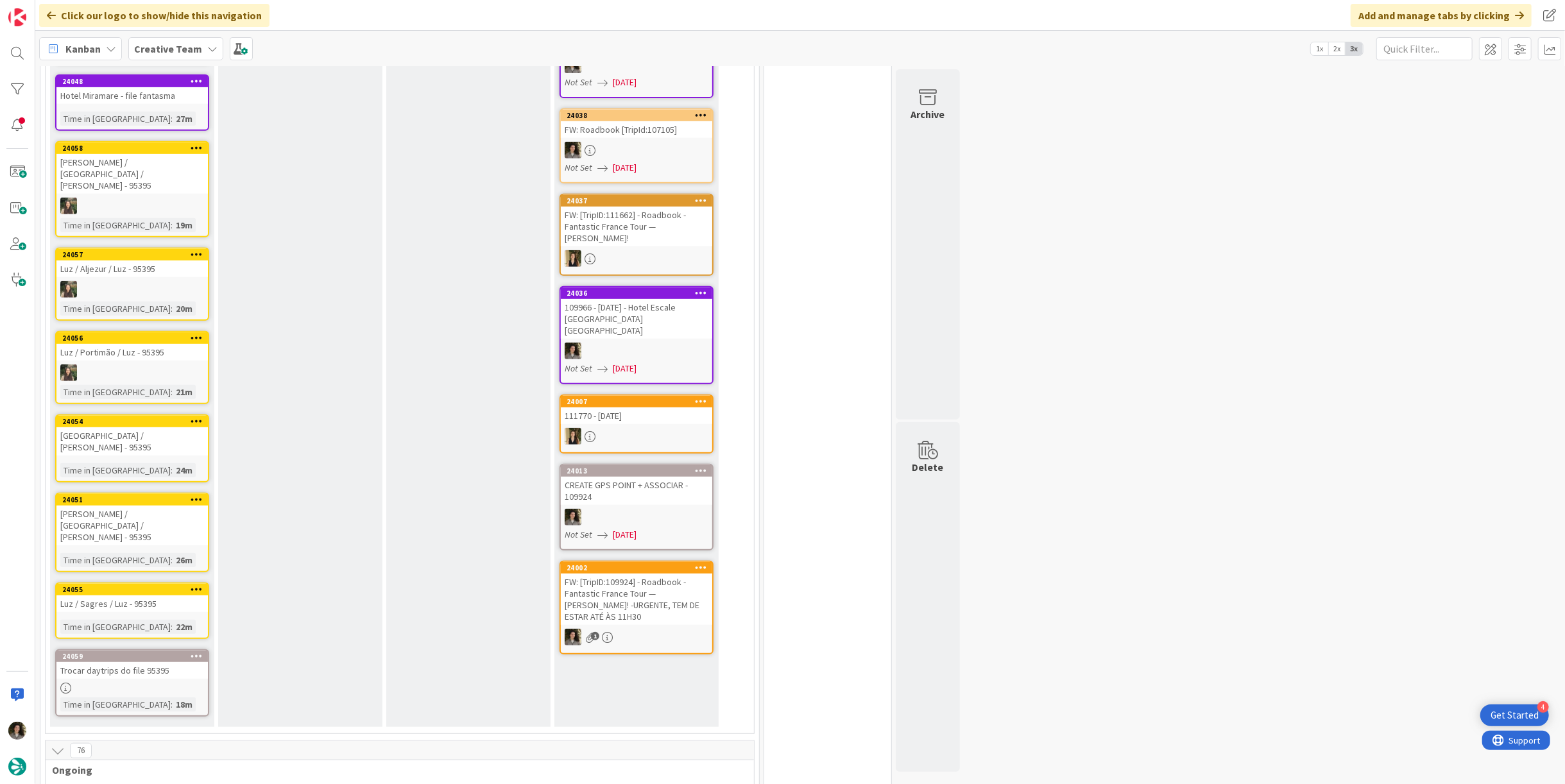
scroll to position [516, 0]
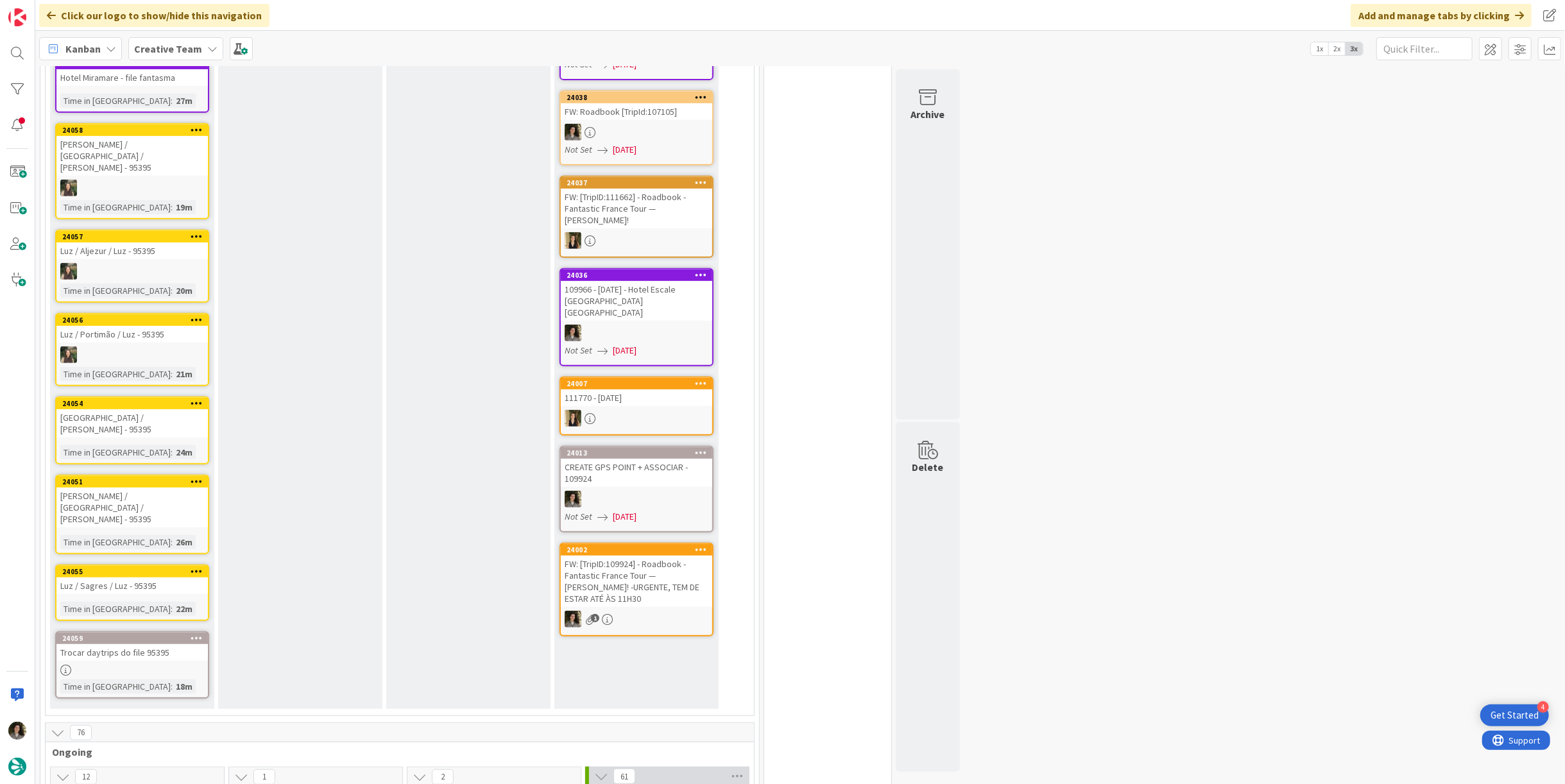
click at [118, 402] on div "24054 [GEOGRAPHIC_DATA] / [PERSON_NAME] - 95395 Time in [GEOGRAPHIC_DATA] : 24m" at bounding box center [132, 431] width 154 height 68
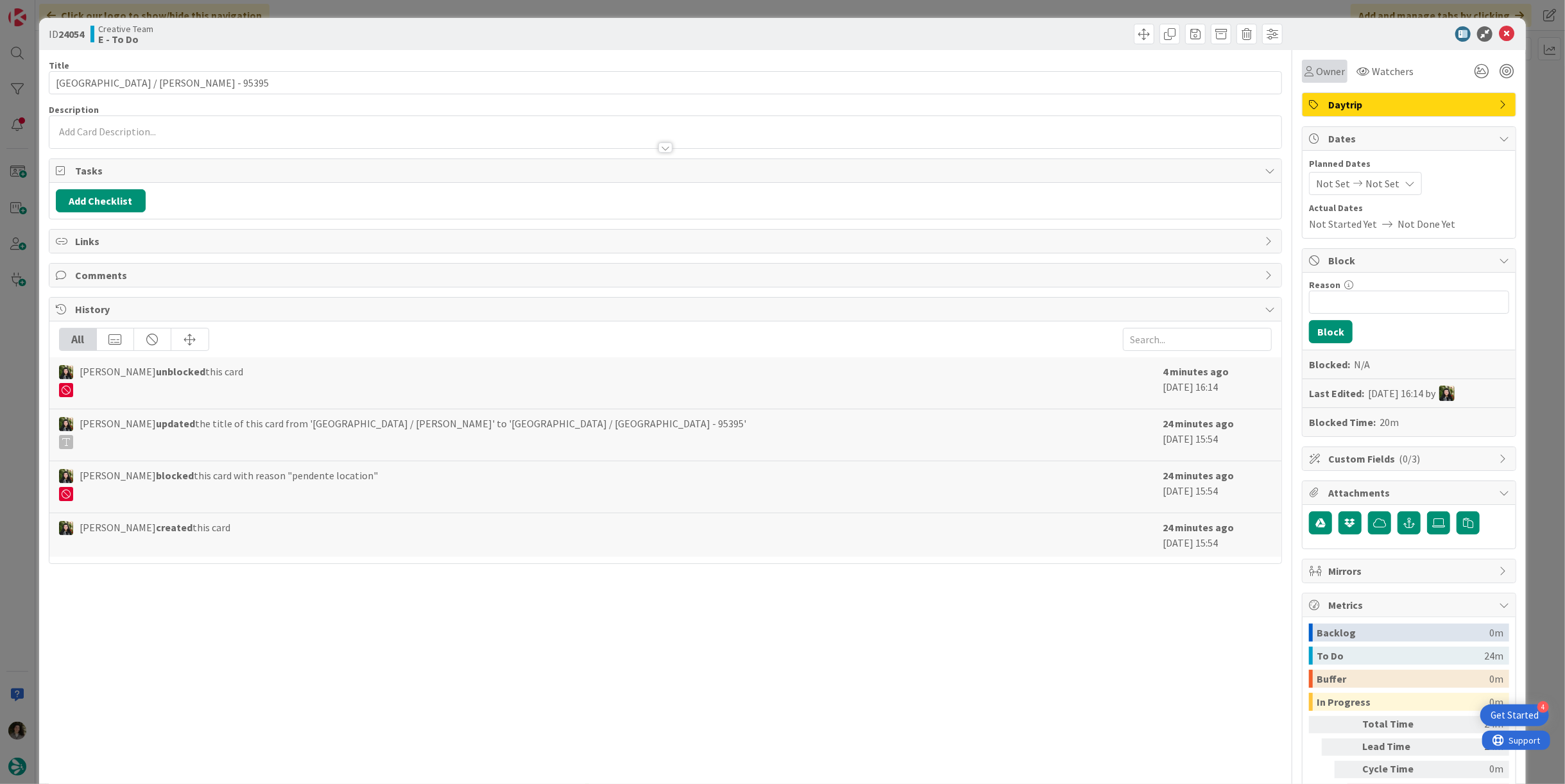
drag, startPoint x: 1315, startPoint y: 75, endPoint x: 1322, endPoint y: 83, distance: 10.6
click at [1316, 75] on span "Owner" at bounding box center [1330, 71] width 29 height 15
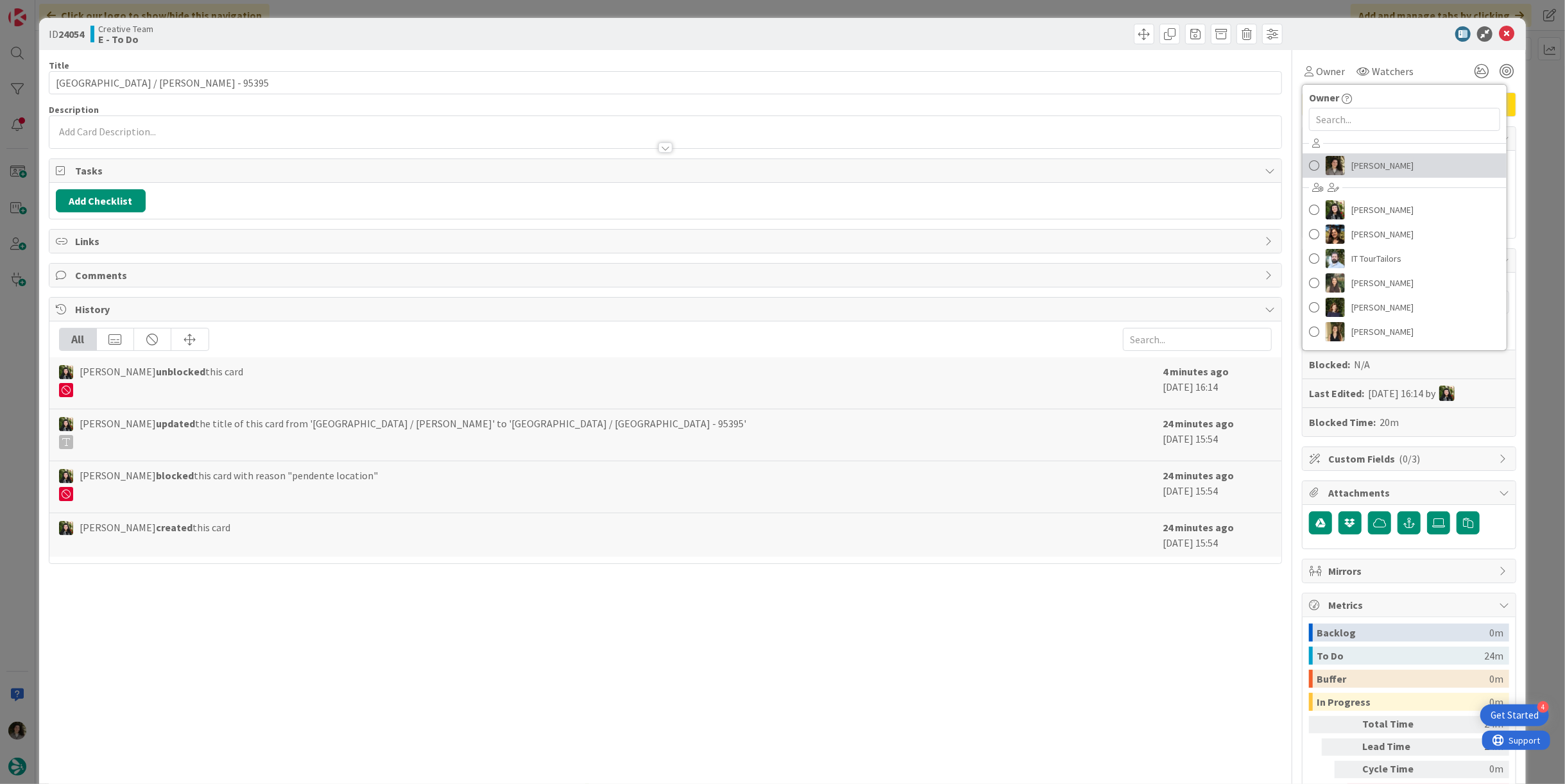
drag, startPoint x: 1371, startPoint y: 159, endPoint x: 1385, endPoint y: 157, distance: 14.1
click at [1371, 159] on span "[PERSON_NAME]" at bounding box center [1382, 165] width 62 height 19
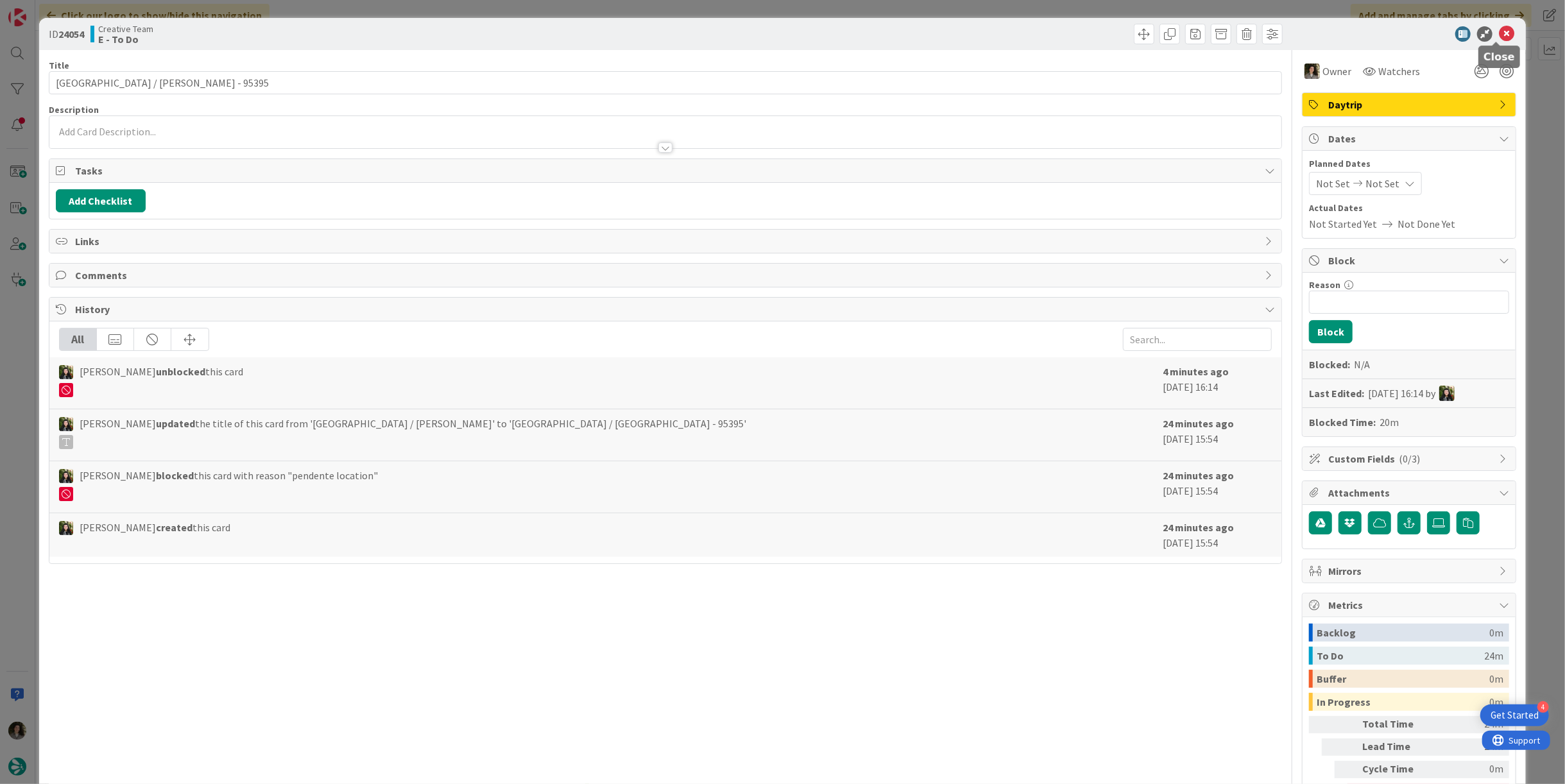
click at [1498, 34] on icon at bounding box center [1505, 33] width 15 height 15
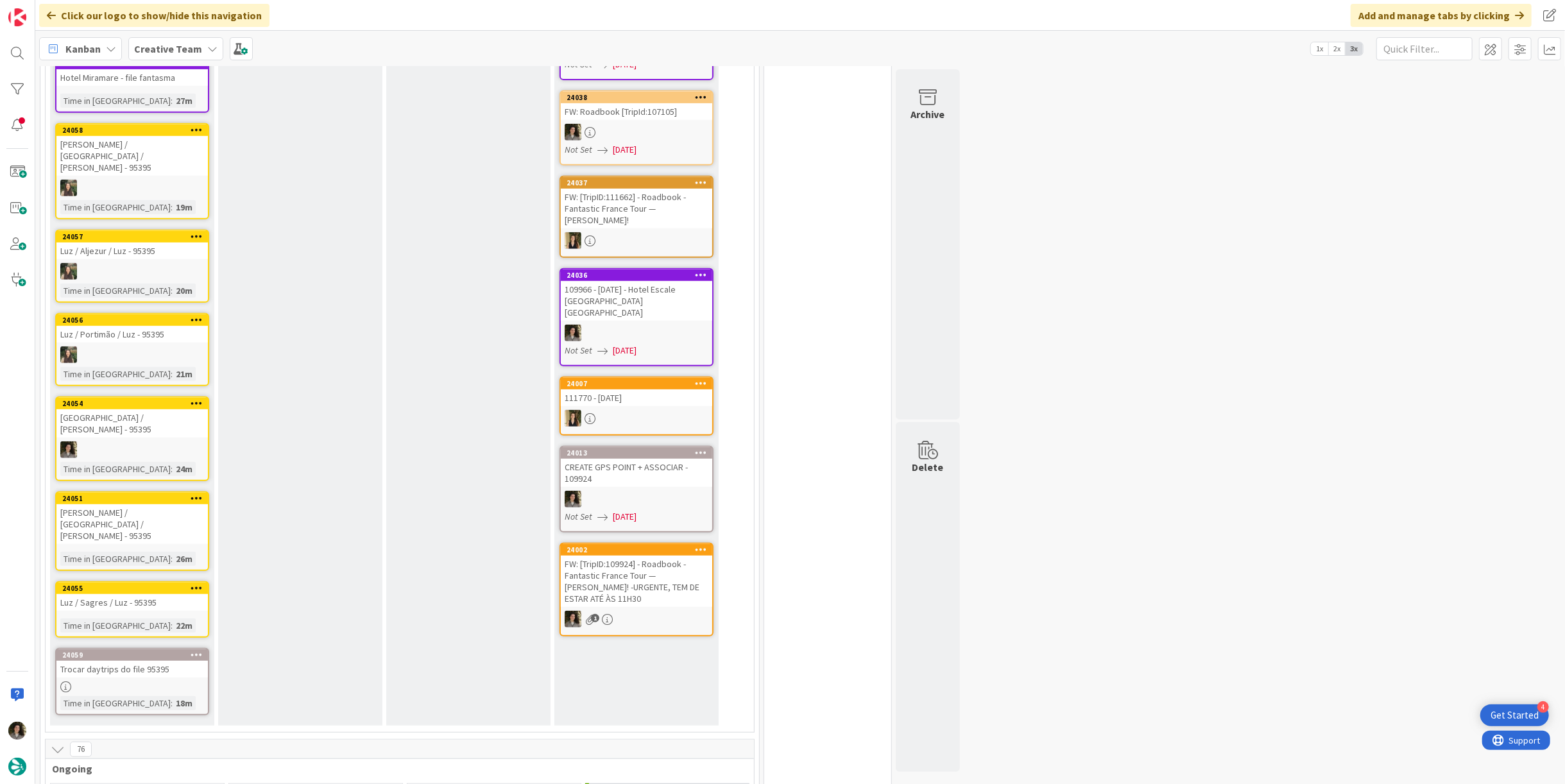
click at [129, 504] on div "[PERSON_NAME] / [GEOGRAPHIC_DATA] / [PERSON_NAME] - 95395" at bounding box center [132, 524] width 151 height 40
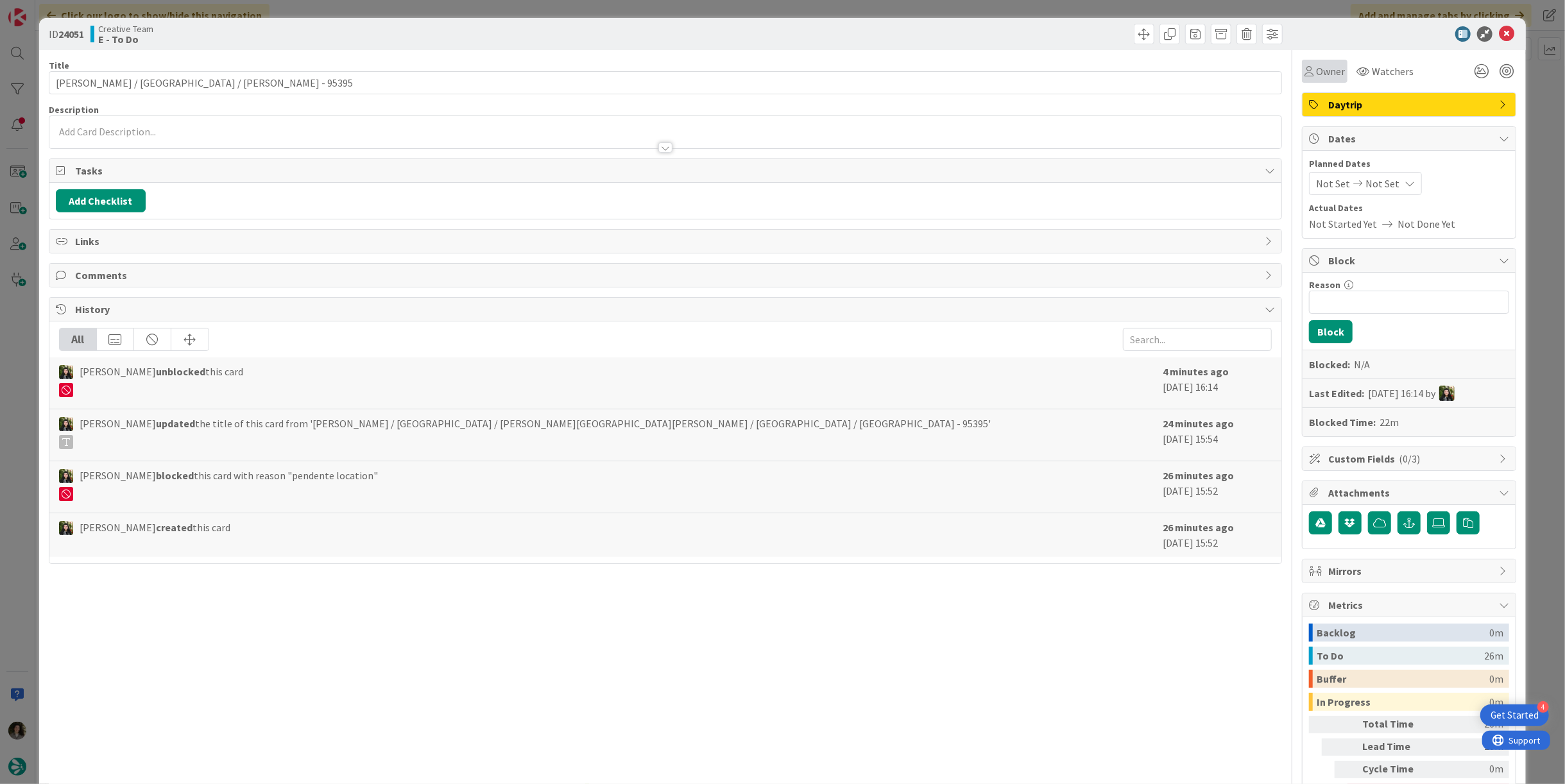
click at [1323, 72] on span "Owner" at bounding box center [1330, 71] width 29 height 15
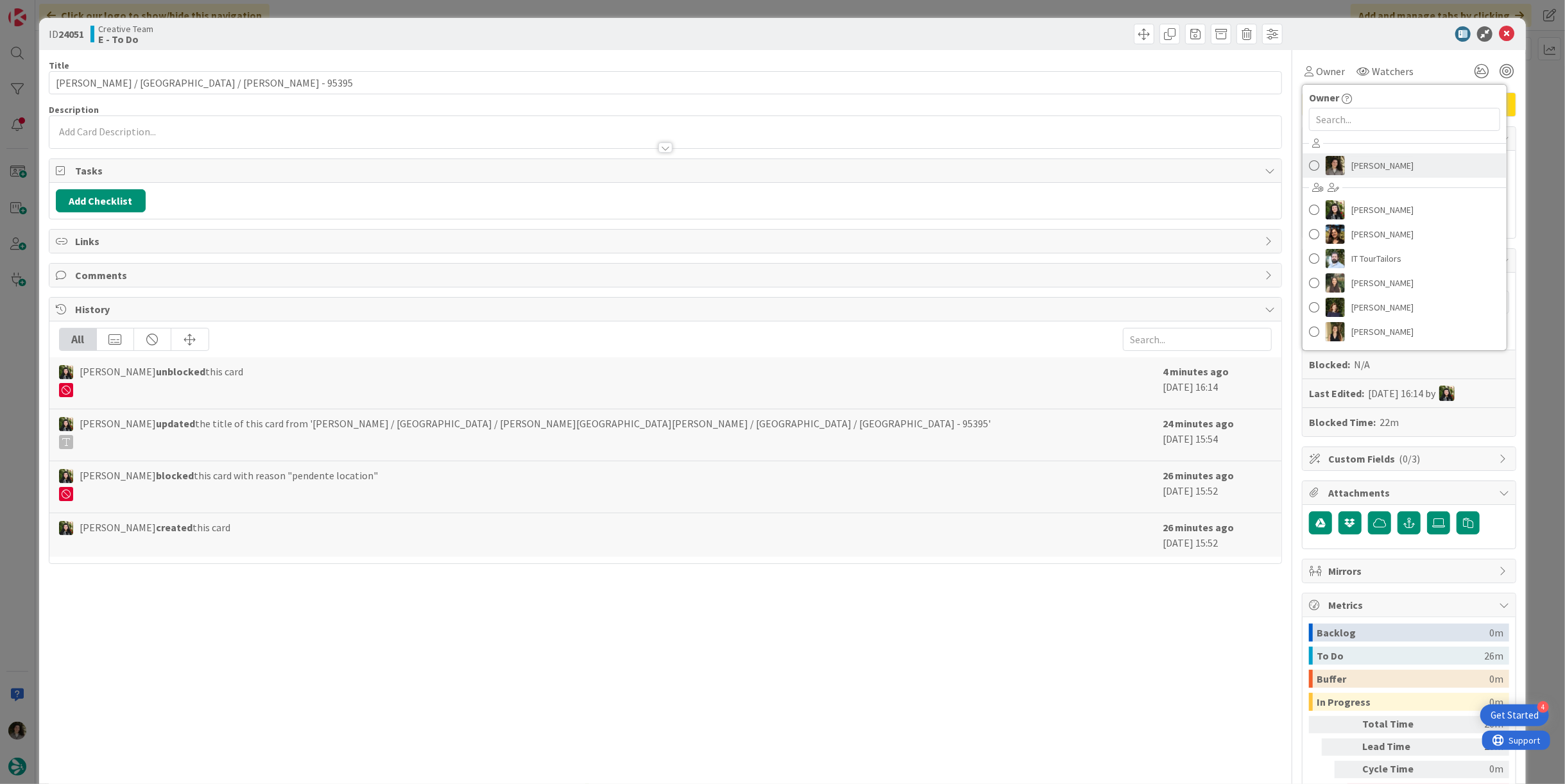
click at [1351, 167] on span "[PERSON_NAME]" at bounding box center [1382, 165] width 62 height 19
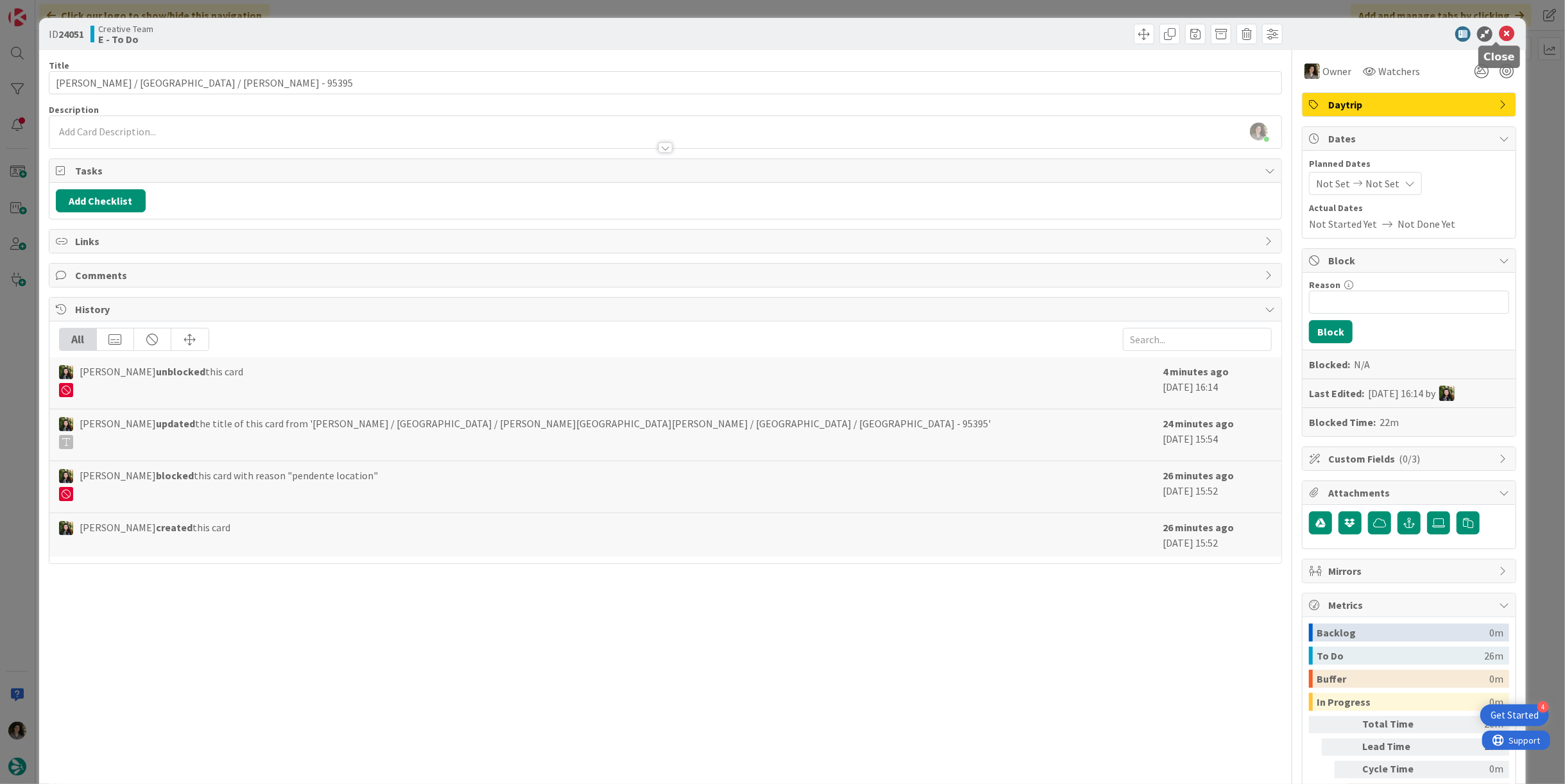
click at [1498, 33] on icon at bounding box center [1505, 33] width 15 height 15
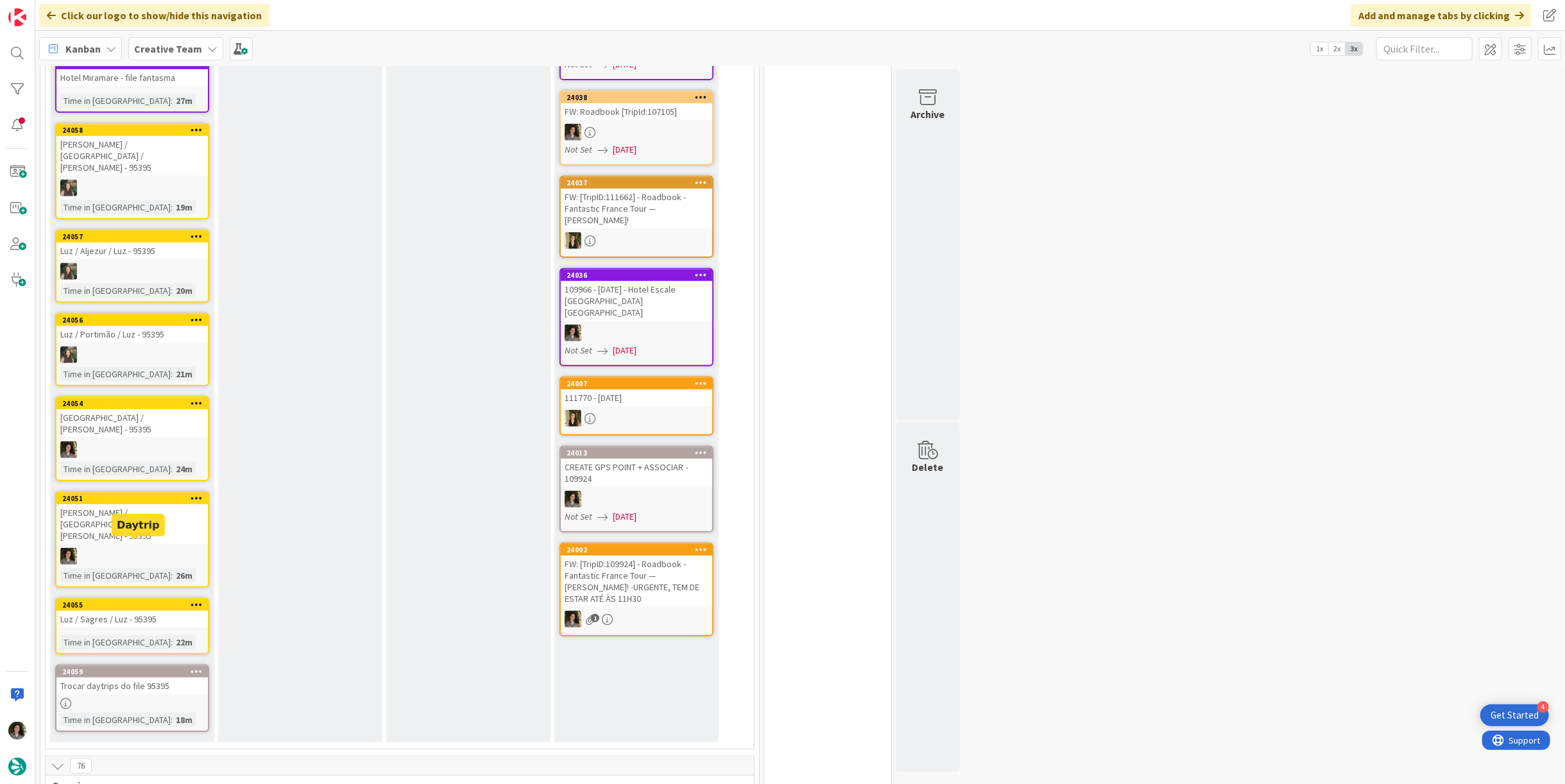
click at [111, 600] on div "24055" at bounding box center [134, 604] width 146 height 9
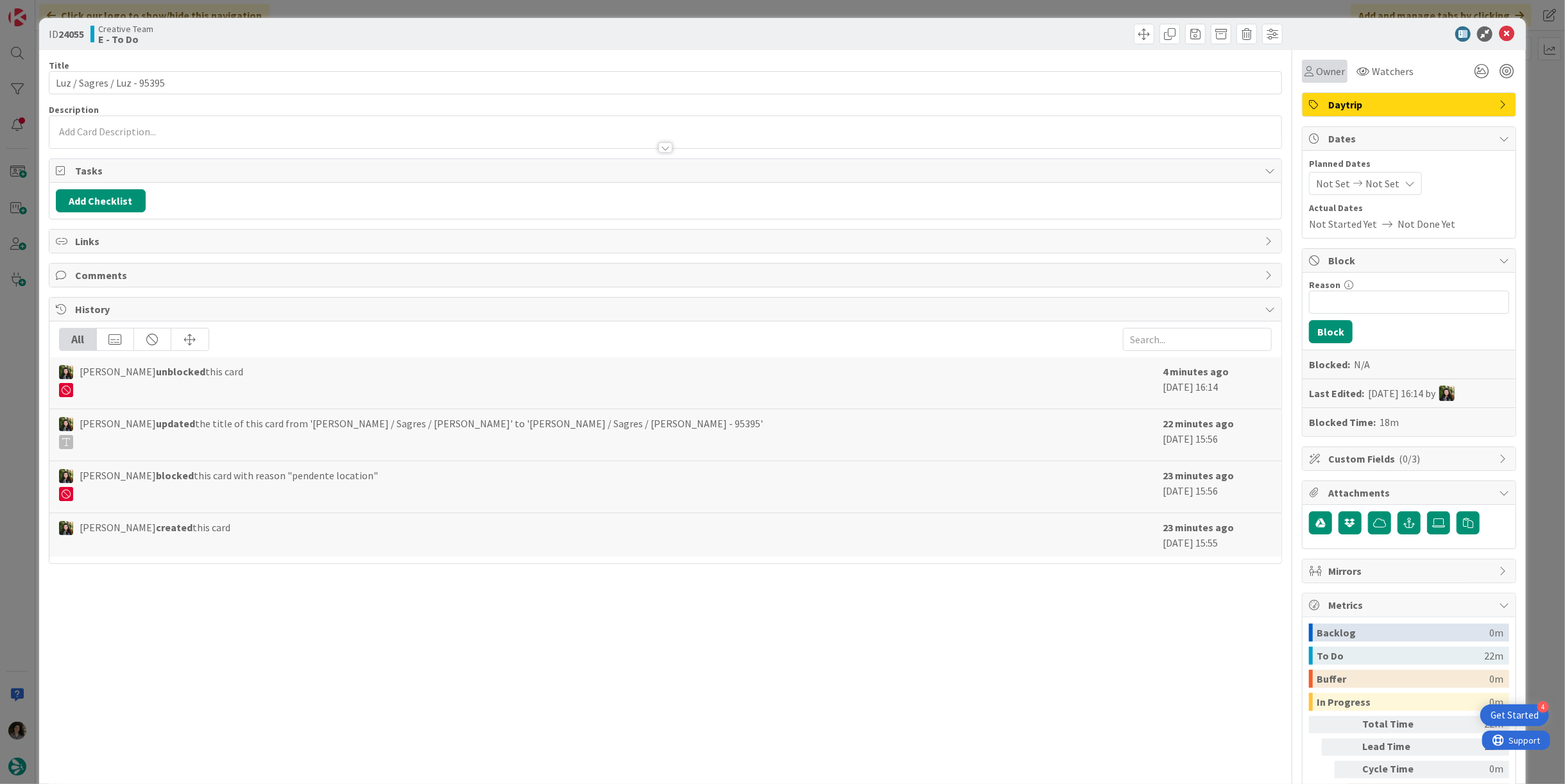
click at [1316, 71] on span "Owner" at bounding box center [1330, 71] width 29 height 15
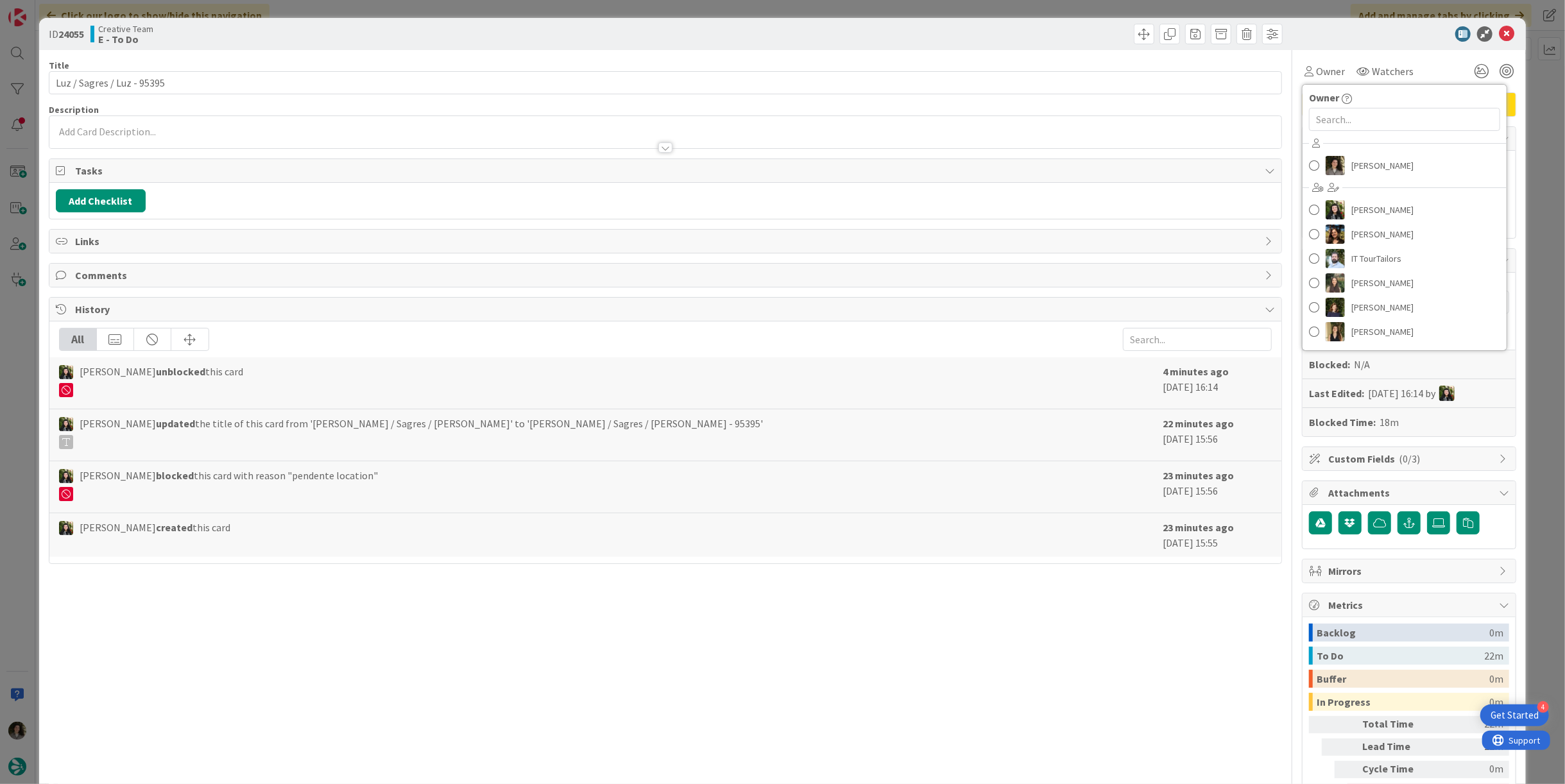
click at [1353, 177] on div "[PERSON_NAME] [PERSON_NAME] [PERSON_NAME] IT TourTailors [PERSON_NAME] [PERSON_…" at bounding box center [1404, 239] width 204 height 212
click at [1365, 165] on span "[PERSON_NAME]" at bounding box center [1382, 165] width 62 height 19
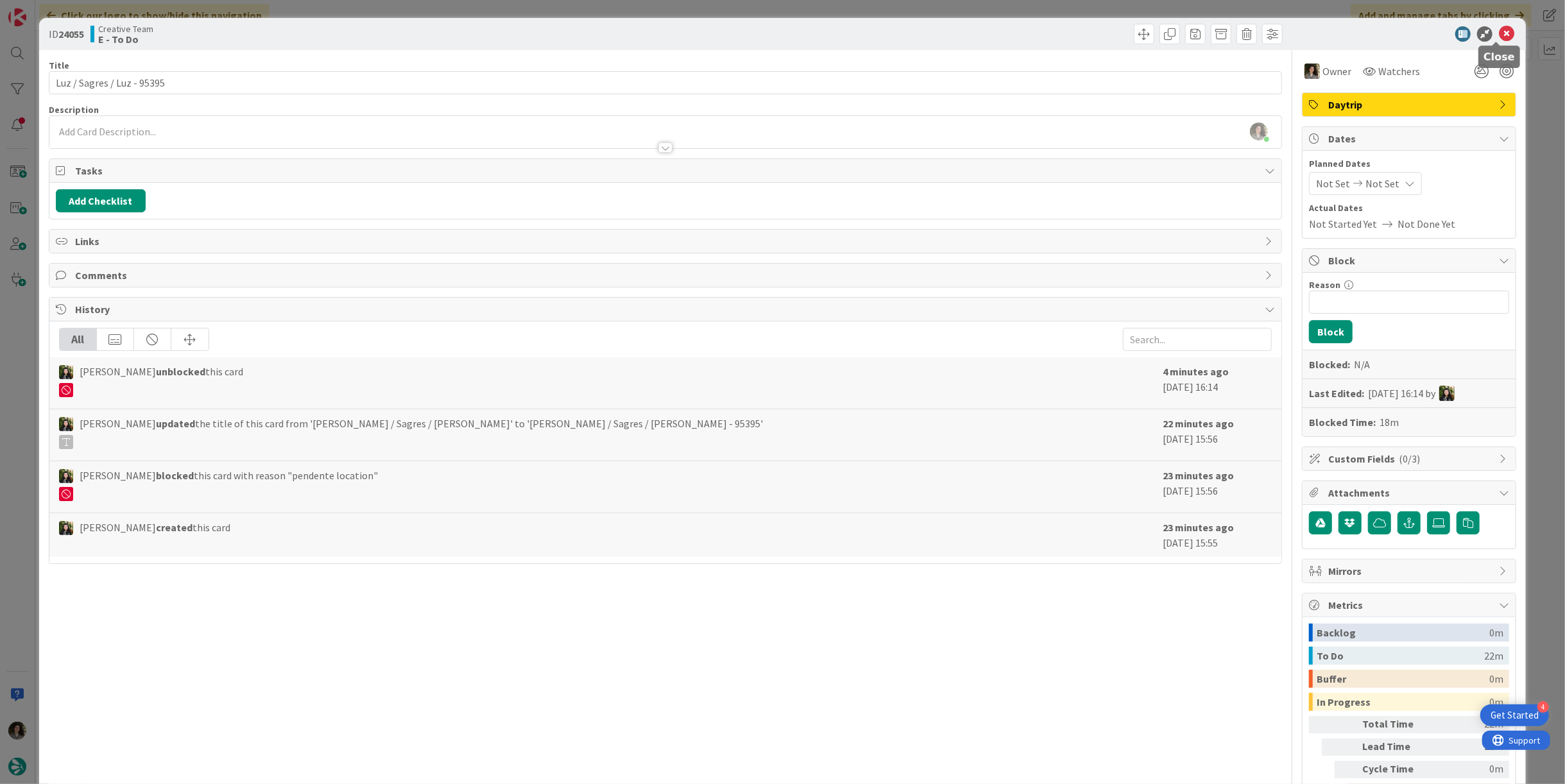
drag, startPoint x: 1497, startPoint y: 32, endPoint x: 1475, endPoint y: 52, distance: 29.7
click at [1498, 33] on icon at bounding box center [1505, 33] width 15 height 15
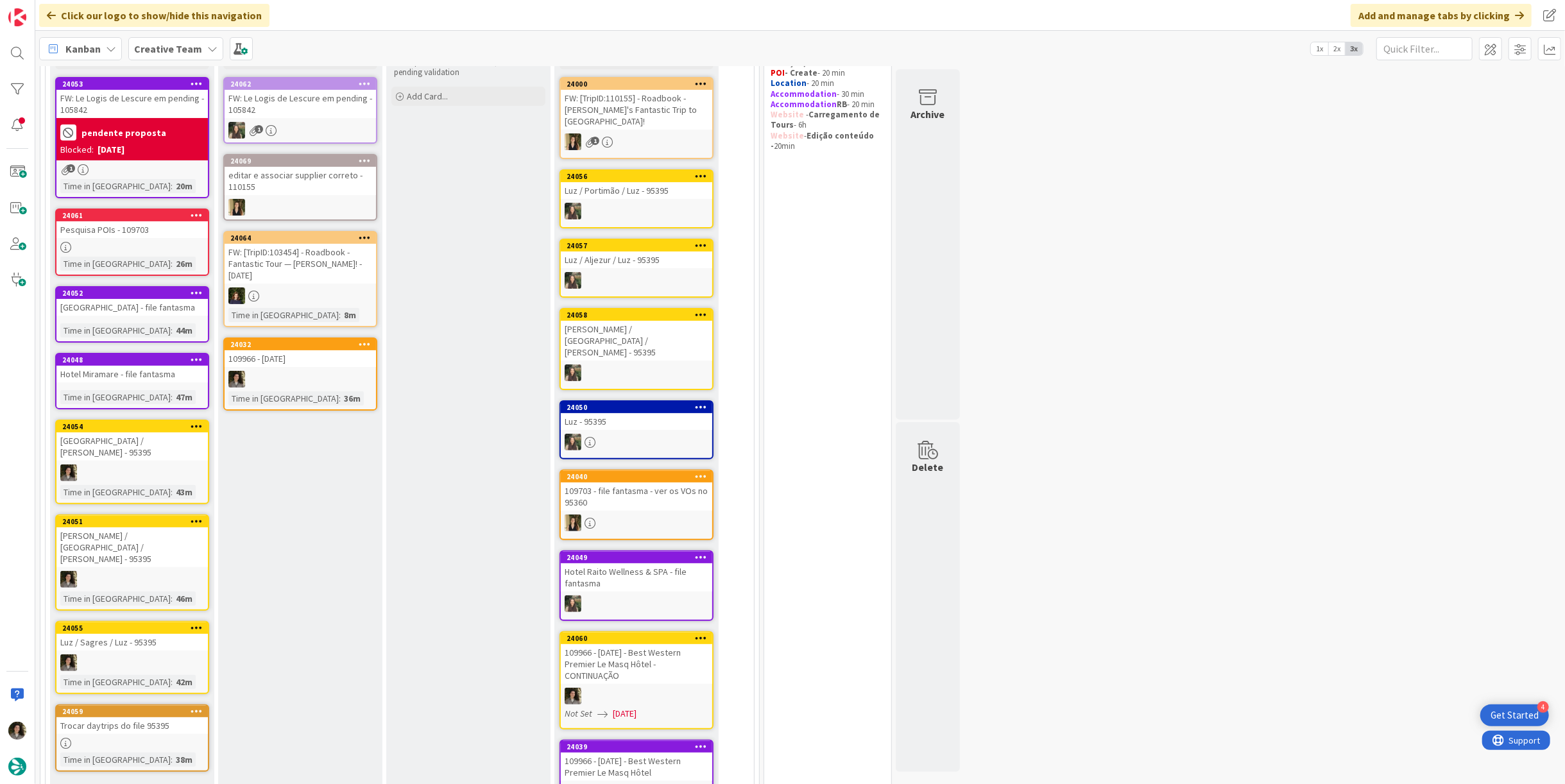
scroll to position [118, 0]
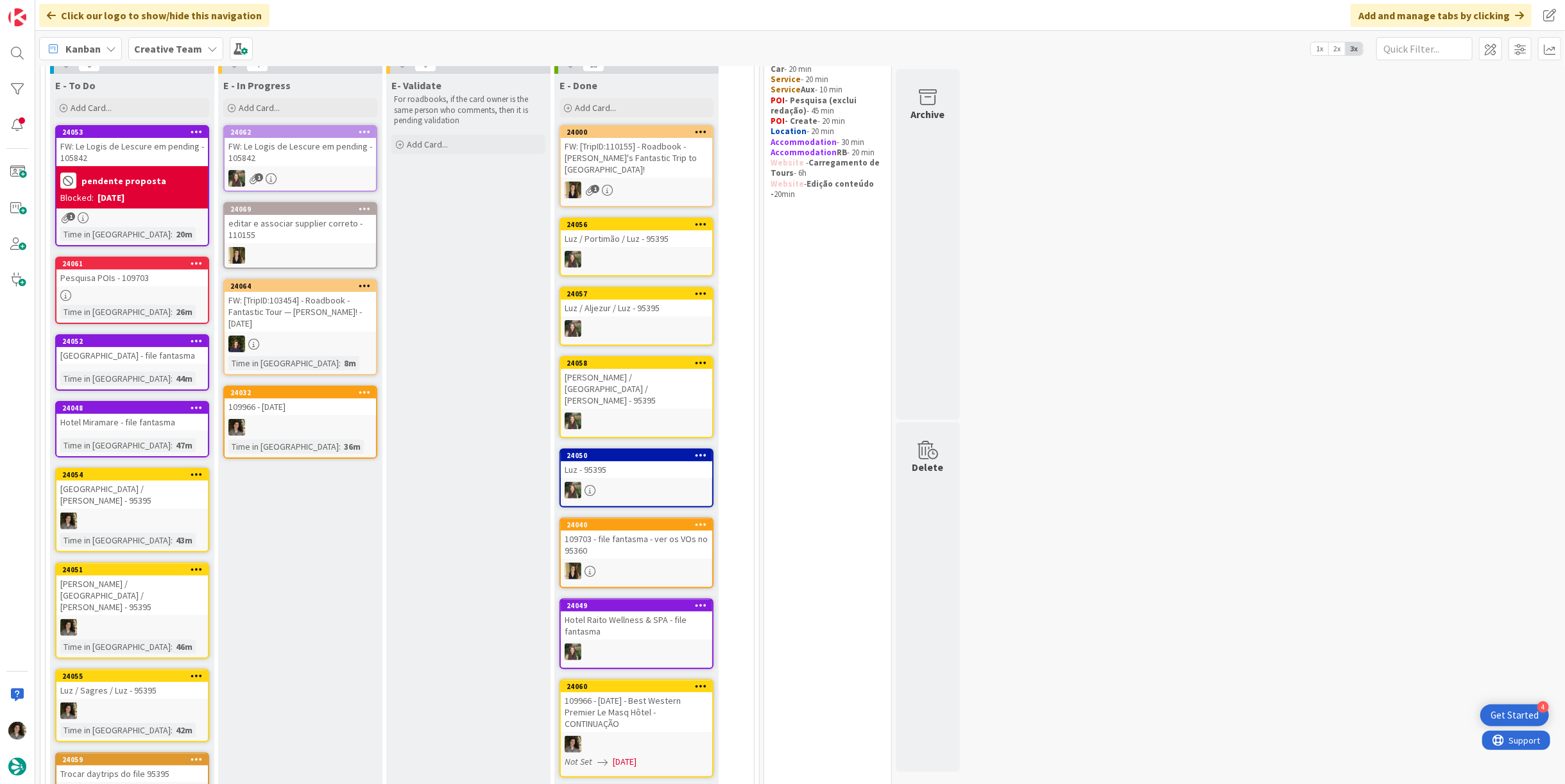
click at [347, 398] on div "109966 - [DATE]" at bounding box center [300, 406] width 151 height 17
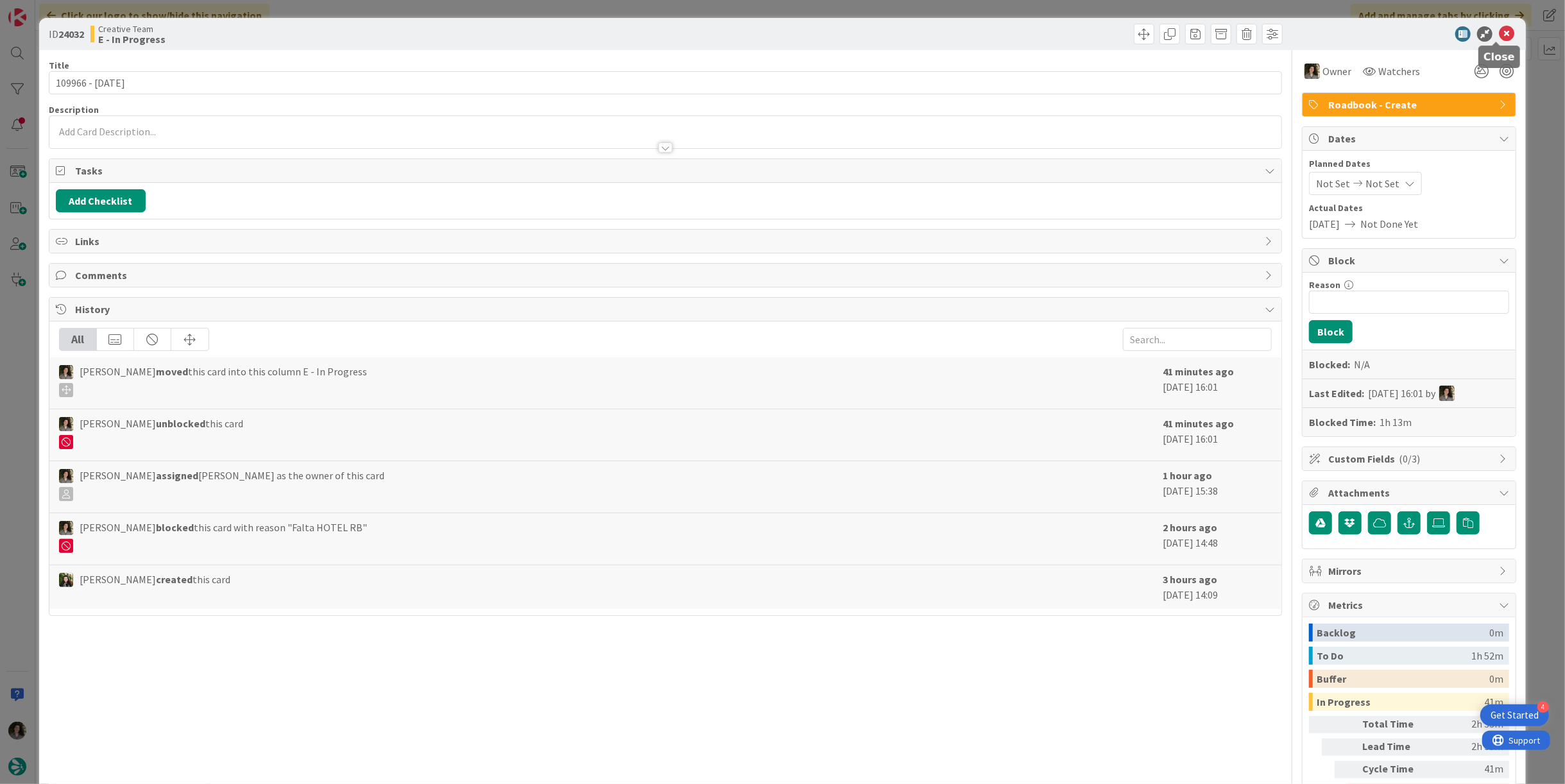
click at [1498, 38] on icon at bounding box center [1505, 33] width 15 height 15
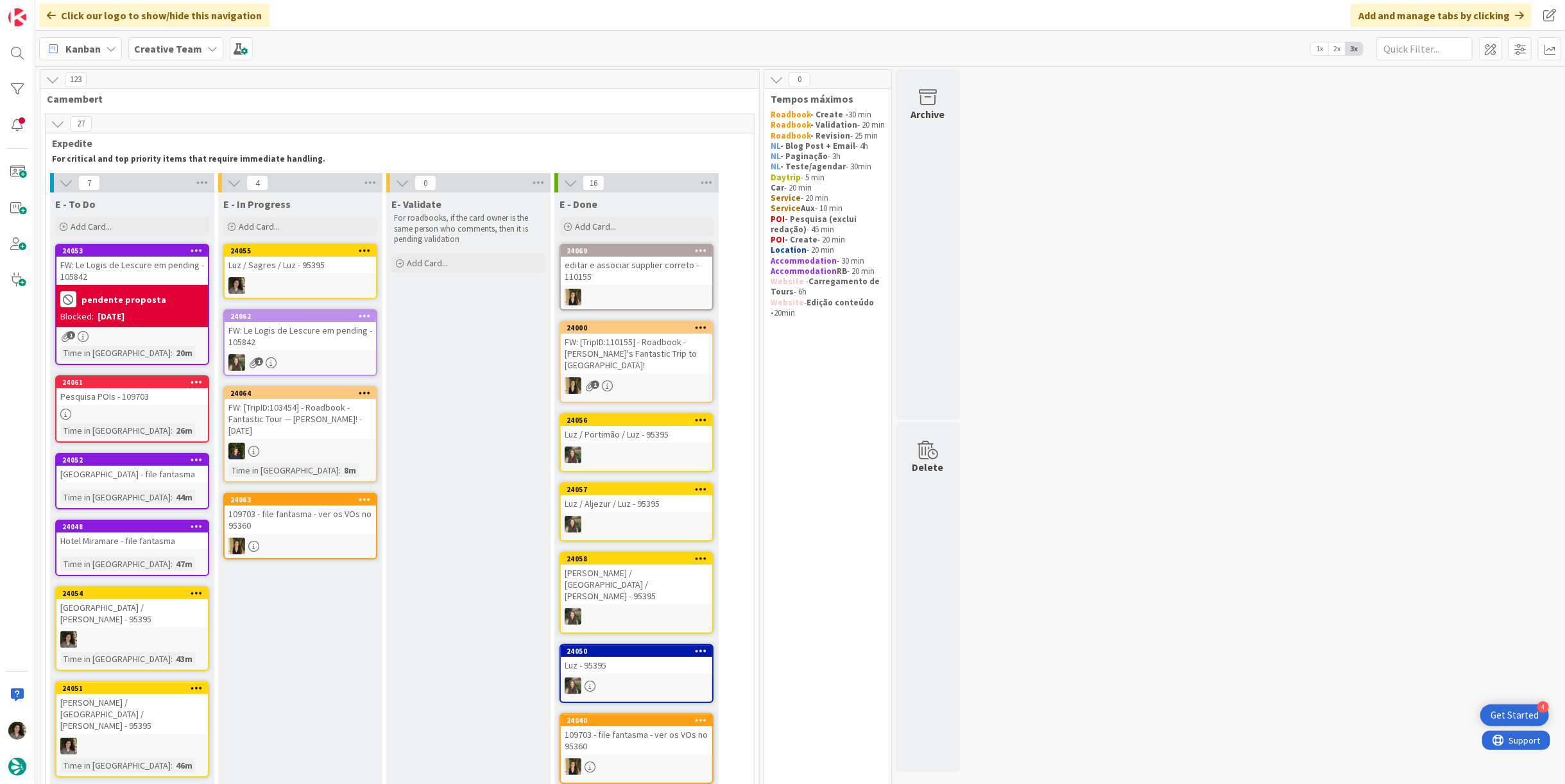
click at [332, 284] on div at bounding box center [300, 285] width 151 height 17
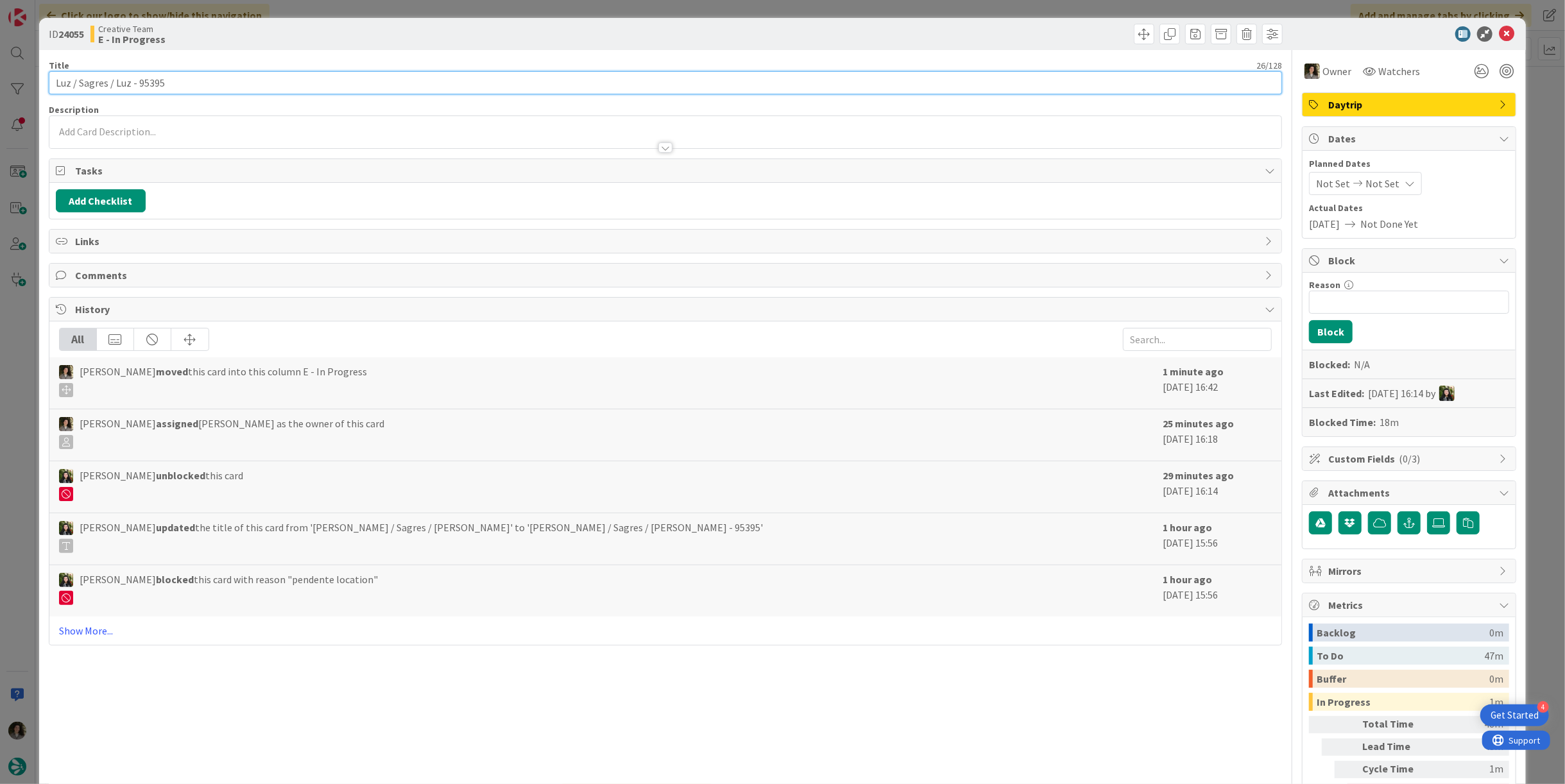
drag, startPoint x: 128, startPoint y: 81, endPoint x: -5, endPoint y: 76, distance: 133.1
click at [0, 76] on html "4 Get Started Click our logo to show/hide this navigation Add and manage tabs b…" at bounding box center [782, 392] width 1565 height 784
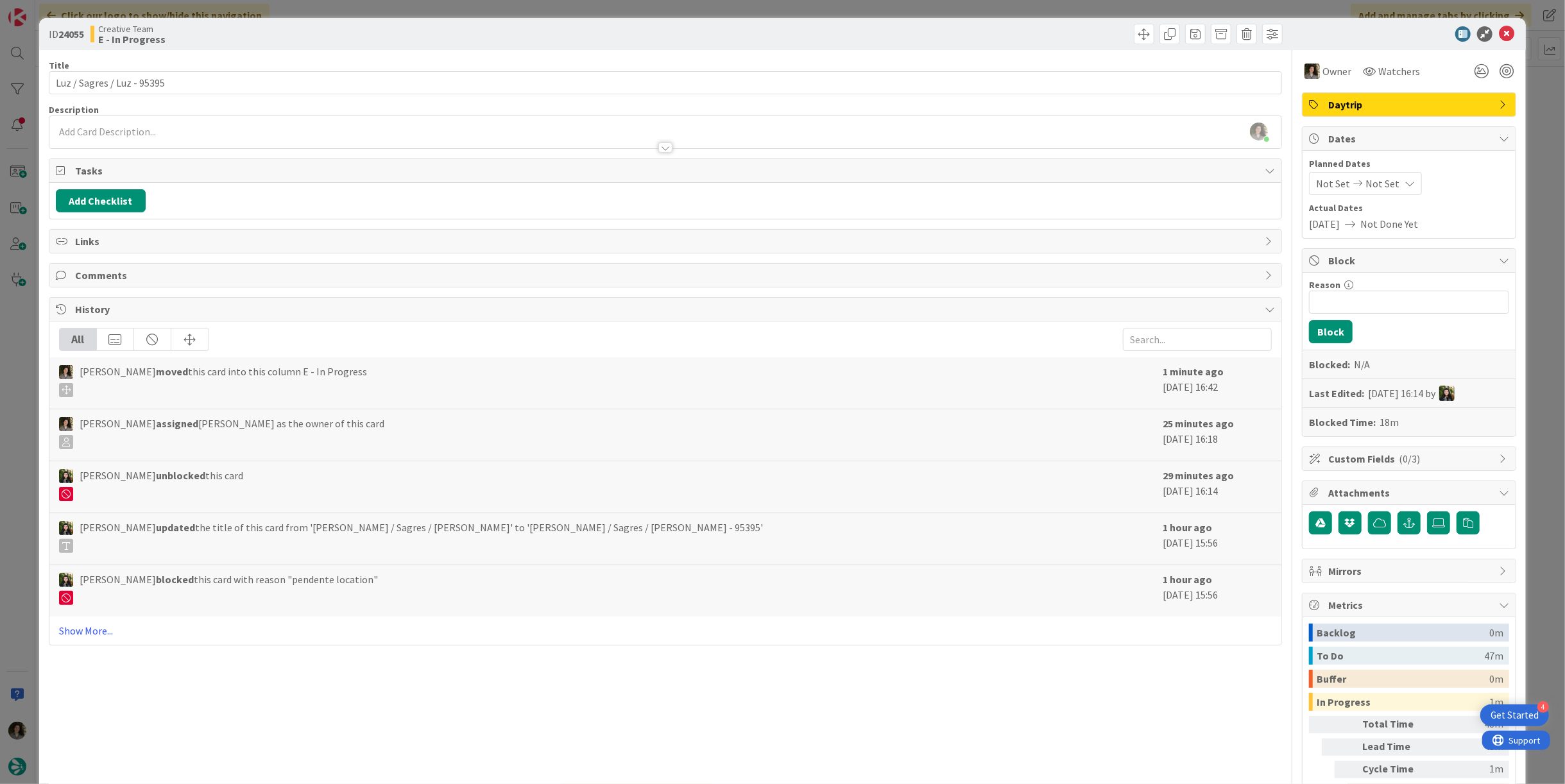
click at [1501, 25] on div "ID 24055 Creative Team E - In Progress" at bounding box center [782, 34] width 1486 height 32
click at [1498, 32] on icon at bounding box center [1505, 33] width 15 height 15
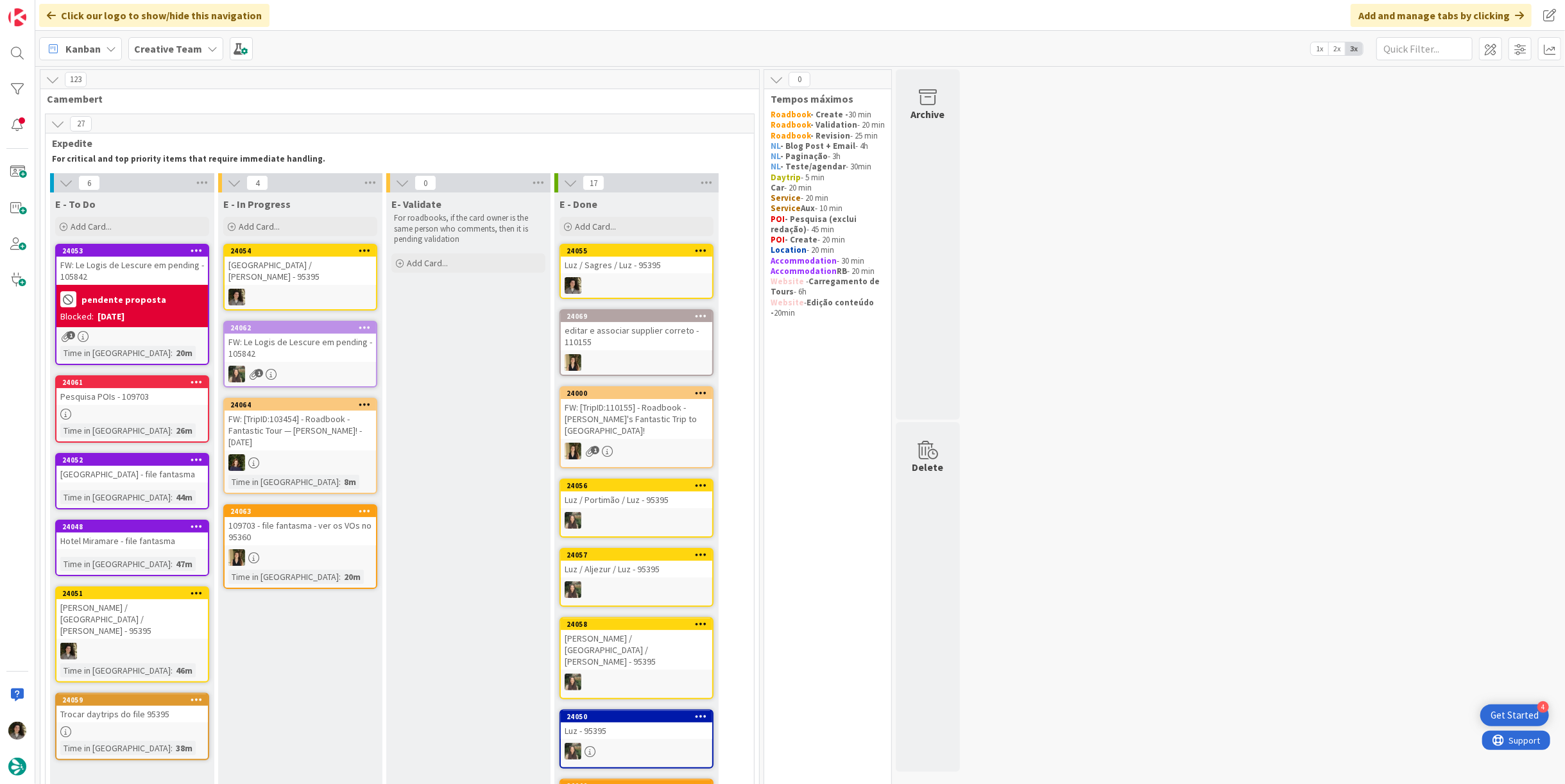
click at [310, 275] on div "24054 [GEOGRAPHIC_DATA] / [PERSON_NAME] - 95395" at bounding box center [301, 278] width 154 height 67
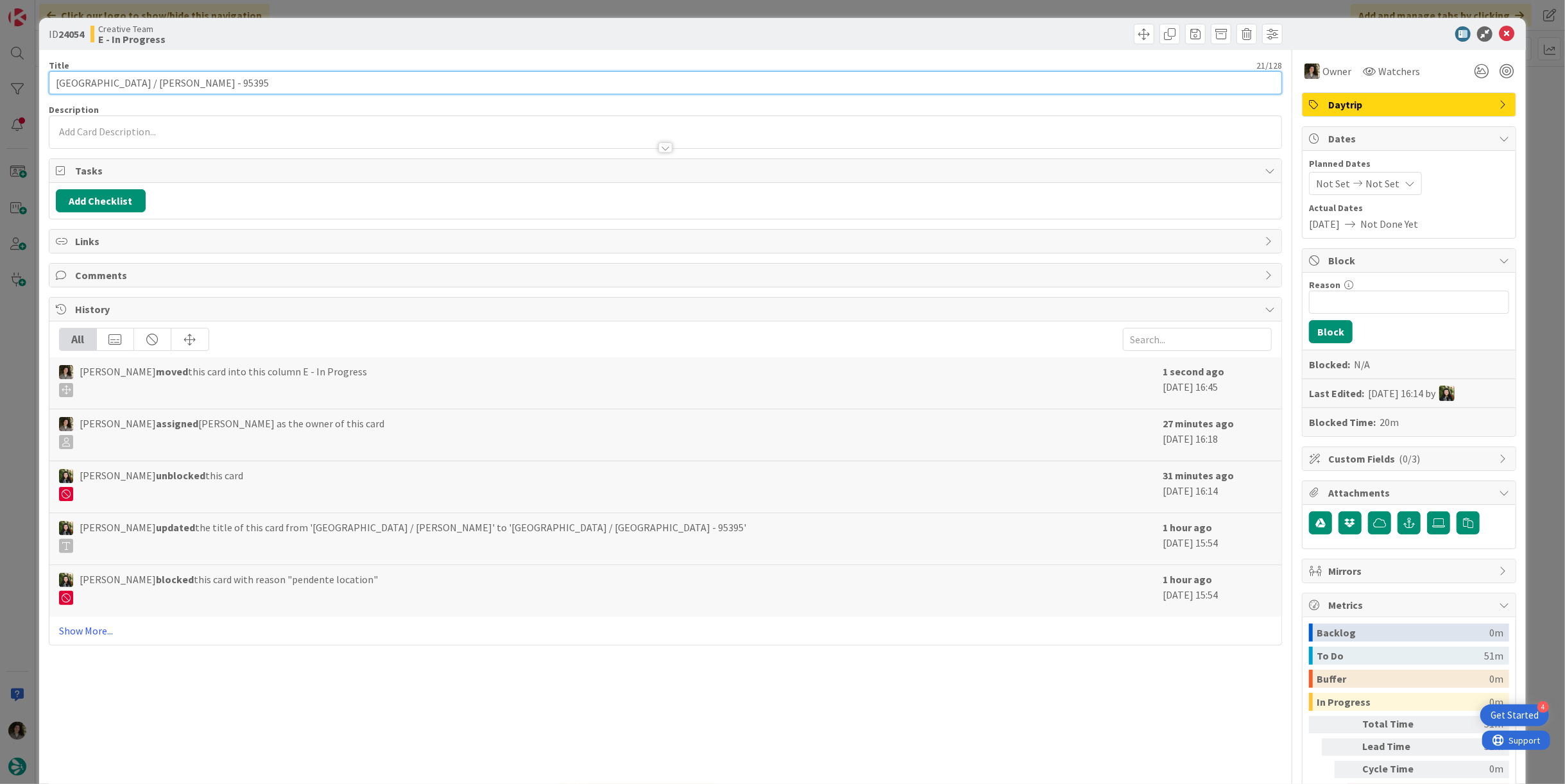
drag, startPoint x: 115, startPoint y: 81, endPoint x: 15, endPoint y: 79, distance: 100.0
click at [15, 79] on div "ID 24054 Creative Team E - In Progress Title 21 / 128 [GEOGRAPHIC_DATA] / [GEOG…" at bounding box center [782, 392] width 1565 height 784
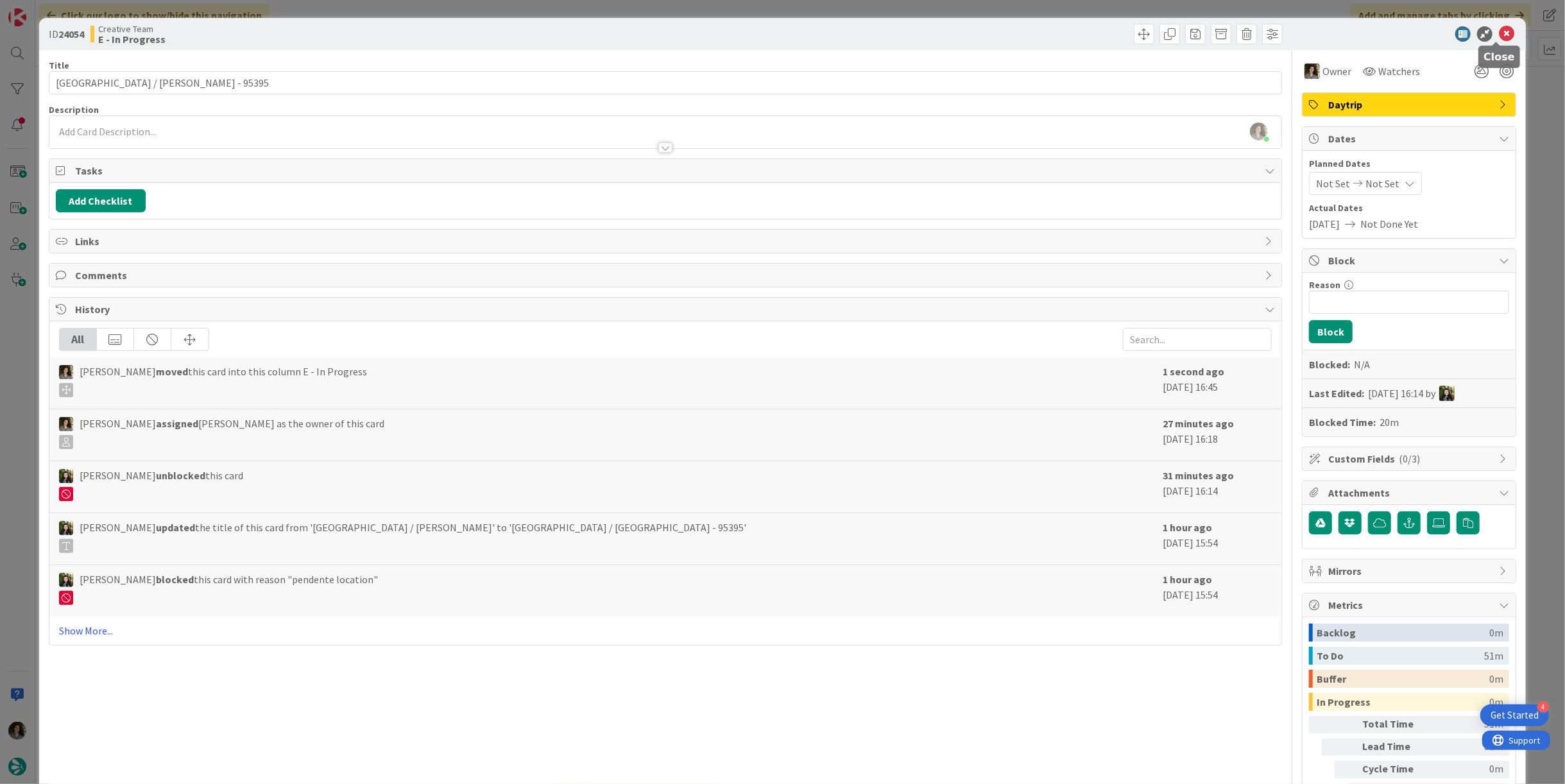
click at [1498, 32] on icon at bounding box center [1505, 33] width 15 height 15
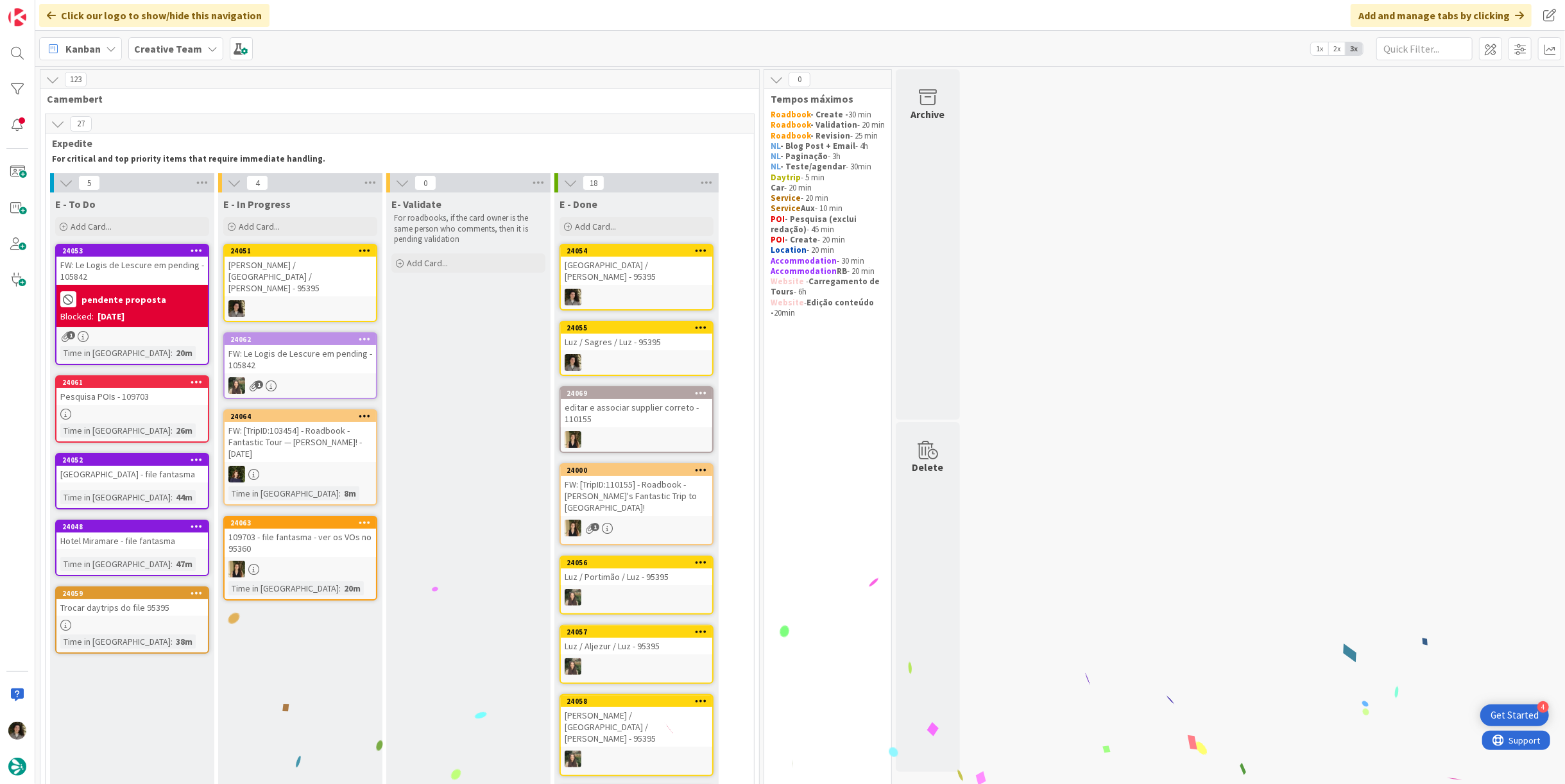
click at [333, 272] on div "[PERSON_NAME] / [GEOGRAPHIC_DATA] / [PERSON_NAME] - 95395" at bounding box center [300, 277] width 151 height 40
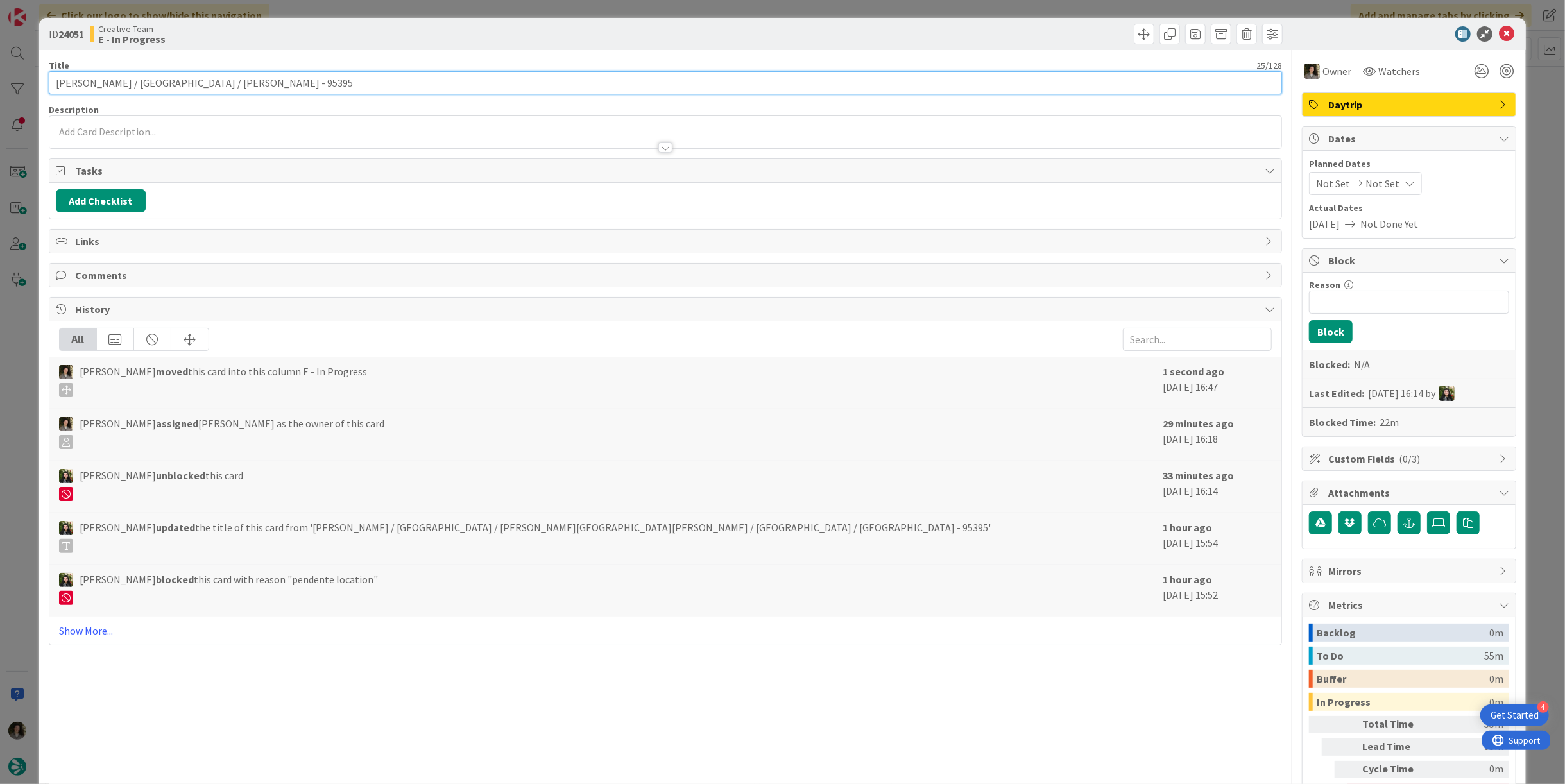
drag, startPoint x: 156, startPoint y: 83, endPoint x: 130, endPoint y: 88, distance: 26.5
click at [130, 88] on input "[PERSON_NAME] / [GEOGRAPHIC_DATA] / [PERSON_NAME] - 95395" at bounding box center [665, 83] width 1233 height 23
click at [121, 84] on input "[PERSON_NAME] / [GEOGRAPHIC_DATA] / [PERSON_NAME] - 95395" at bounding box center [665, 83] width 1233 height 23
drag, startPoint x: 127, startPoint y: 81, endPoint x: 41, endPoint y: 78, distance: 86.1
click at [41, 78] on div "ID 24051 Creative Team E - In Progress Title 25 / 128 [GEOGRAPHIC_DATA] / [GEOG…" at bounding box center [782, 432] width 1486 height 828
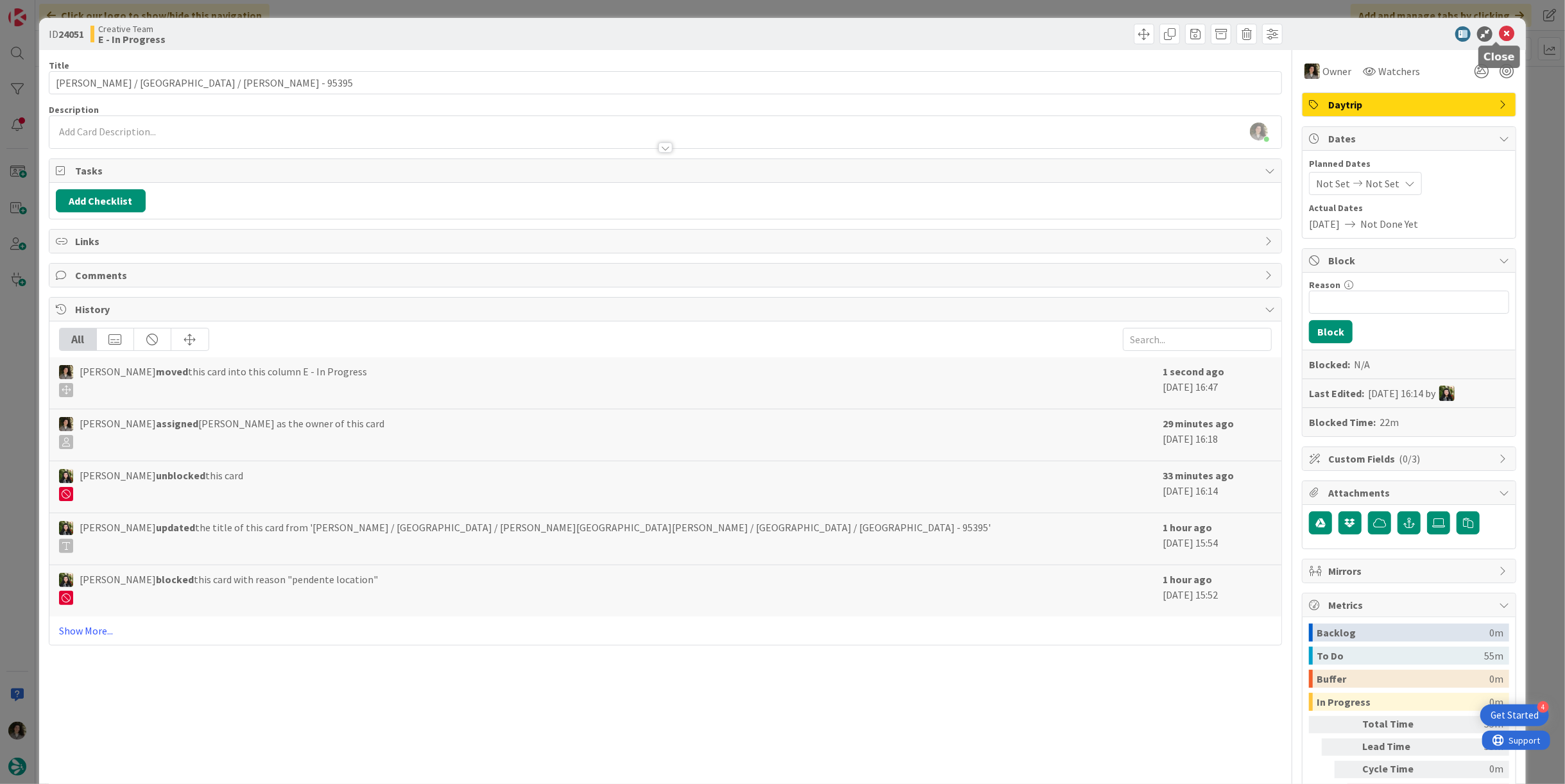
click at [1498, 33] on icon at bounding box center [1505, 33] width 15 height 15
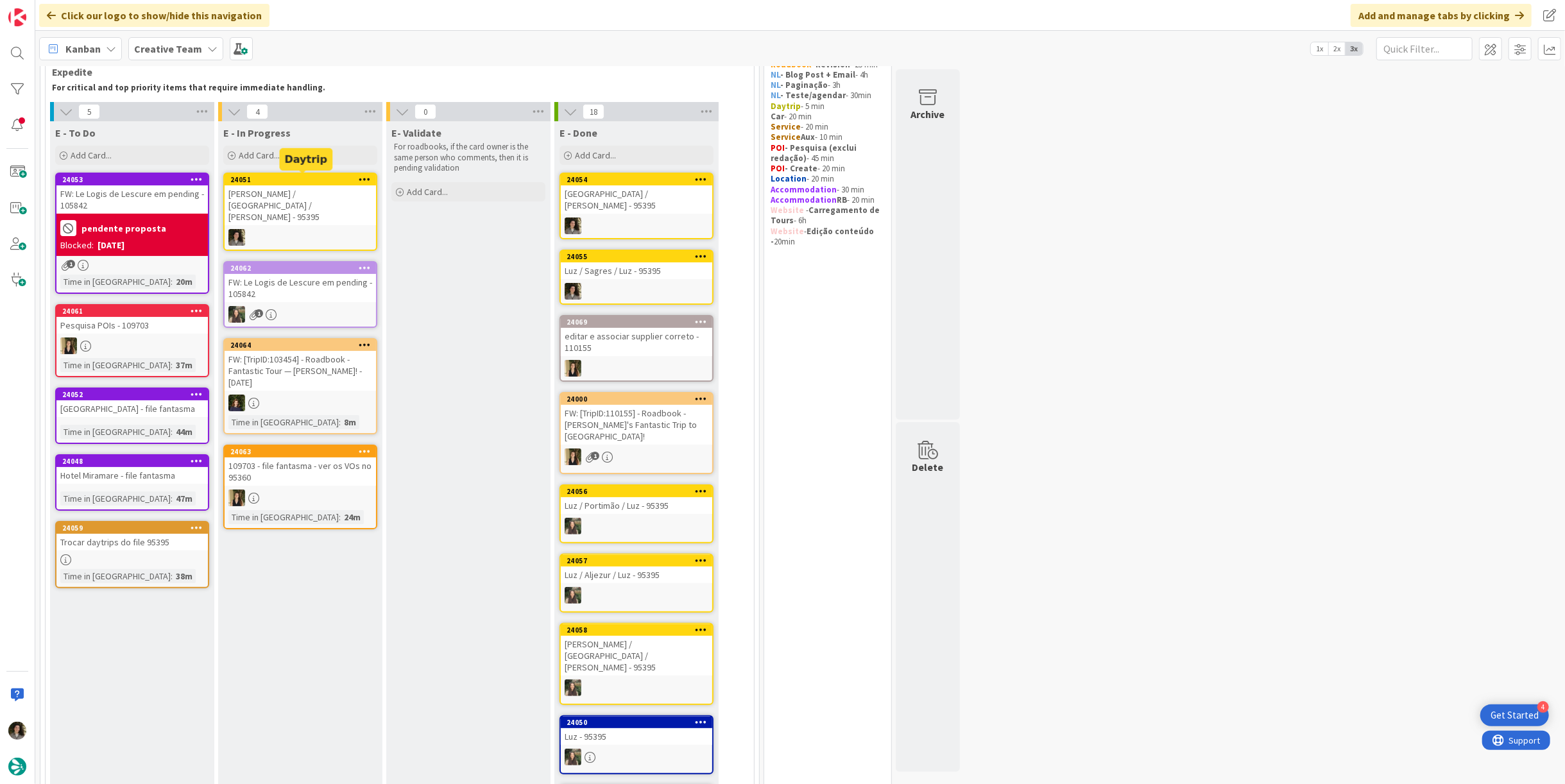
click at [316, 204] on div "24051 [PERSON_NAME] / [GEOGRAPHIC_DATA] / [GEOGRAPHIC_DATA] - 95395" at bounding box center [301, 212] width 154 height 78
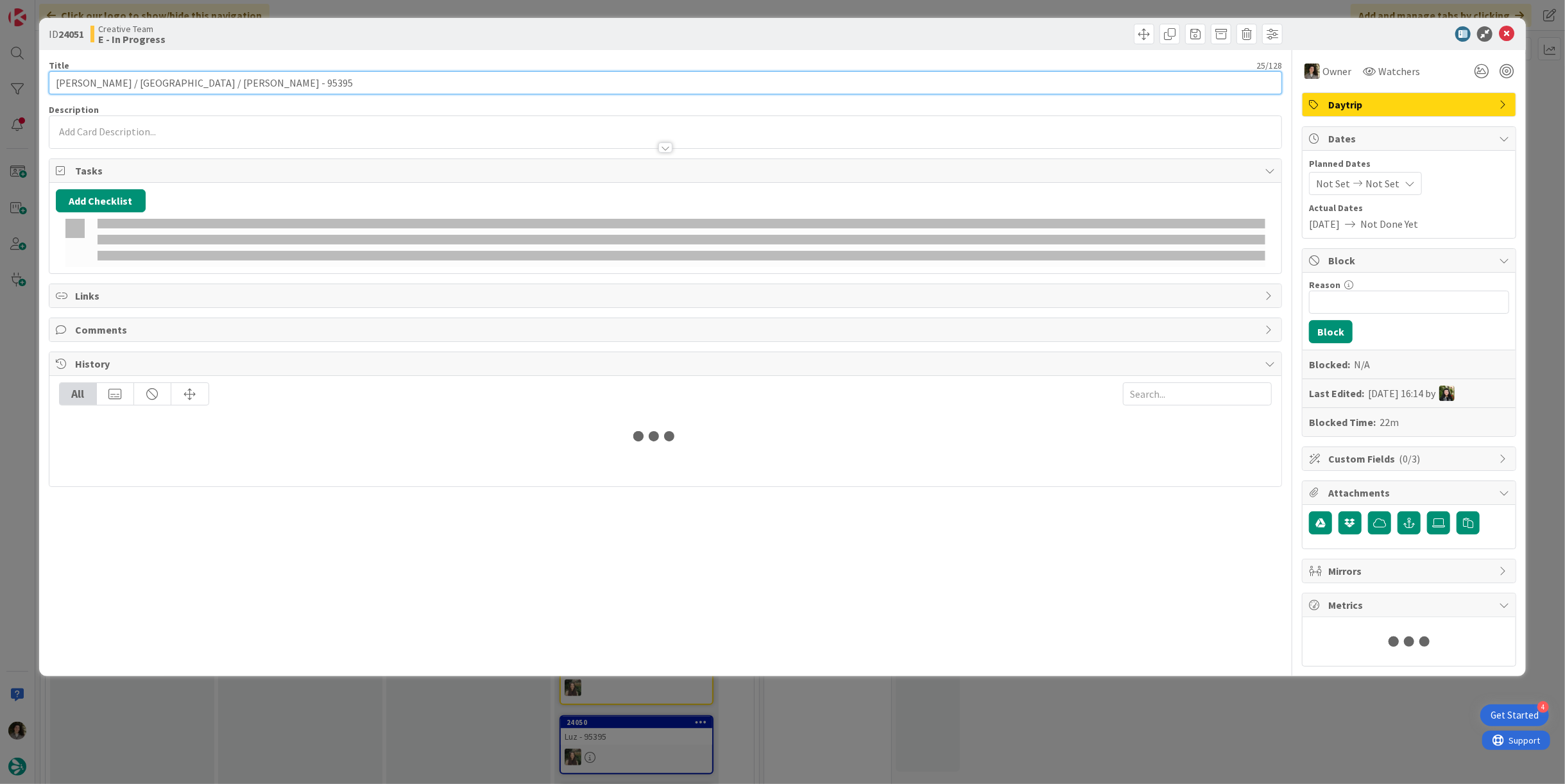
click at [186, 90] on input "[PERSON_NAME] / [GEOGRAPHIC_DATA] / [PERSON_NAME] - 95395" at bounding box center [665, 83] width 1233 height 23
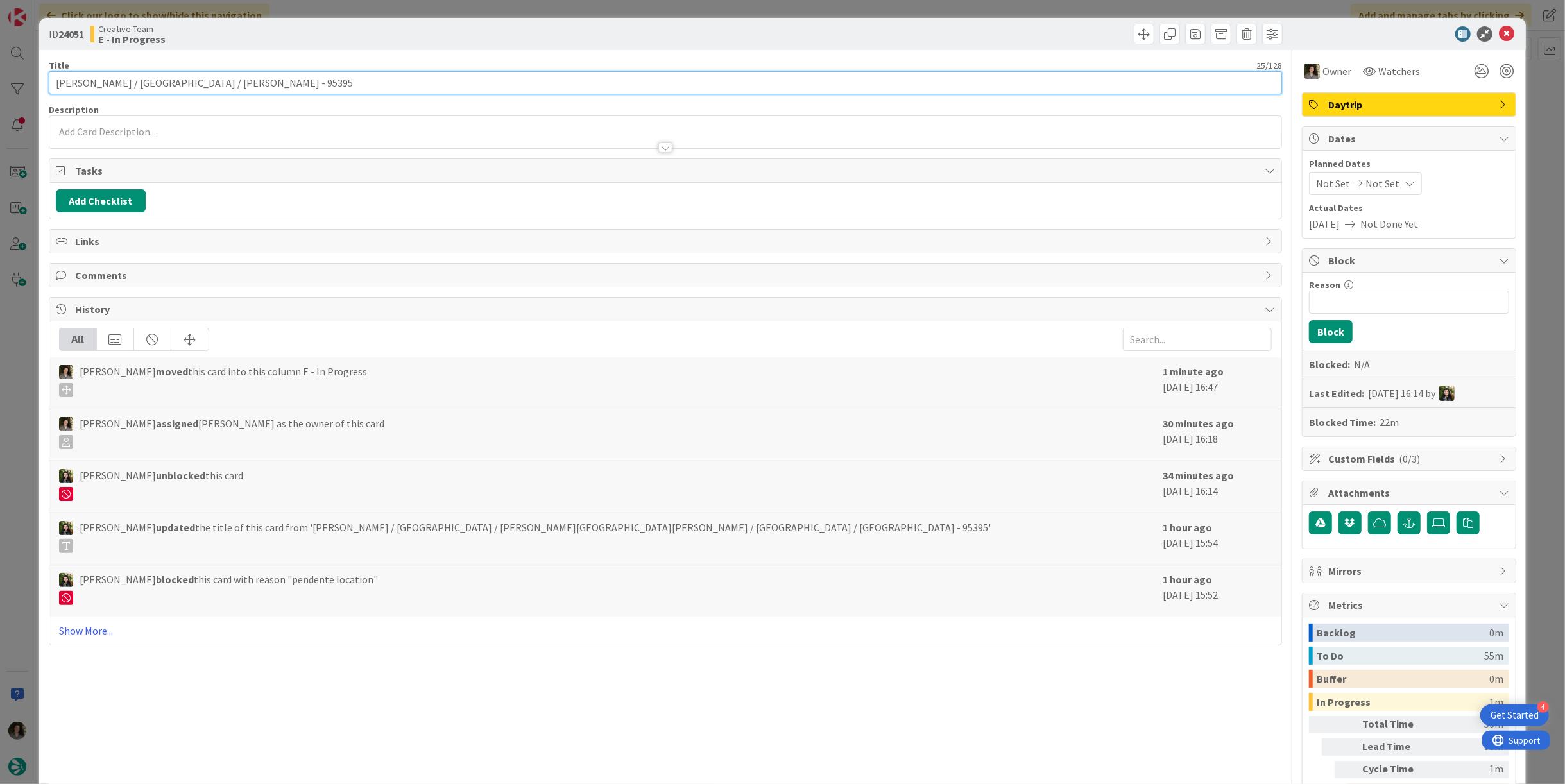
click at [186, 90] on input "[PERSON_NAME] / [GEOGRAPHIC_DATA] / [PERSON_NAME] - 95395" at bounding box center [665, 83] width 1233 height 23
click at [119, 80] on input "[PERSON_NAME] / [GEOGRAPHIC_DATA] / [PERSON_NAME] - 95395" at bounding box center [665, 83] width 1233 height 23
drag, startPoint x: 126, startPoint y: 76, endPoint x: 30, endPoint y: 72, distance: 96.1
click at [21, 75] on div "ID 24051 Creative Team E - In Progress Title 25 / 128 [GEOGRAPHIC_DATA] / [GEOG…" at bounding box center [782, 392] width 1565 height 784
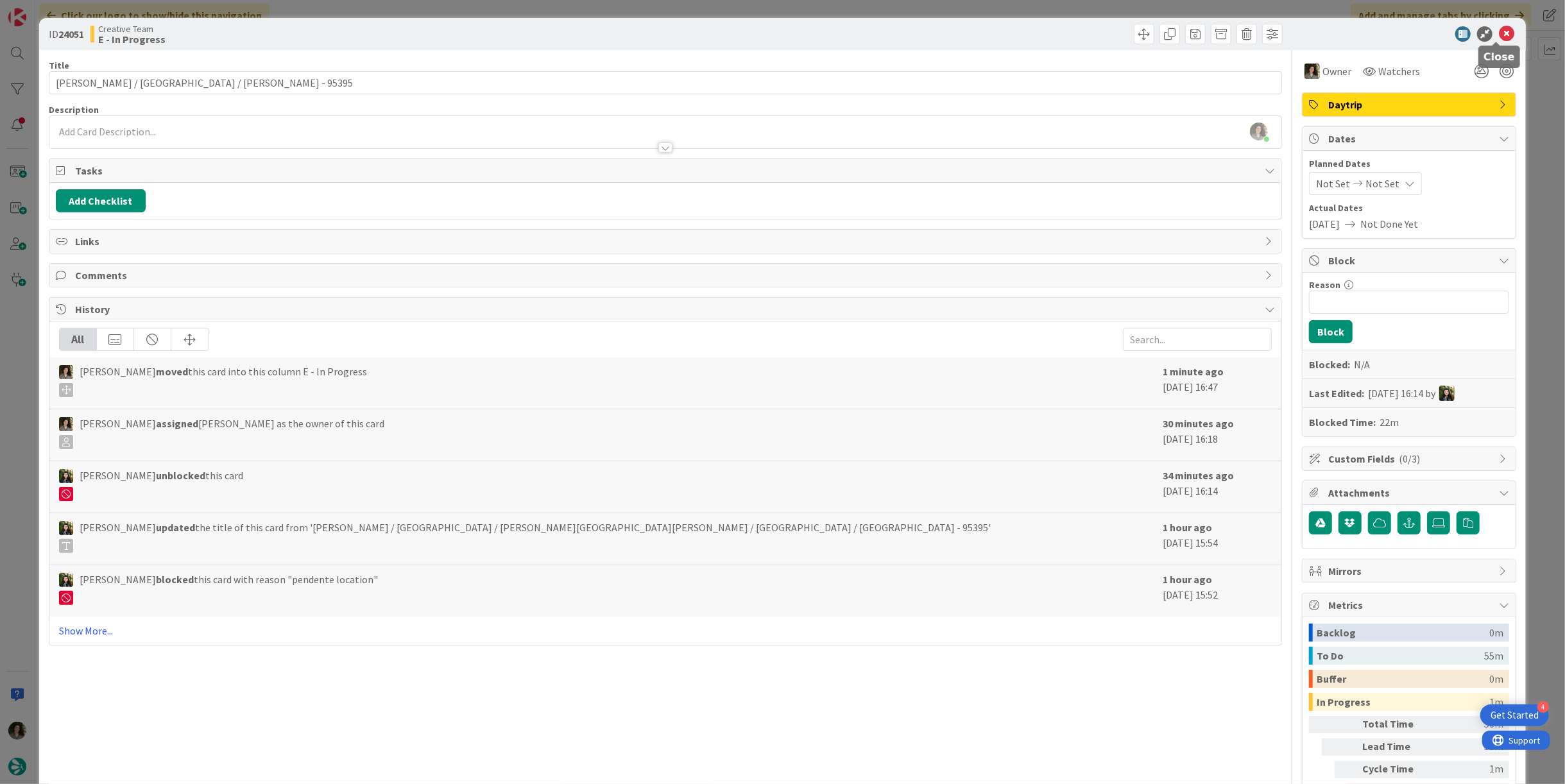
click at [1498, 28] on icon at bounding box center [1505, 33] width 15 height 15
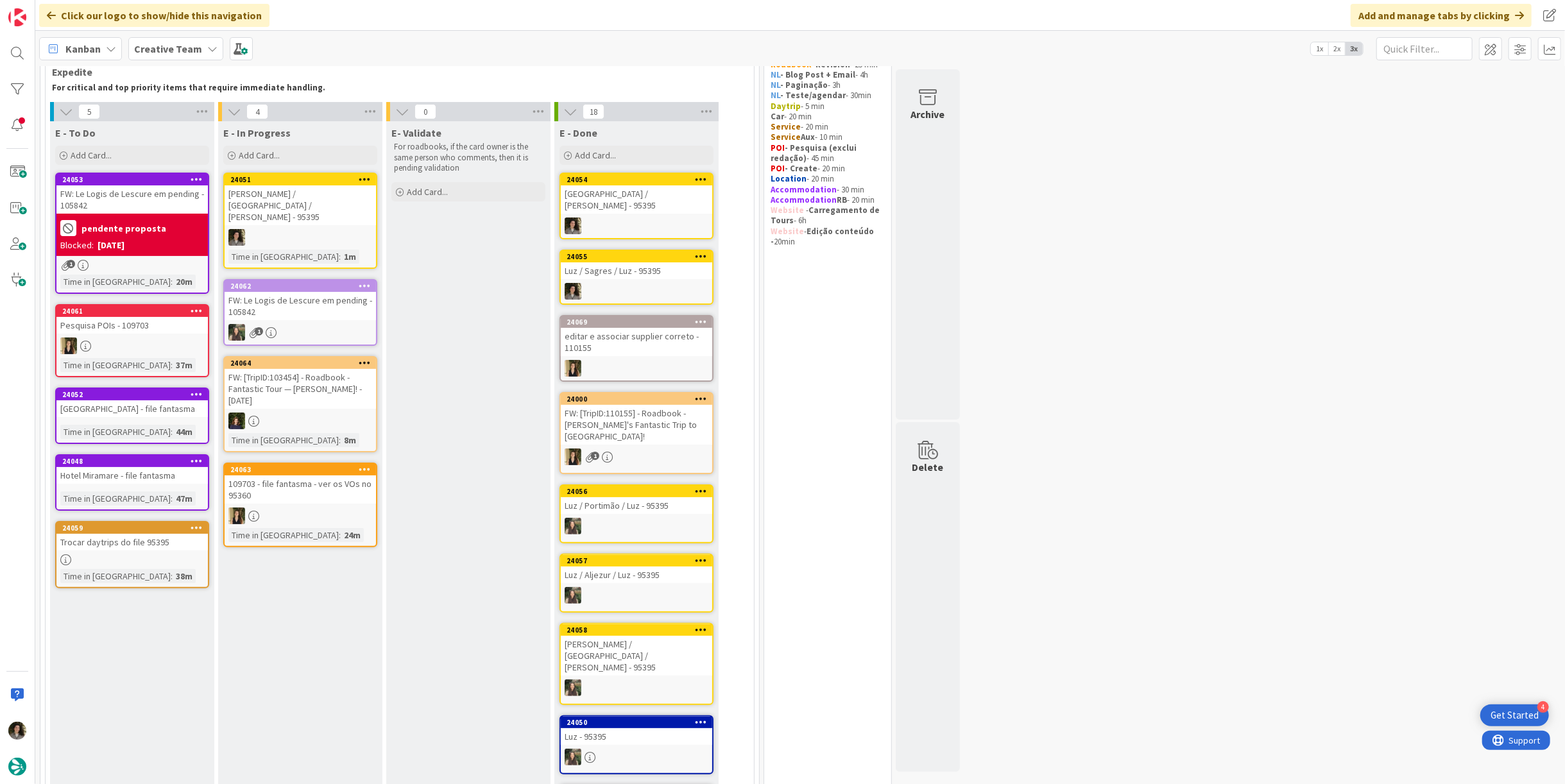
click at [612, 202] on div "24054 [GEOGRAPHIC_DATA] / [PERSON_NAME] - 95395" at bounding box center [636, 206] width 154 height 67
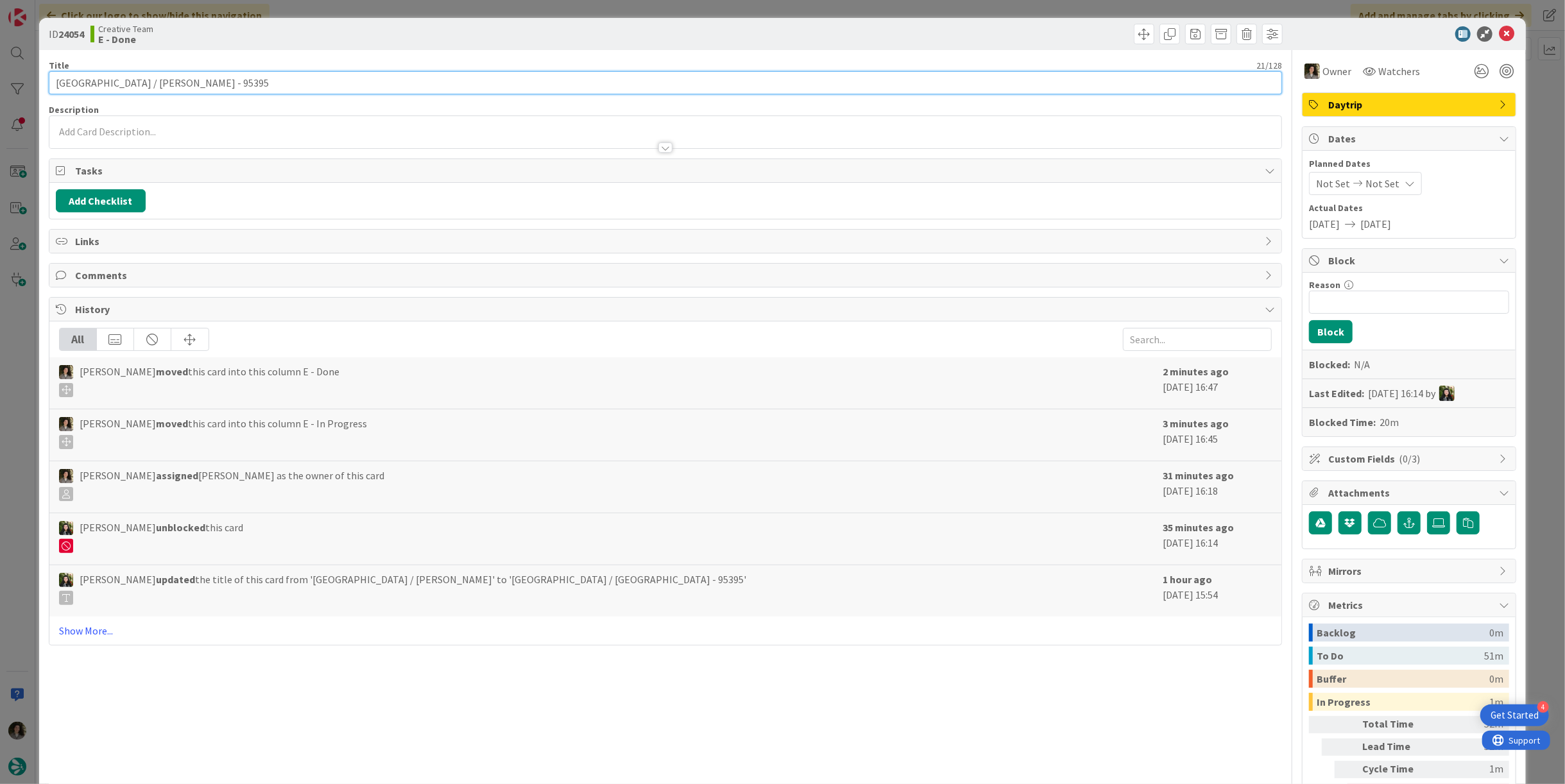
click at [154, 89] on input "[GEOGRAPHIC_DATA] / [PERSON_NAME] - 95395" at bounding box center [665, 83] width 1233 height 23
drag, startPoint x: 114, startPoint y: 82, endPoint x: 8, endPoint y: 70, distance: 106.7
click at [4, 72] on div "ID 24054 Creative Team E - Done Title 21 / 128 [GEOGRAPHIC_DATA] / [PERSON_NAME…" at bounding box center [782, 392] width 1565 height 784
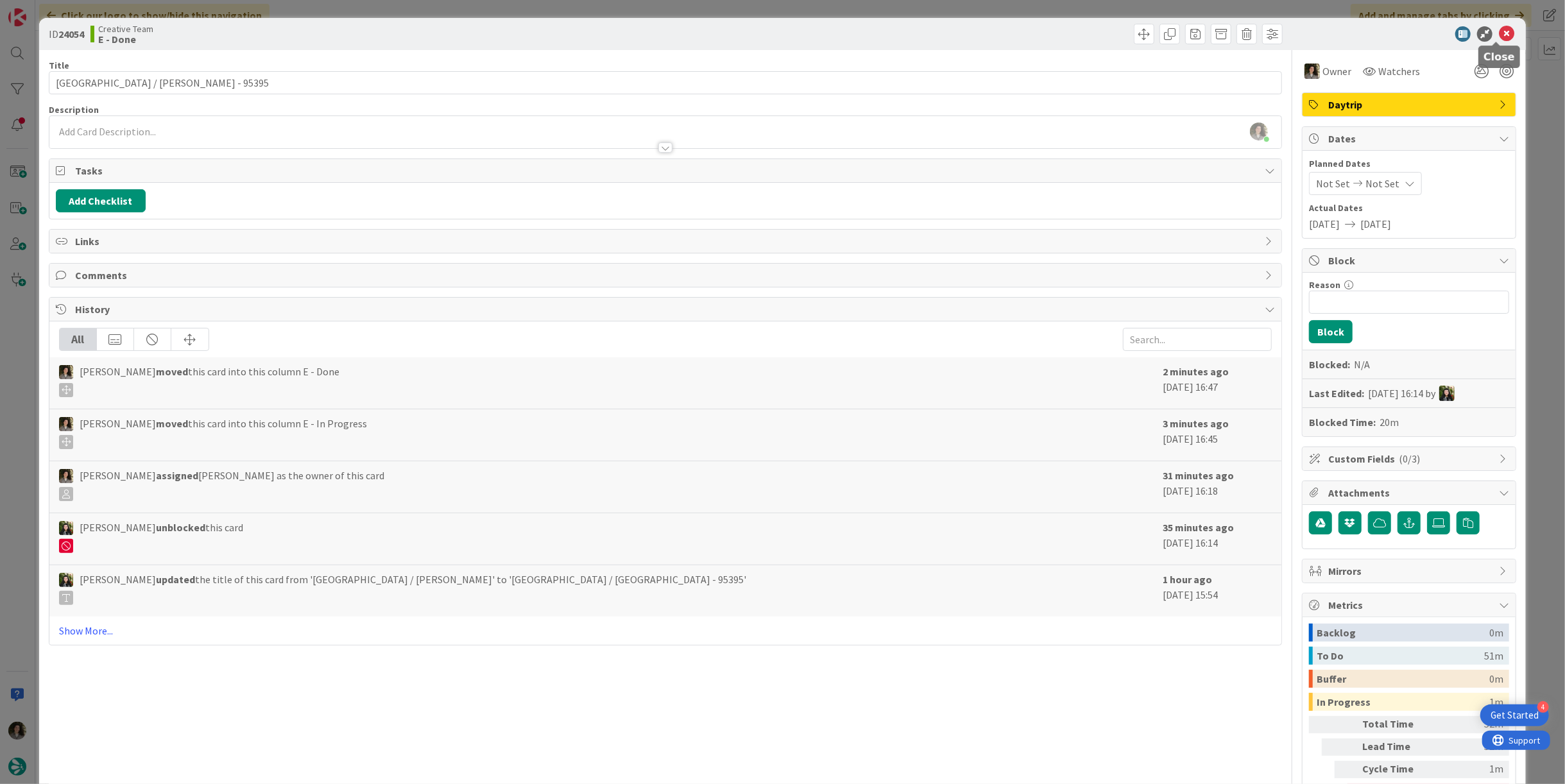
click at [1498, 33] on icon at bounding box center [1505, 33] width 15 height 15
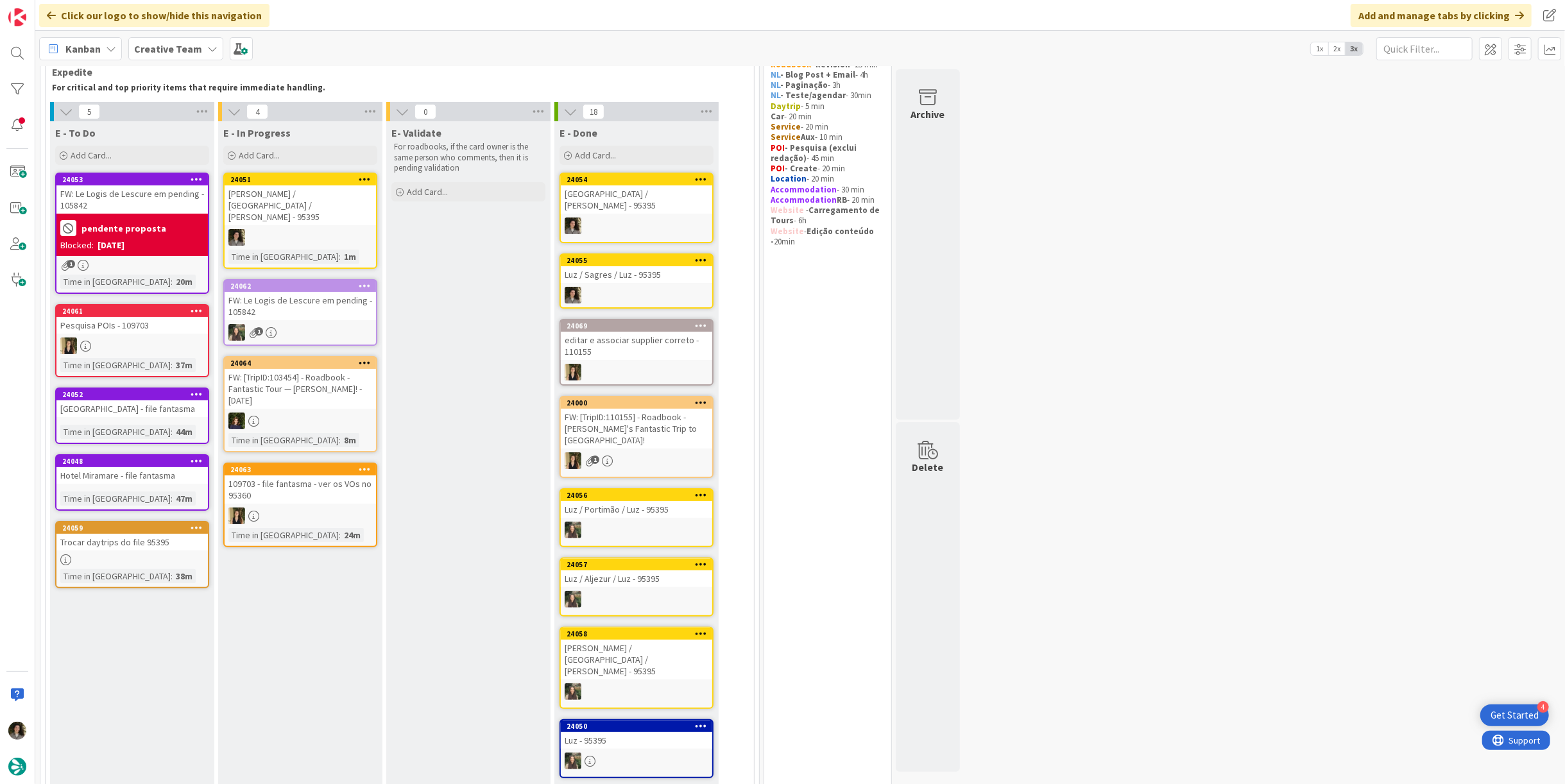
click at [613, 273] on div "24055 [PERSON_NAME] / Sagres / [PERSON_NAME] - 95395" at bounding box center [636, 281] width 154 height 55
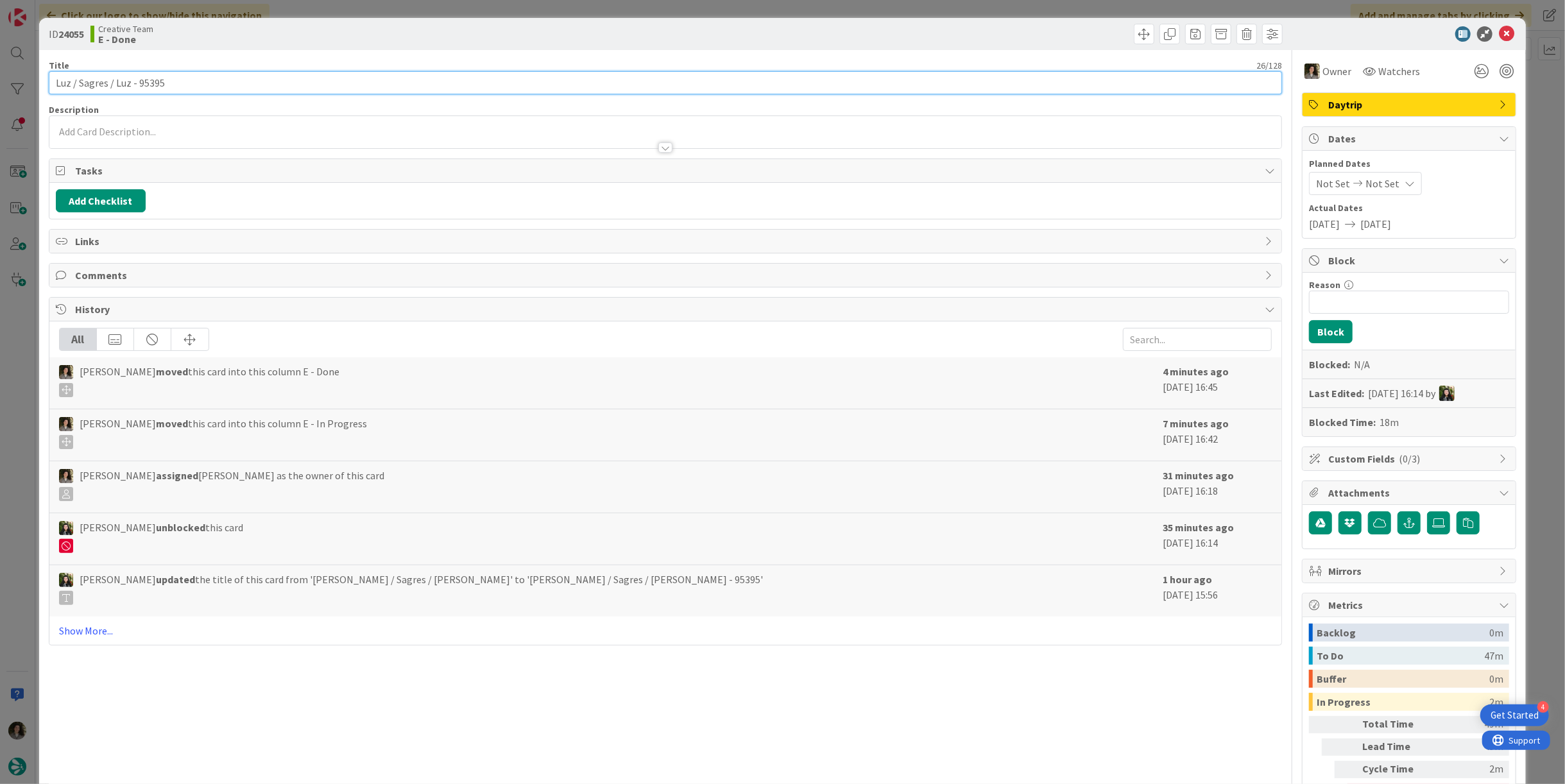
drag, startPoint x: 128, startPoint y: 85, endPoint x: 6, endPoint y: 79, distance: 122.1
click at [6, 79] on div "ID 24055 Creative Team E - Done Title 26 / 128 [PERSON_NAME] / Sagres / [PERSON…" at bounding box center [782, 392] width 1565 height 784
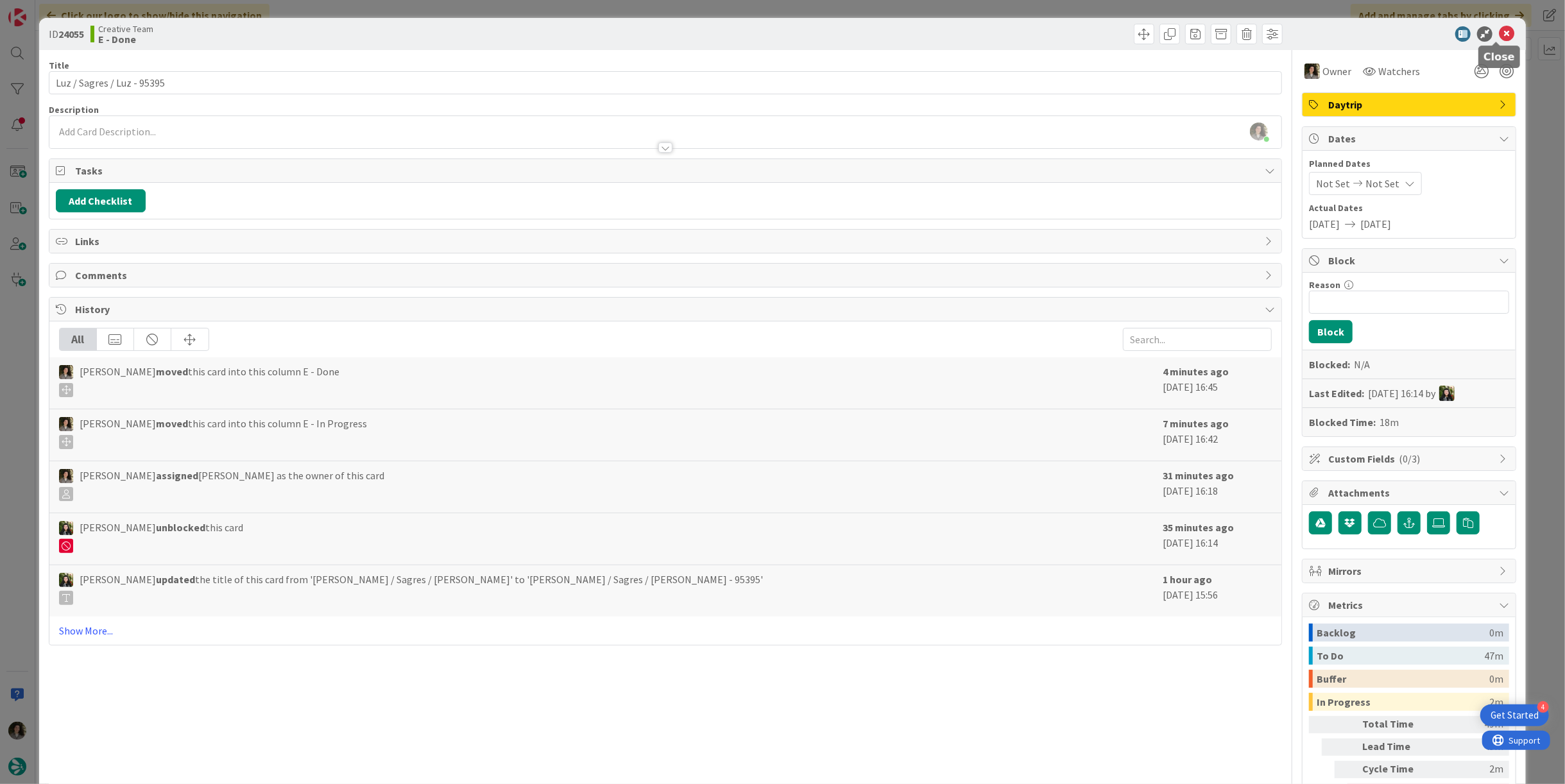
click at [1498, 35] on icon at bounding box center [1505, 33] width 15 height 15
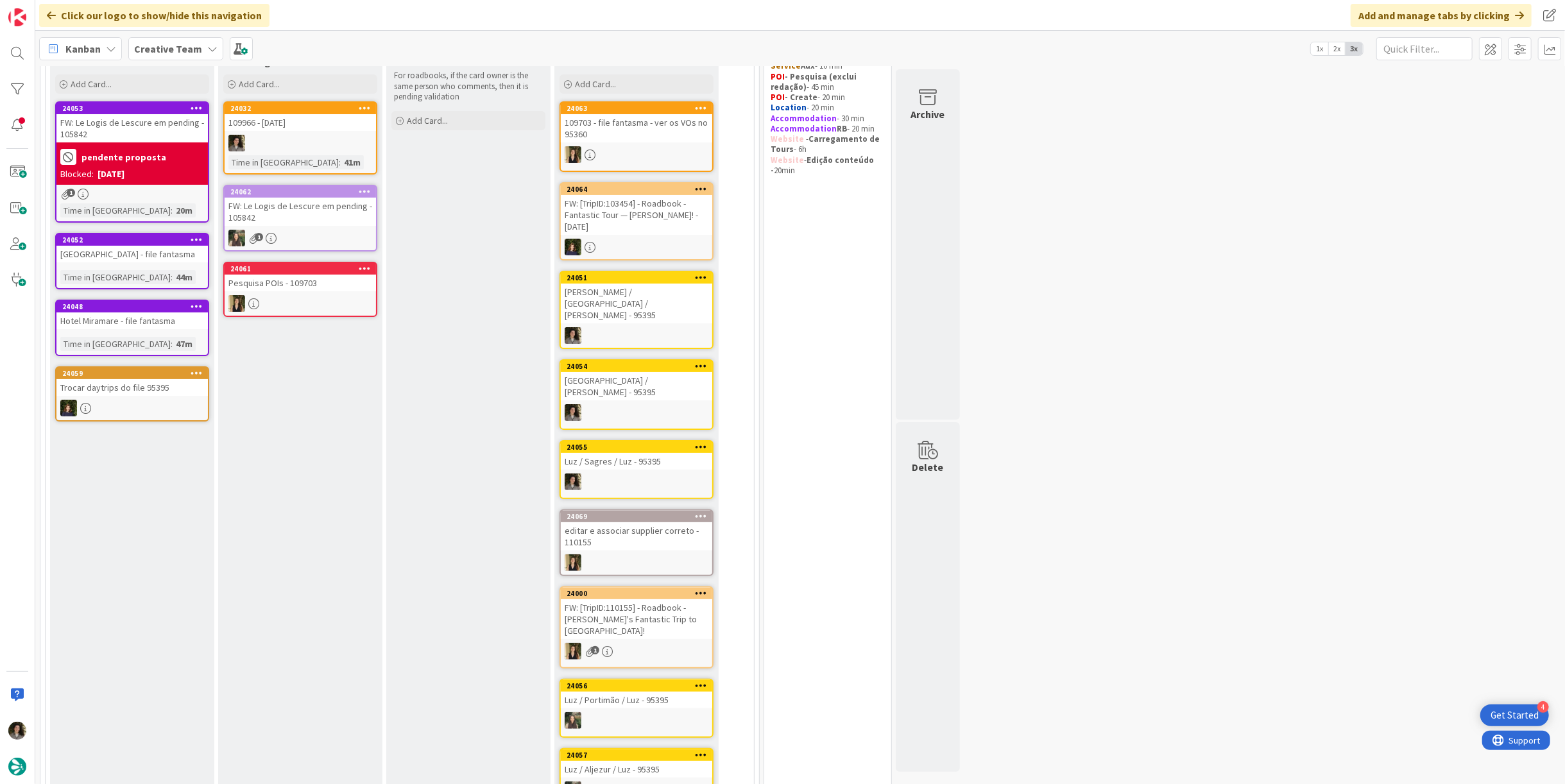
scroll to position [72, 0]
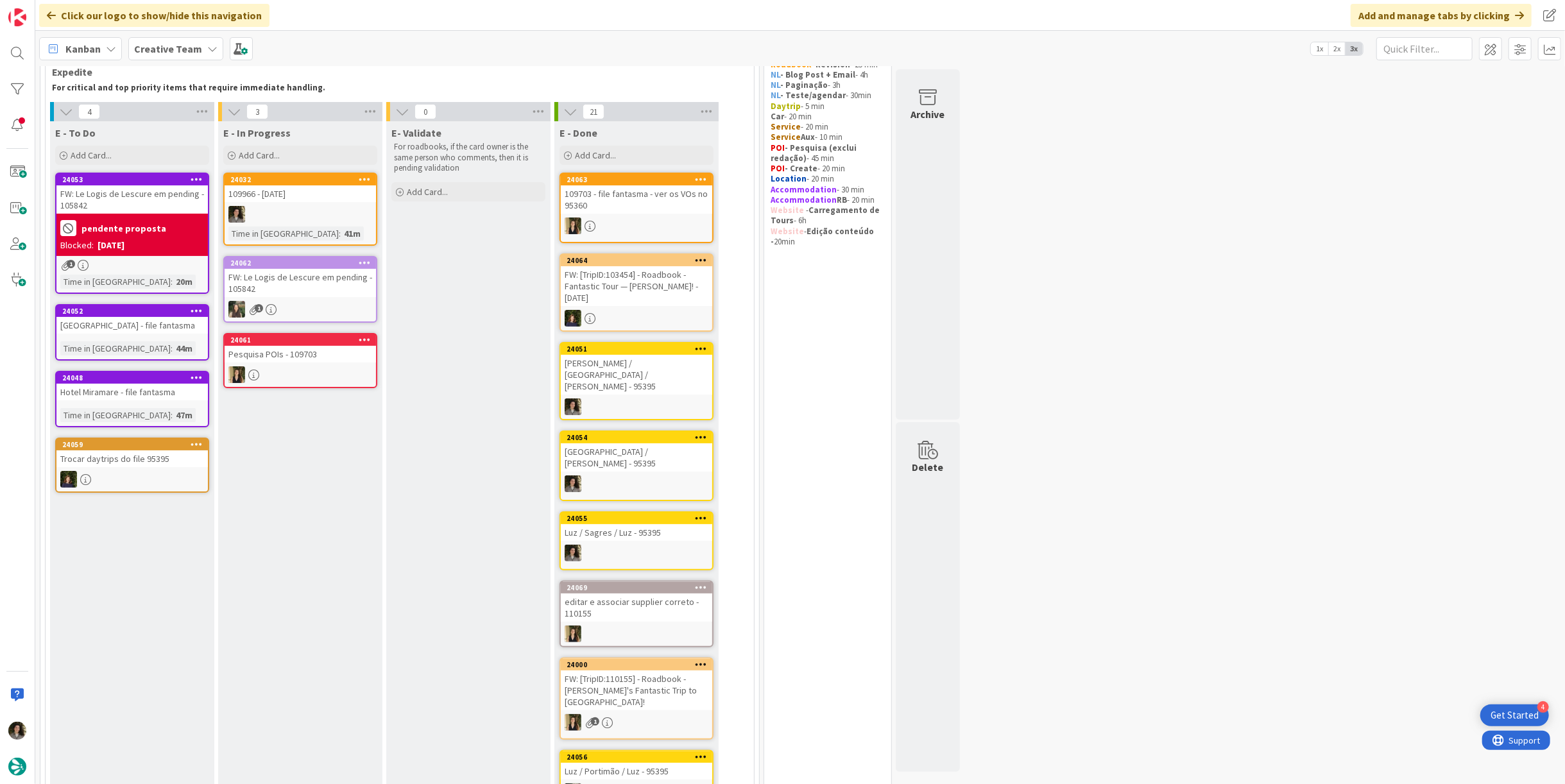
click at [316, 196] on div "109966 - [DATE]" at bounding box center [300, 193] width 151 height 17
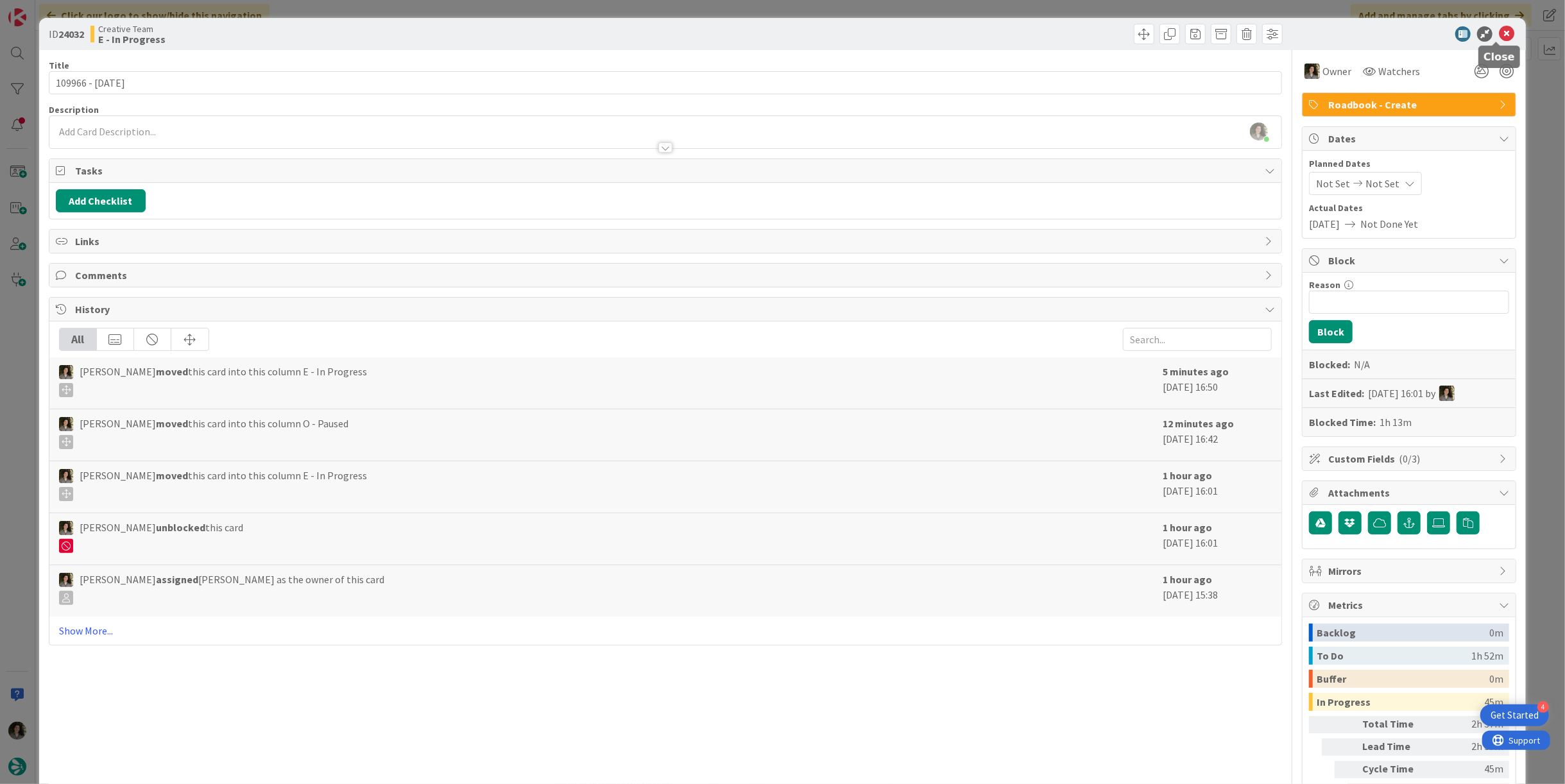
click at [1498, 35] on icon at bounding box center [1505, 33] width 15 height 15
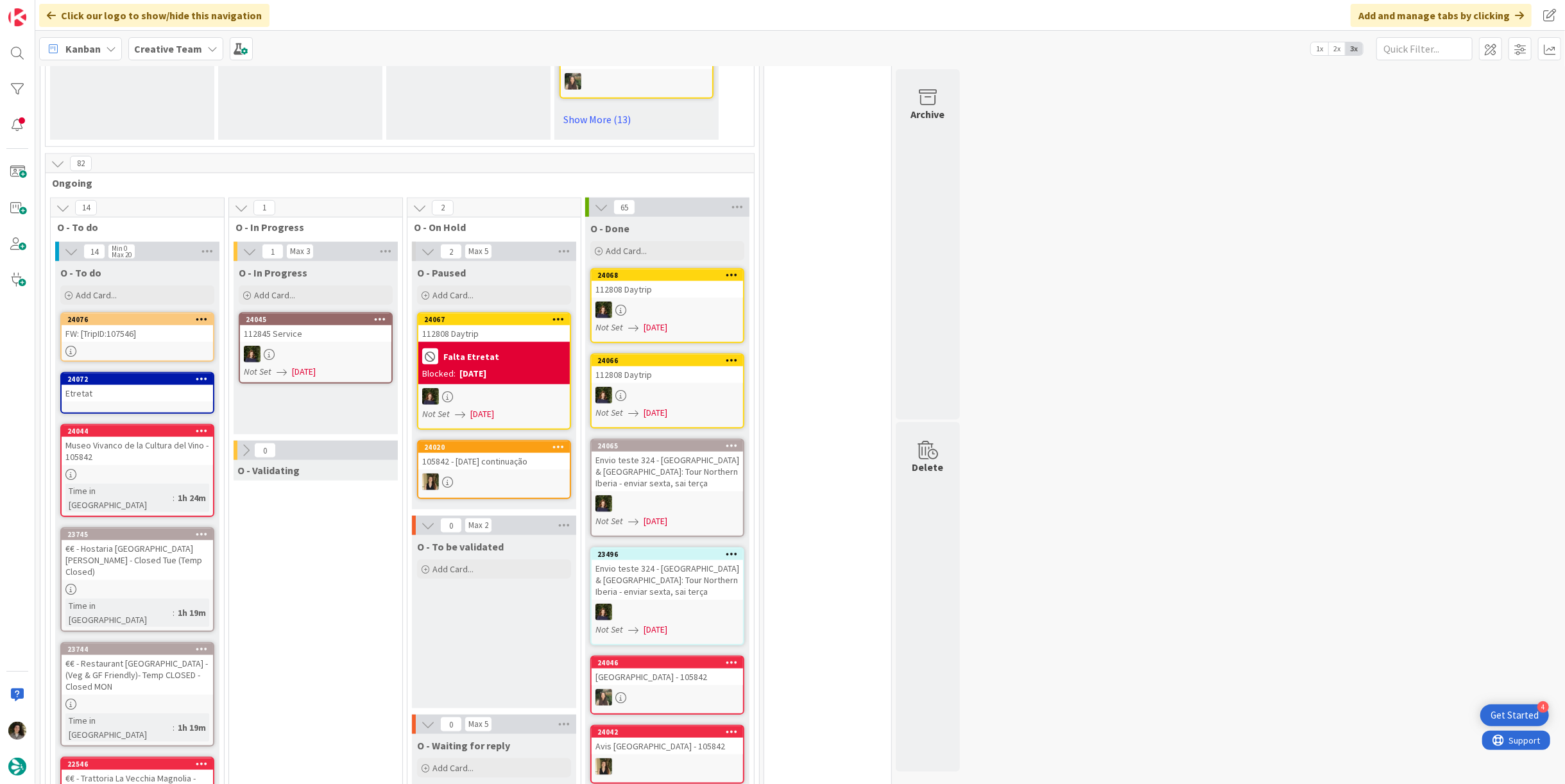
scroll to position [855, 0]
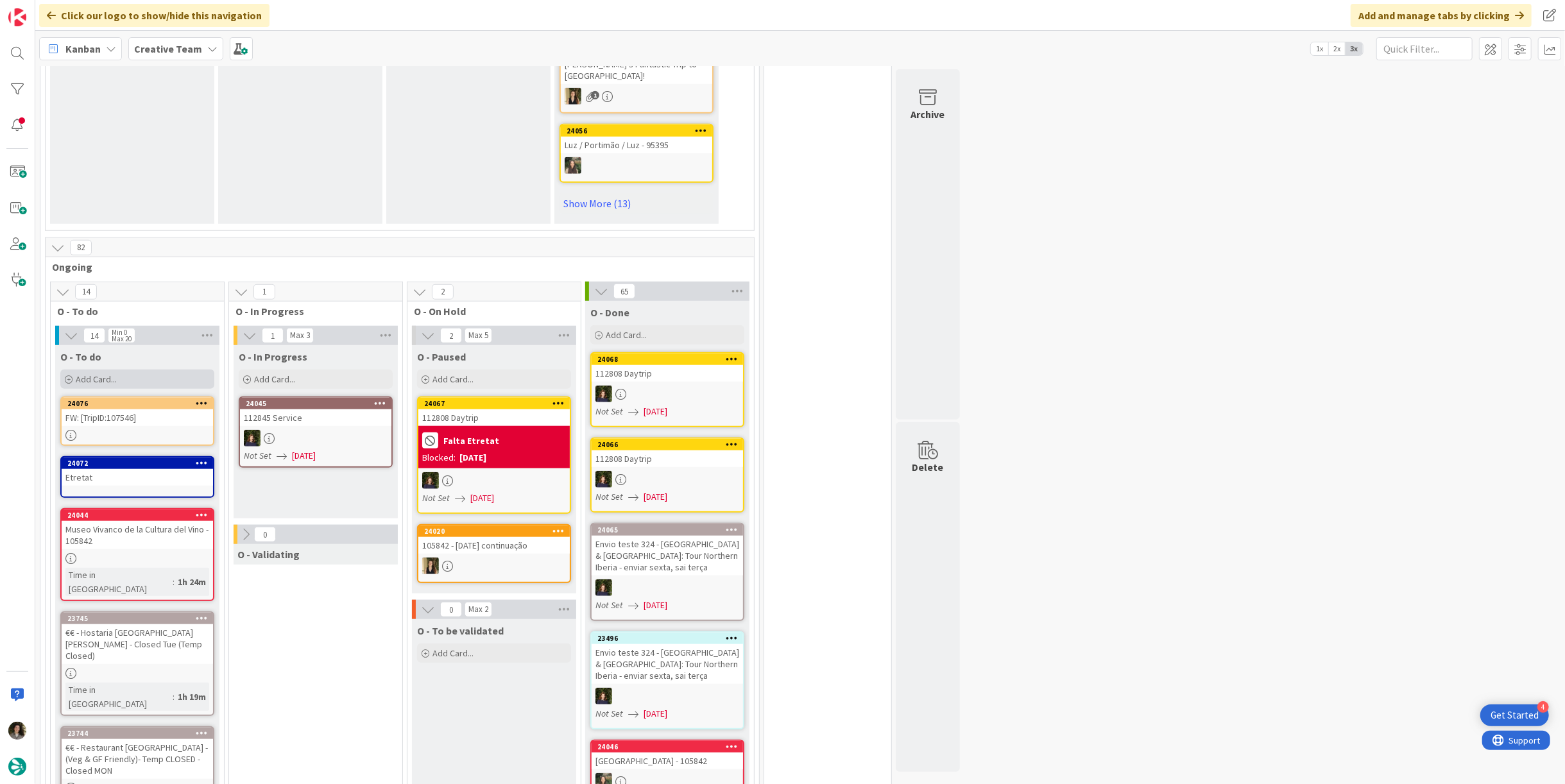
click at [130, 370] on div "Add Card..." at bounding box center [138, 379] width 154 height 19
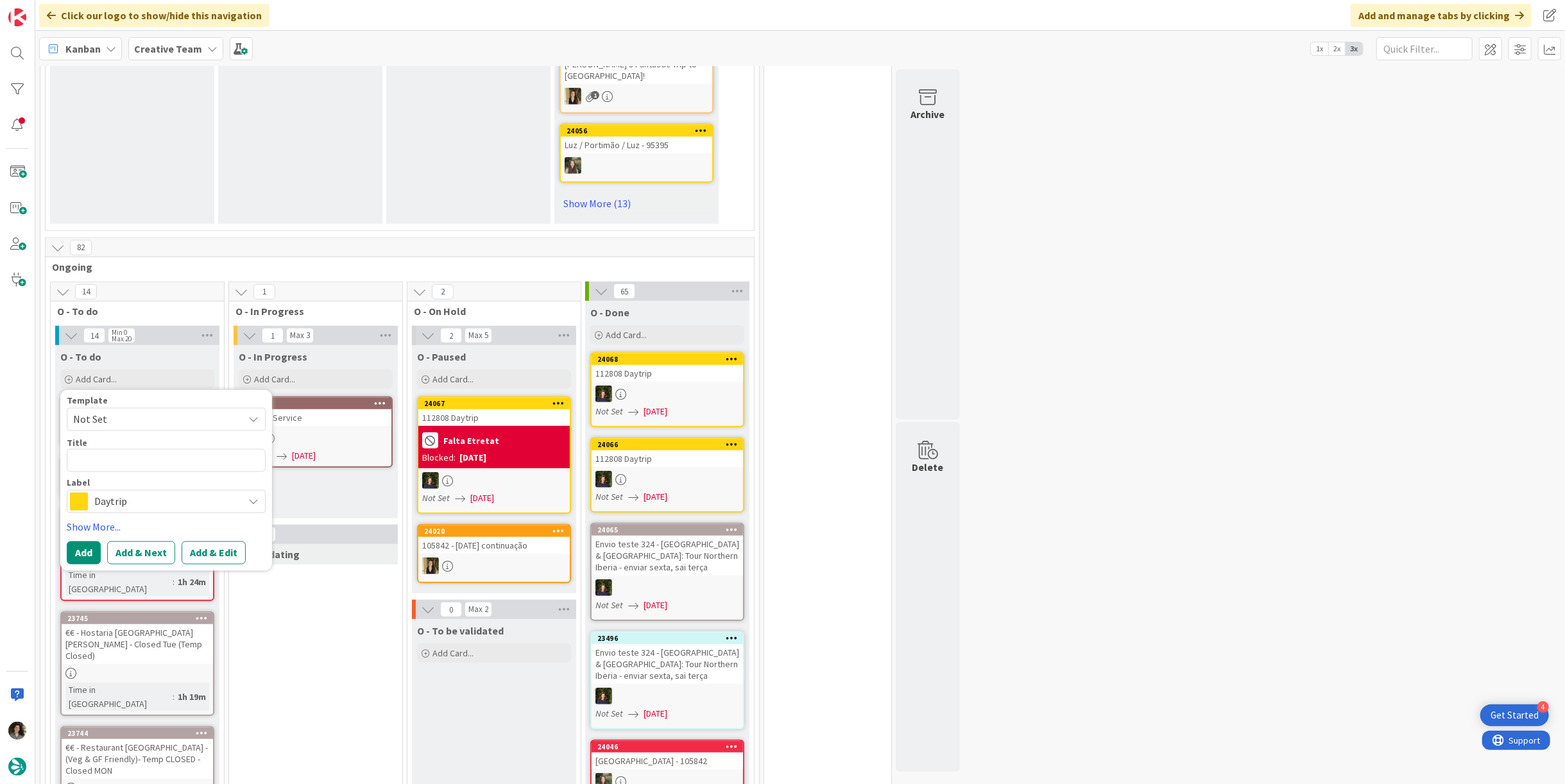
click at [139, 493] on span "Daytrip" at bounding box center [165, 502] width 142 height 18
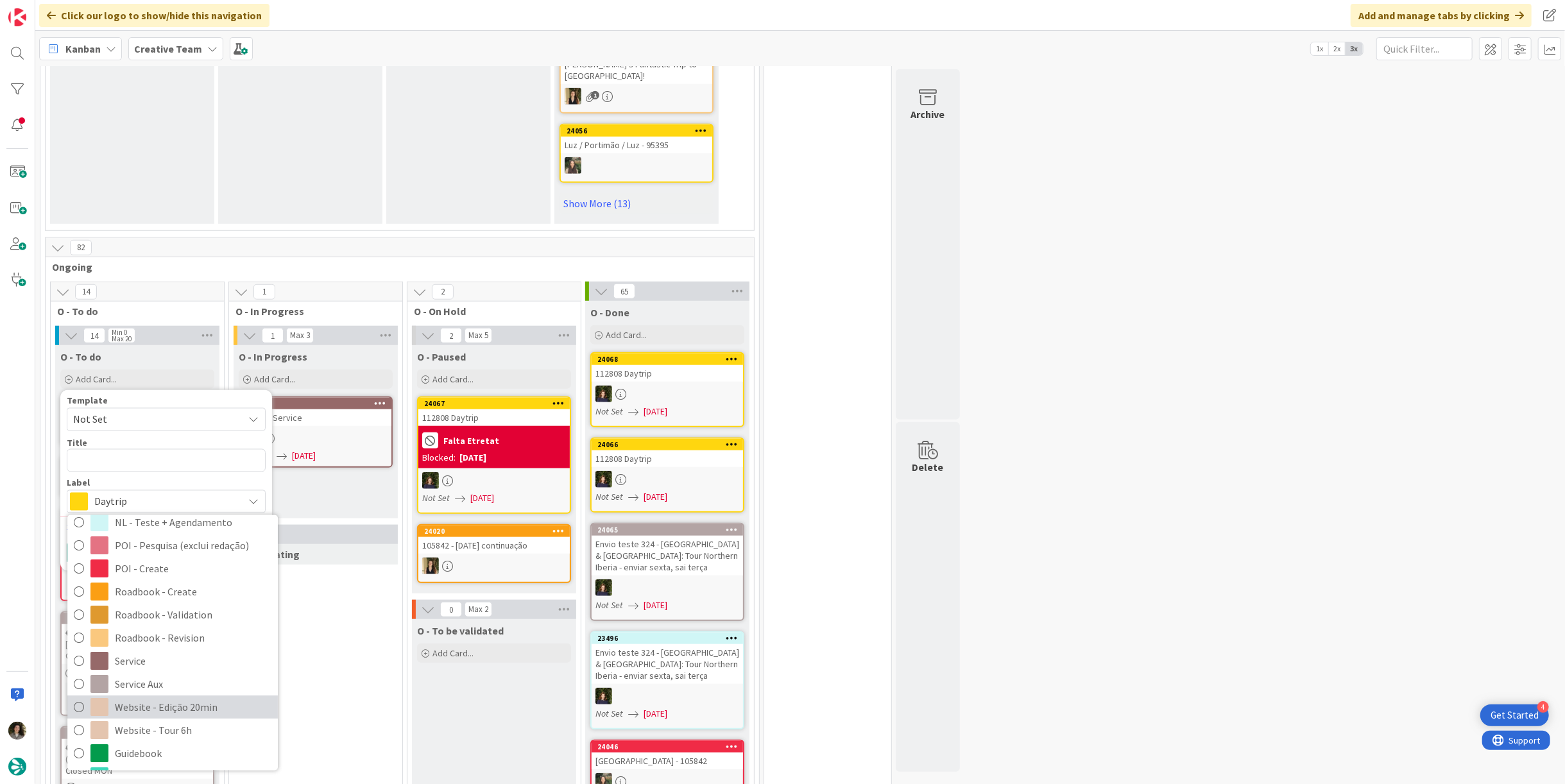
scroll to position [214, 0]
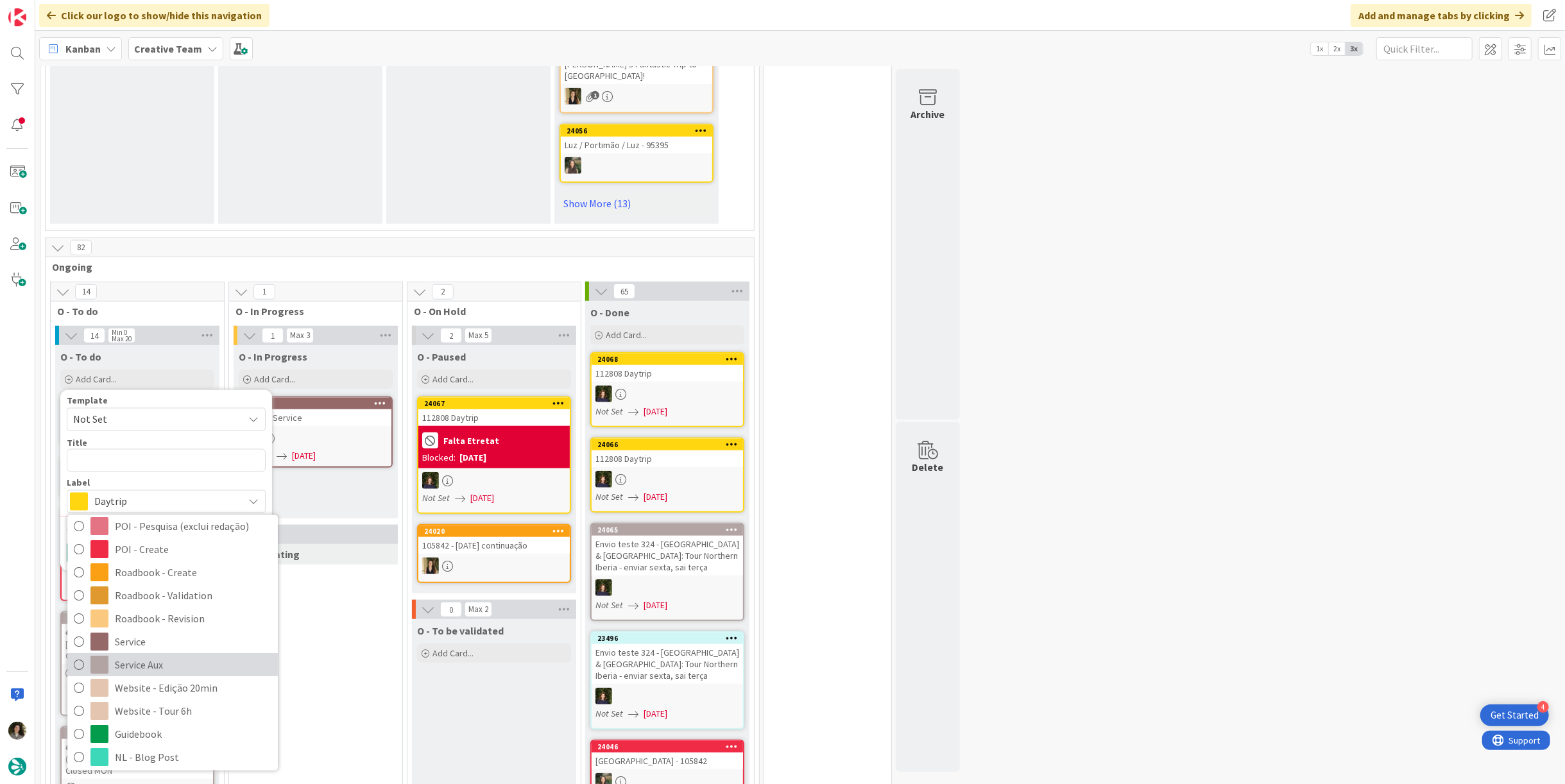
click at [157, 655] on span "Service Aux" at bounding box center [192, 665] width 157 height 19
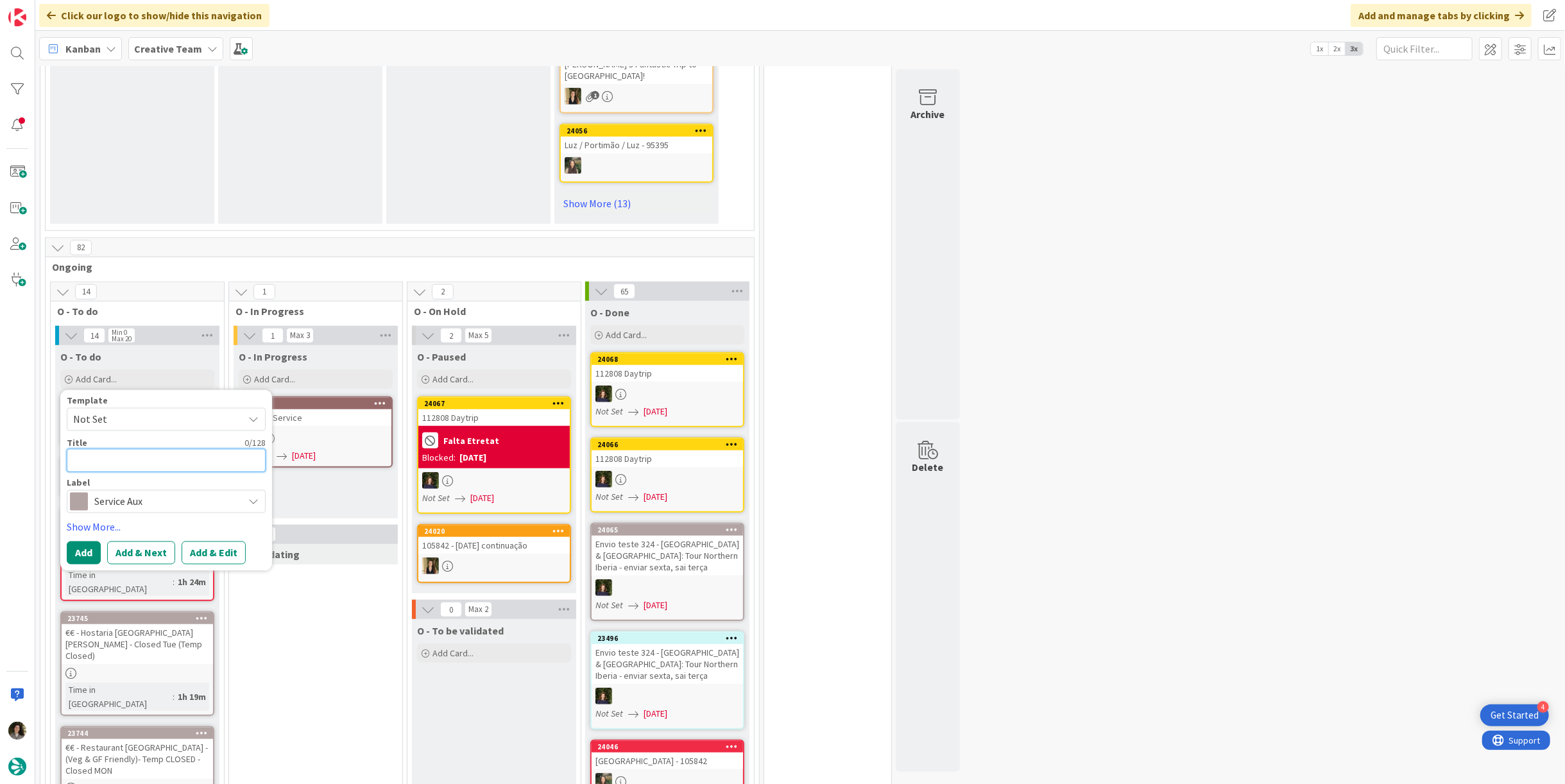
click at [144, 449] on textarea at bounding box center [166, 460] width 199 height 23
type textarea "x"
type textarea "P"
type textarea "x"
type textarea "PO"
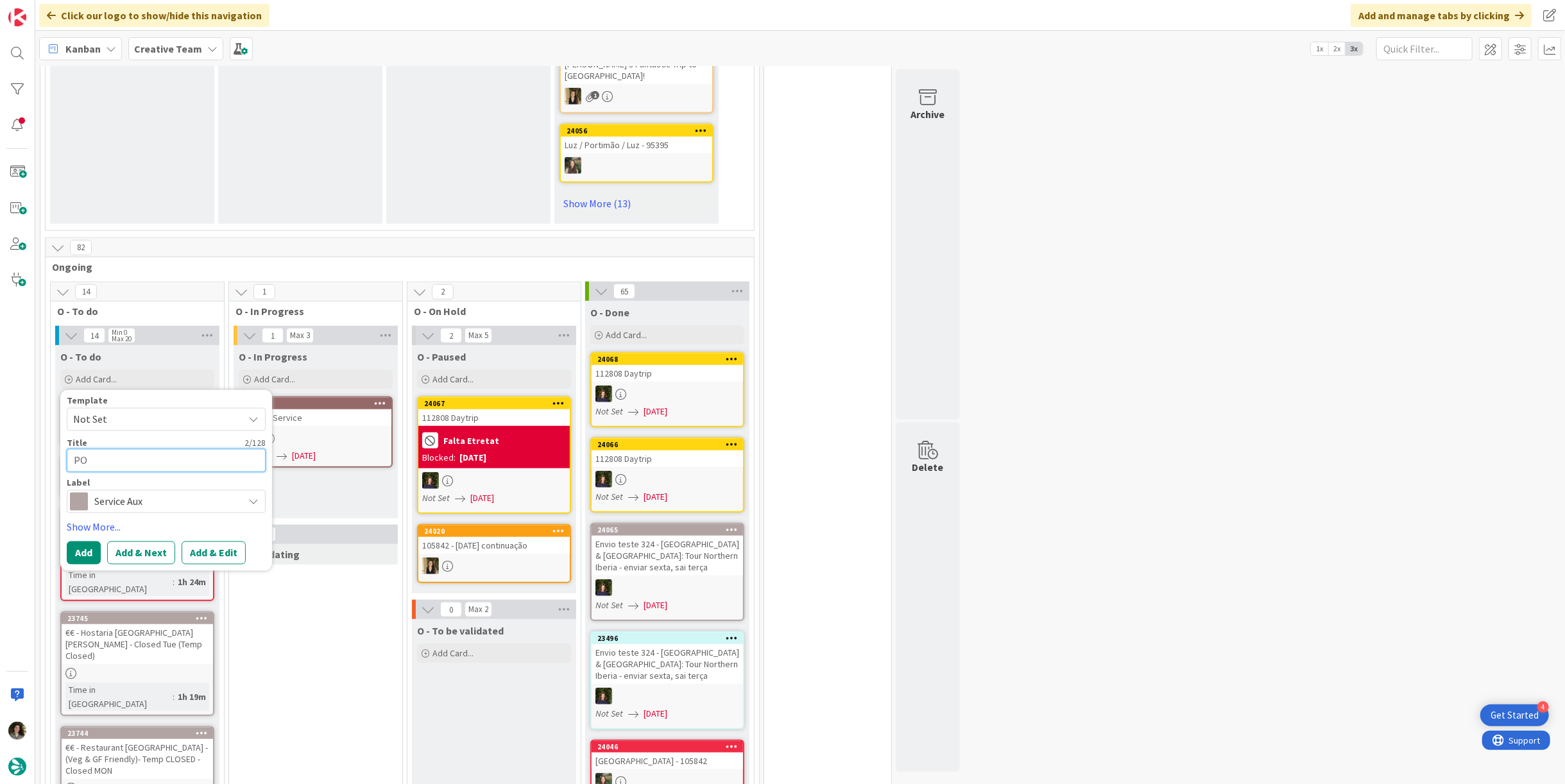
type textarea "x"
type textarea "POI"
type textarea "x"
type textarea "POI"
type textarea "x"
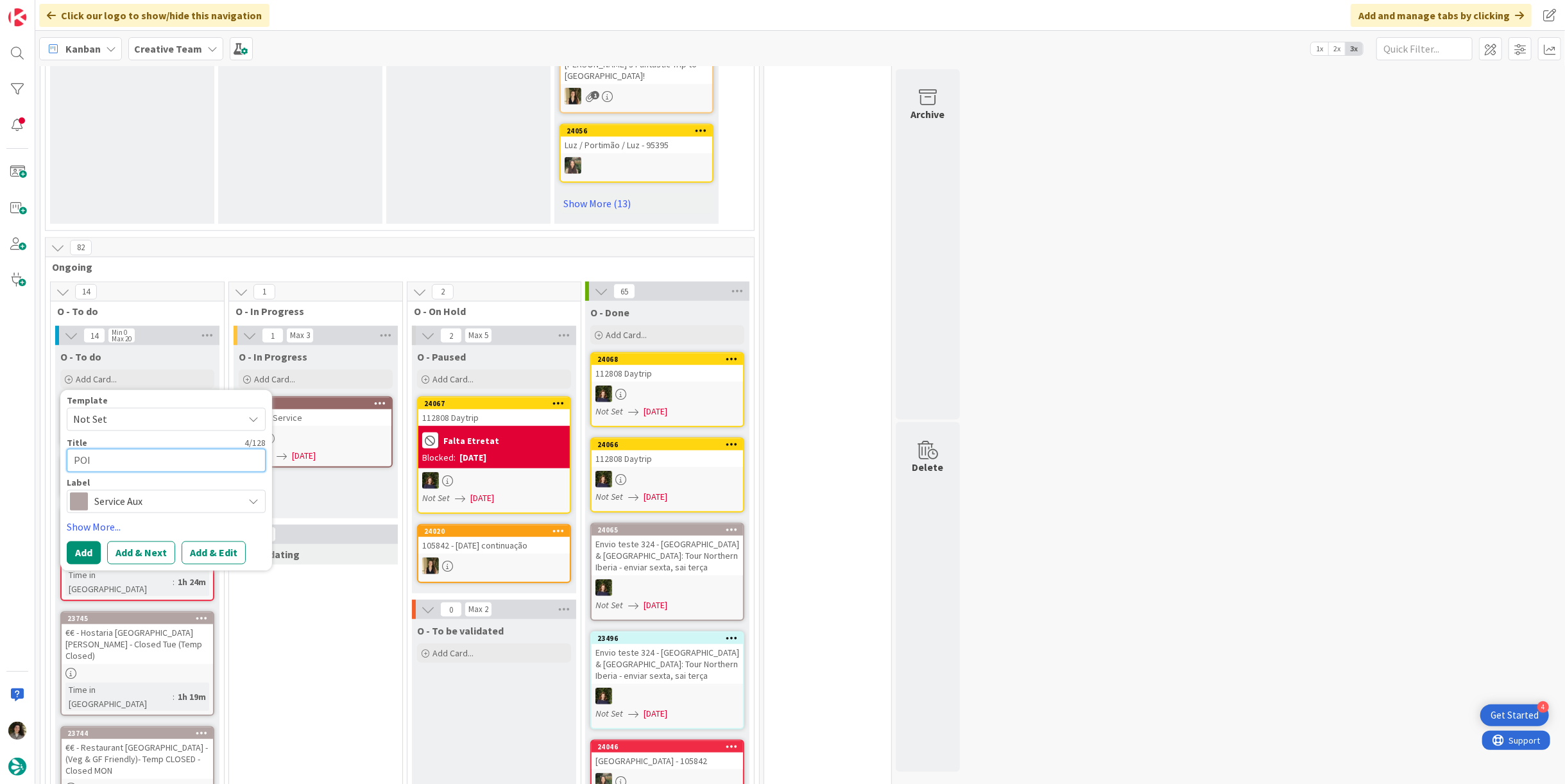
type textarea "POI S"
type textarea "x"
type textarea "POI S&"
type textarea "x"
type textarea "POI S&"
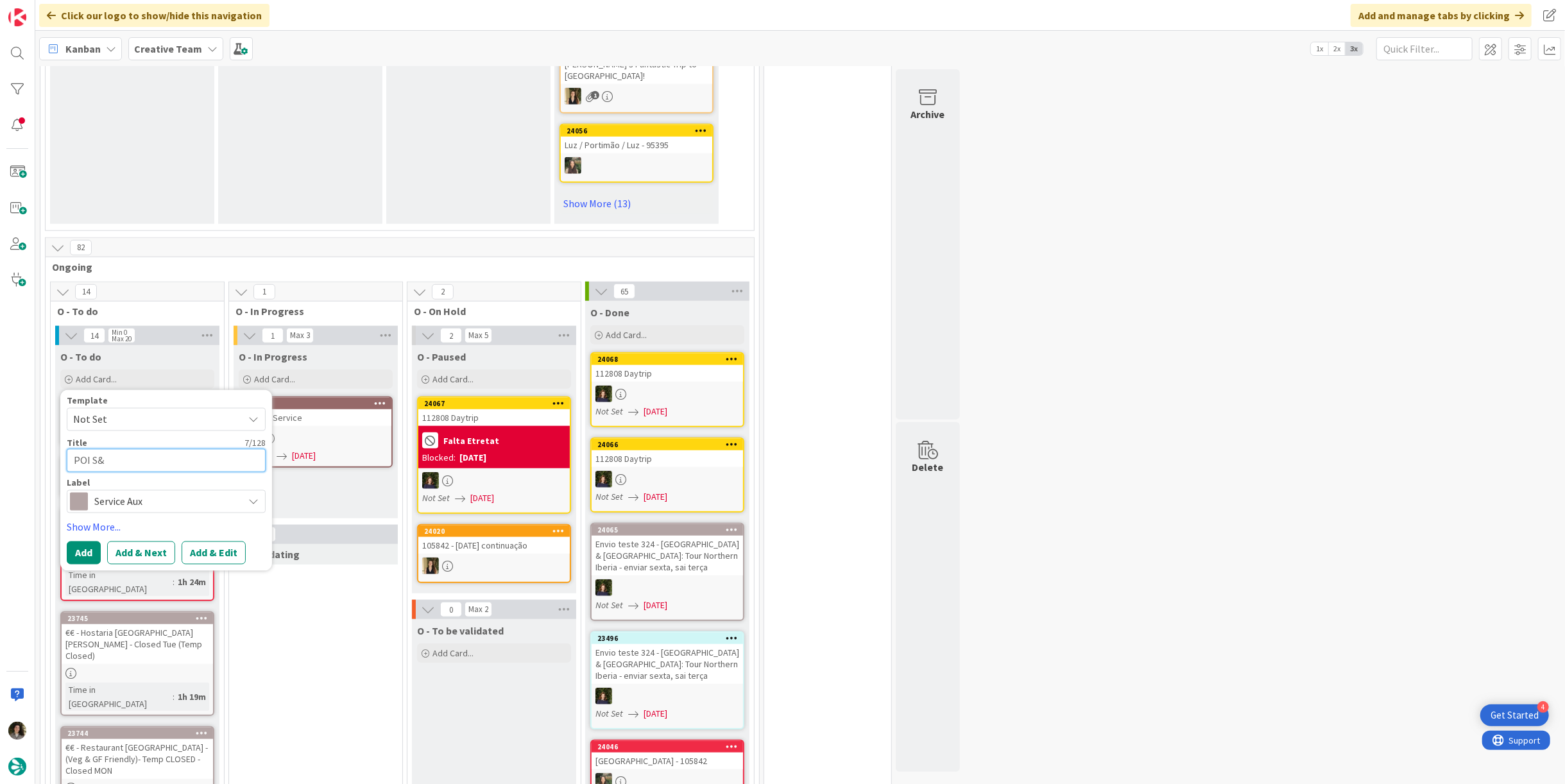
type textarea "x"
type textarea "POI S&"
type textarea "x"
type textarea "POI S&D"
type textarea "x"
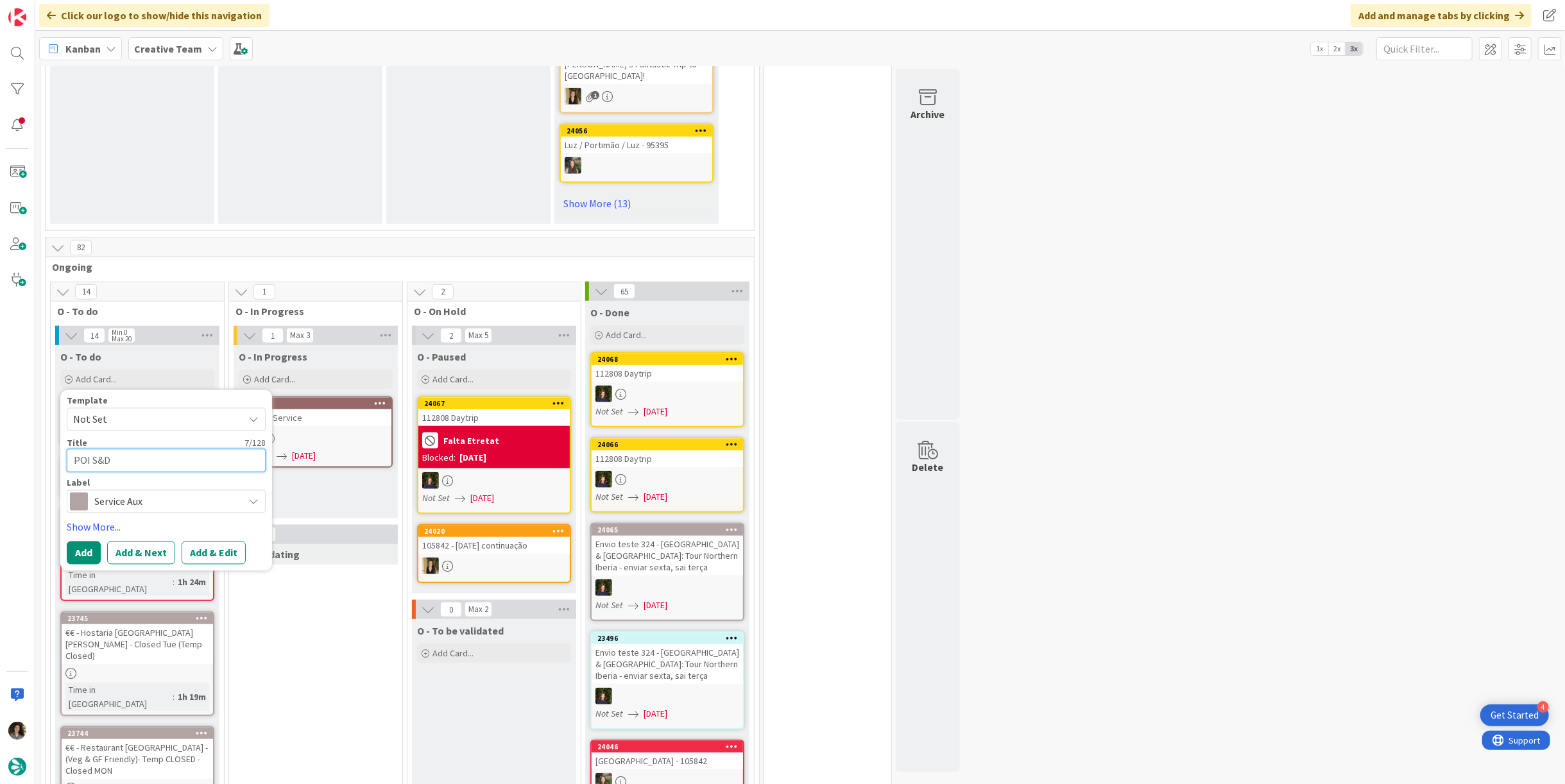
type textarea "POI S&D"
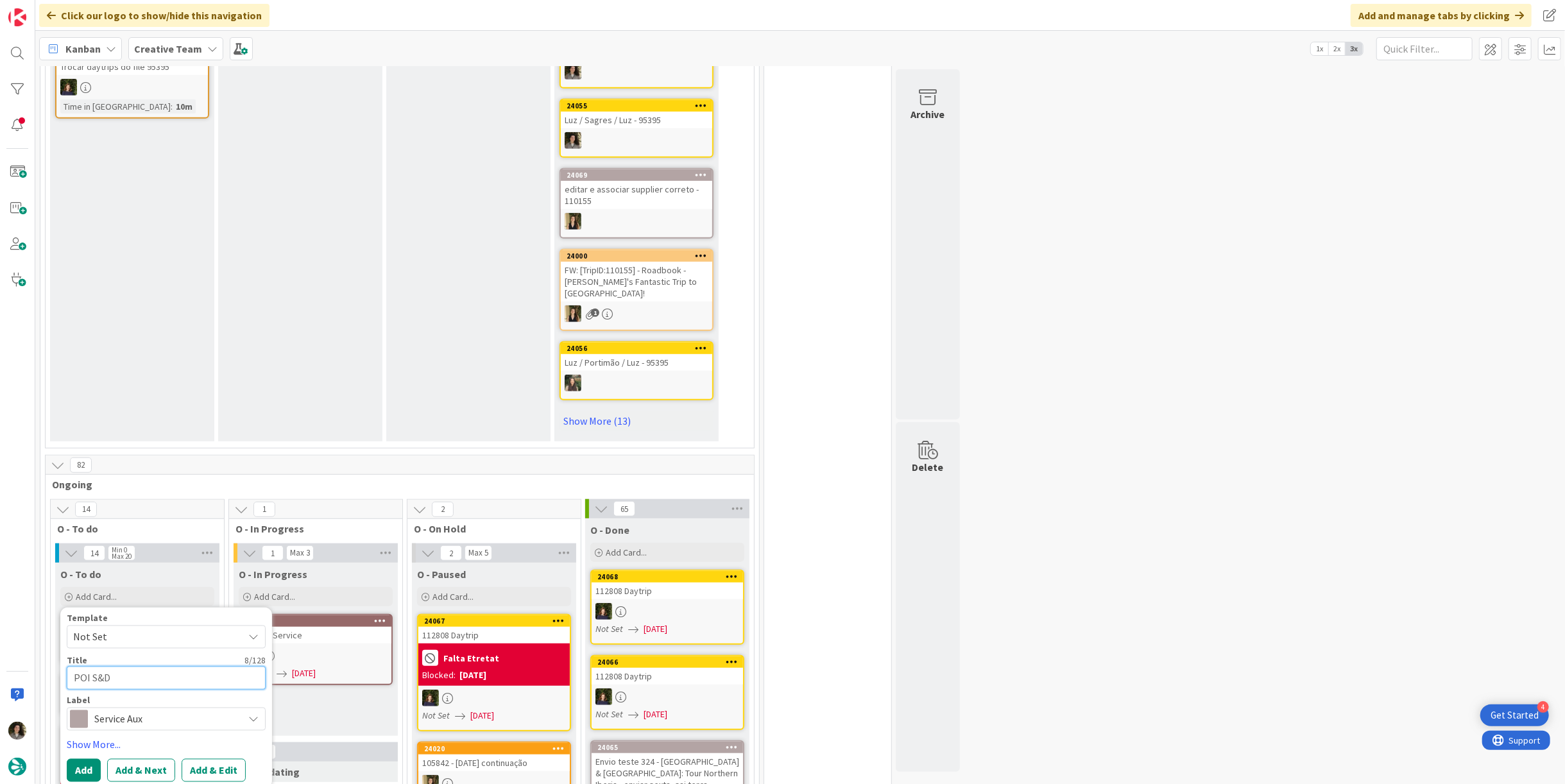
scroll to position [784, 0]
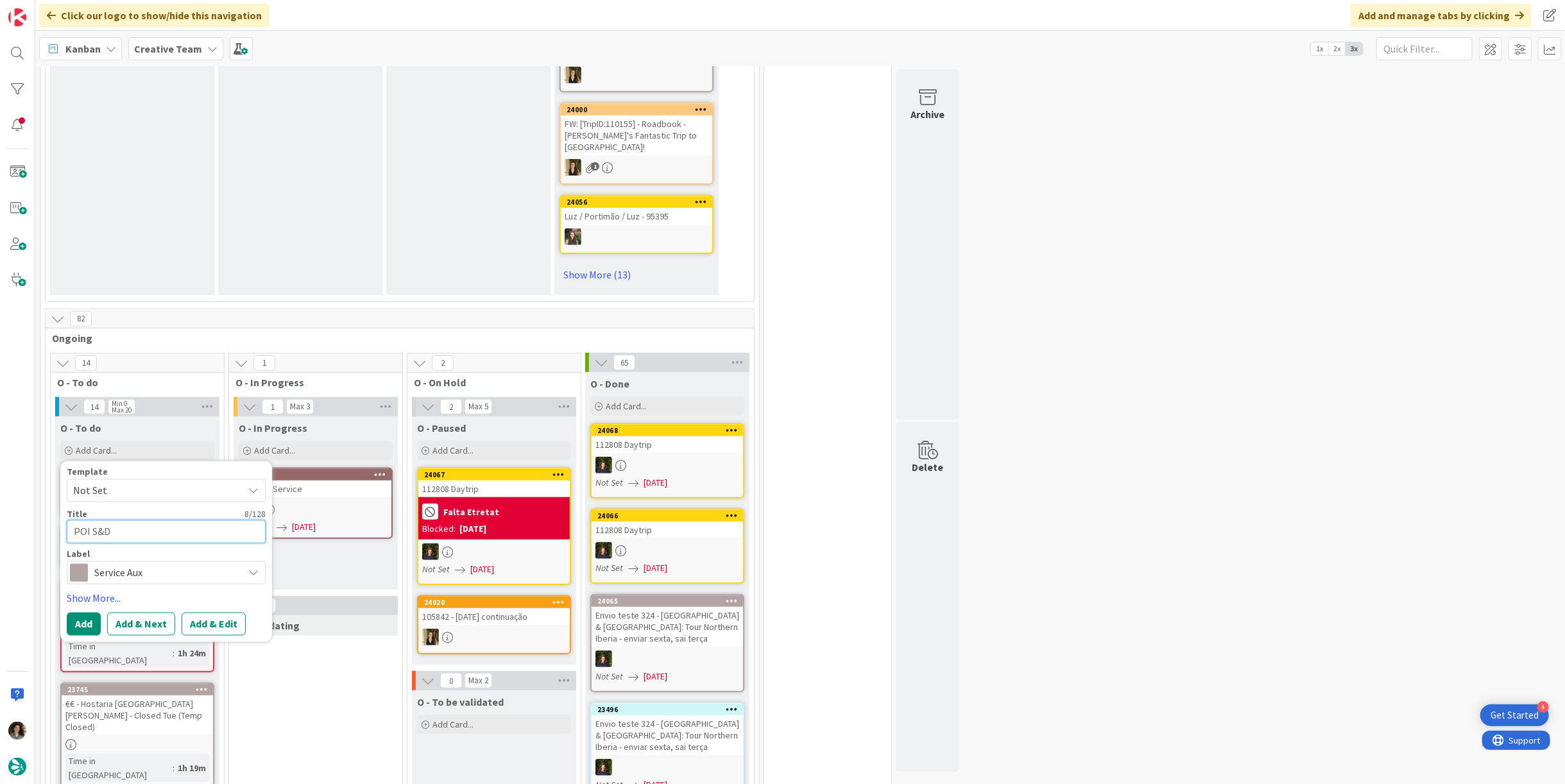
type textarea "x"
type textarea "POI S&D P"
type textarea "x"
type textarea "POI S&D PL"
type textarea "x"
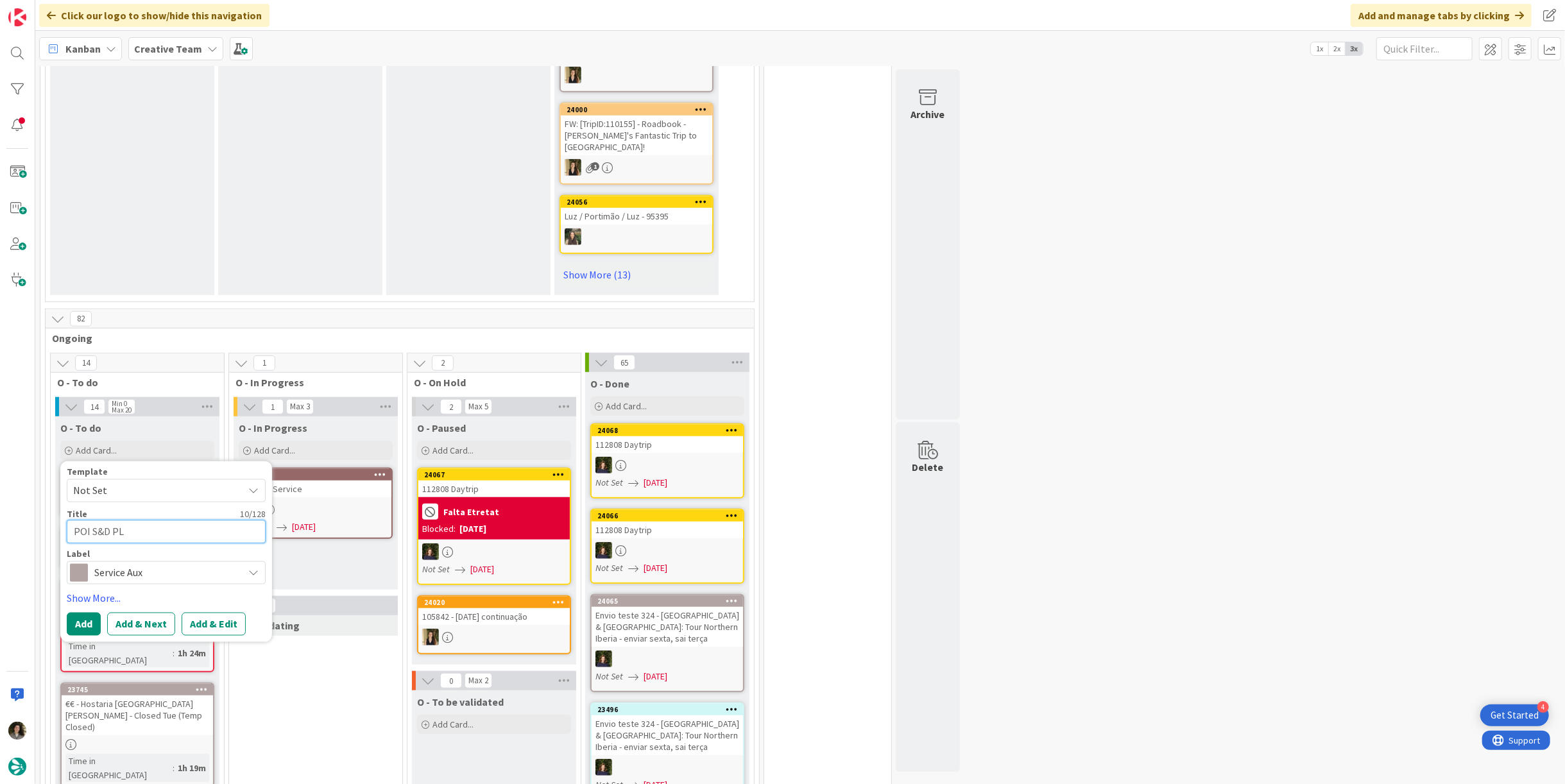
type textarea "POI S&D PLÉ"
type textarea "x"
type textarea "POI S&D PLÉV"
type textarea "x"
type textarea "POI S&D PLÉVE"
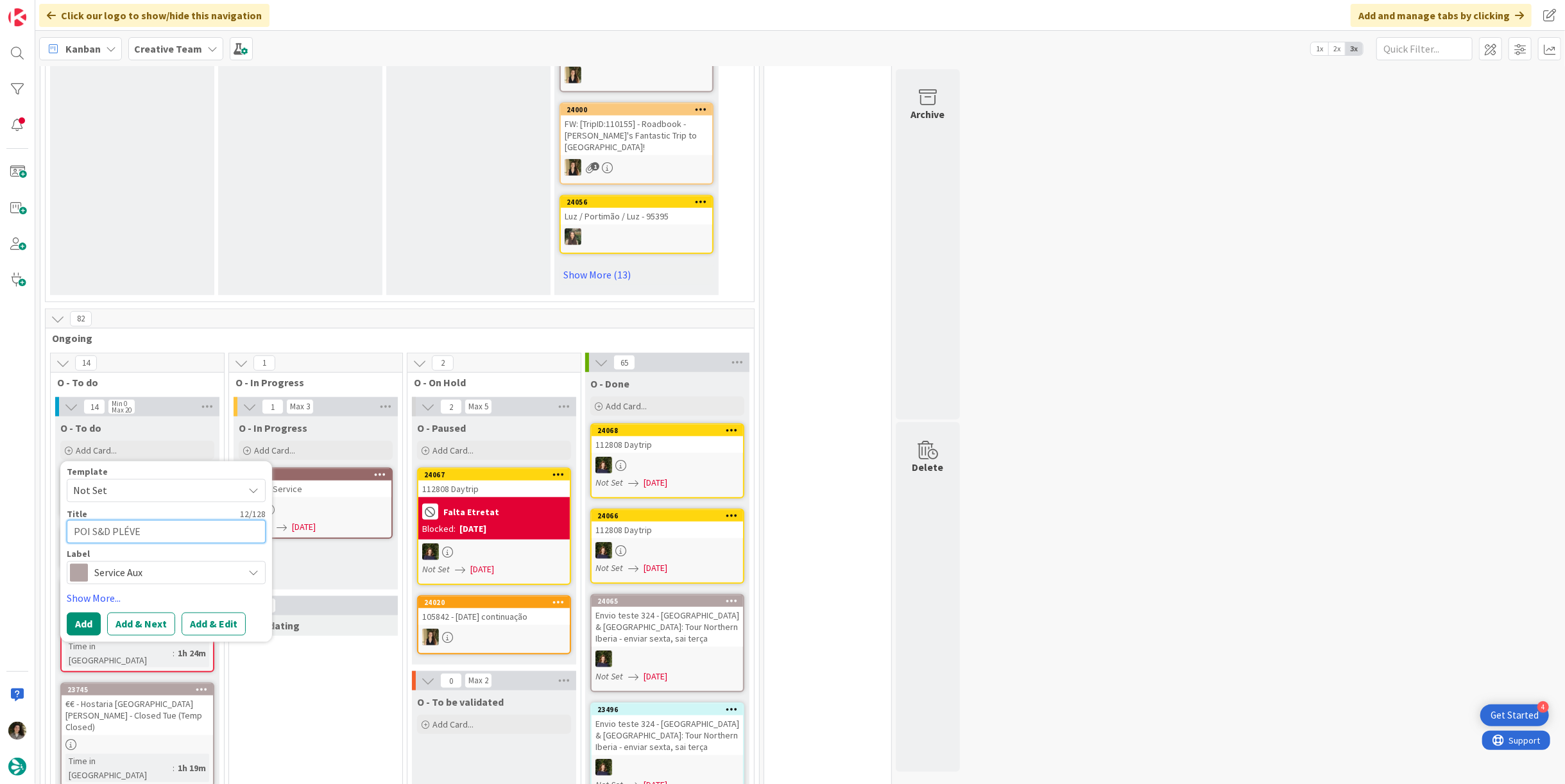
type textarea "x"
type textarea "POI S&D PLÉVEN"
type textarea "x"
type textarea "POI S&D PLÉVENO"
type textarea "x"
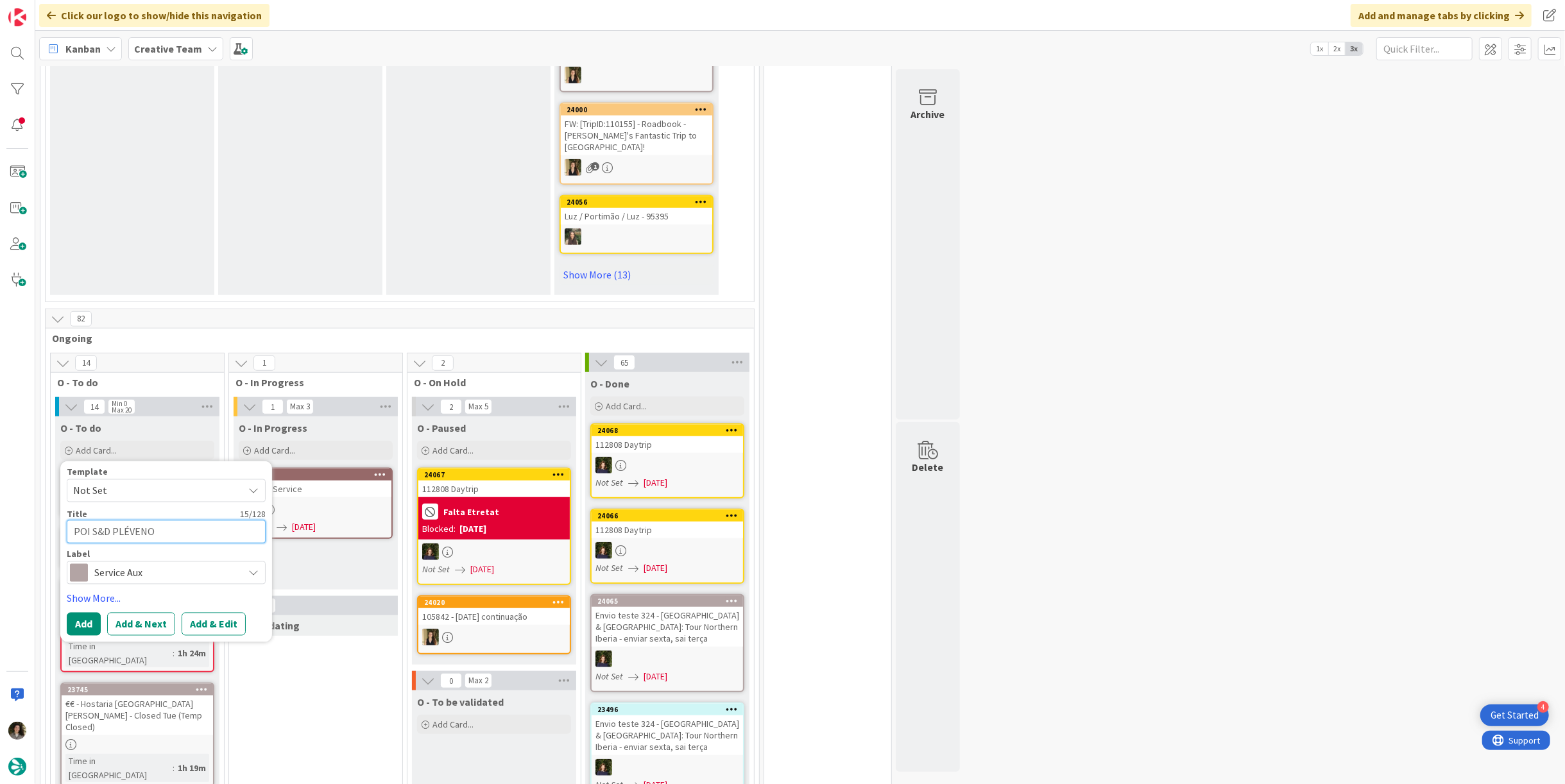
type textarea "POI S&D PLÉVENON"
type textarea "x"
type textarea "POI S&D PLÉVENON"
type textarea "x"
type textarea "POI S&D PLÉVENON -"
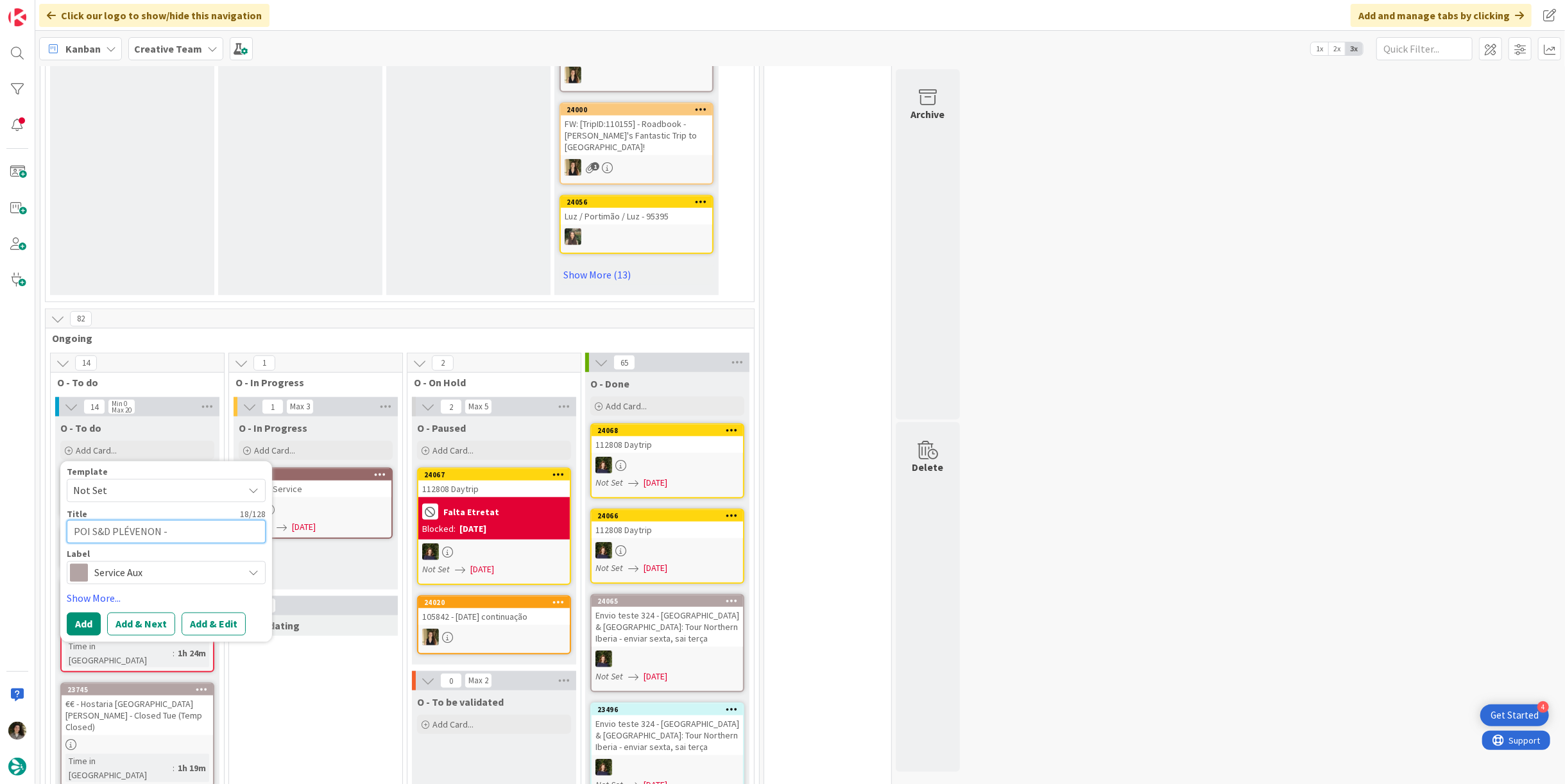
type textarea "x"
type textarea "POI S&D PLÉVENON -"
click at [68, 612] on button "Add" at bounding box center [83, 623] width 34 height 23
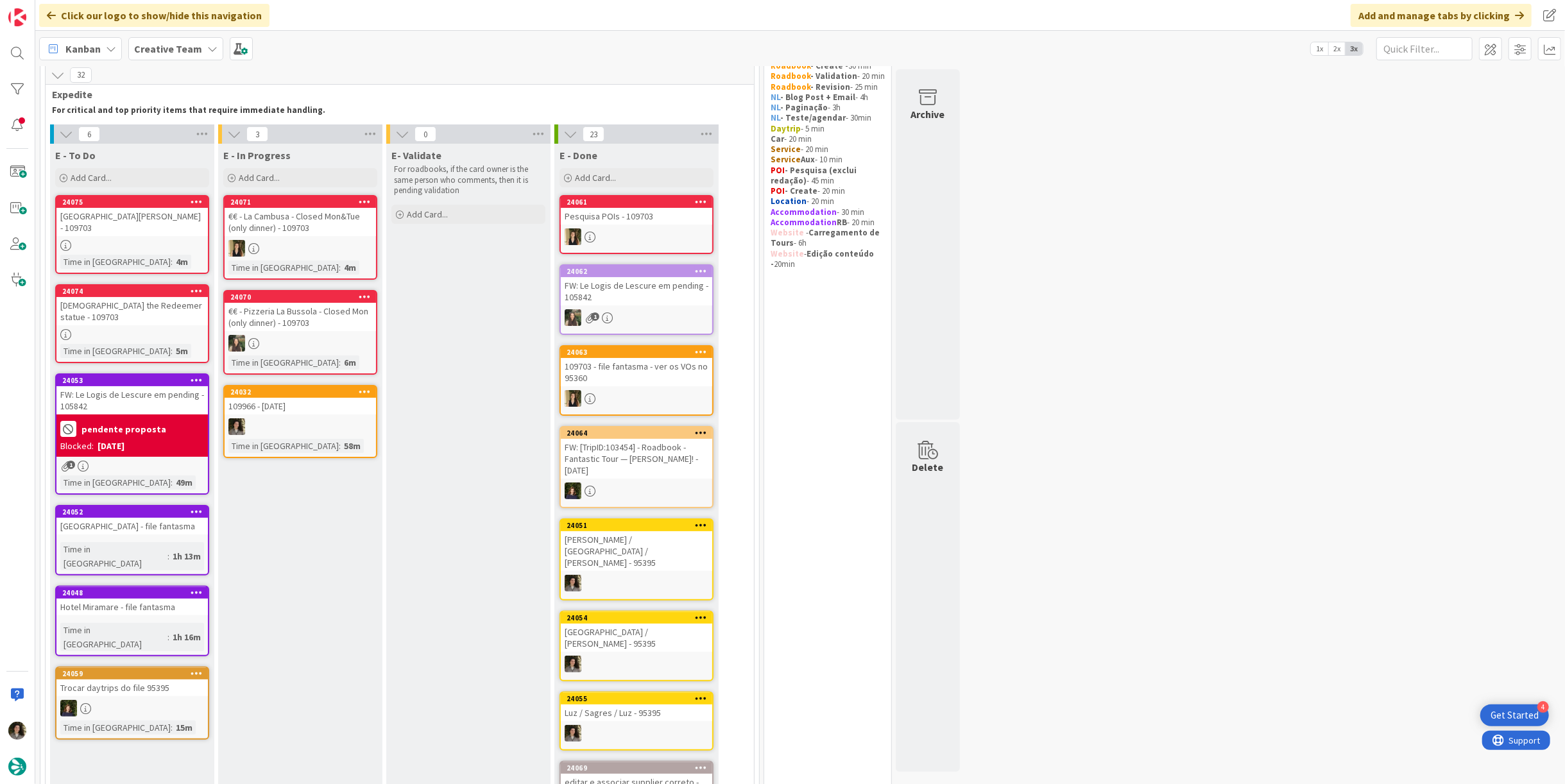
scroll to position [17, 0]
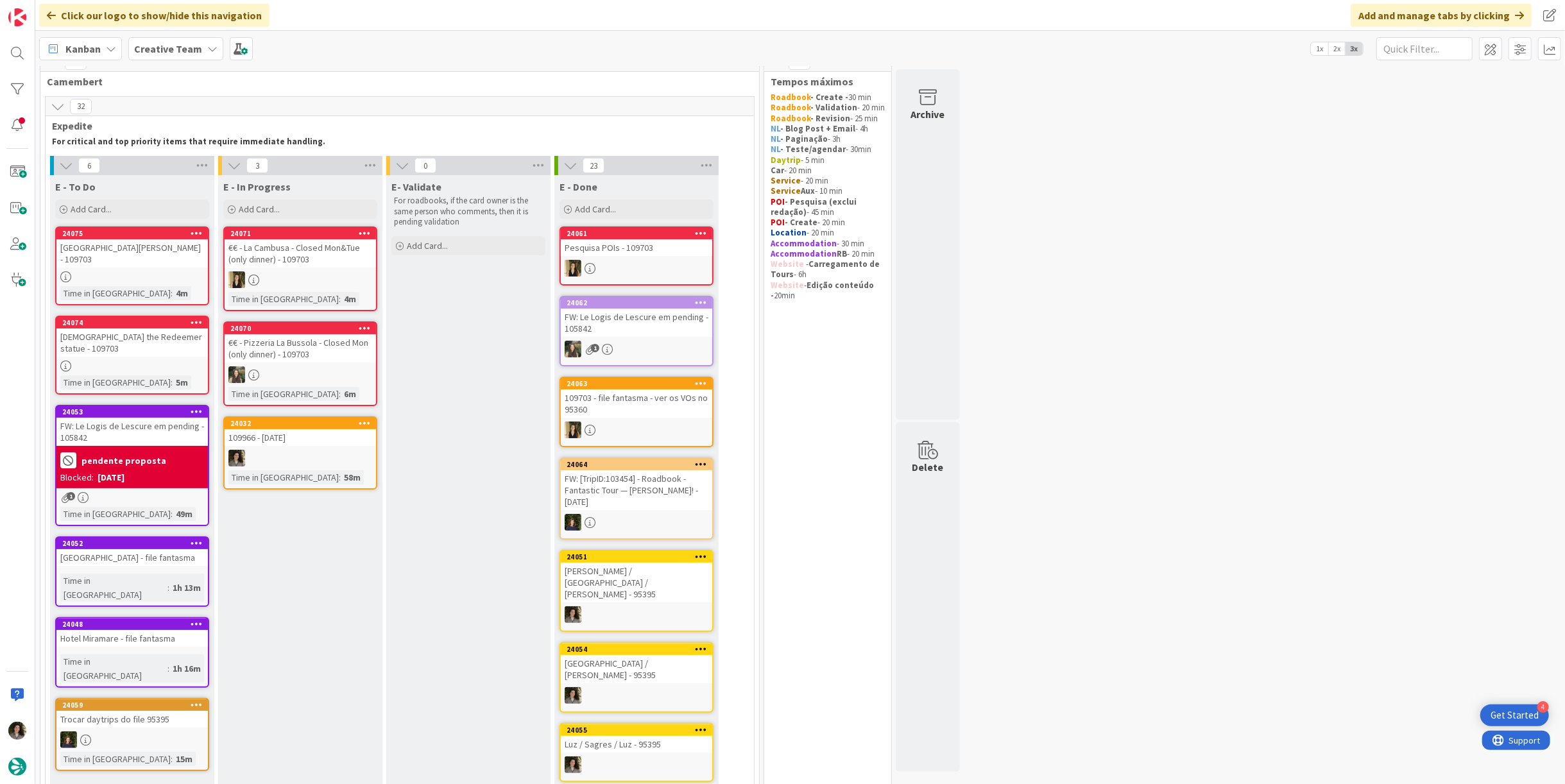
click at [305, 446] on div "24032 109966 - [DATE] Time in [GEOGRAPHIC_DATA] : 58m" at bounding box center [301, 453] width 154 height 73
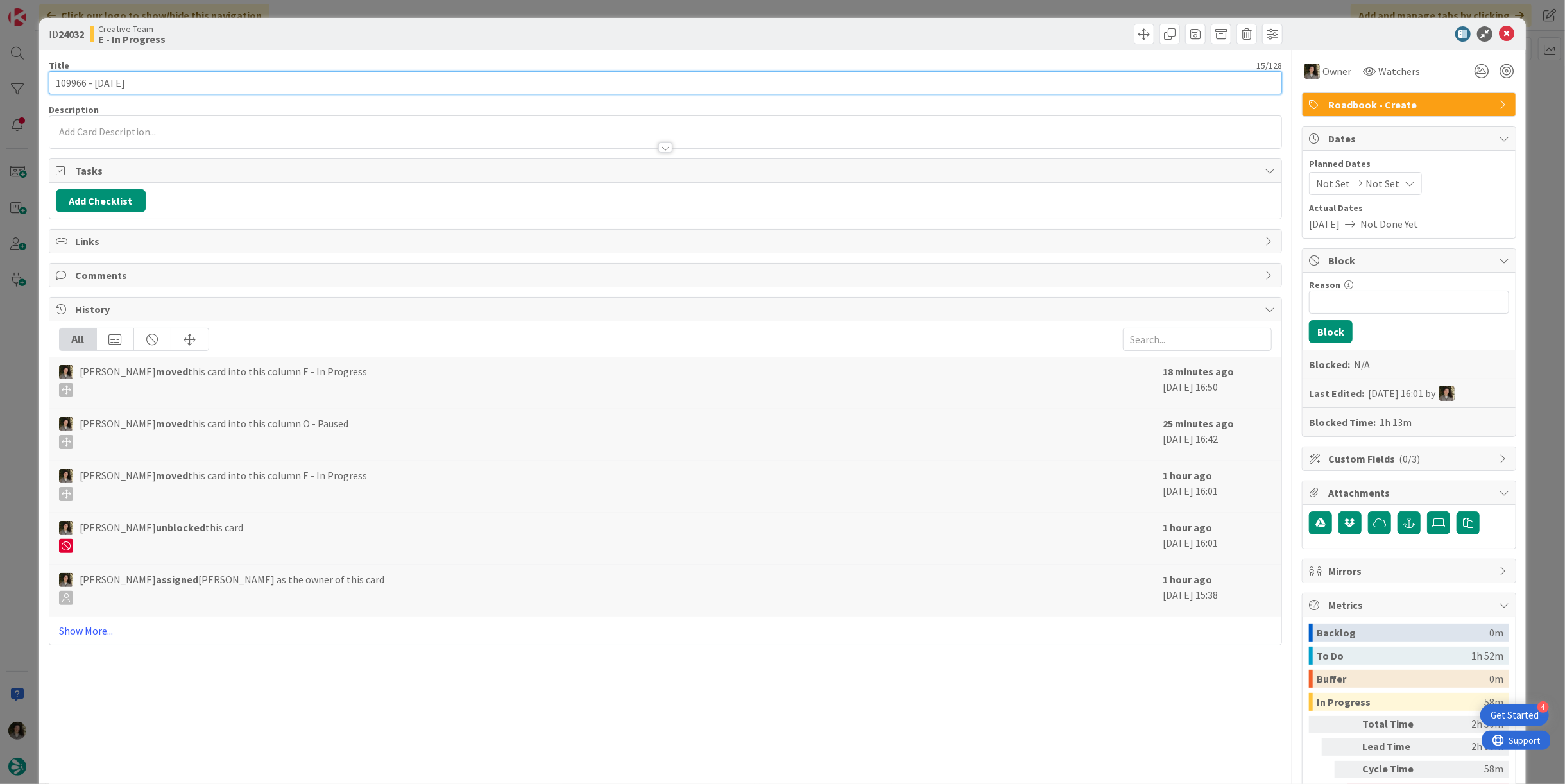
drag, startPoint x: 99, startPoint y: 82, endPoint x: 52, endPoint y: 93, distance: 48.3
click at [52, 93] on input "109966 - [DATE]" at bounding box center [665, 83] width 1233 height 23
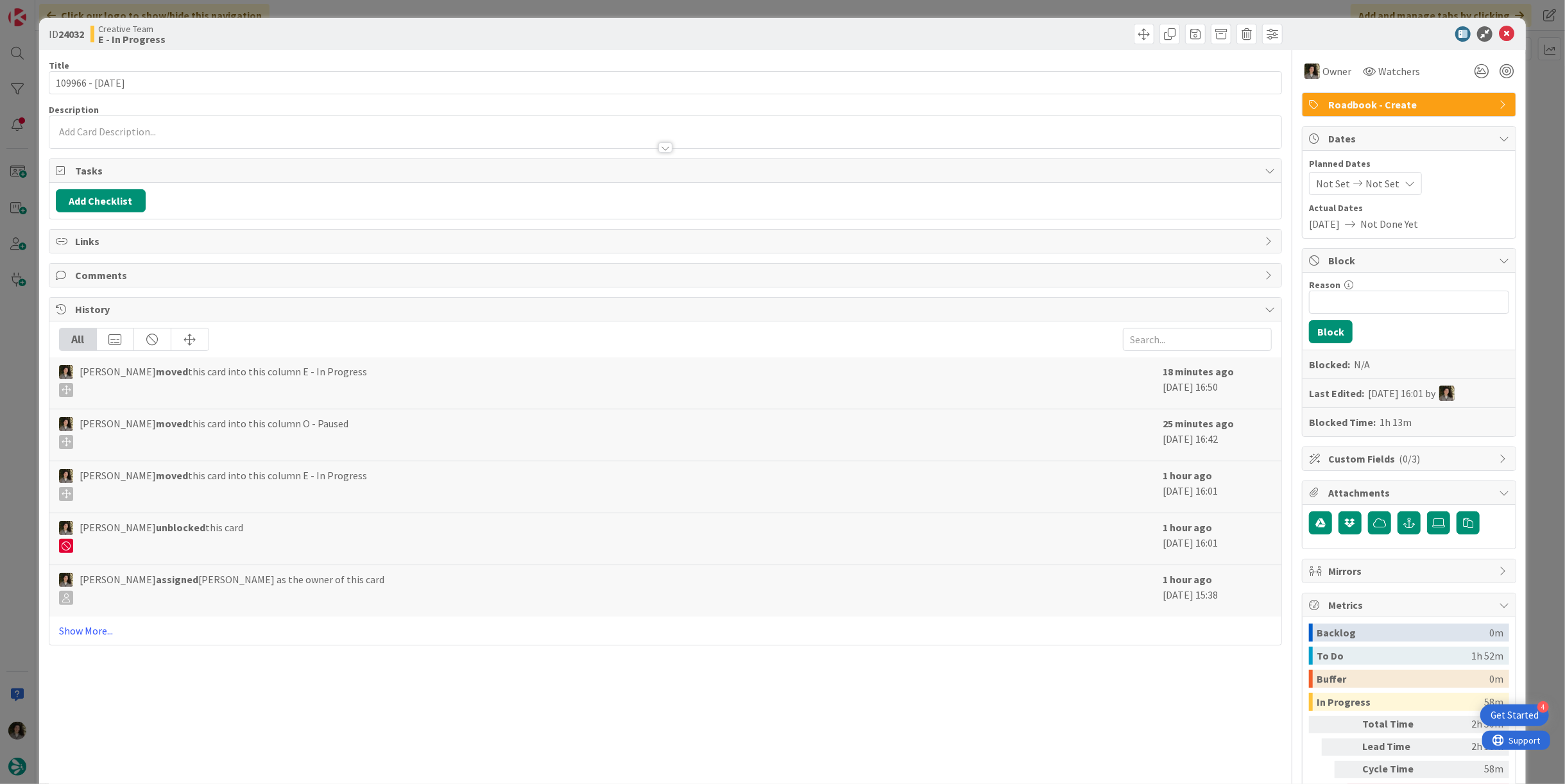
click at [1498, 27] on icon at bounding box center [1505, 33] width 15 height 15
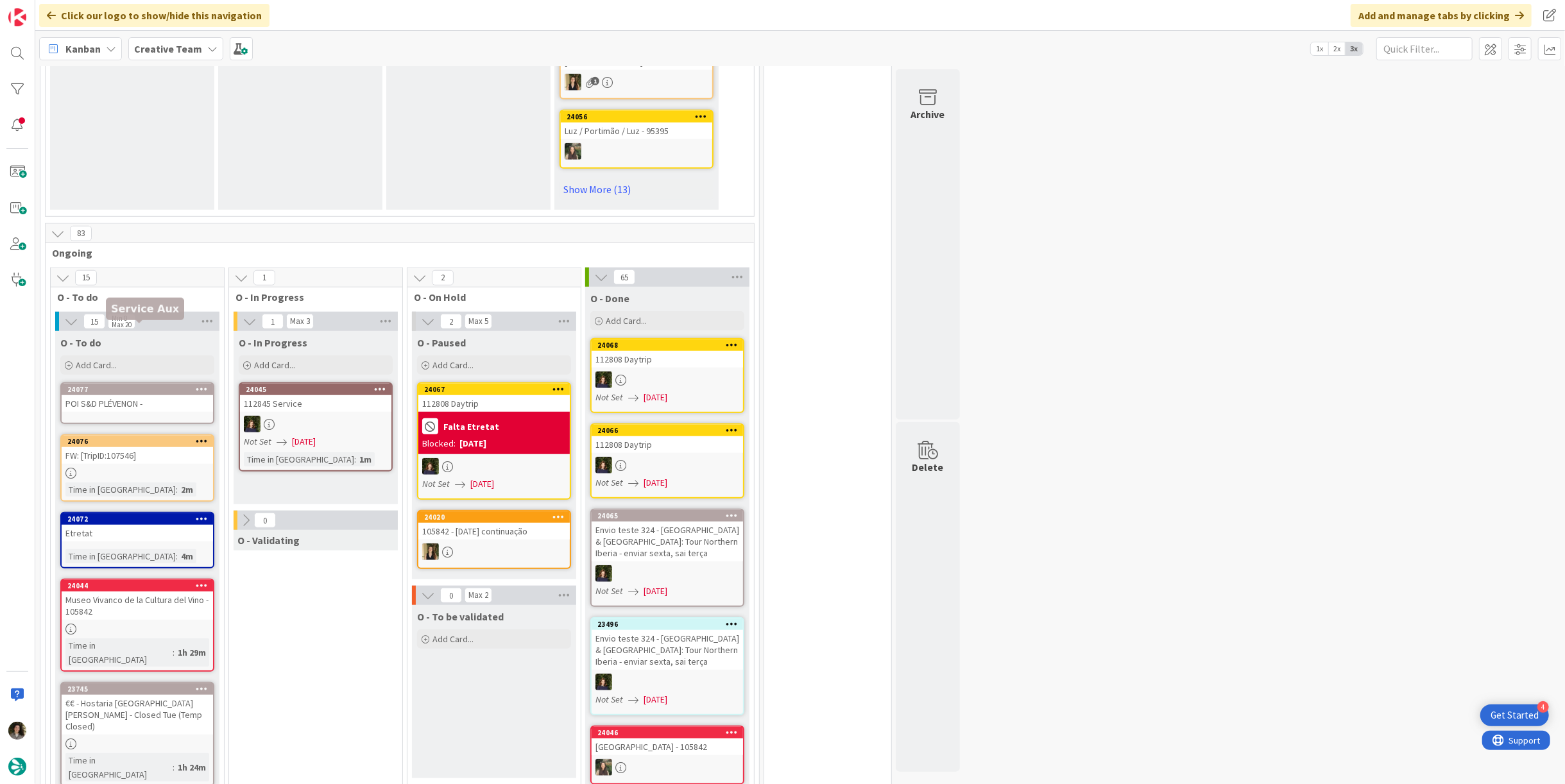
click at [157, 395] on div "POI S&D PLÉVENON -" at bounding box center [137, 403] width 151 height 17
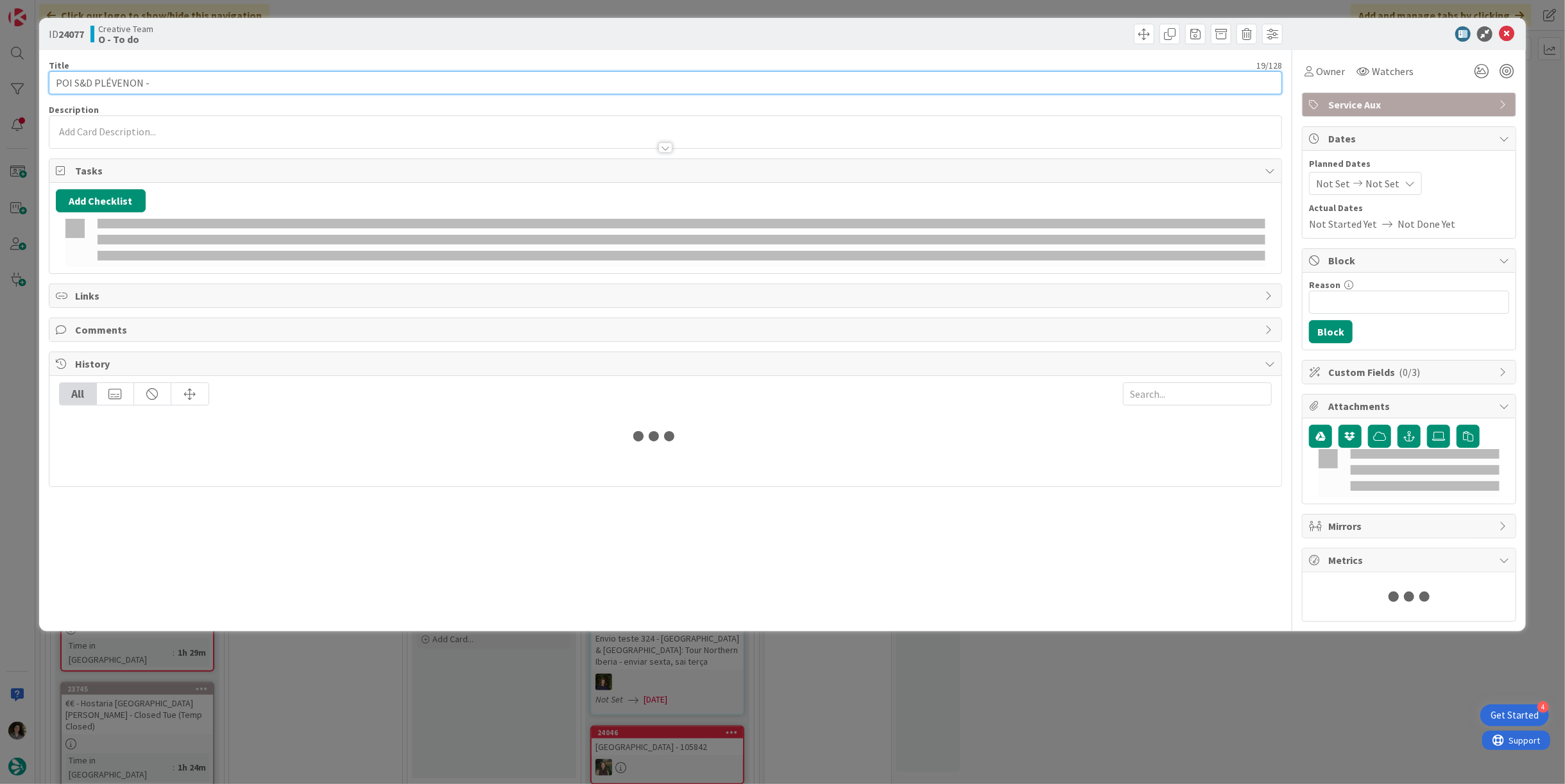
click at [138, 81] on input "POI S&D PLÉVENON -" at bounding box center [665, 83] width 1233 height 23
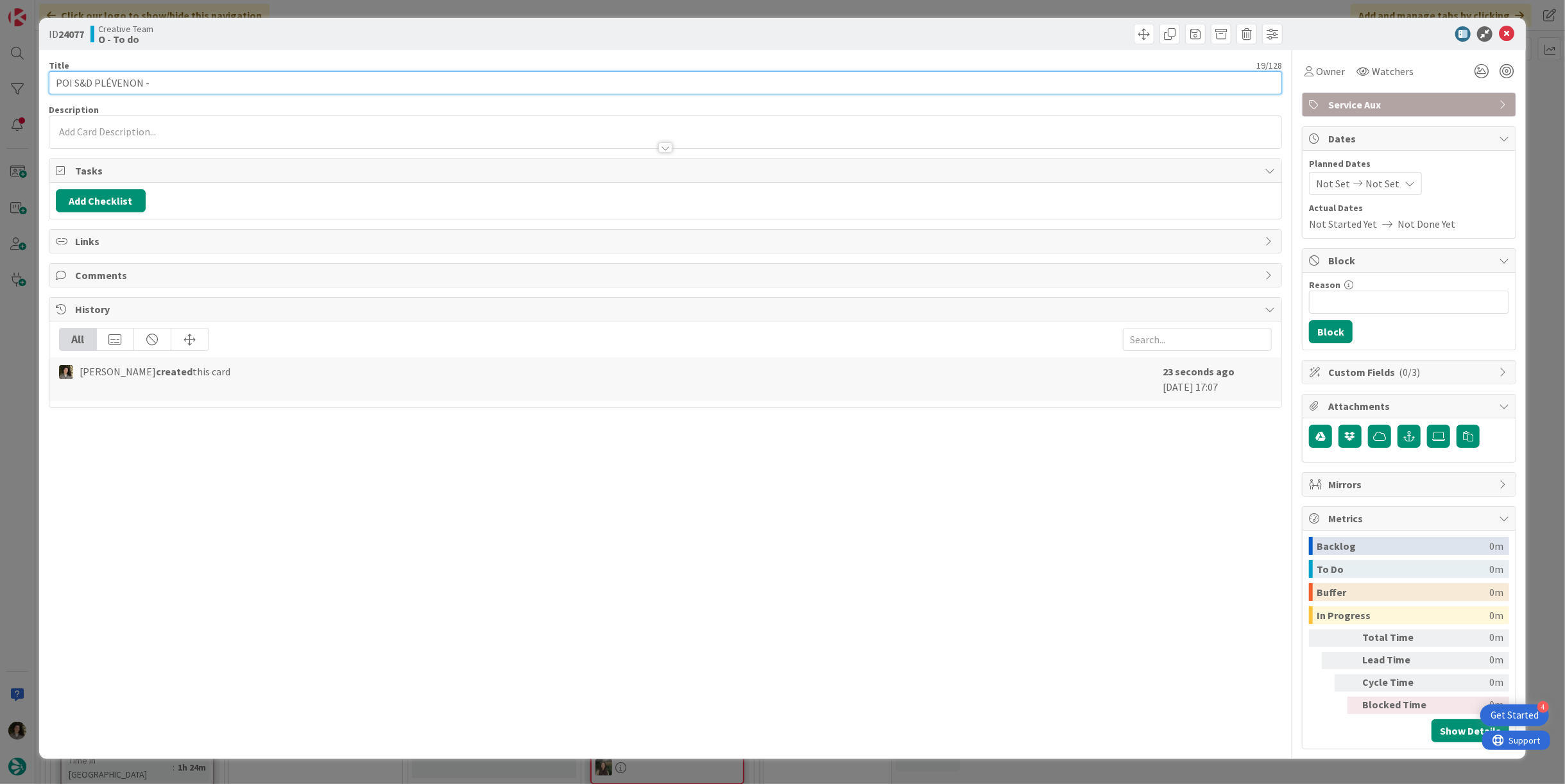
click at [137, 81] on input "POI S&D PLÉVENON -" at bounding box center [665, 83] width 1233 height 23
drag, startPoint x: 154, startPoint y: 83, endPoint x: 21, endPoint y: 84, distance: 133.0
click at [21, 82] on div "ID 24077 Creative Team O - To do Title 19 / 128 POI S&D PLÉVENON - Description …" at bounding box center [782, 392] width 1565 height 784
paste input "109966 - [DATE]"
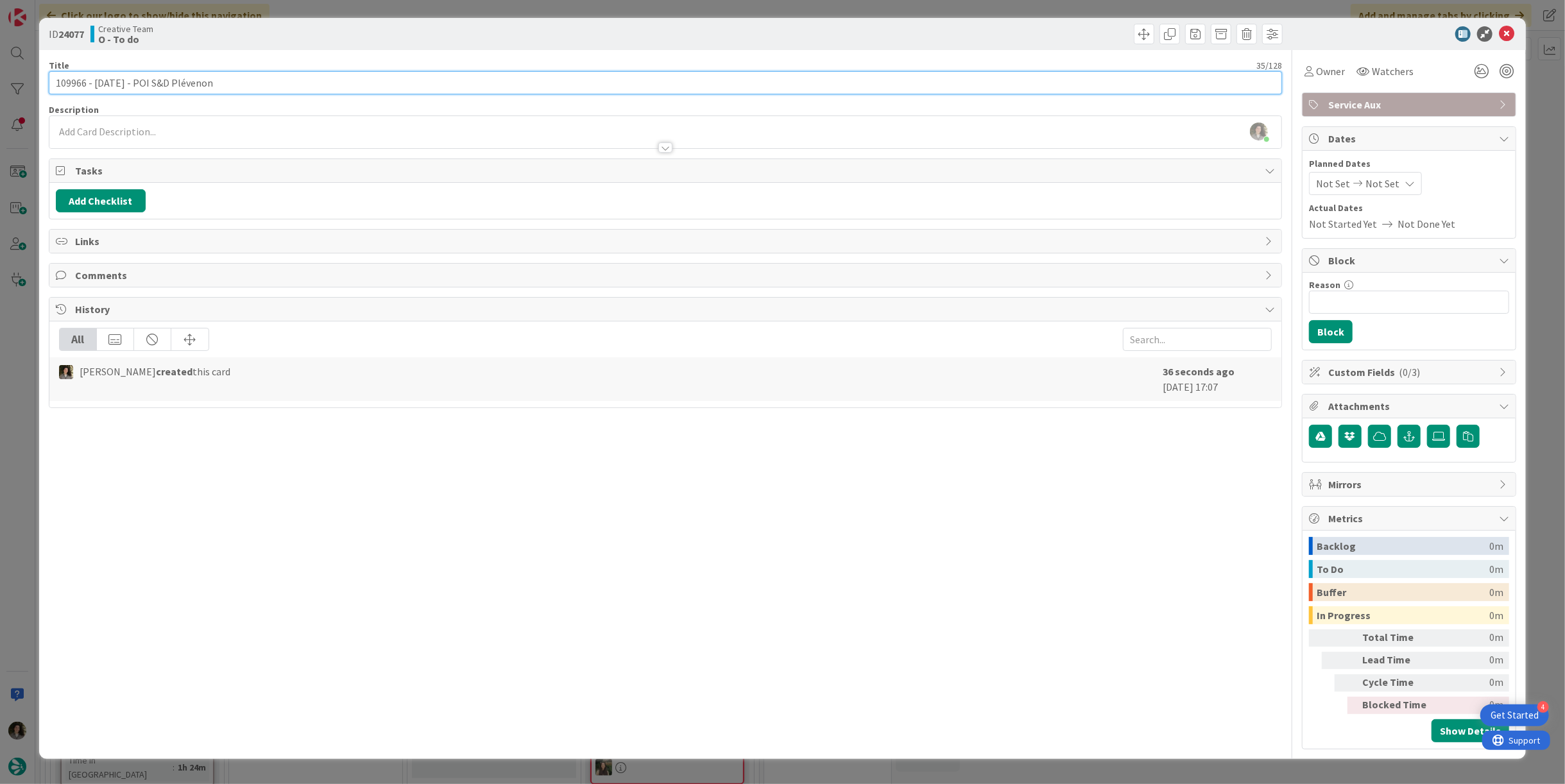
type input "109966 - [DATE] - POI S&D Plévenon"
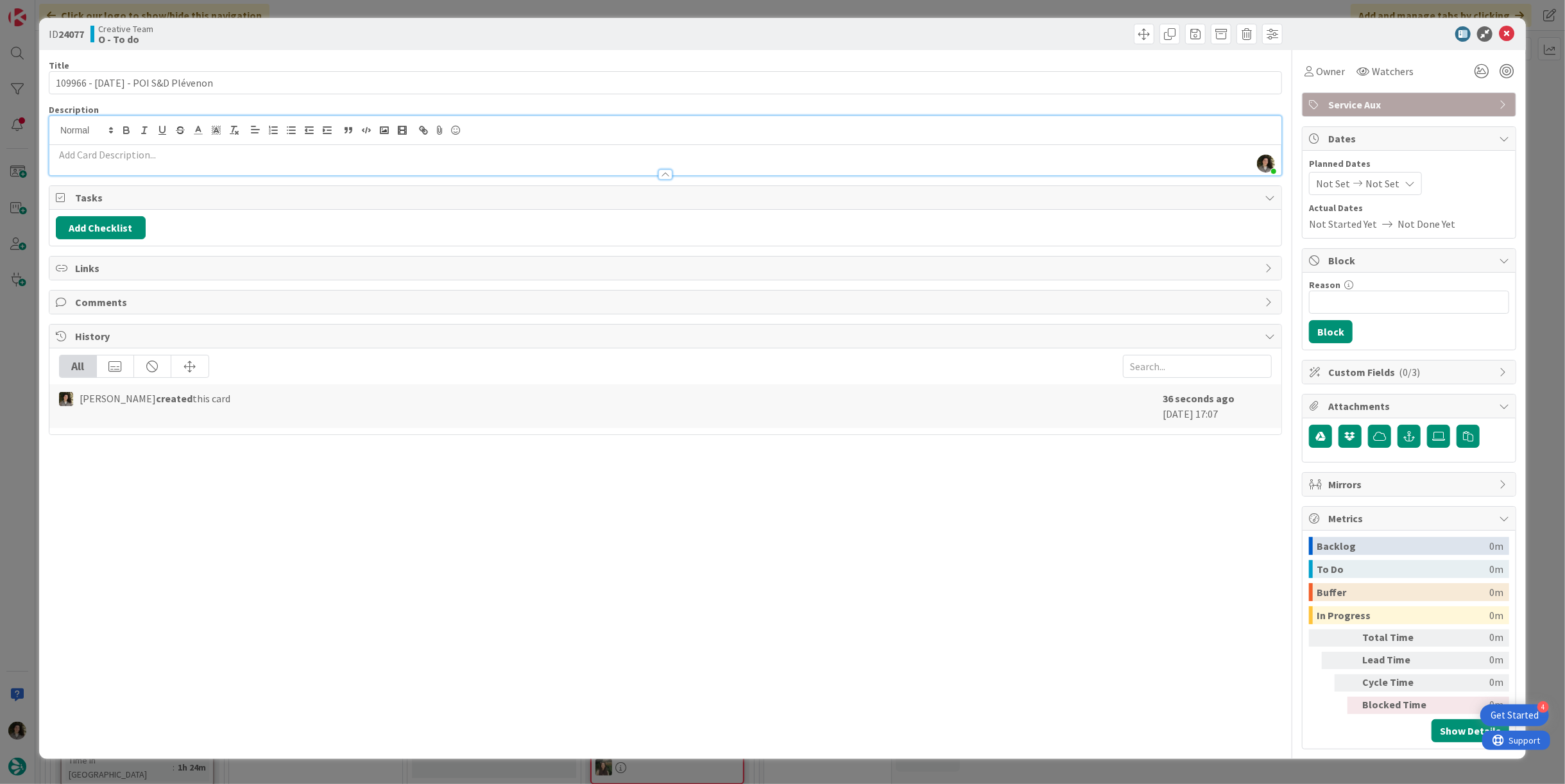
click at [650, 126] on div "[PERSON_NAME] just joined" at bounding box center [665, 146] width 1232 height 59
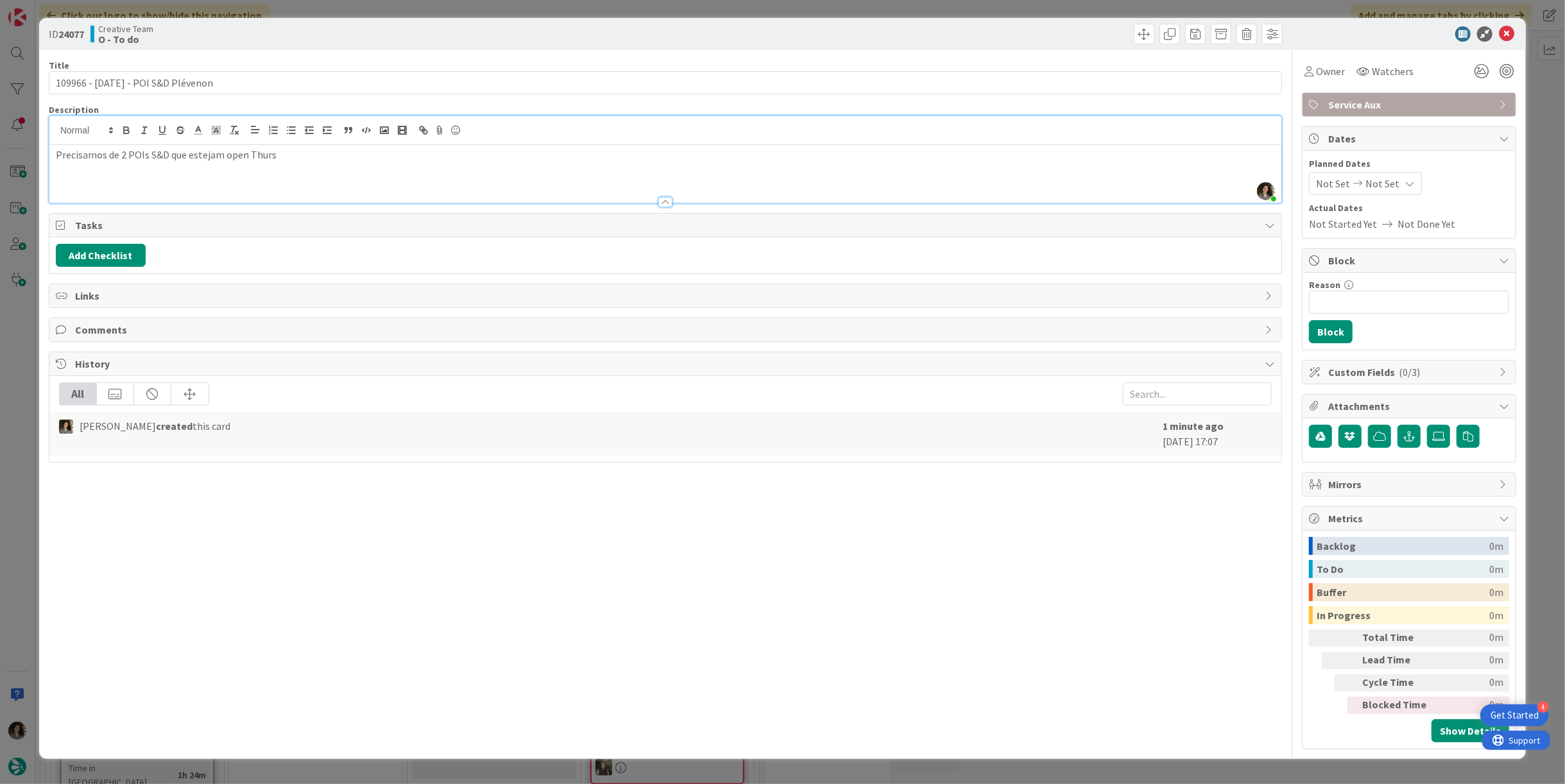
click at [305, 159] on p "Precisamos de 2 POIs S&D que estejam open Thurs" at bounding box center [665, 155] width 1219 height 15
click at [164, 150] on p "Precisamos de 2 POIs S&D que estejam open Thurs" at bounding box center [665, 155] width 1219 height 15
click at [1409, 177] on div "Not Set Not Set" at bounding box center [1365, 183] width 113 height 23
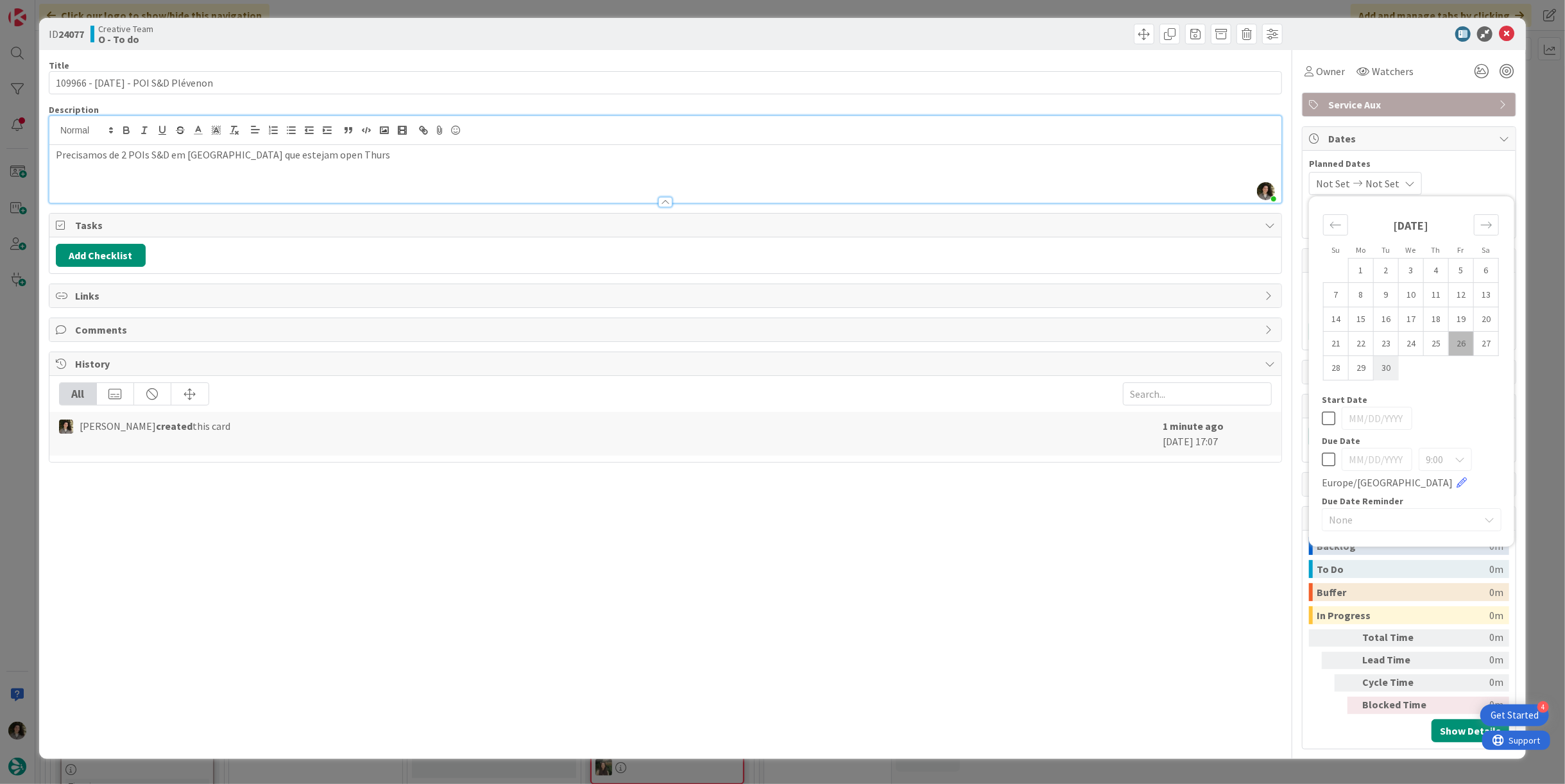
click at [1388, 370] on td "30" at bounding box center [1385, 368] width 25 height 25
type input "[DATE]"
click at [1509, 30] on icon at bounding box center [1505, 33] width 15 height 15
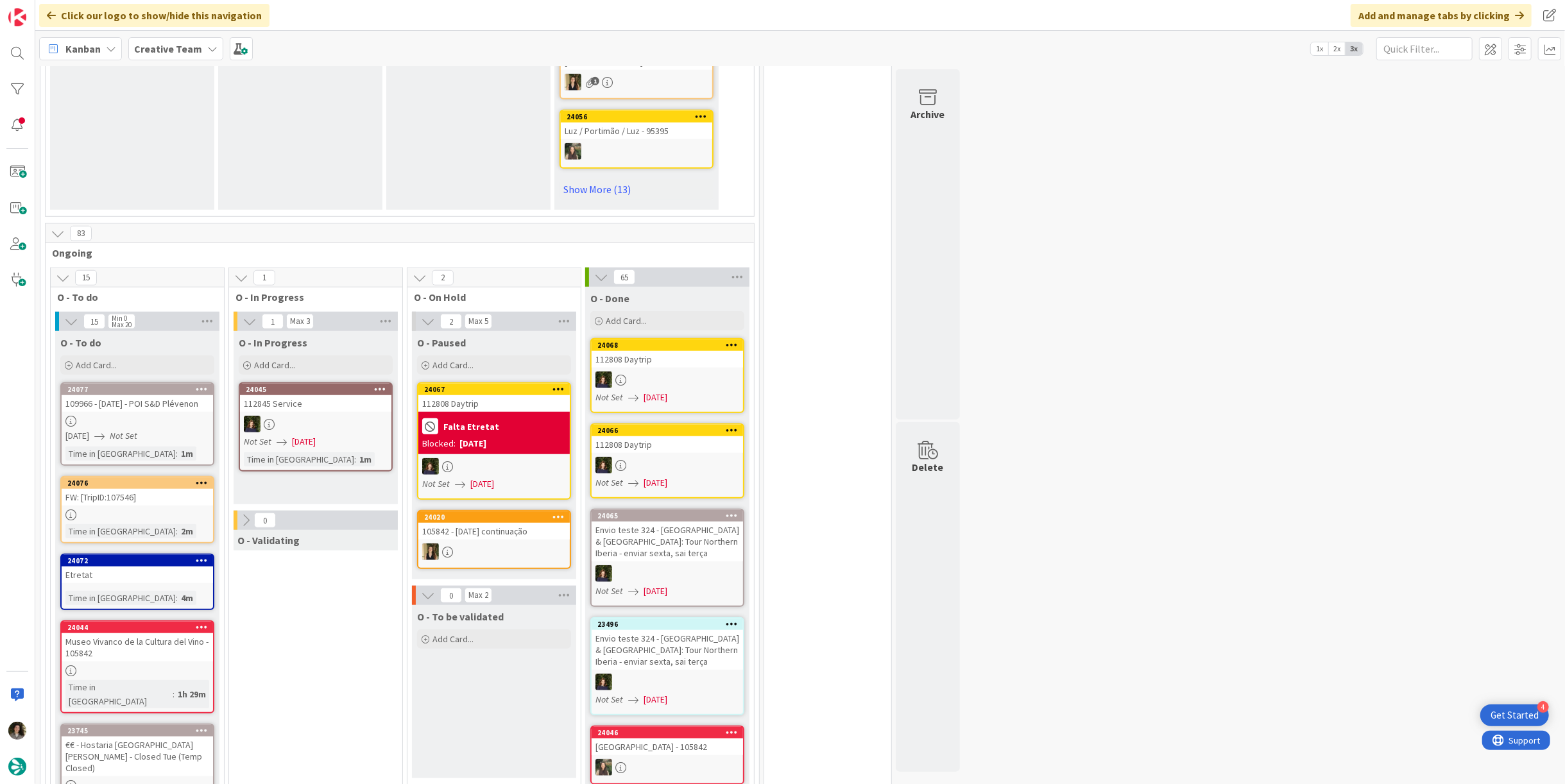
click at [126, 429] on div "[DATE] Not Set" at bounding box center [139, 436] width 148 height 14
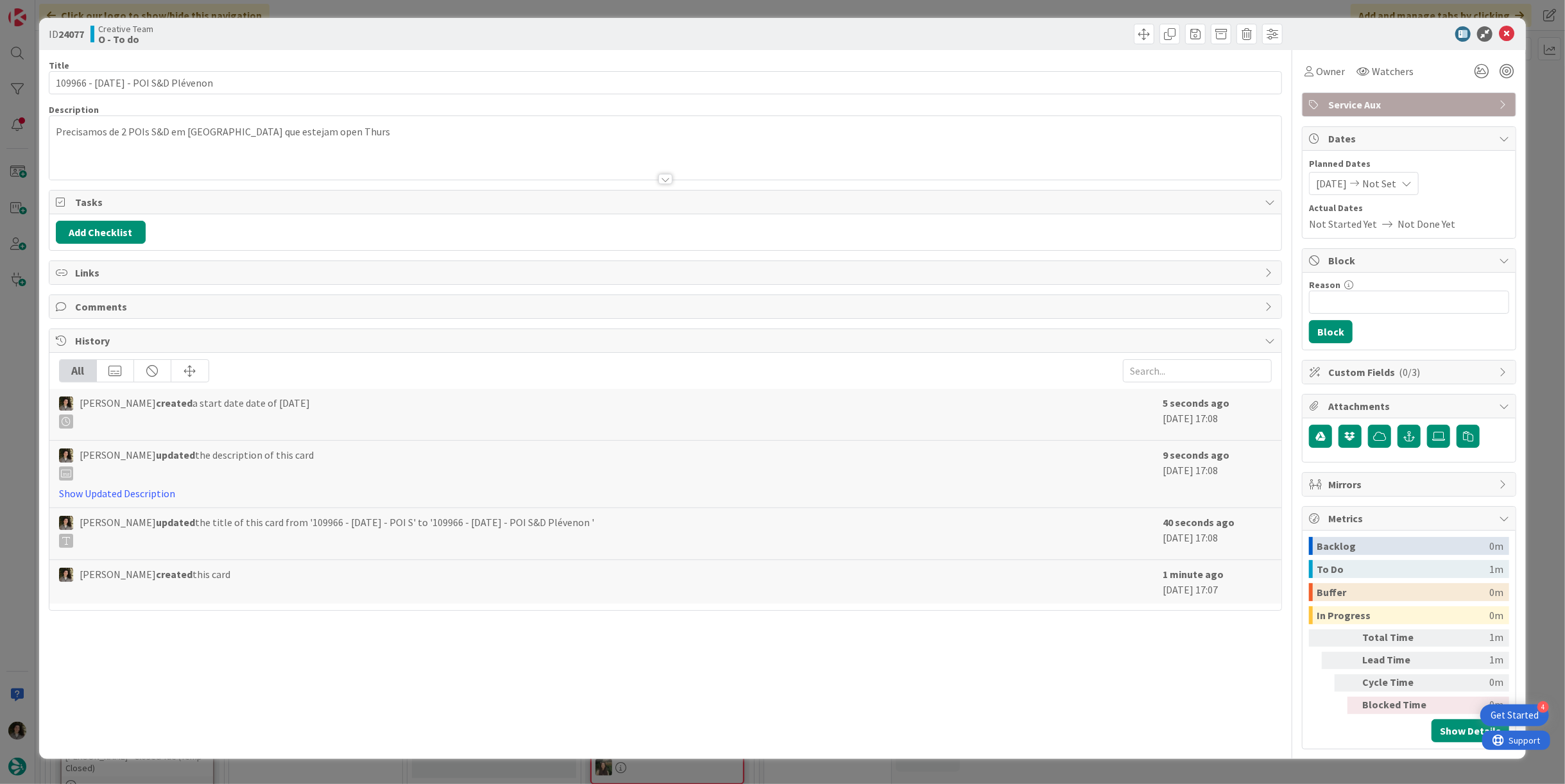
click at [1396, 178] on span "Not Set" at bounding box center [1379, 183] width 34 height 15
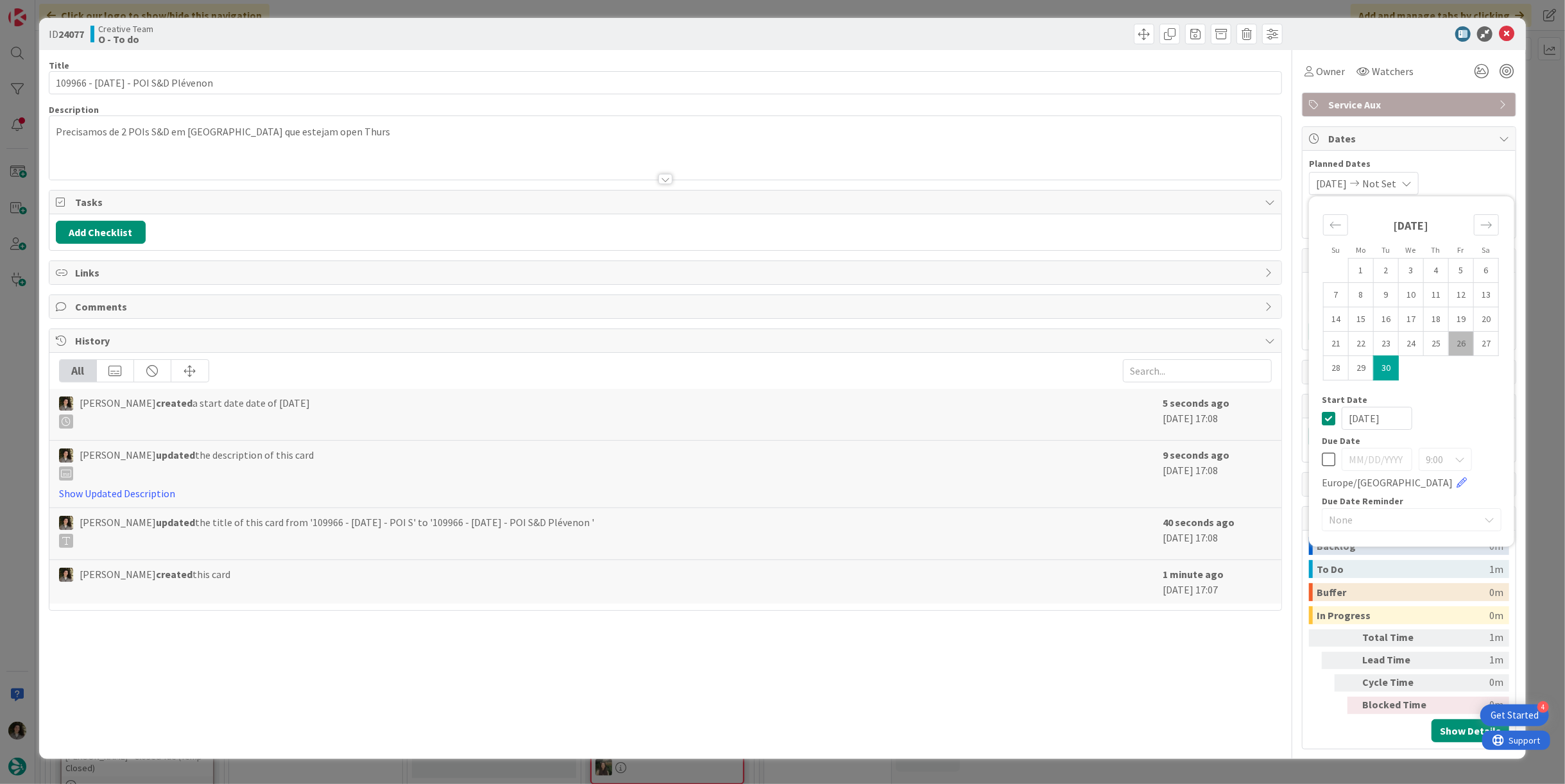
click at [1329, 423] on icon at bounding box center [1328, 417] width 14 height 15
click at [1509, 34] on icon at bounding box center [1505, 33] width 15 height 15
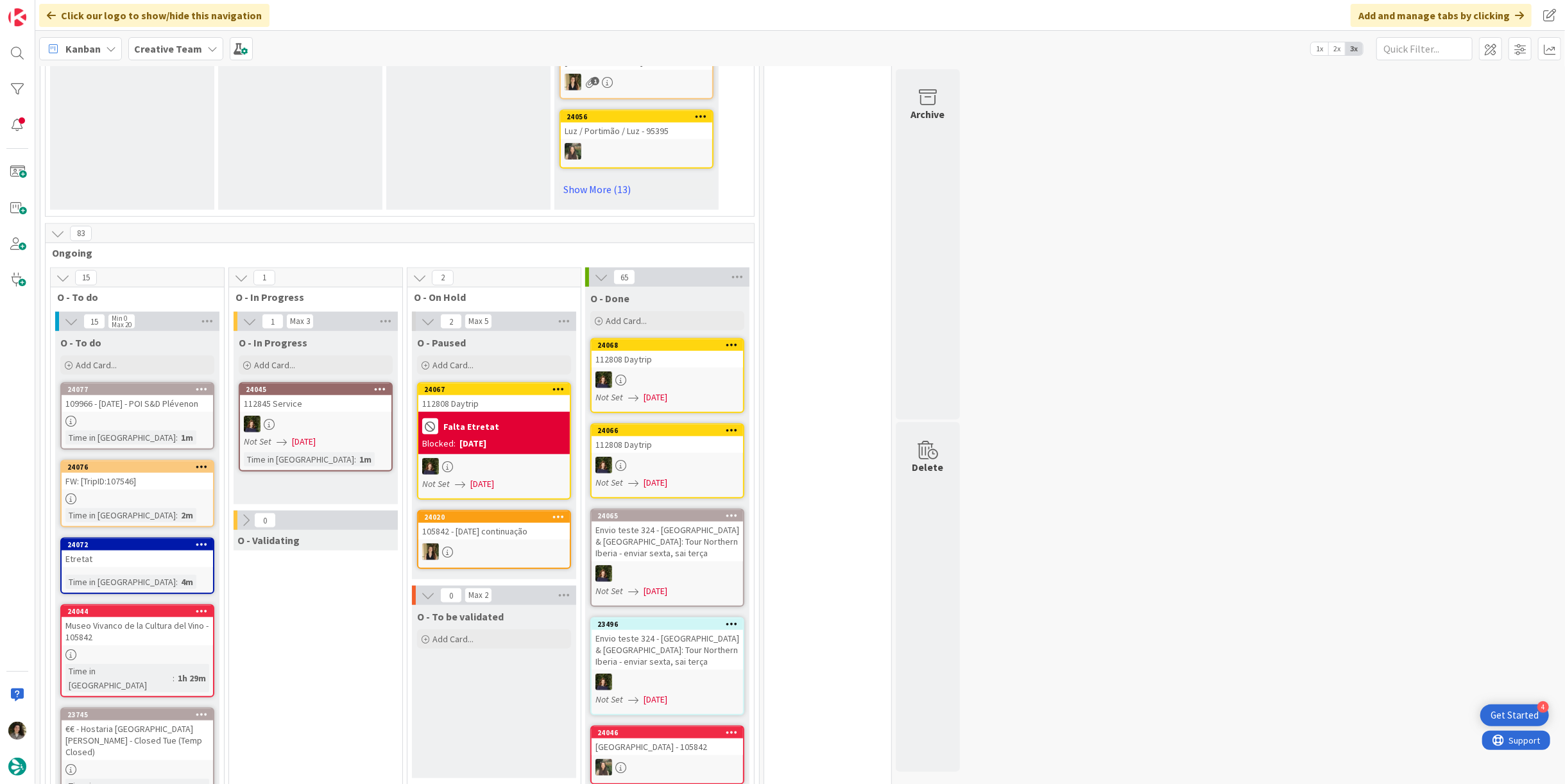
click at [146, 416] on div at bounding box center [137, 421] width 151 height 11
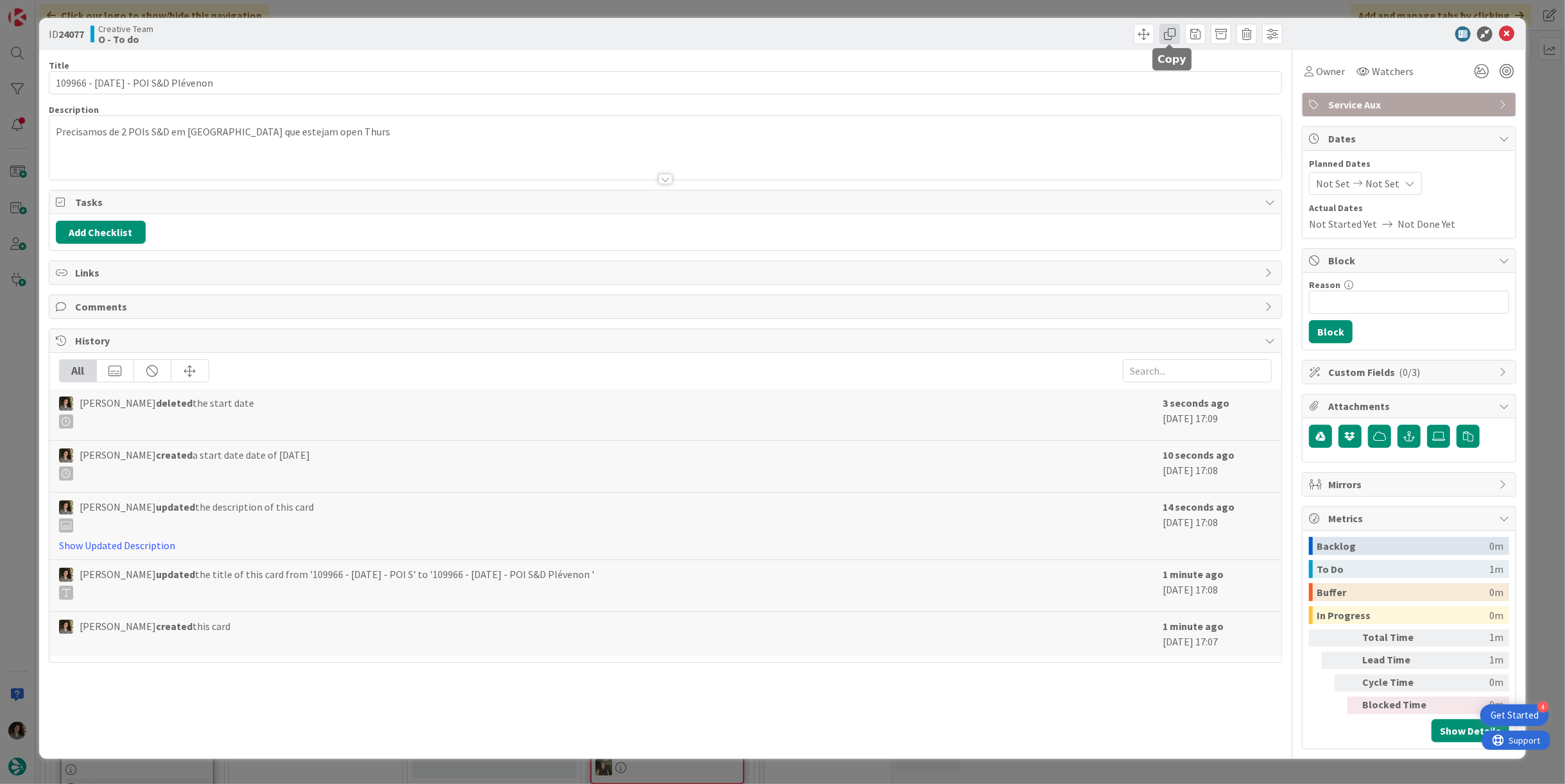
click at [1172, 35] on span at bounding box center [1170, 34] width 21 height 21
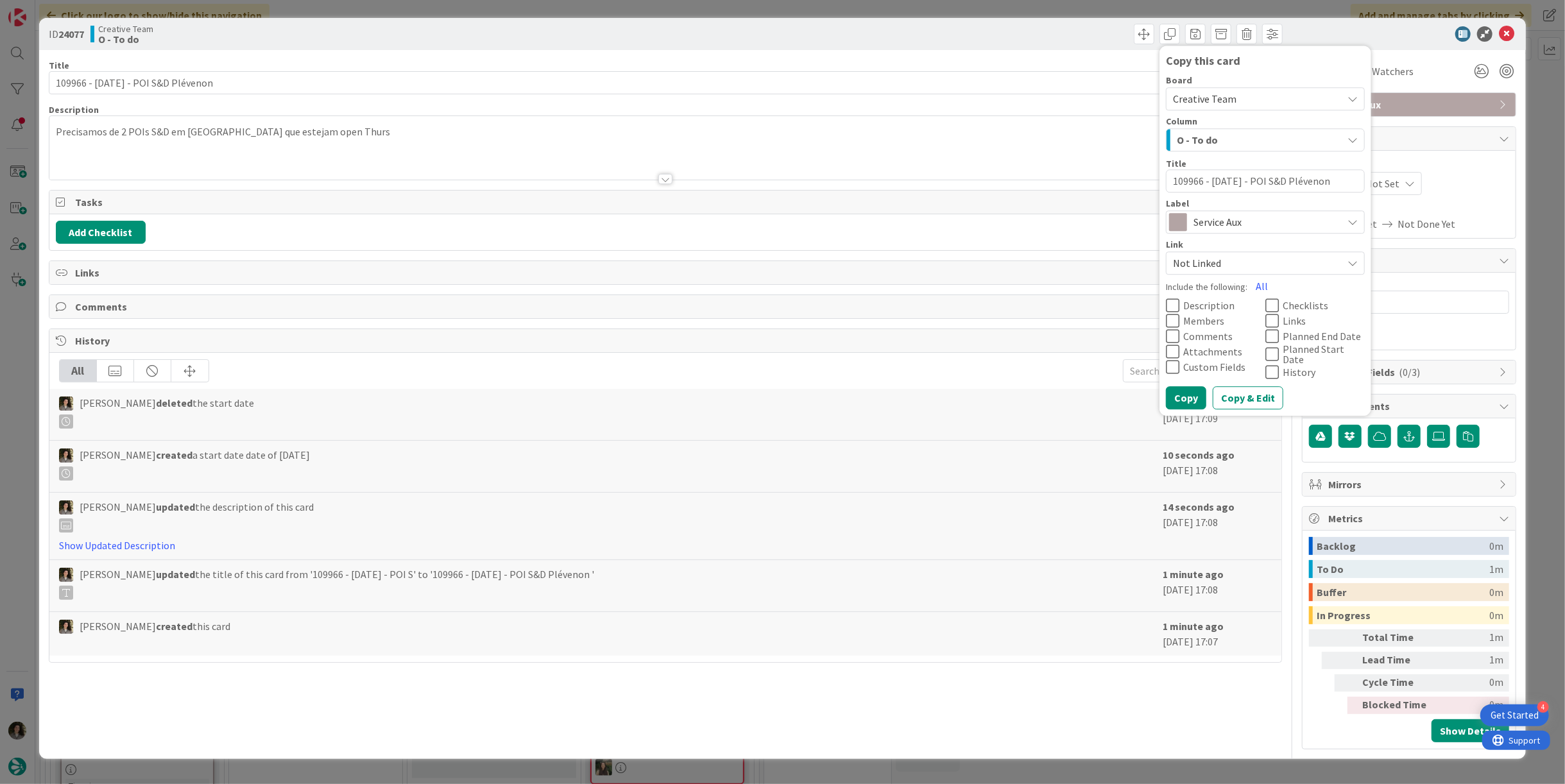
drag, startPoint x: 1329, startPoint y: 178, endPoint x: 1286, endPoint y: 178, distance: 43.0
click at [1286, 178] on textarea "109966 - [DATE] - POI S&D Plévenon" at bounding box center [1265, 180] width 199 height 23
type textarea "x"
type textarea "109966 - [DATE] - POI S&D P"
type textarea "x"
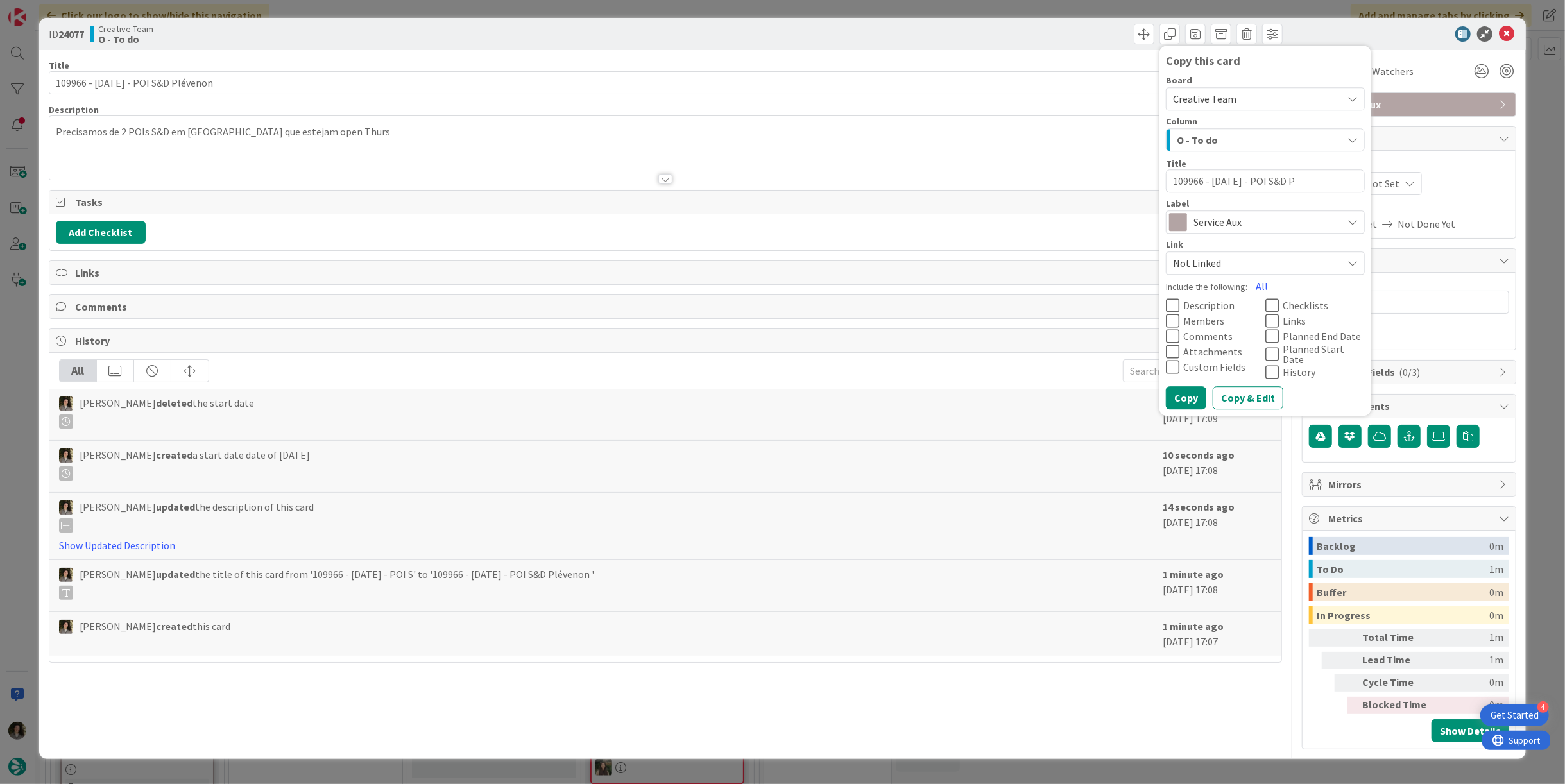
type textarea "109966 - [DATE] - POI S&D"
type textarea "x"
type textarea "109966 - [DATE] - POI S&D"
type textarea "x"
type textarea "109966 - [DATE] - POI S&"
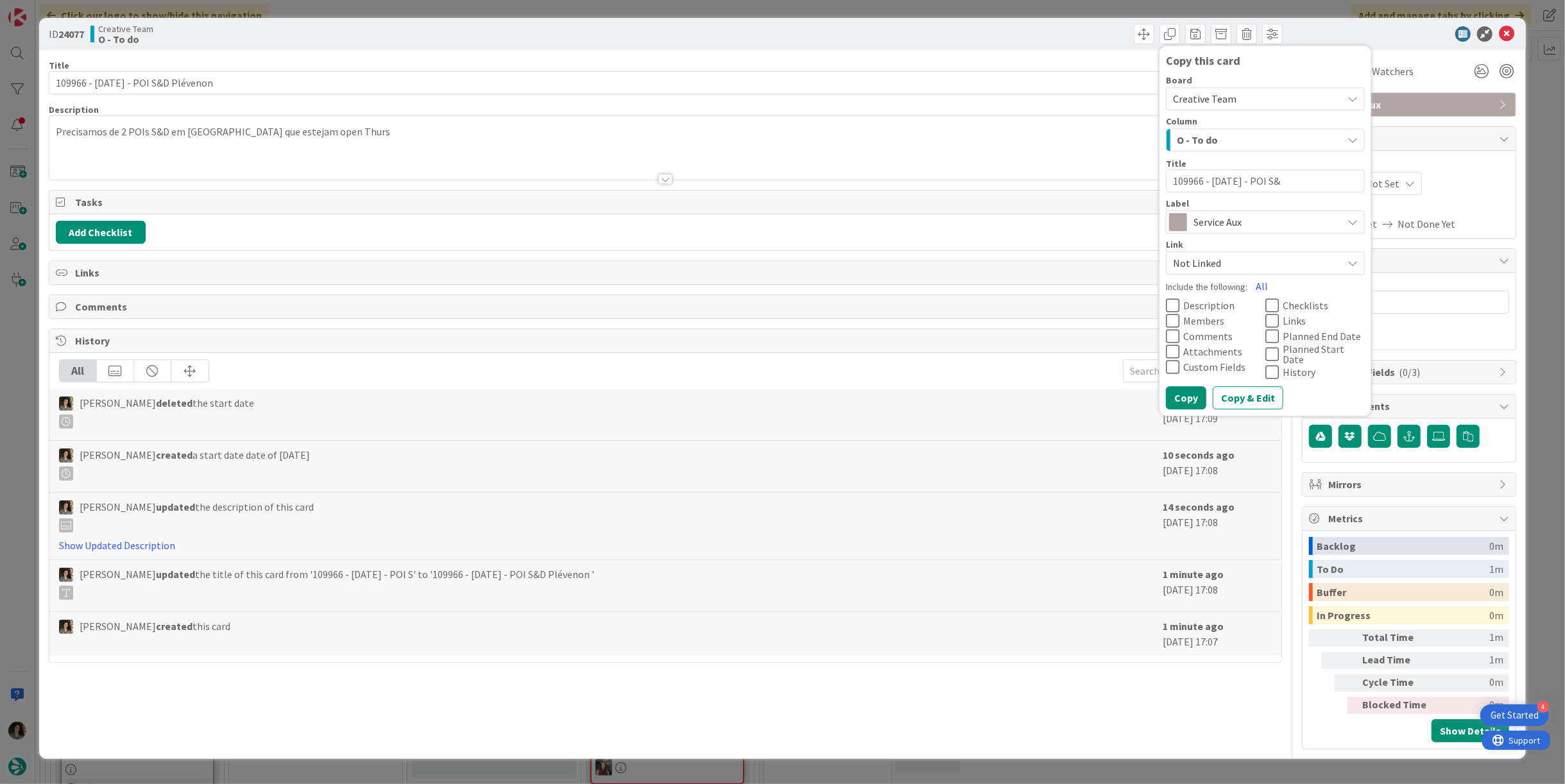
type textarea "x"
type textarea "109966 - [DATE] - POI S"
type textarea "x"
type textarea "109966 - [DATE] - POI"
type textarea "x"
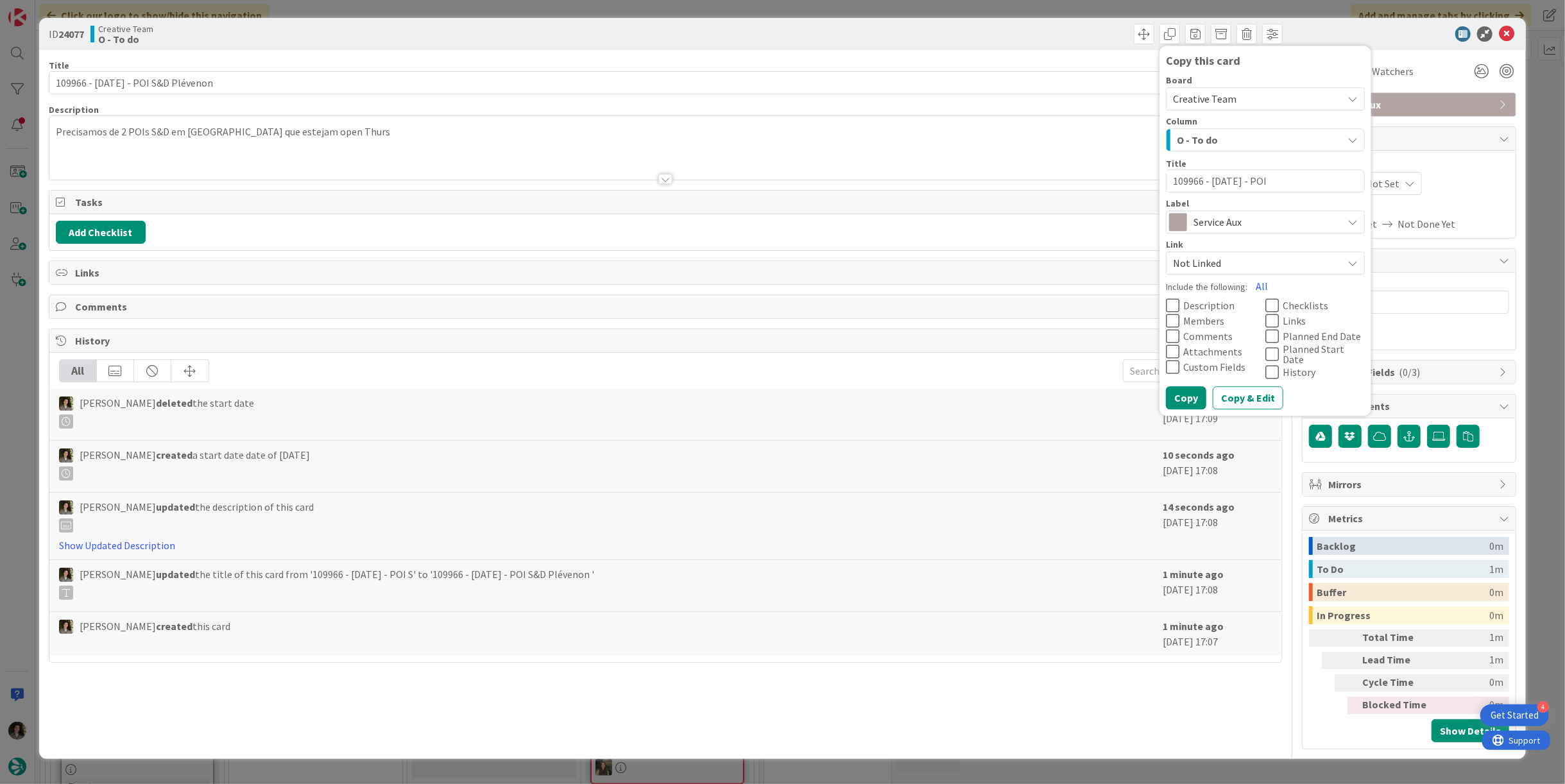
type textarea "109966 - [DATE] - POI e"
type textarea "x"
type textarea "109966 - [DATE] - POI"
type textarea "x"
type textarea "109966 - [DATE] - POI E"
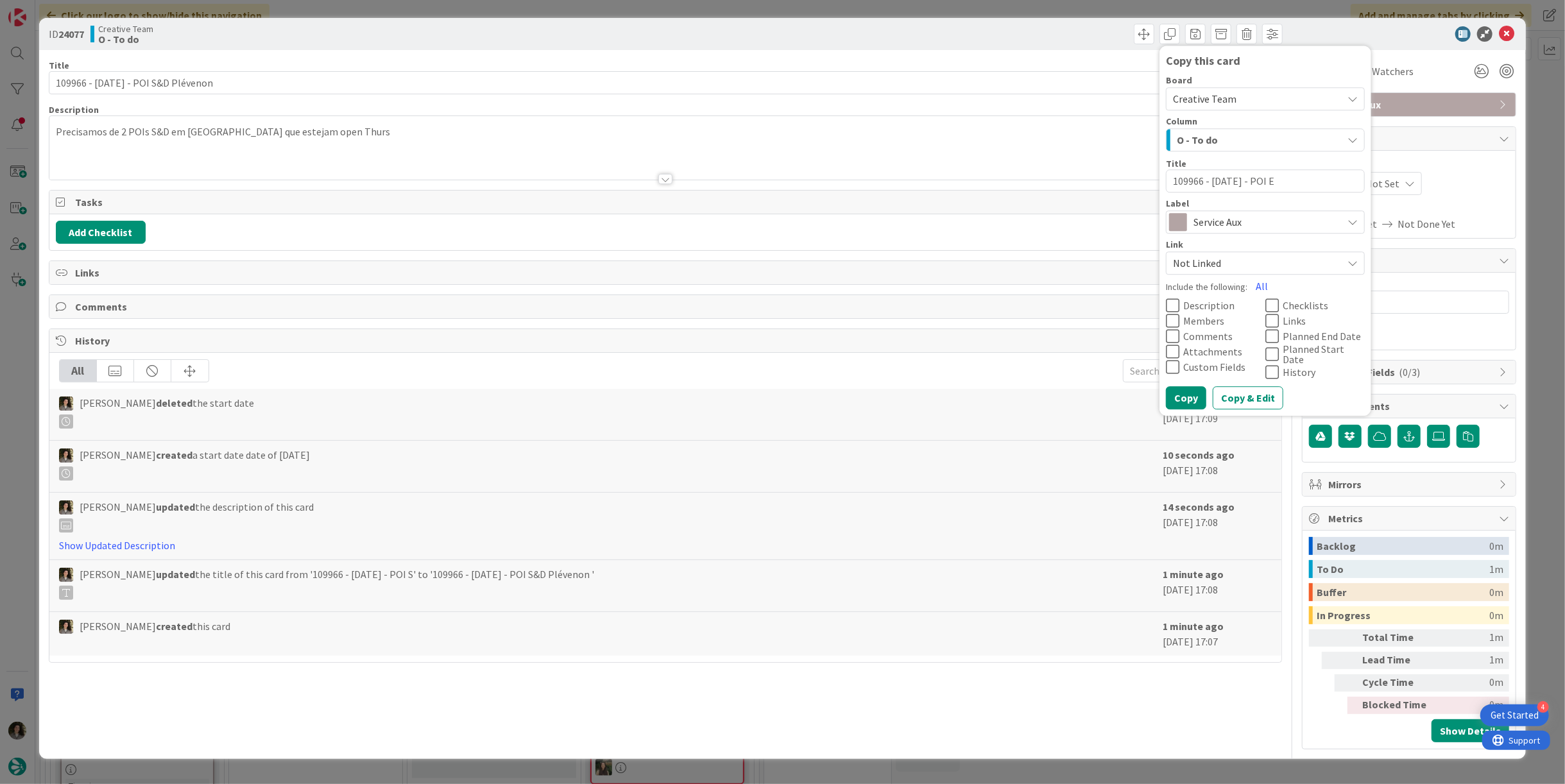
type textarea "x"
type textarea "109966 - [DATE] - POI E&"
type textarea "x"
type textarea "109966 - [DATE] - POI E&D"
type textarea "x"
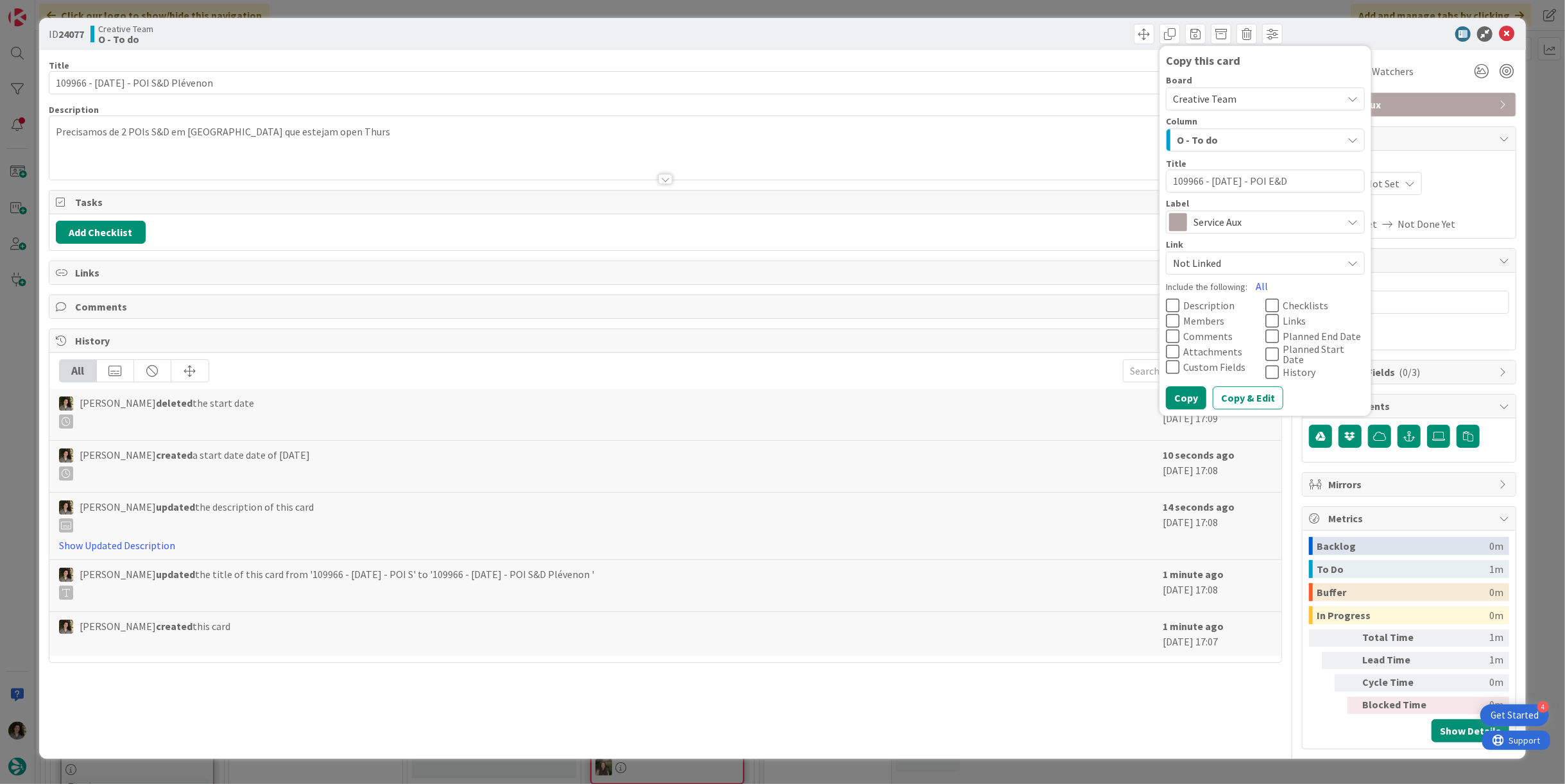
type textarea "109966 - [DATE] - POI E&D"
type textarea "x"
type textarea "109966 - [DATE] - POI E&D V"
type textarea "x"
type textarea "109966 - [DATE] - POI E&D Van"
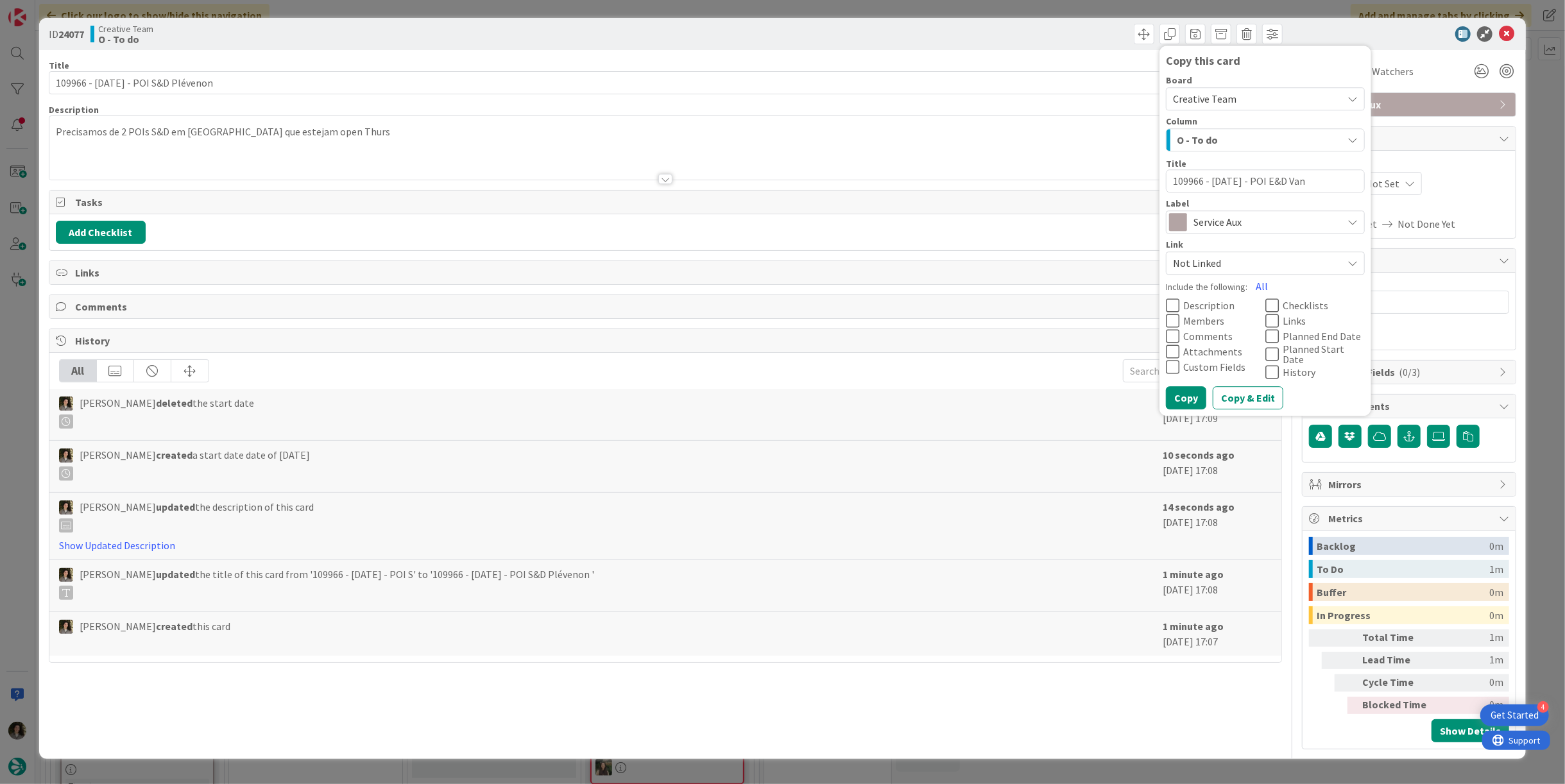
type textarea "x"
type textarea "109966 - [DATE] - POI E&D [PERSON_NAME]"
type textarea "x"
type textarea "109966 - [DATE] - POI E&D Vanne"
type textarea "x"
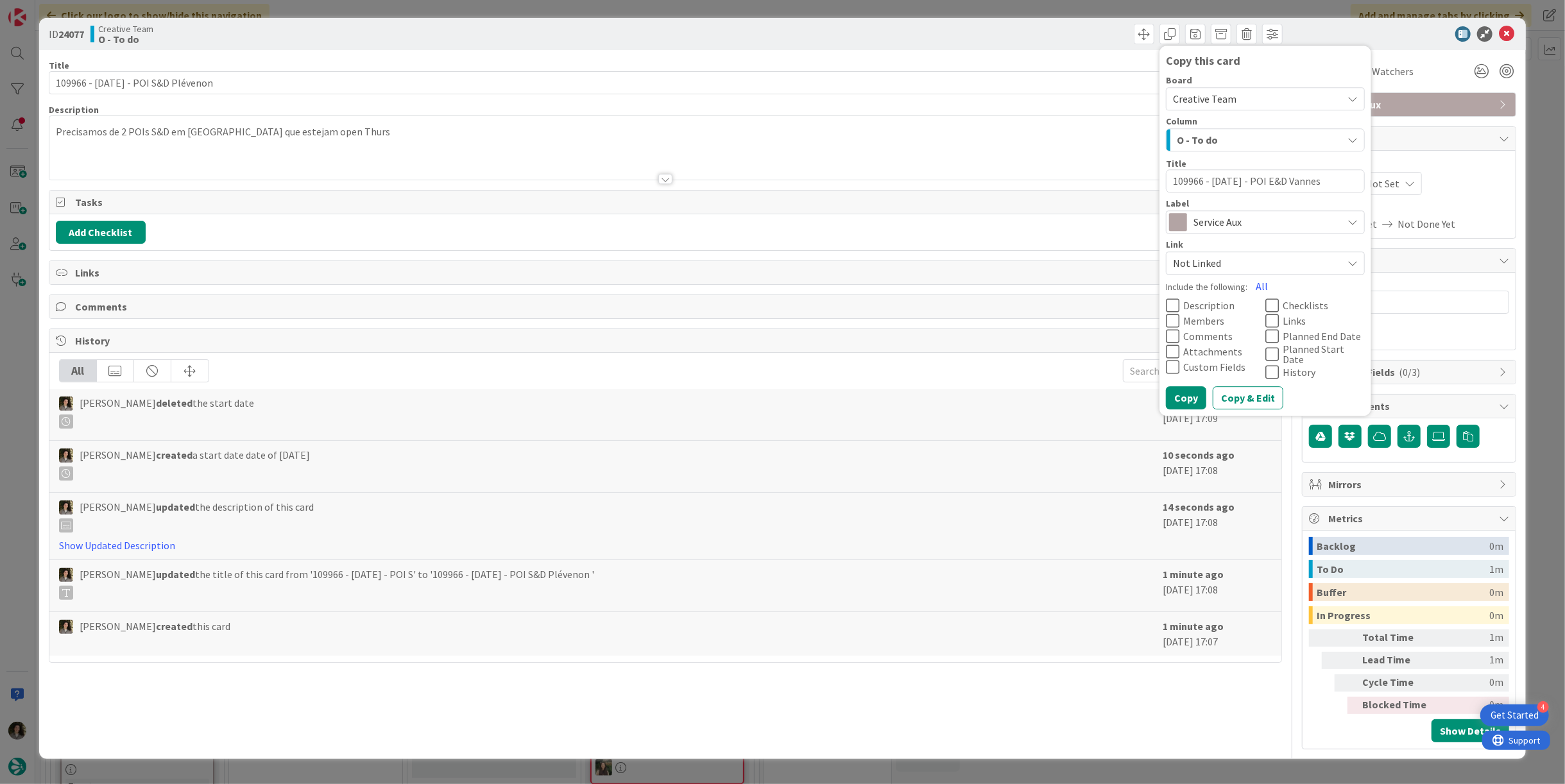
type textarea "109966 - [DATE] - POI E&D Vannes"
click at [1196, 389] on button "Copy" at bounding box center [1186, 398] width 41 height 23
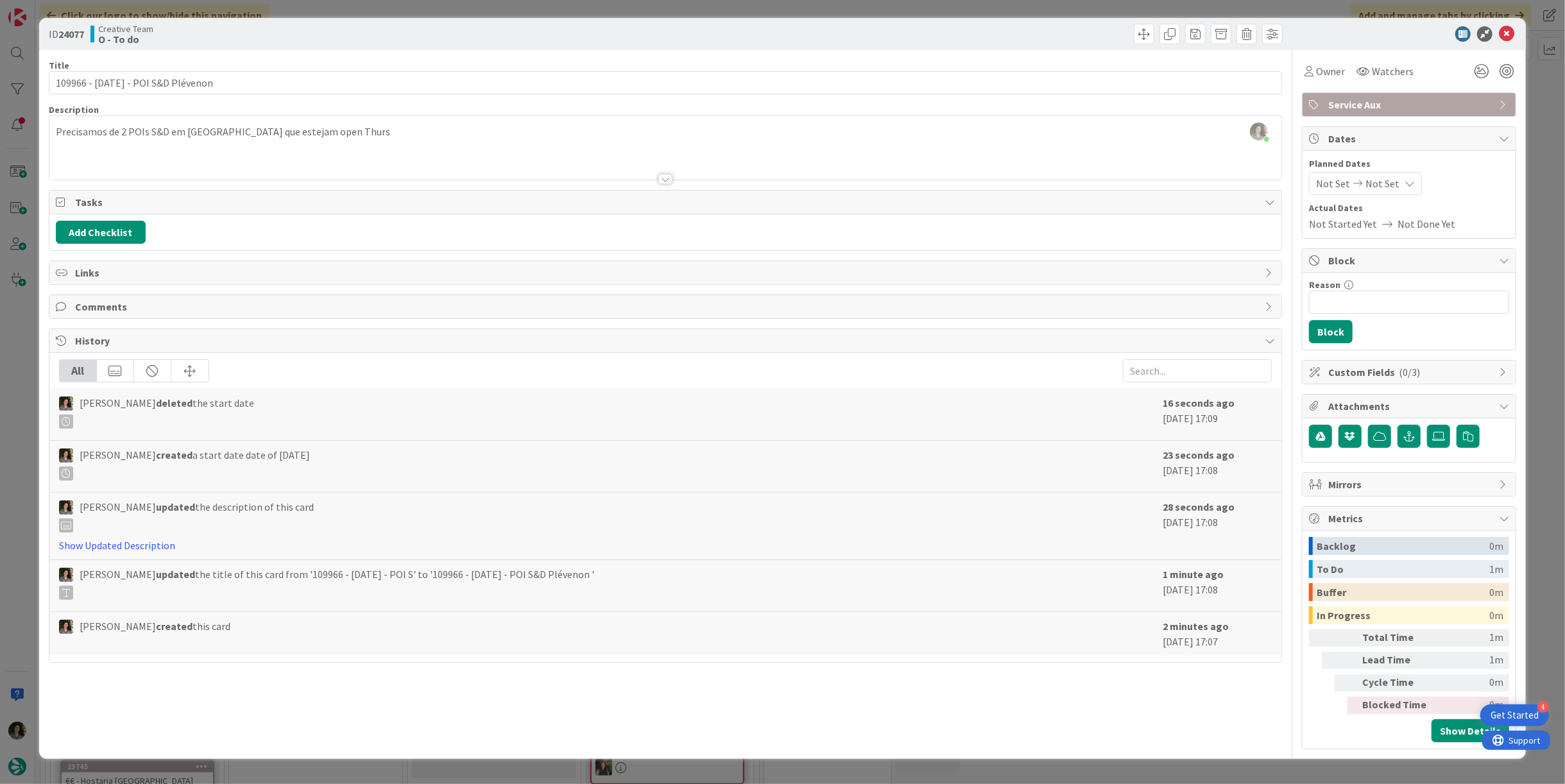
type textarea "x"
click at [1508, 37] on icon at bounding box center [1505, 33] width 15 height 15
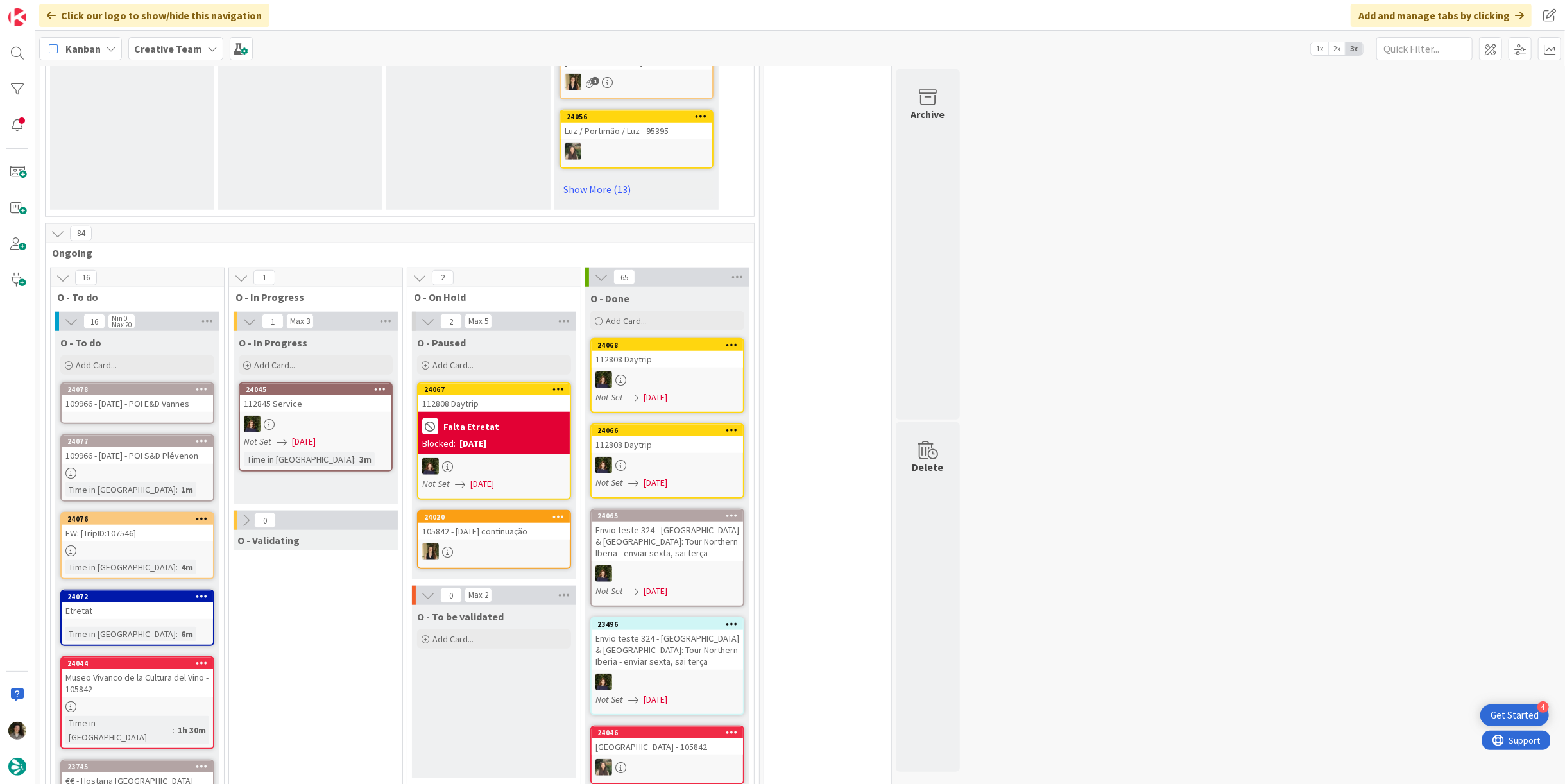
click at [150, 395] on div "109966 - [DATE] - POI E&D Vannes" at bounding box center [137, 403] width 151 height 17
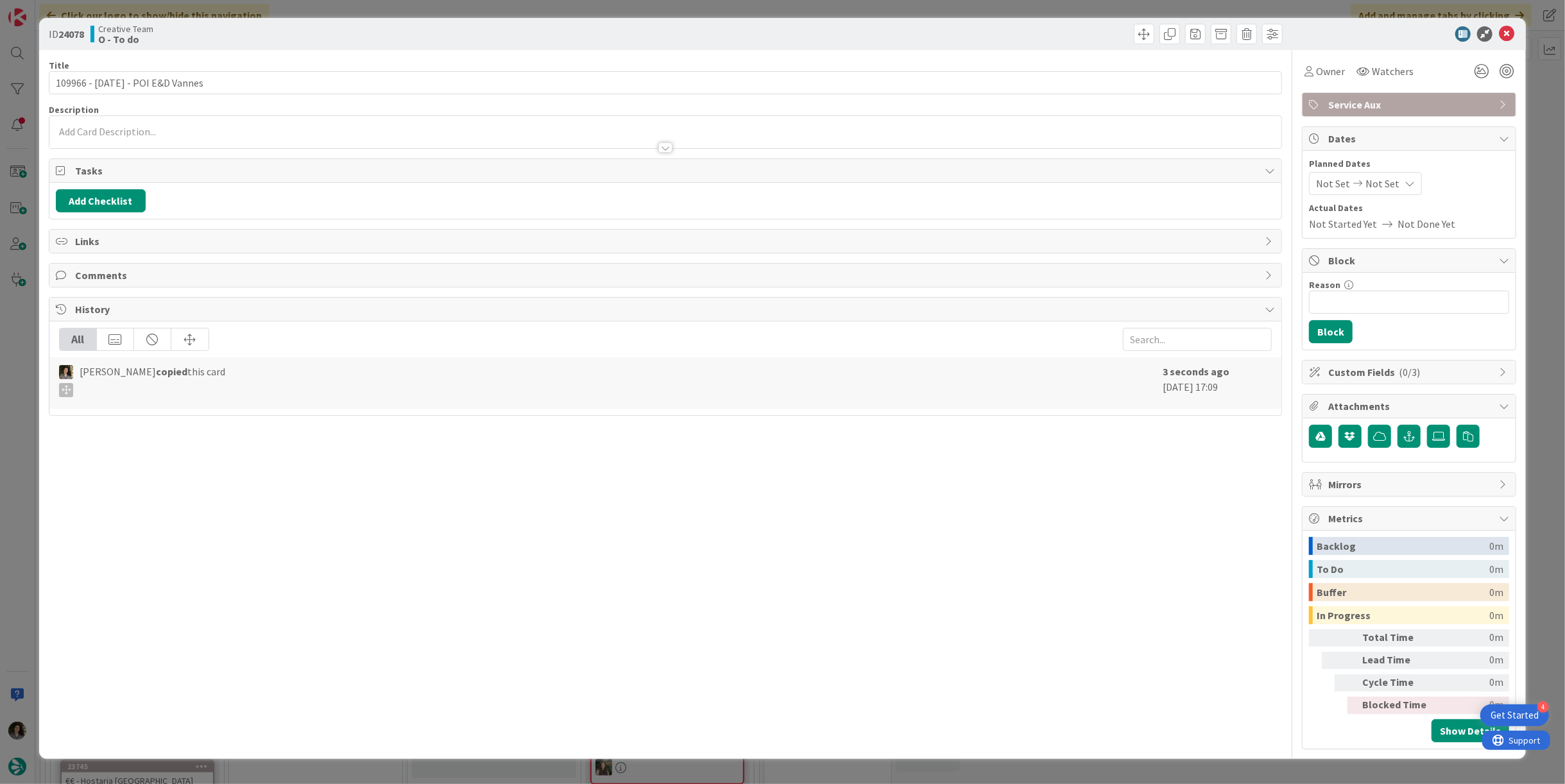
click at [333, 125] on p at bounding box center [665, 132] width 1219 height 15
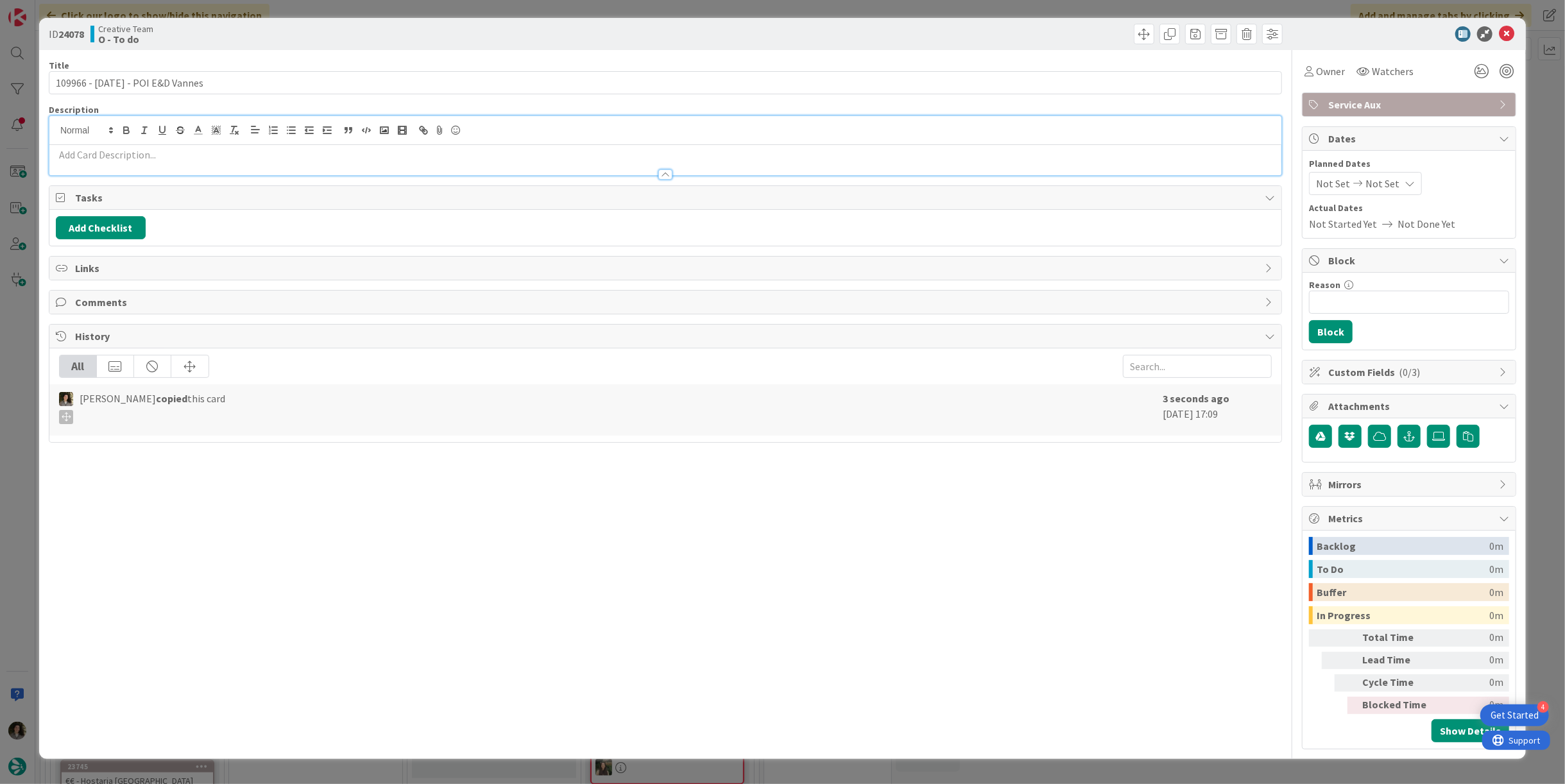
click at [341, 152] on p at bounding box center [665, 155] width 1219 height 15
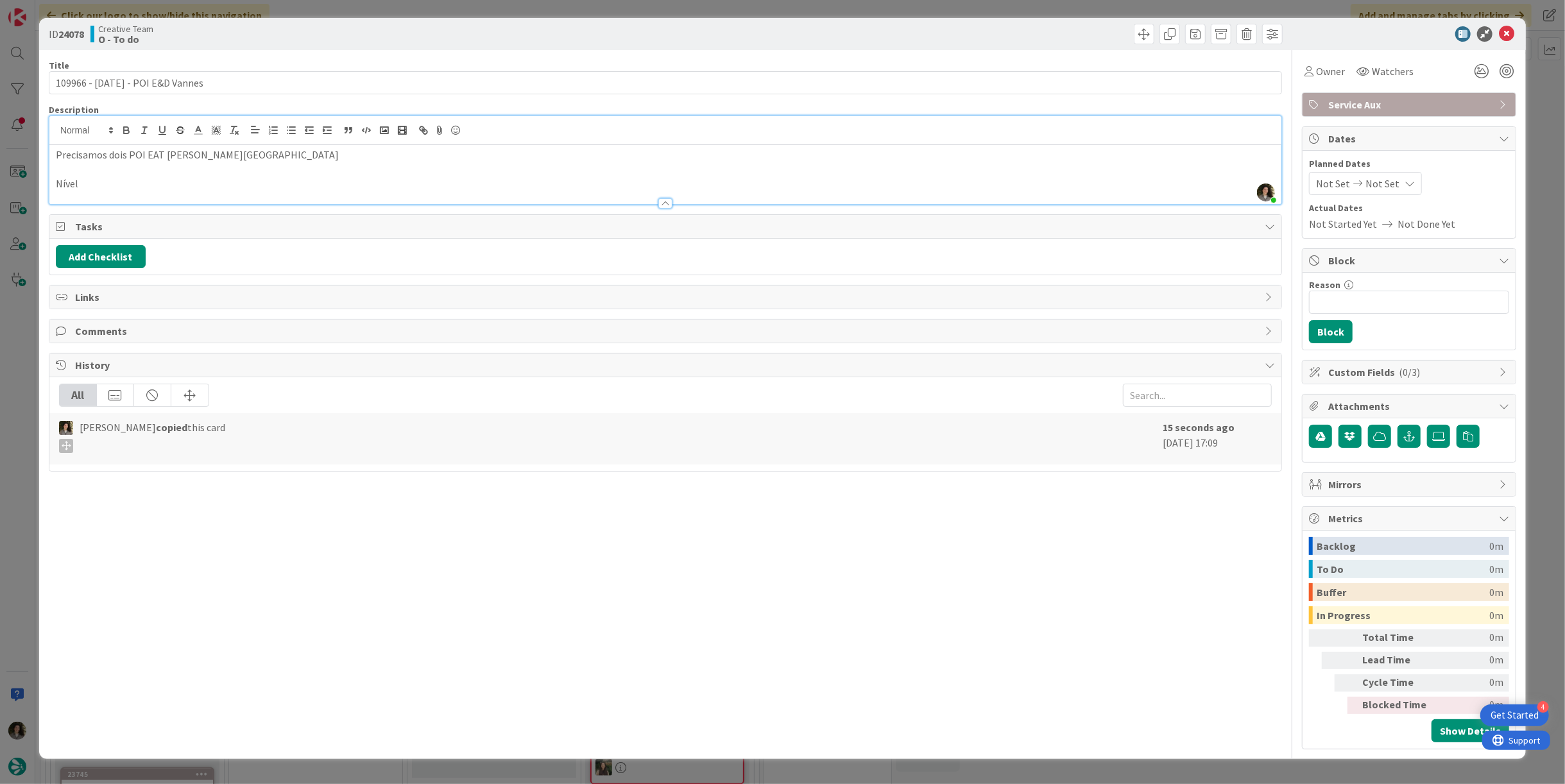
drag, startPoint x: 130, startPoint y: 192, endPoint x: 135, endPoint y: 189, distance: 5.8
click at [130, 192] on div at bounding box center [665, 197] width 1232 height 14
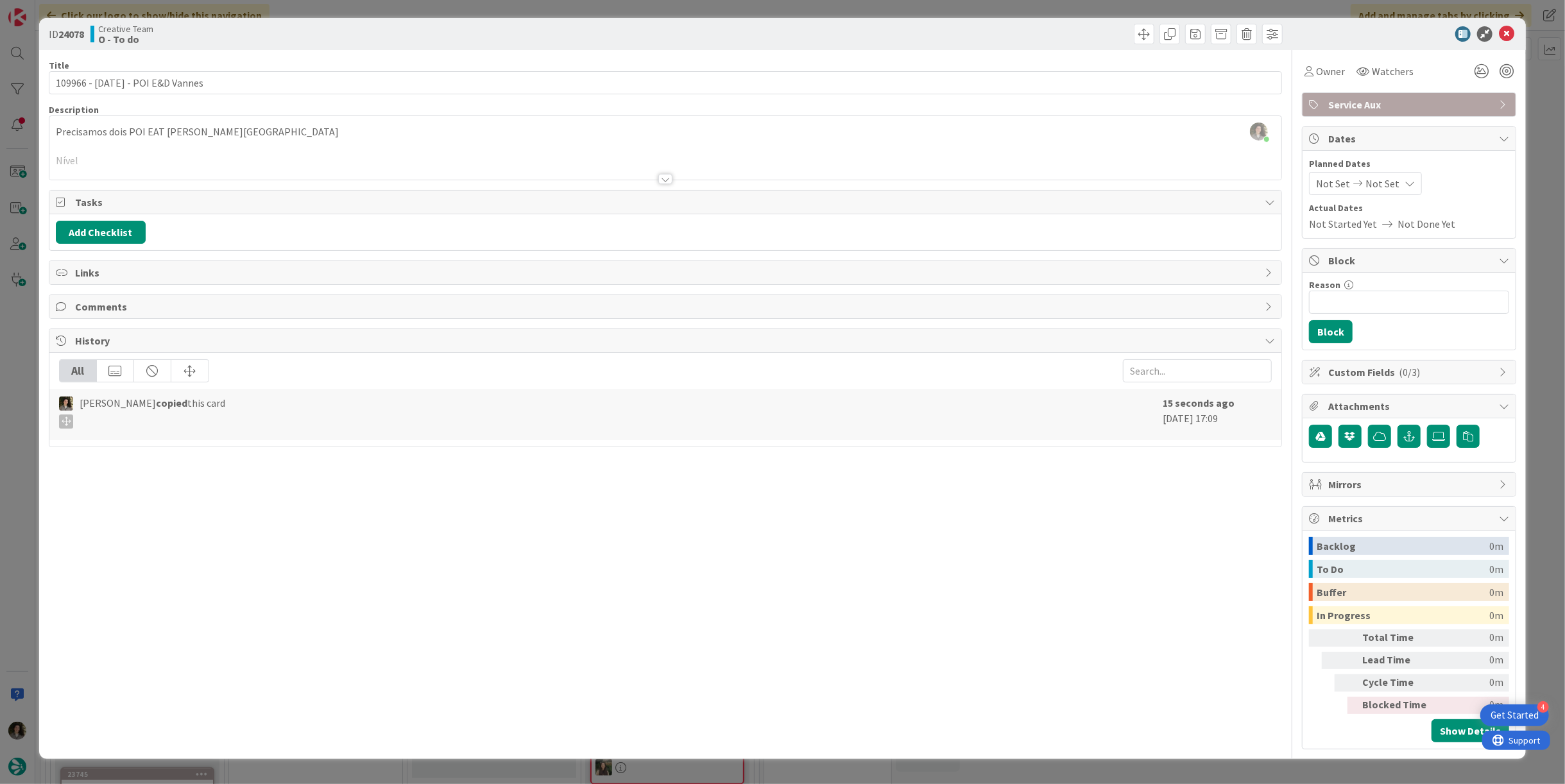
click at [129, 167] on div at bounding box center [665, 163] width 1232 height 33
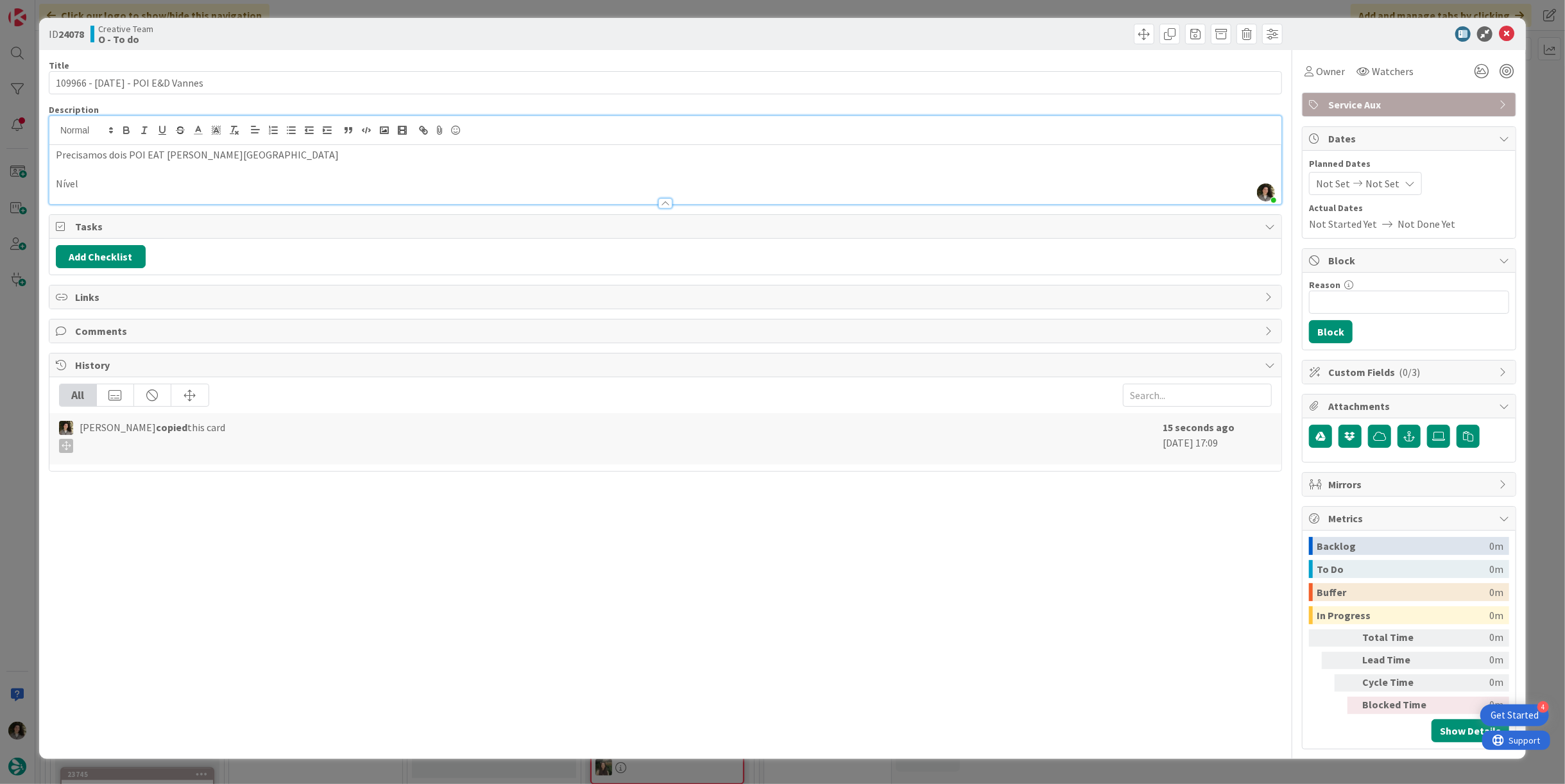
click at [117, 179] on p "Nível" at bounding box center [665, 184] width 1219 height 15
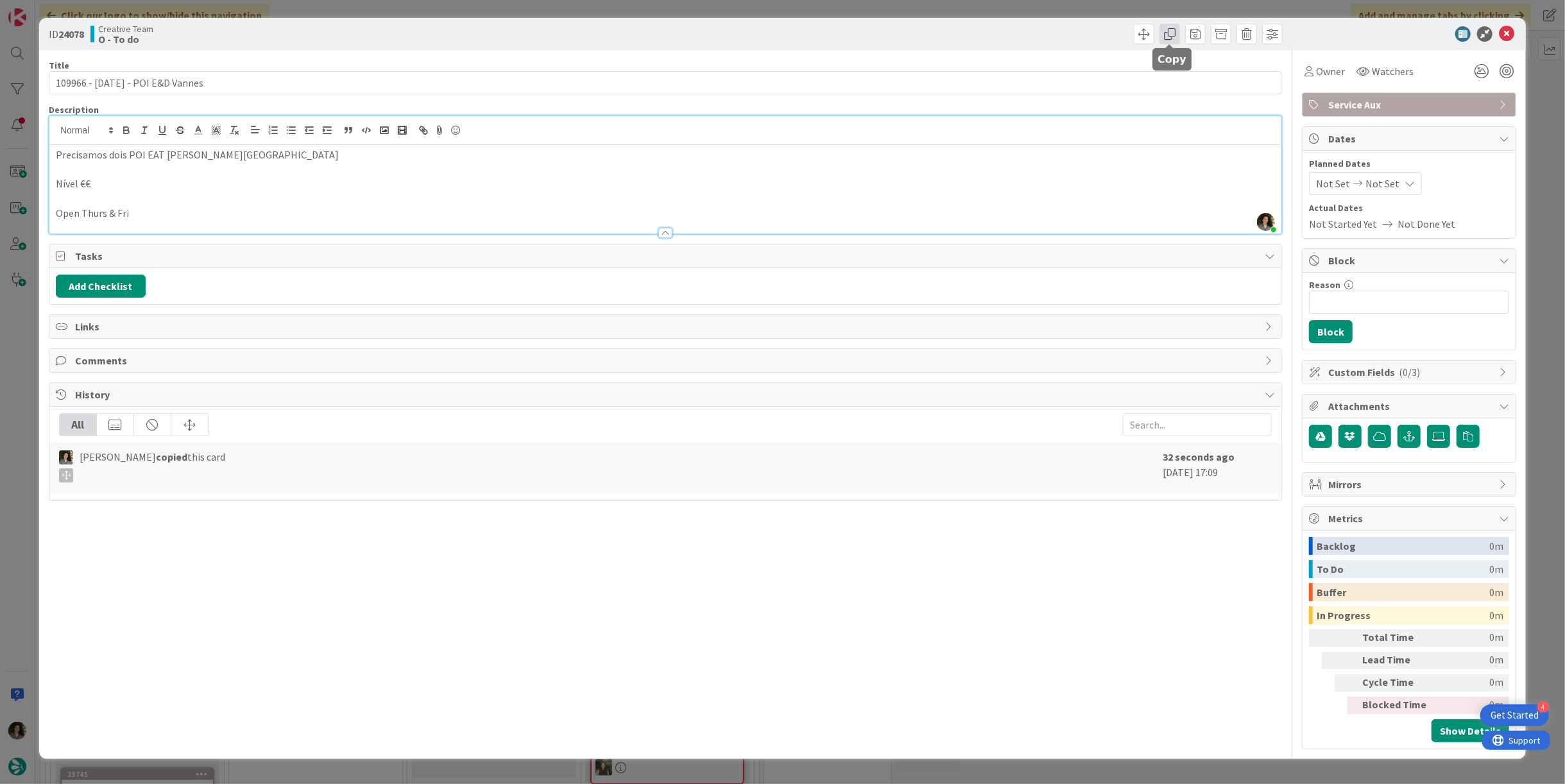
drag, startPoint x: 1172, startPoint y: 31, endPoint x: 1180, endPoint y: 68, distance: 37.9
click at [1171, 32] on span at bounding box center [1170, 34] width 21 height 21
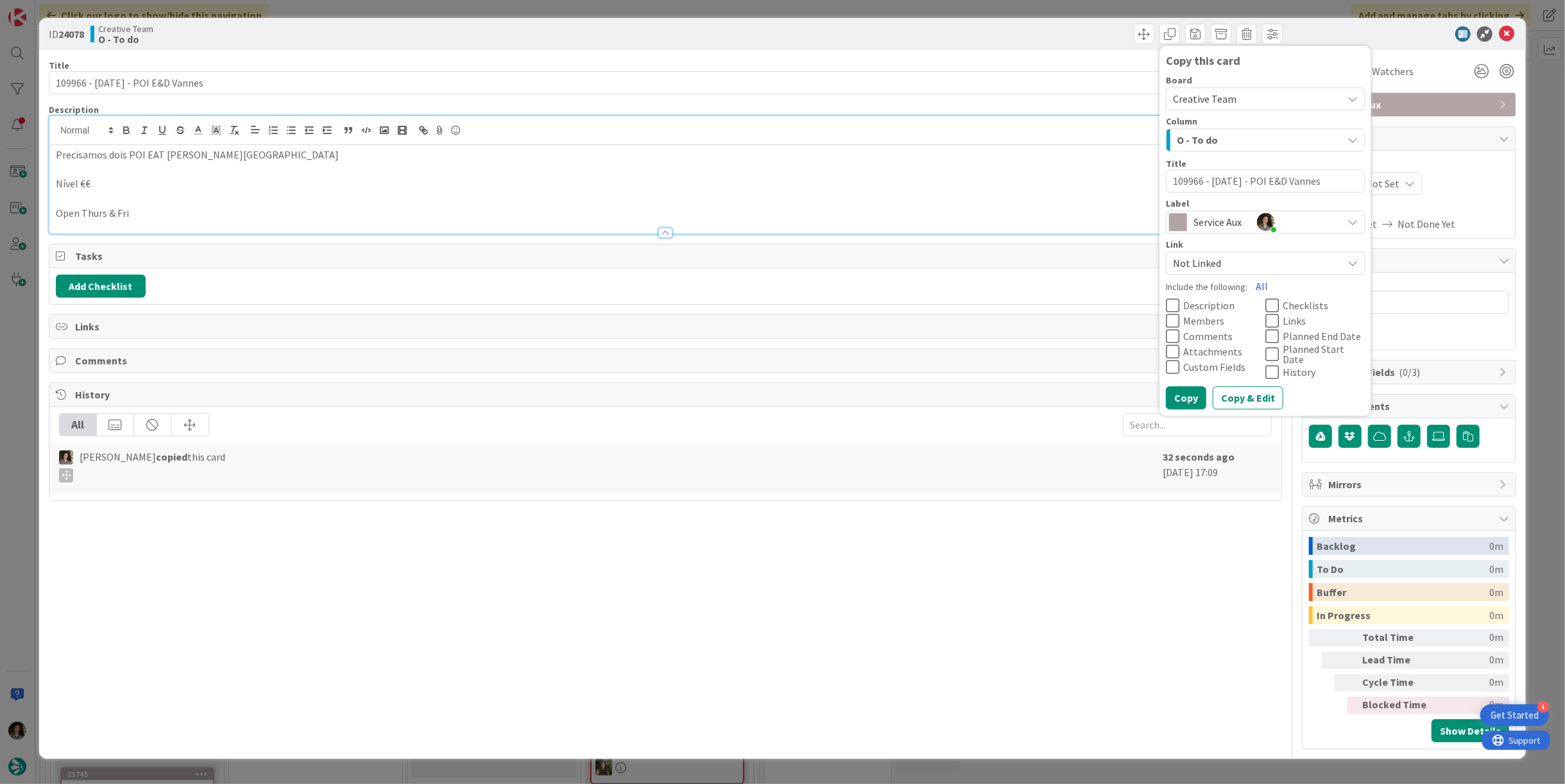
click at [1339, 184] on textarea "109966 - [DATE] - POI E&D Vannes" at bounding box center [1265, 180] width 199 height 23
type textarea "x"
type textarea "109966 - [DATE] - POI E&D Vanne"
type textarea "x"
type textarea "109966 - [DATE] - POI E&D [PERSON_NAME]"
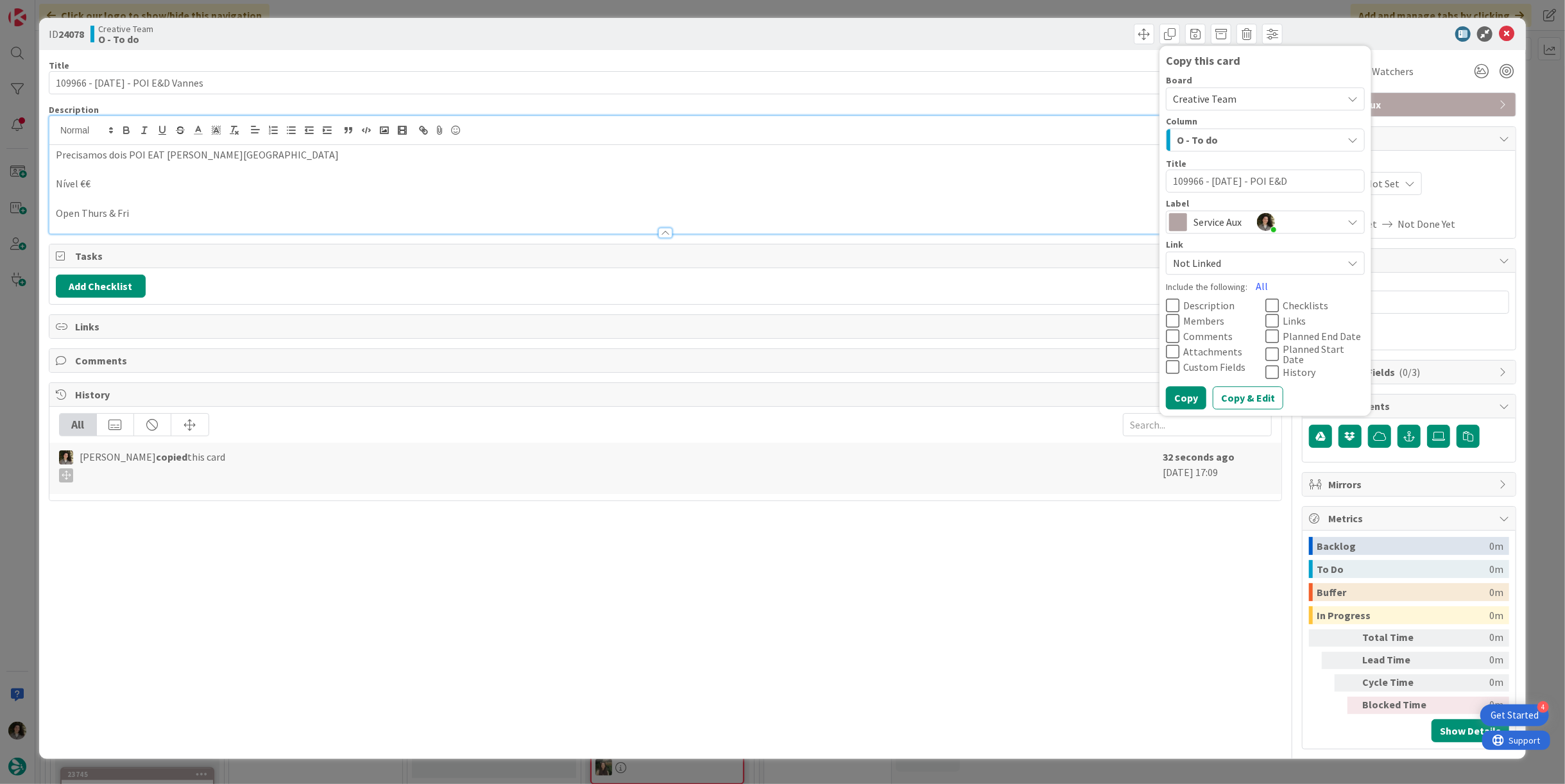
type textarea "x"
type textarea "109966 - [DATE] - POI E&D Van"
type textarea "x"
type textarea "109966 - [DATE] - POI E&D V"
type textarea "x"
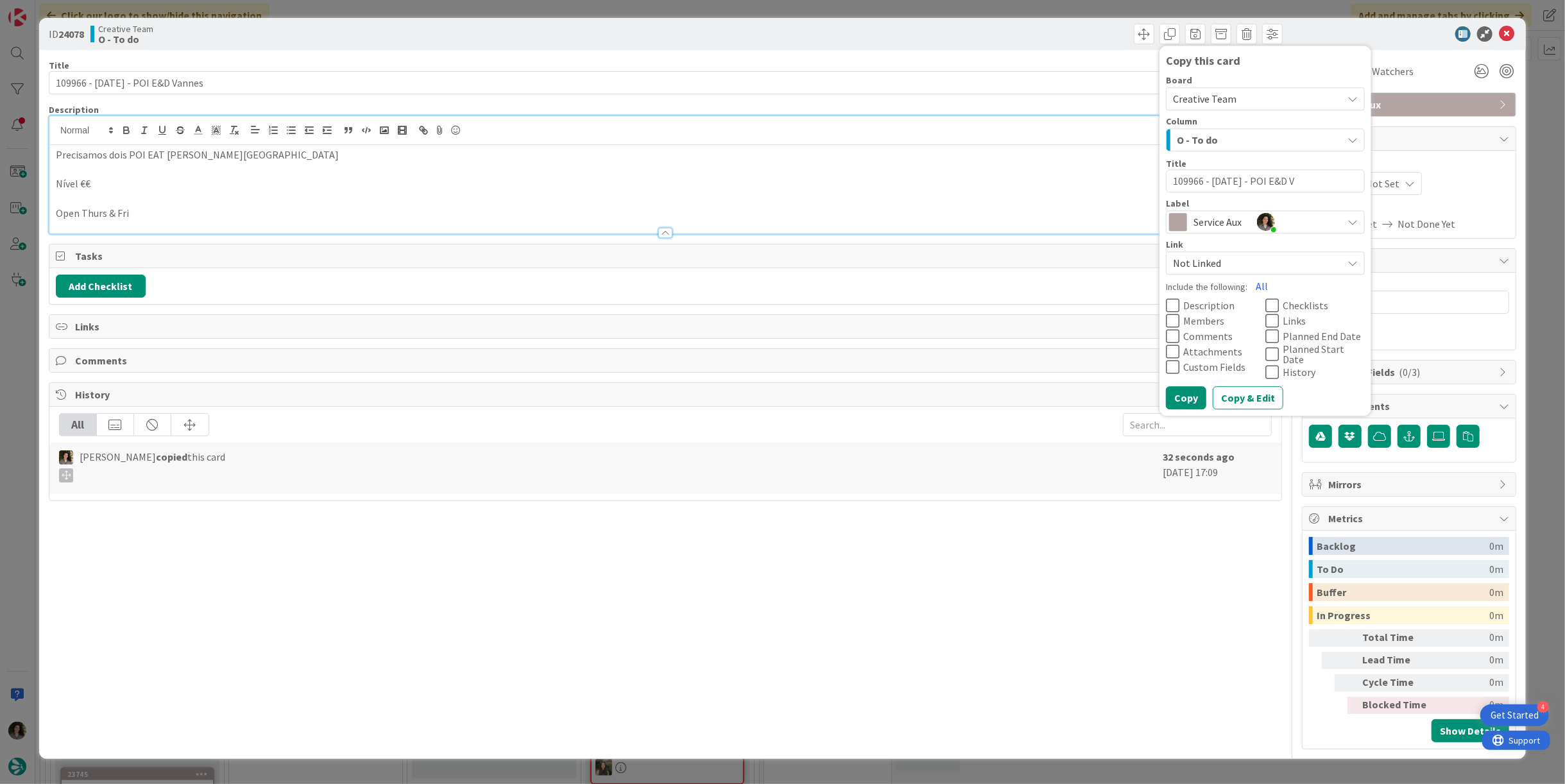
type textarea "109966 - [DATE] - POI E&D"
type textarea "x"
type textarea "109966 - [DATE] - POI E&D"
type textarea "x"
type textarea "109966 - [DATE] - POI E&"
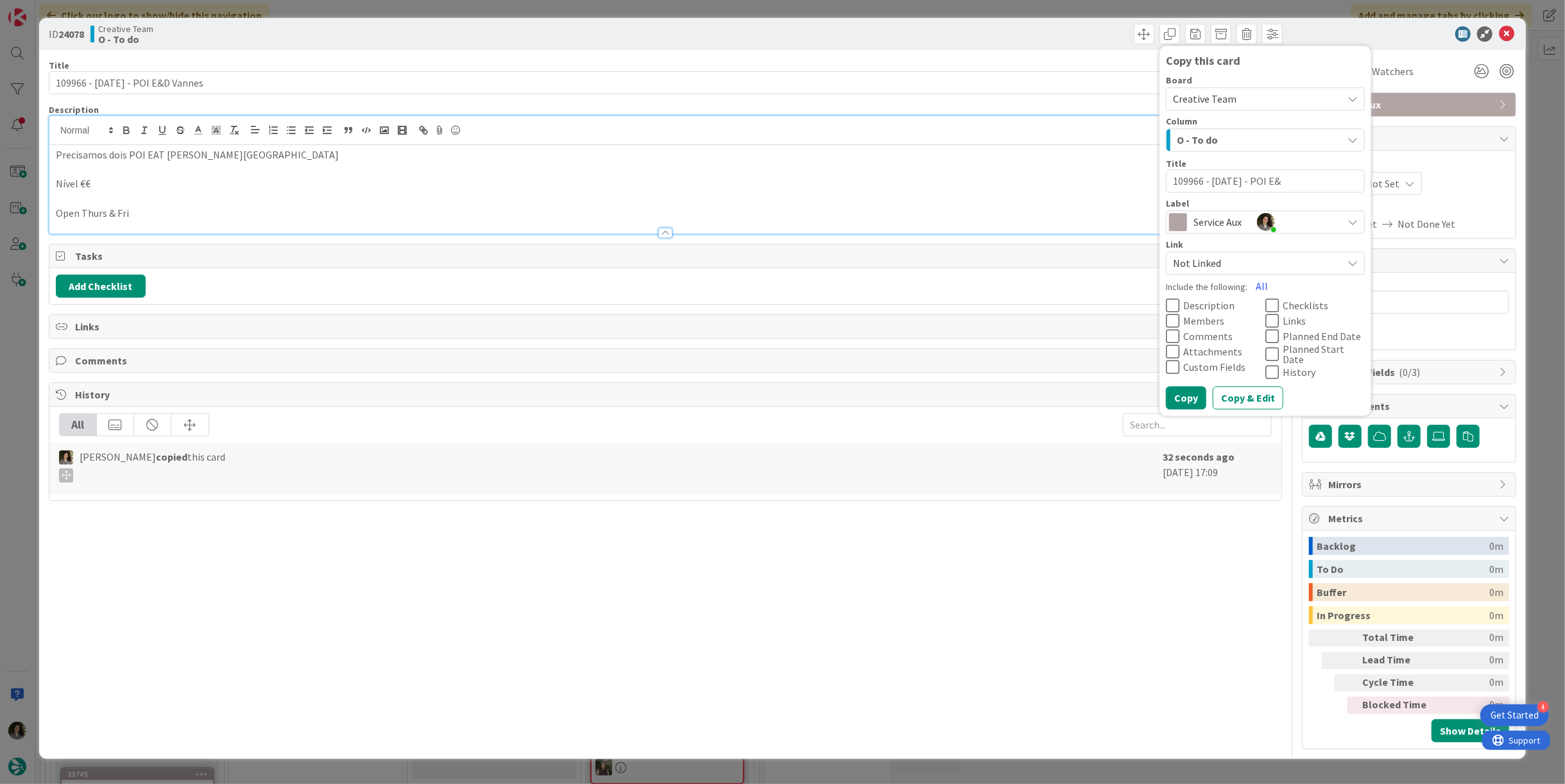
type textarea "x"
type textarea "109966 - [DATE] - POI E"
type textarea "x"
type textarea "109966 - [DATE] - POI"
type textarea "x"
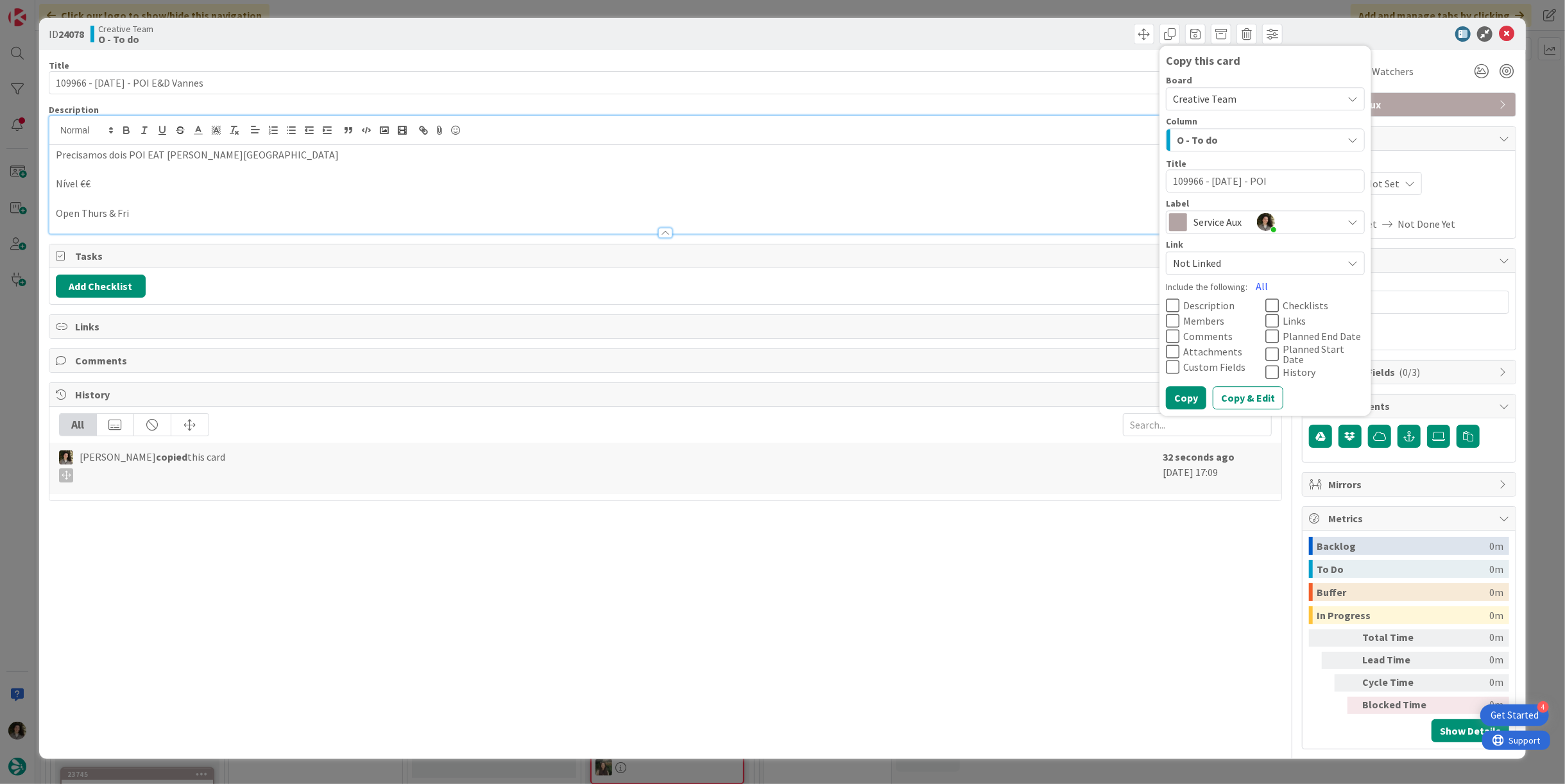
type textarea "109966 - [DATE] - POI s"
type textarea "x"
type textarea "109966 - [DATE] - POI"
type textarea "x"
type textarea "109966 - [DATE] - POI S"
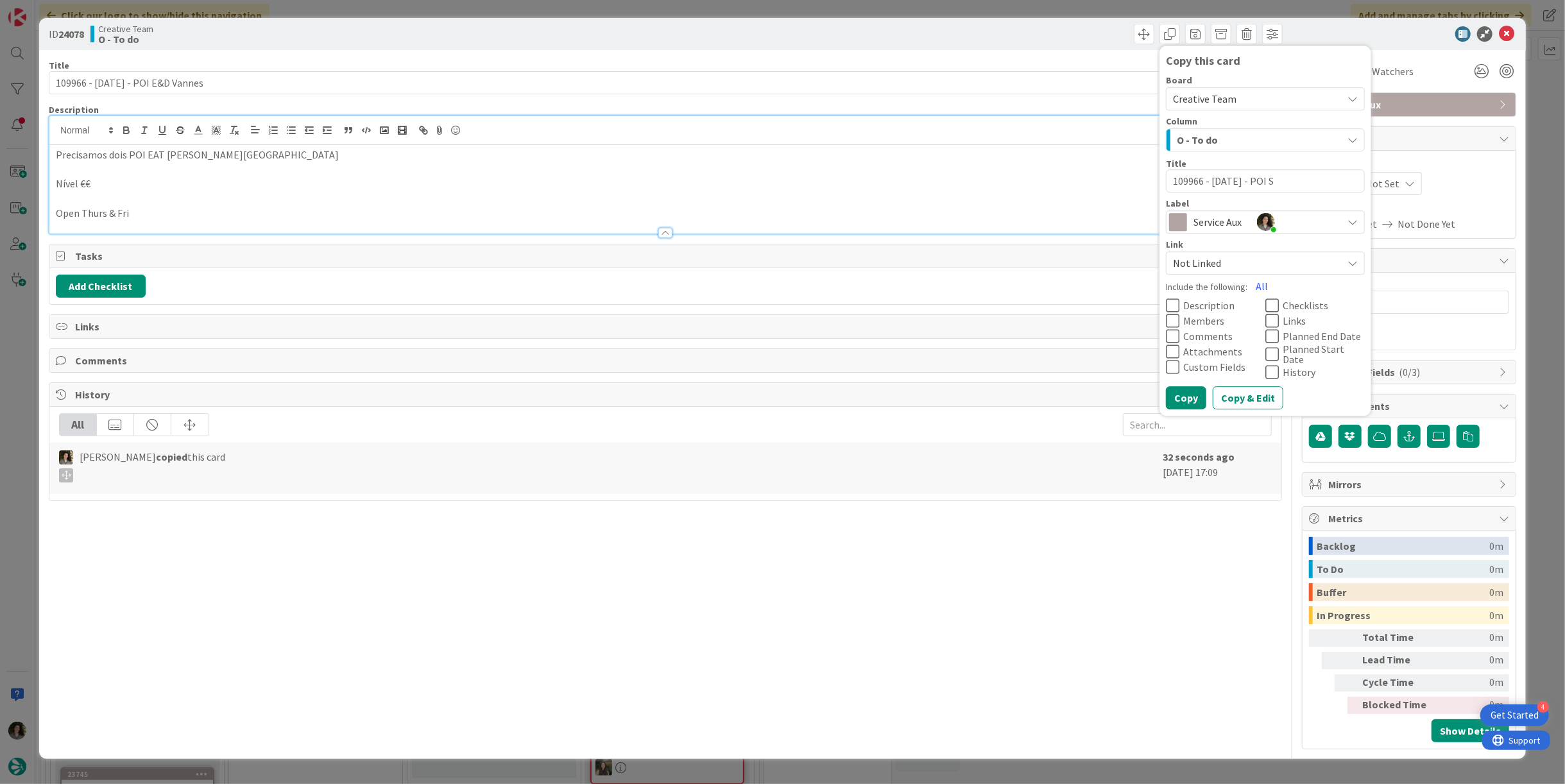
type textarea "x"
type textarea "109966 - [DATE] - POI S&"
type textarea "x"
type textarea "109966 - [DATE] - POI S&D"
type textarea "x"
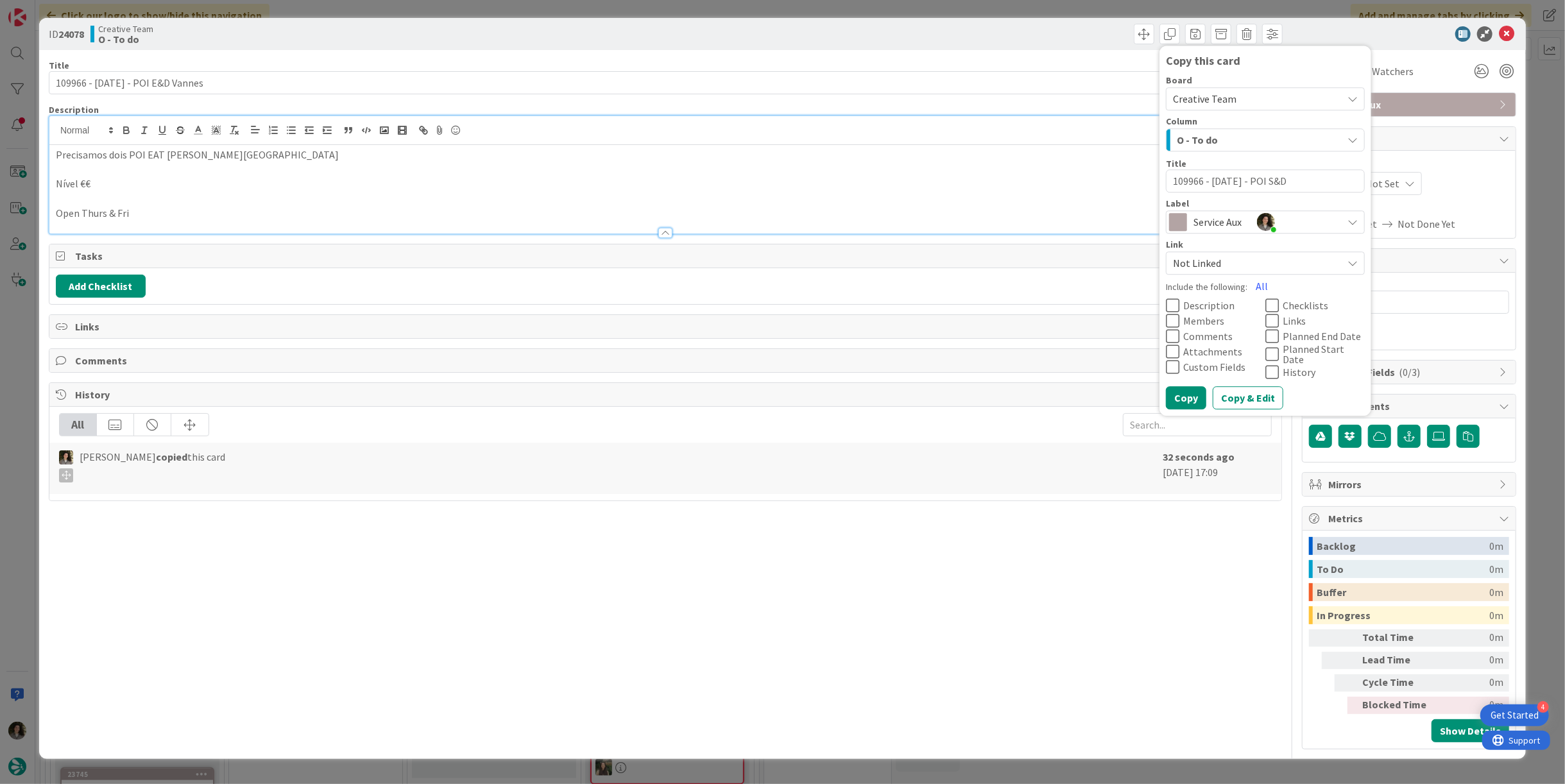
type textarea "109966 - [DATE] - POI S&D"
type textarea "x"
type textarea "109966 - [DATE] - POI S&D P"
type textarea "x"
type textarea "109966 - [DATE] - POI S&D Pé"
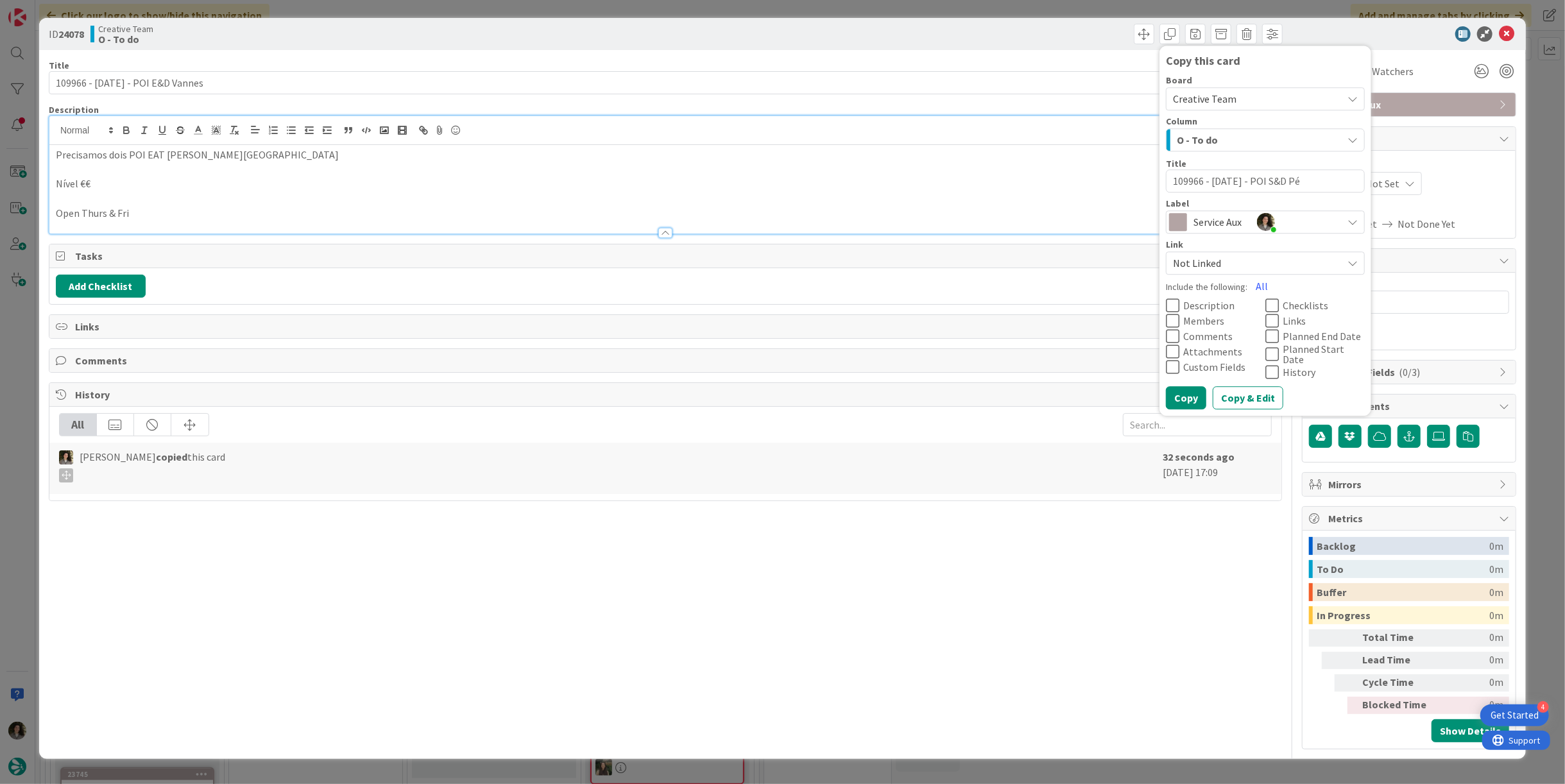
type textarea "x"
type textarea "109966 - [DATE] - POI S&D Pér"
type textarea "x"
type textarea "109966 - [DATE] - POI S&D Péri"
type textarea "x"
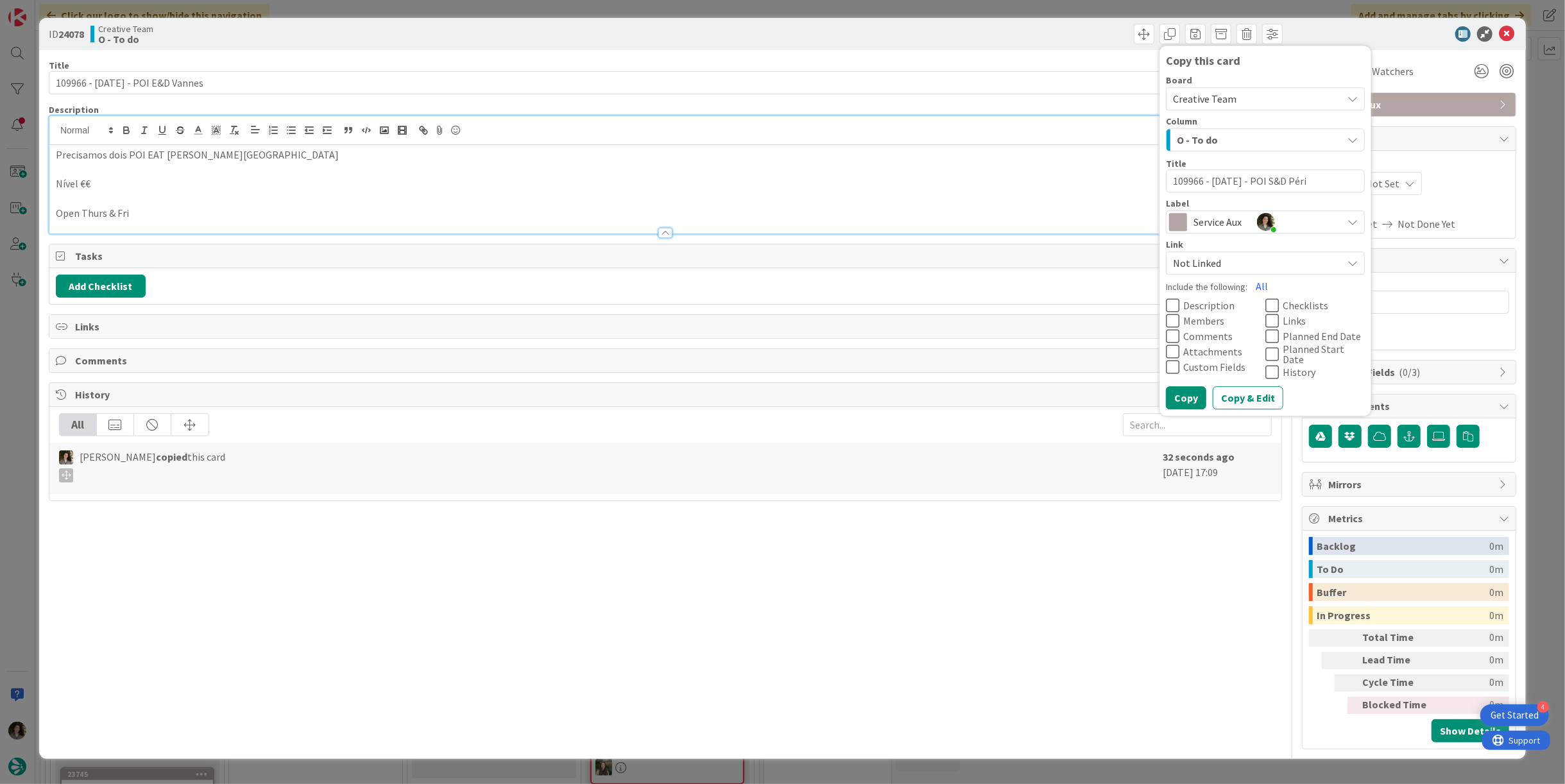
type textarea "109966 - [DATE] - POI S&D Périg"
type textarea "x"
type textarea "109966 - [DATE] - POI S&D Périgu"
type textarea "x"
type textarea "109966 - [DATE] - POI S&D Périgue"
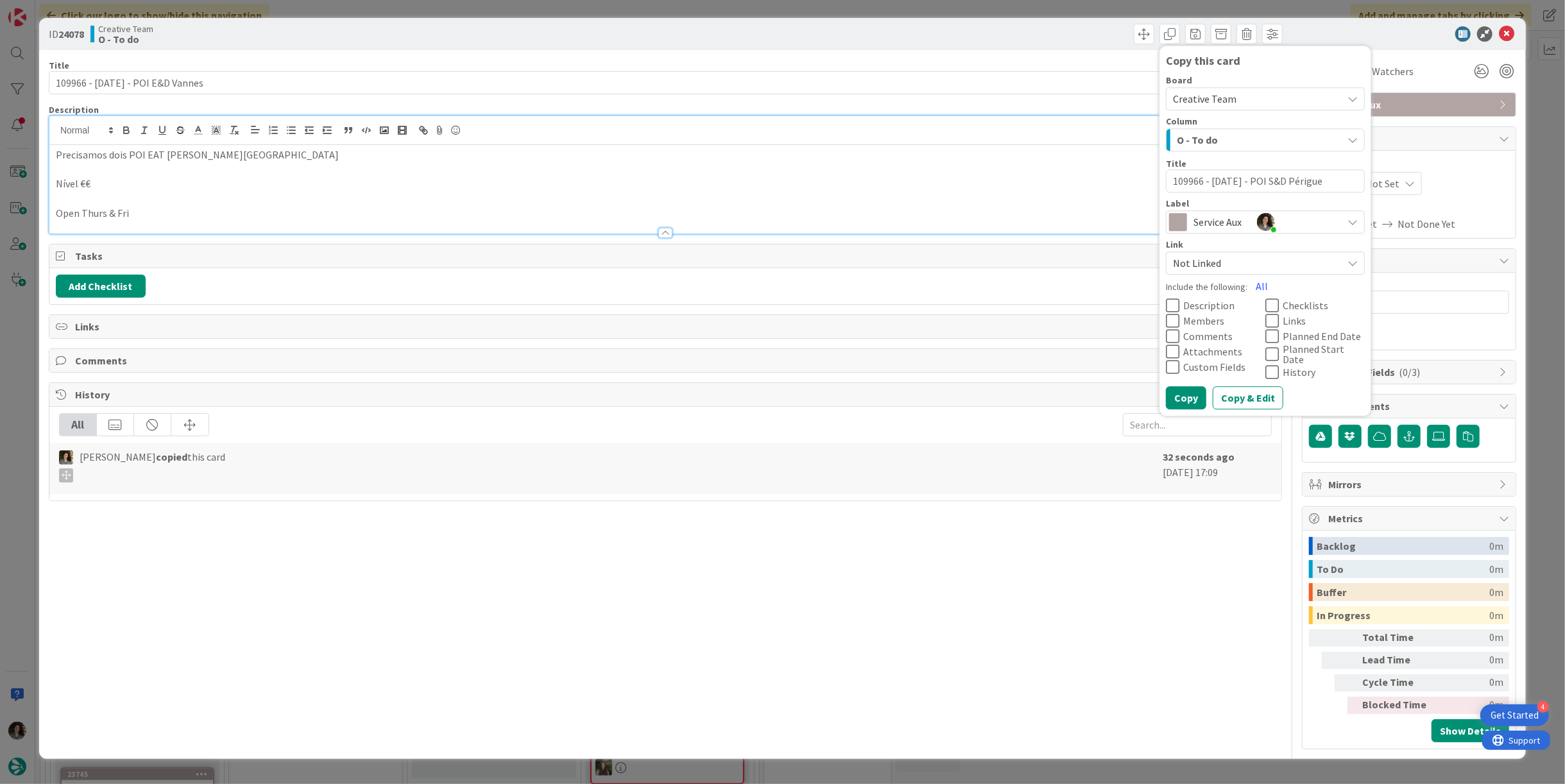
type textarea "x"
type textarea "109966 - [DATE] - POI S&D Périgueu"
type textarea "x"
type textarea "109966 - [DATE] - POI S&D Périgueux"
click at [1194, 395] on button "Copy" at bounding box center [1186, 398] width 41 height 23
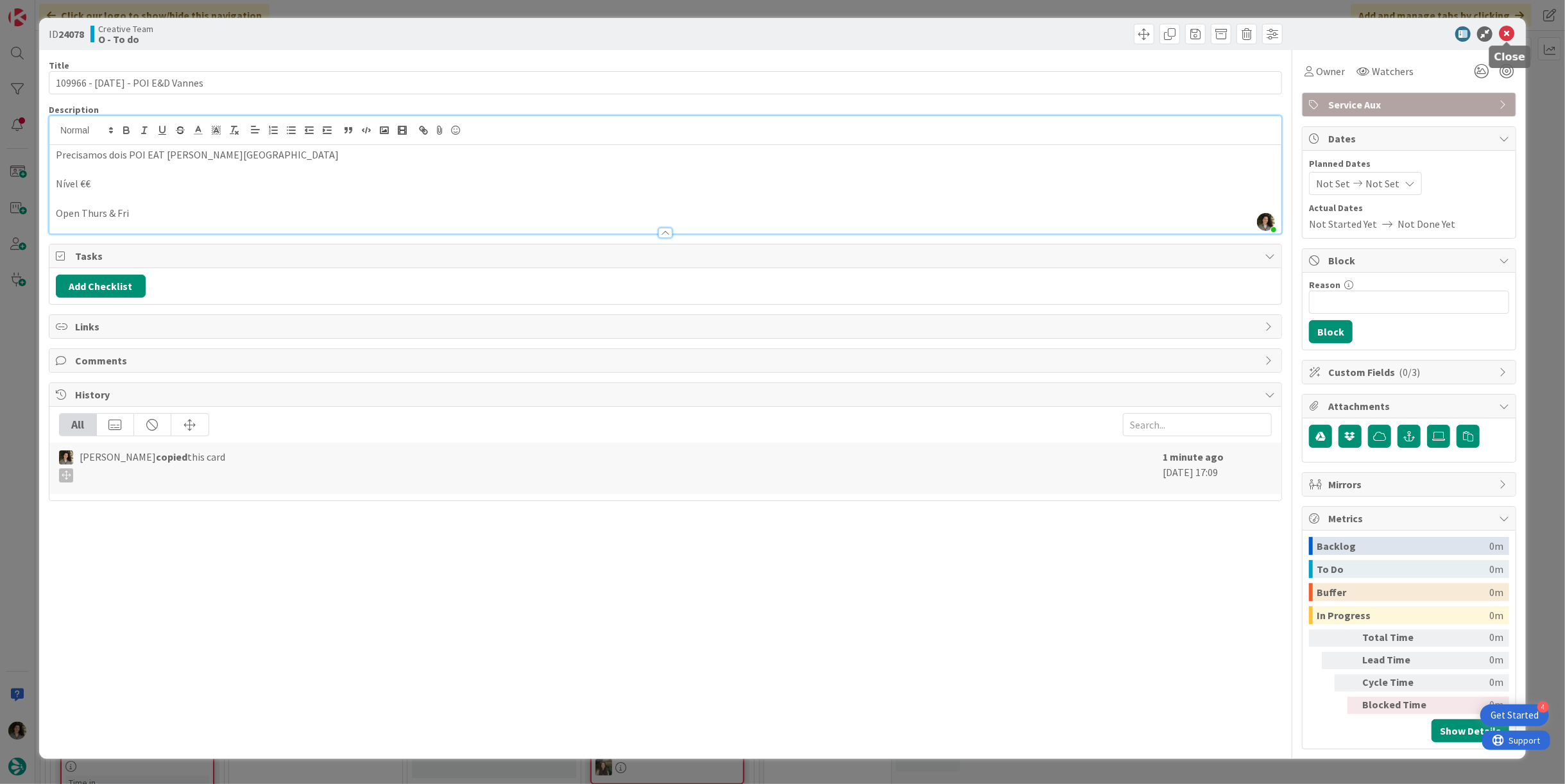
type textarea "x"
click at [1505, 28] on icon at bounding box center [1505, 33] width 15 height 15
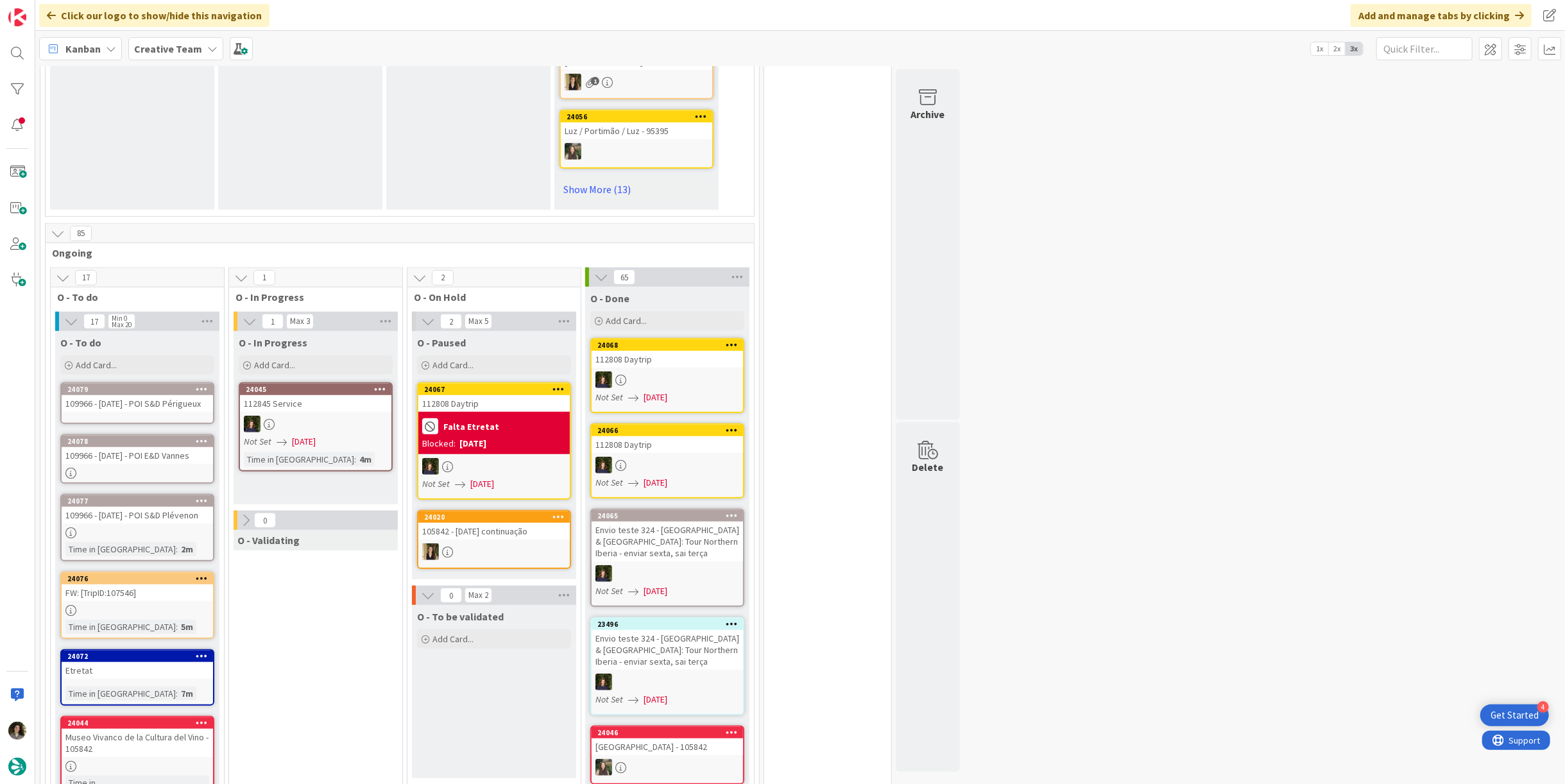
click at [108, 382] on div "24079 109966 - [DATE] - POI S&D Périgueux" at bounding box center [138, 403] width 154 height 41
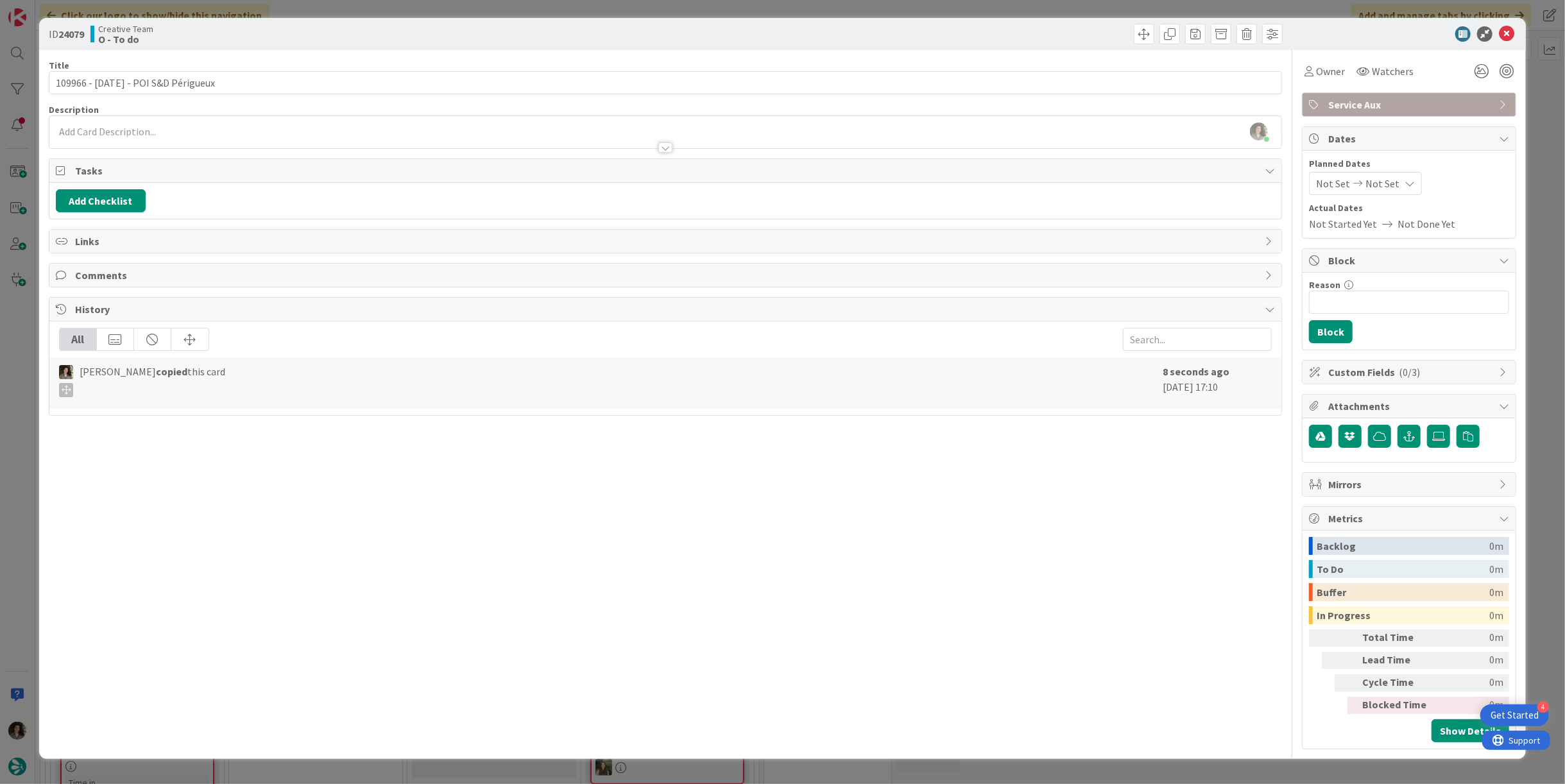
click at [668, 141] on div at bounding box center [665, 141] width 1232 height 14
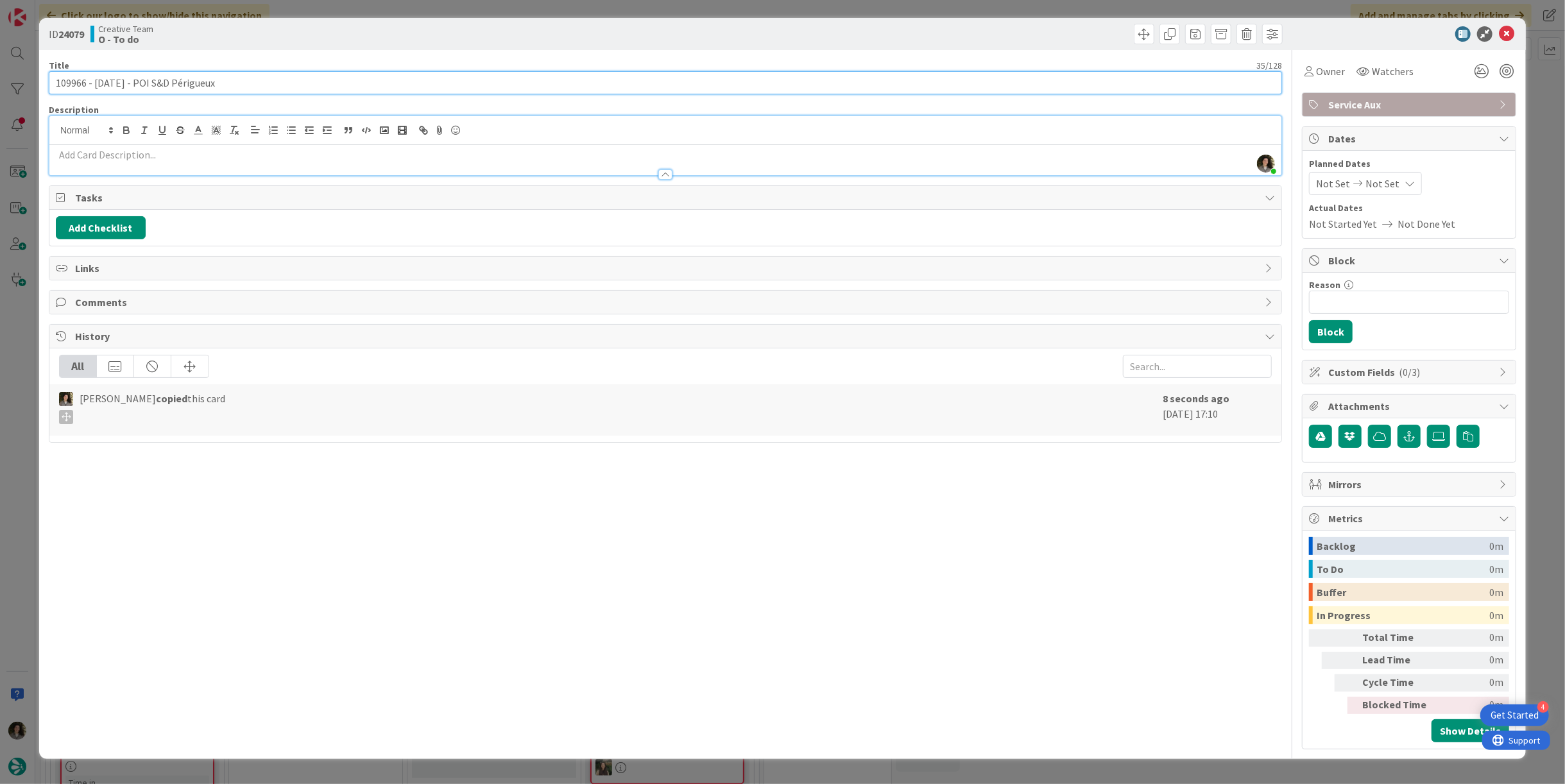
drag, startPoint x: 218, startPoint y: 83, endPoint x: 165, endPoint y: 84, distance: 53.0
click at [165, 84] on input "109966 - [DATE] - POI S&D Périgueux" at bounding box center [665, 83] width 1233 height 23
click at [209, 72] on input "109966 - [DATE] - POI S&D Périgueux" at bounding box center [665, 83] width 1233 height 23
drag, startPoint x: 177, startPoint y: 83, endPoint x: 129, endPoint y: 83, distance: 48.0
click at [129, 83] on input "109966 - [DATE] - POI S&D Périgueux" at bounding box center [665, 83] width 1233 height 23
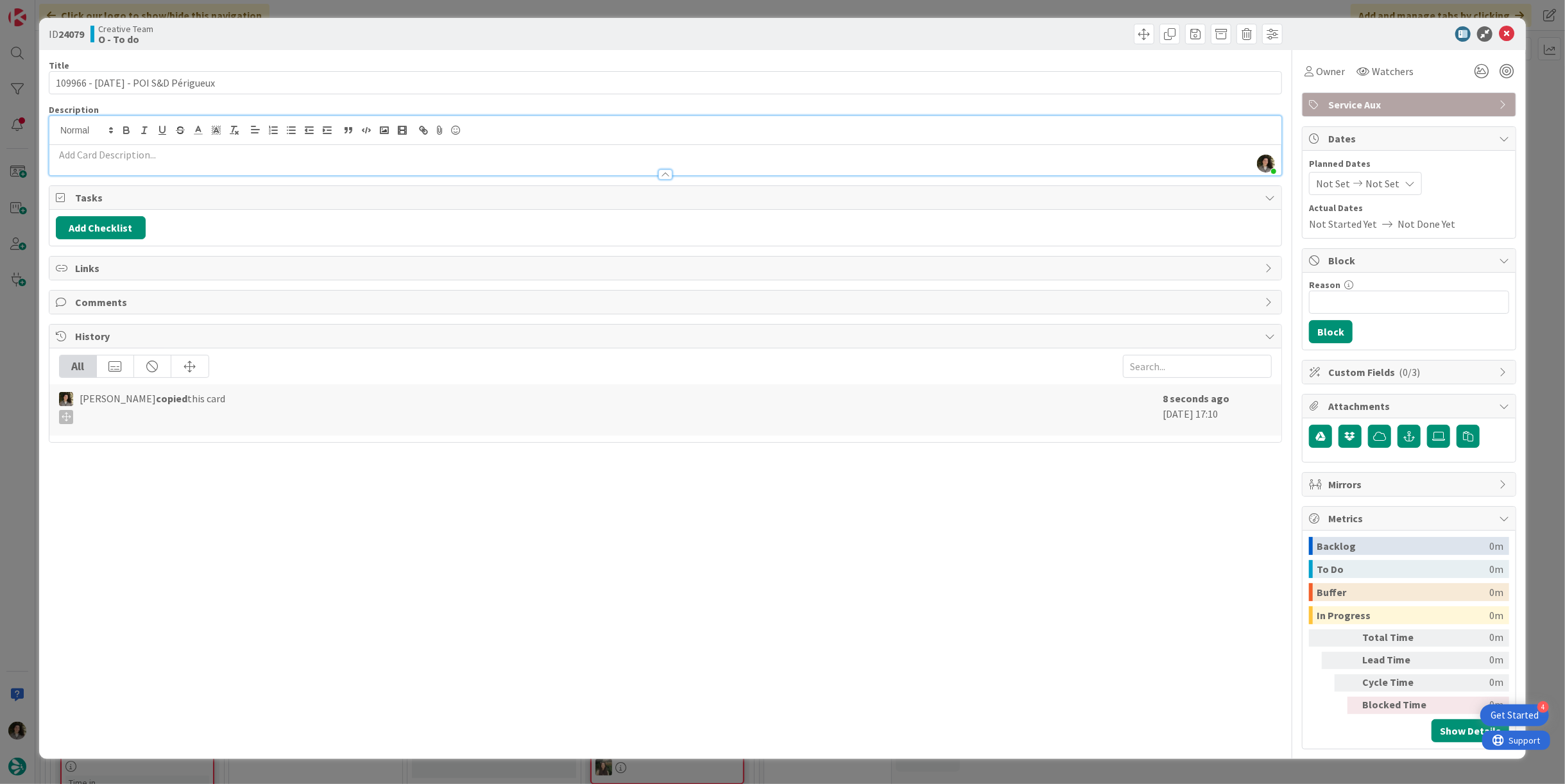
click at [137, 152] on p at bounding box center [665, 155] width 1219 height 15
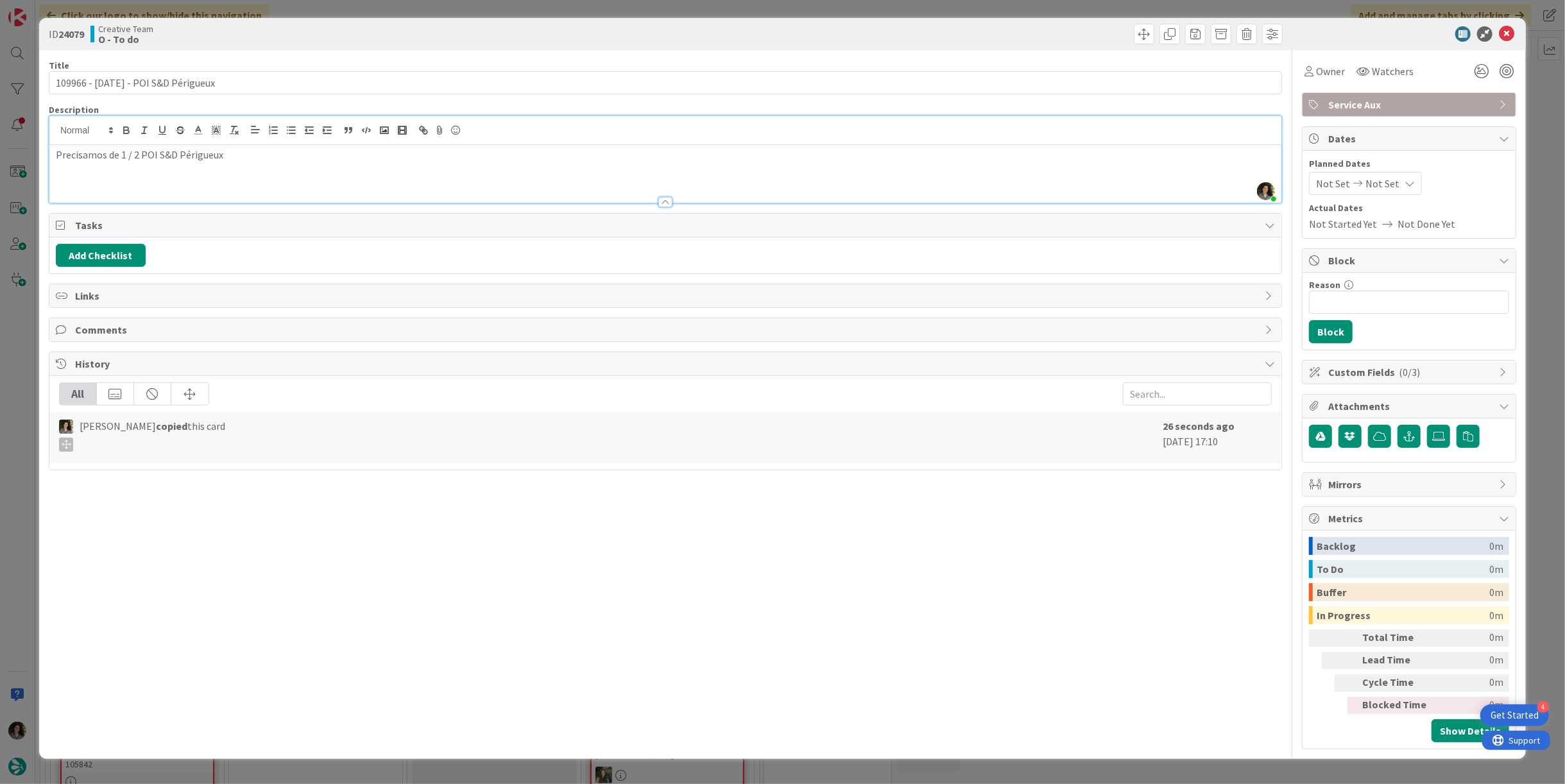
click at [177, 157] on p "Precisamos de 1 / 2 POI S&D Périgueux" at bounding box center [665, 155] width 1219 height 15
click at [326, 158] on p "Precisamos de 1 / 2 POI S&D em [GEOGRAPHIC_DATA]" at bounding box center [665, 155] width 1219 height 15
click at [324, 154] on p "Precisamos de 1 / 2 POI S&D em Périgueux open Tue & National Holidays" at bounding box center [665, 155] width 1219 height 15
click at [507, 151] on p "Precisamos de 1 / 2 POI S&D em Périgueux open Tue & National / public Holidays" at bounding box center [665, 155] width 1219 height 15
click at [1508, 32] on icon at bounding box center [1505, 33] width 15 height 15
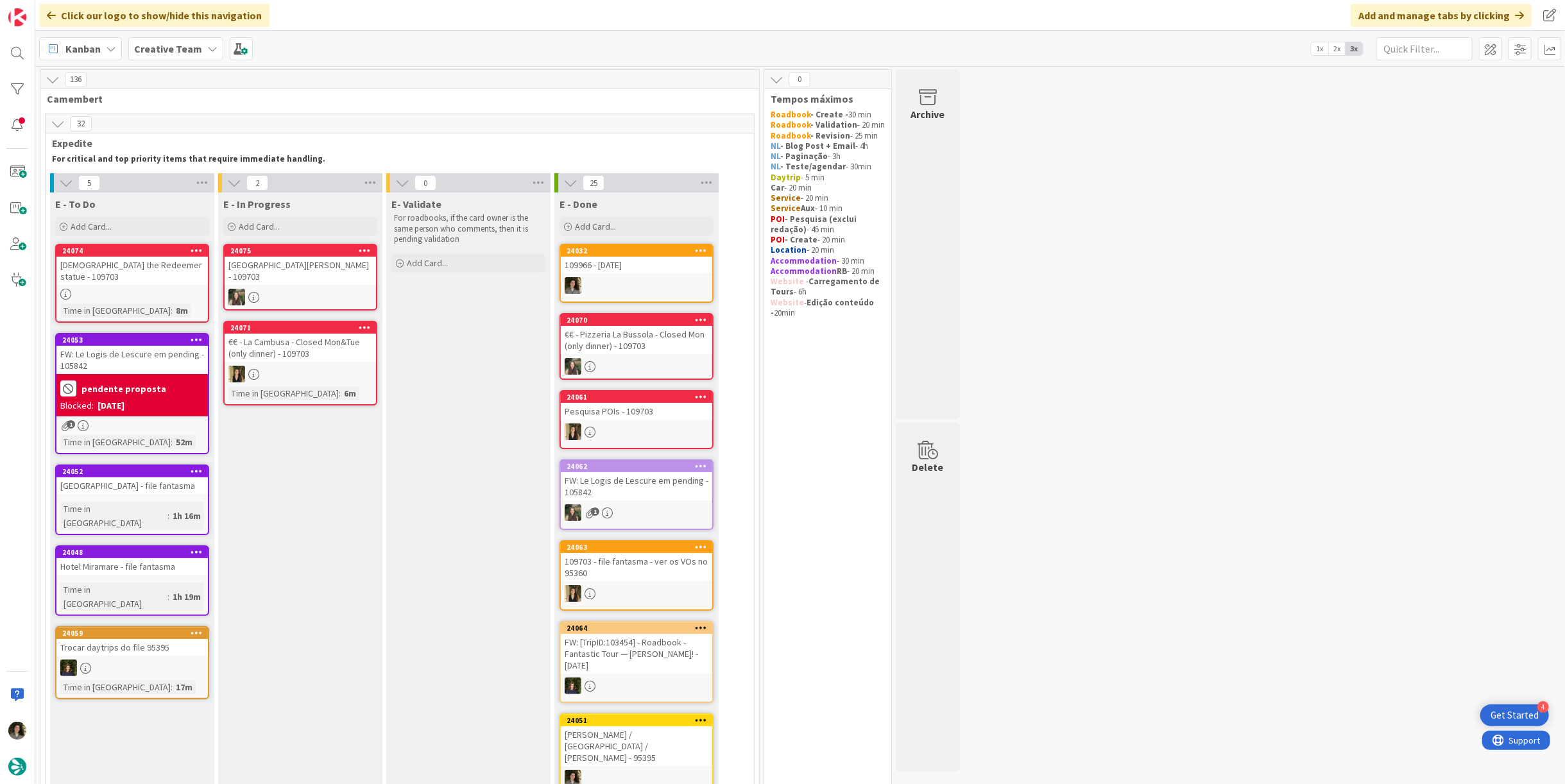
click at [646, 271] on div "109966 - [DATE]" at bounding box center [636, 265] width 151 height 17
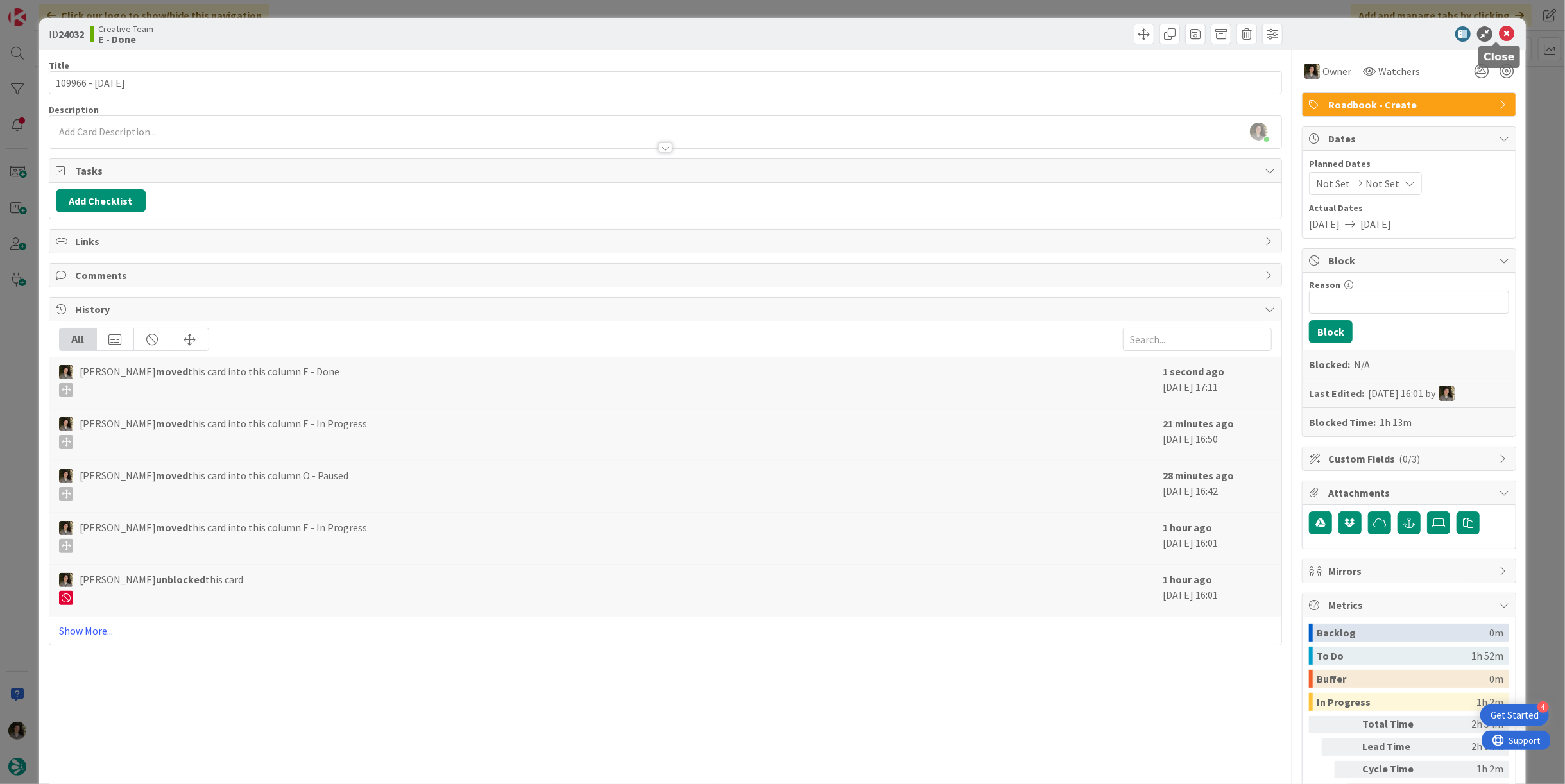
click at [1500, 32] on icon at bounding box center [1505, 33] width 15 height 15
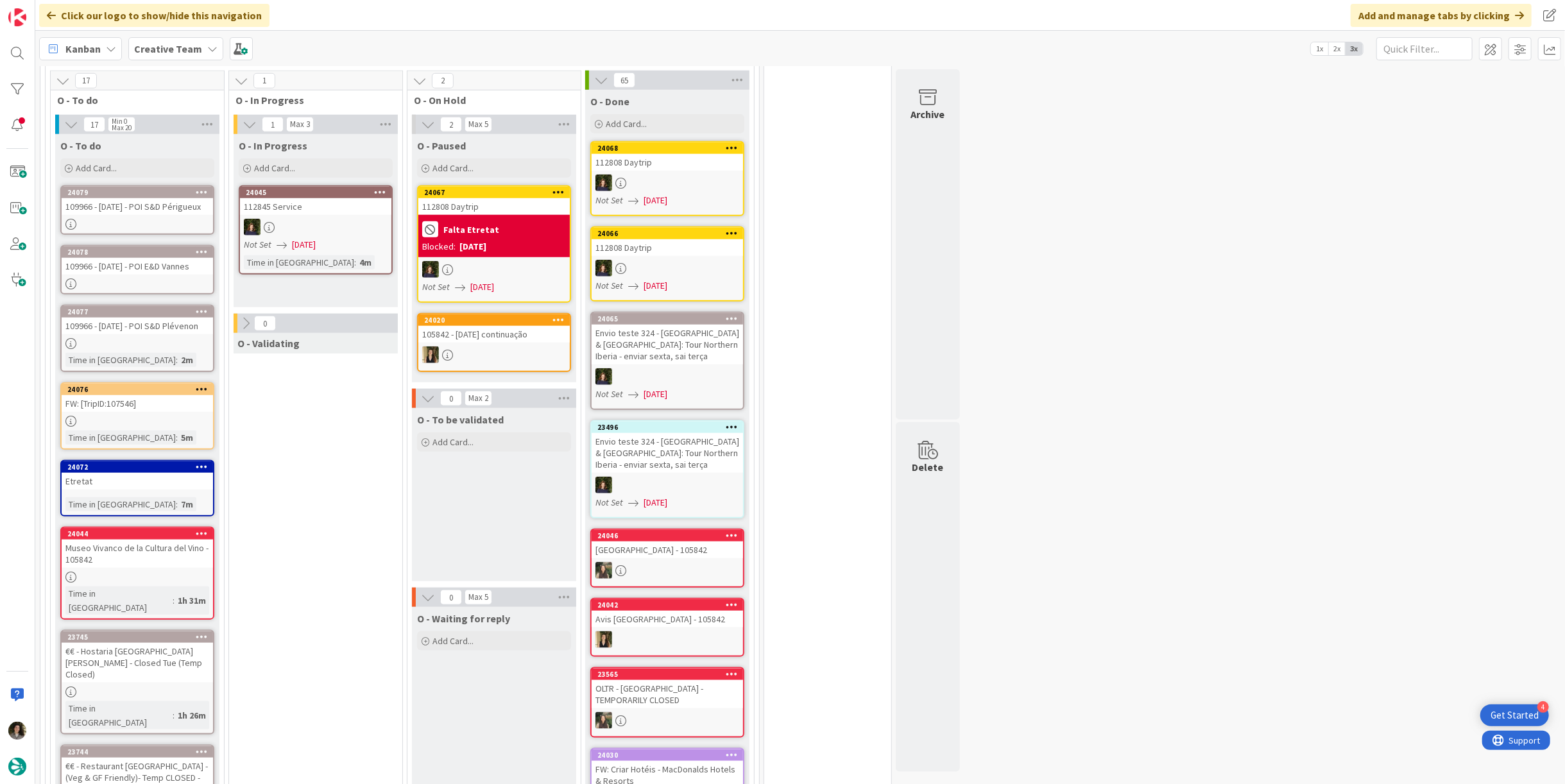
scroll to position [1069, 0]
